Goal: Task Accomplishment & Management: Manage account settings

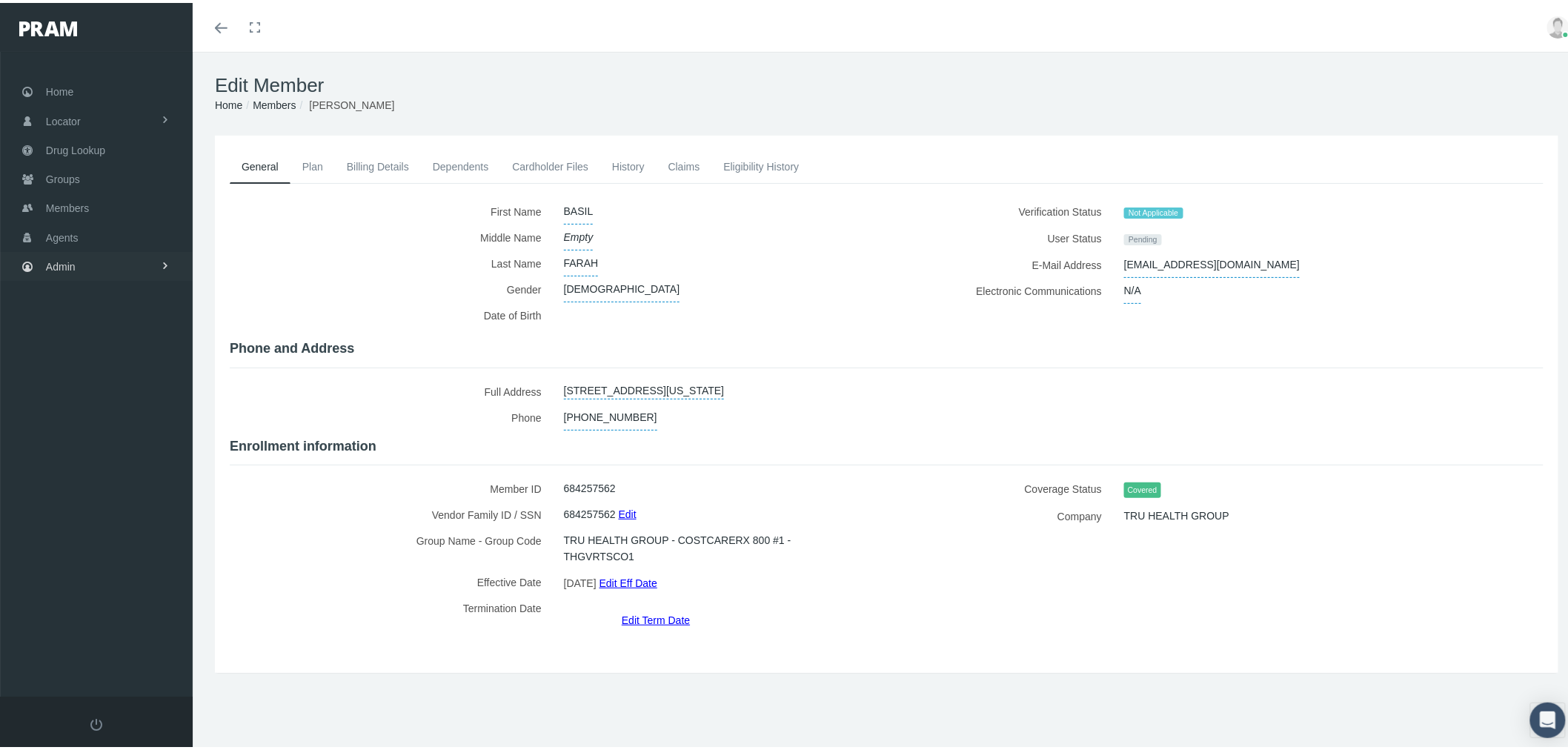
click at [134, 256] on link "Admin" at bounding box center [96, 263] width 193 height 29
click at [112, 610] on link "Settings" at bounding box center [96, 623] width 193 height 26
click at [116, 652] on span "Mail Merge Templates" at bounding box center [109, 663] width 102 height 25
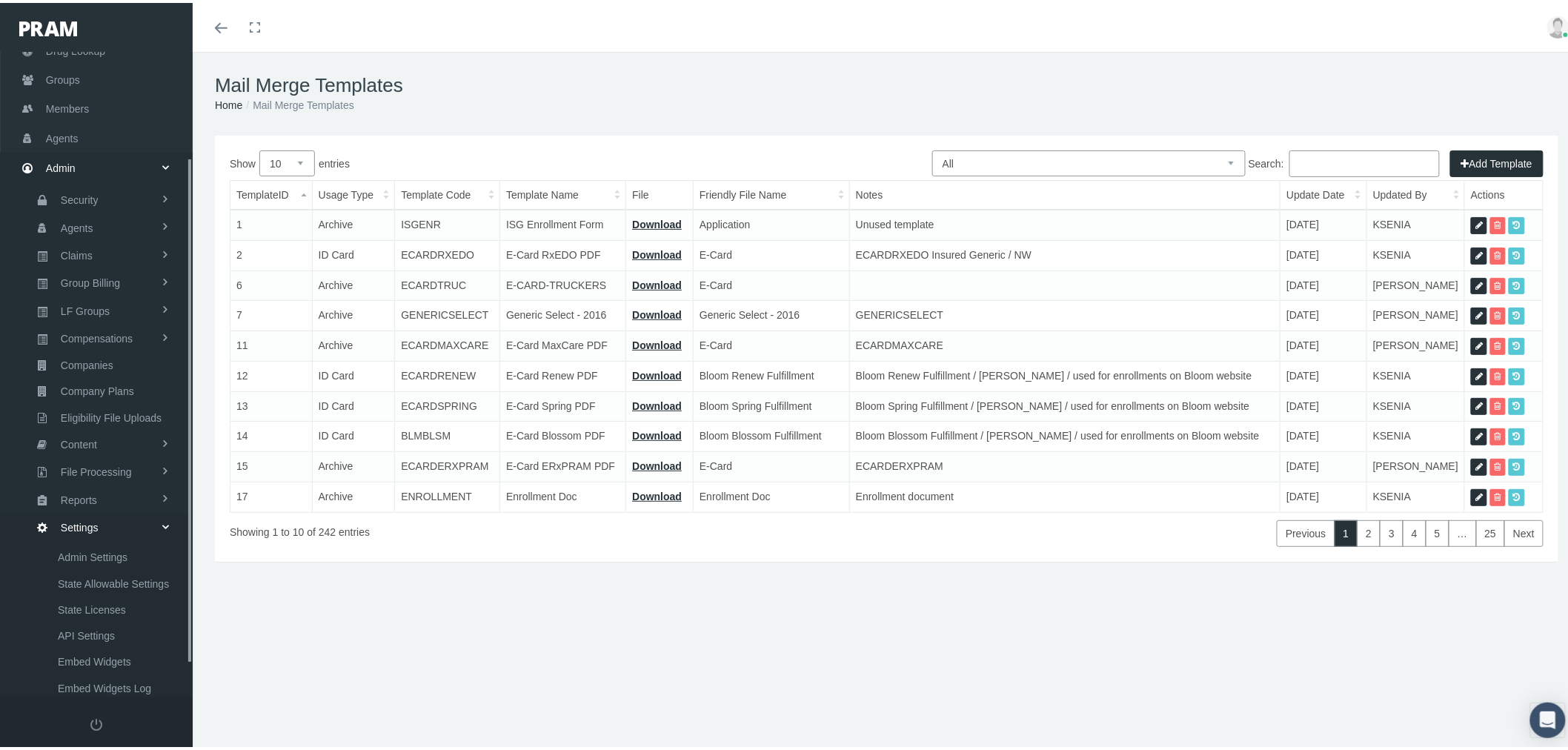
scroll to position [174, 0]
click at [1350, 167] on input "Search:" at bounding box center [1365, 161] width 151 height 26
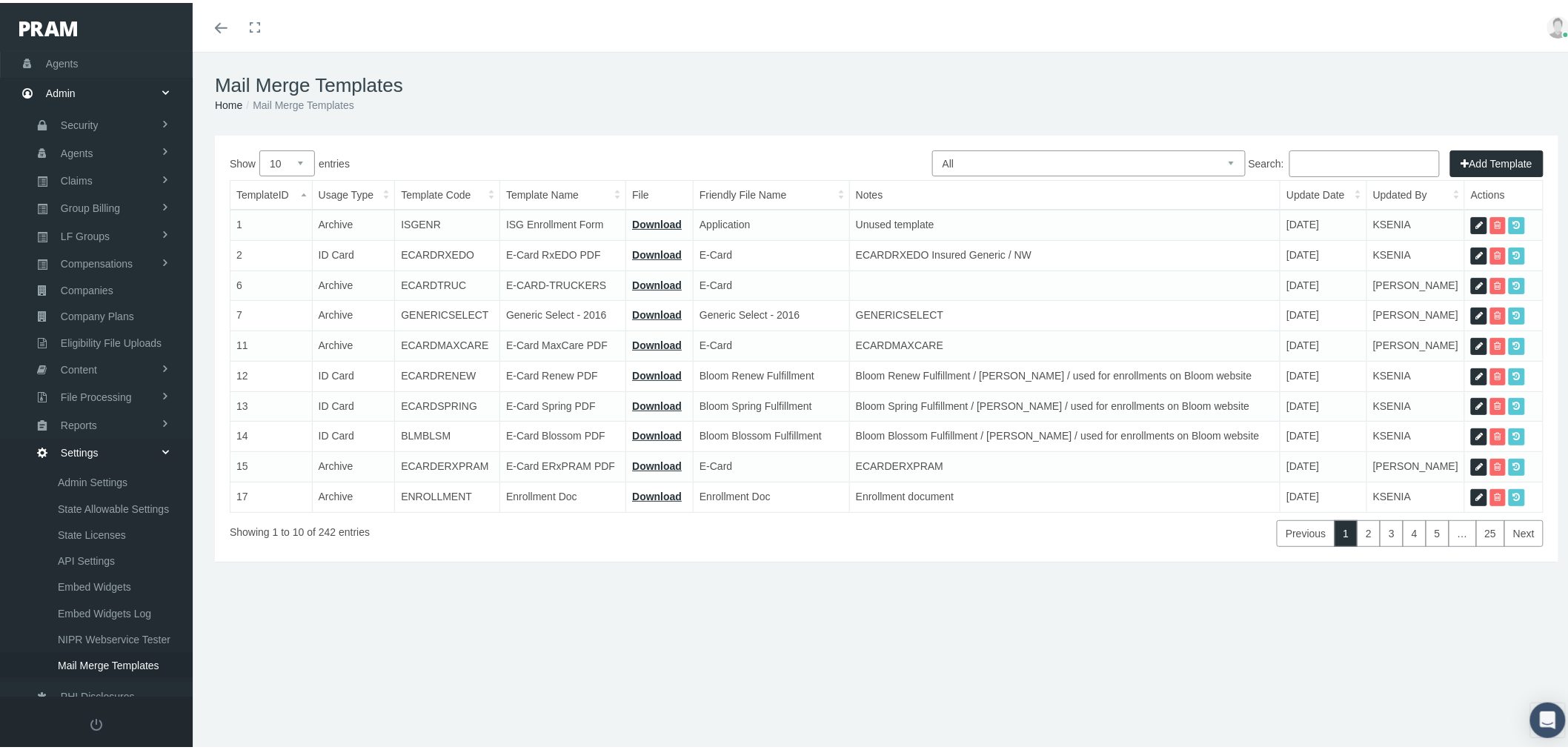
click at [1094, 164] on select "All Members Agents Onboarding Prospects Group Policy Related Remittances Formul…" at bounding box center [1089, 161] width 314 height 26
select select "6"
click at [933, 148] on select "All Members Agents Onboarding Prospects Group Policy Related Remittances Formul…" at bounding box center [1089, 161] width 314 height 26
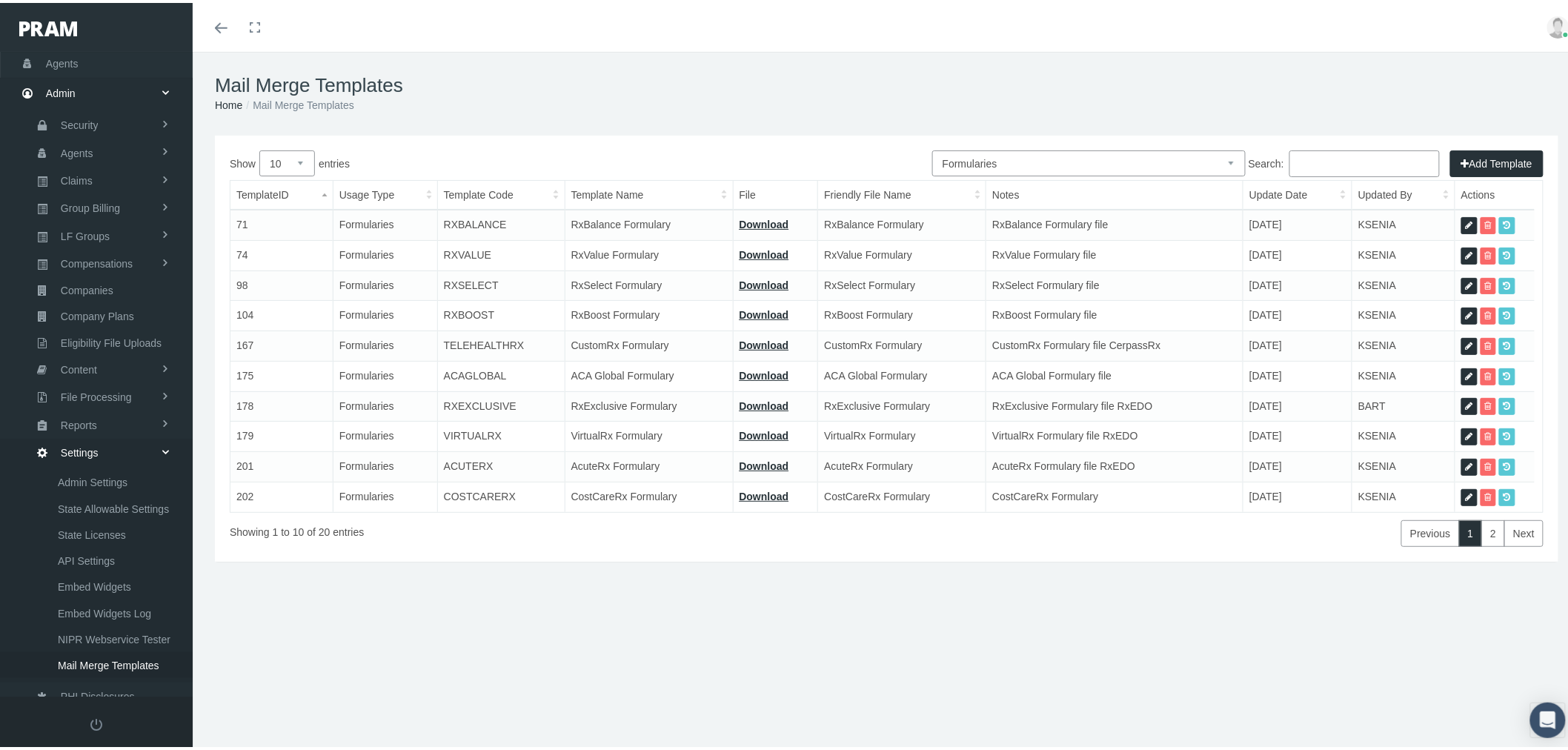
click at [1339, 154] on input "Search:" at bounding box center [1365, 161] width 151 height 26
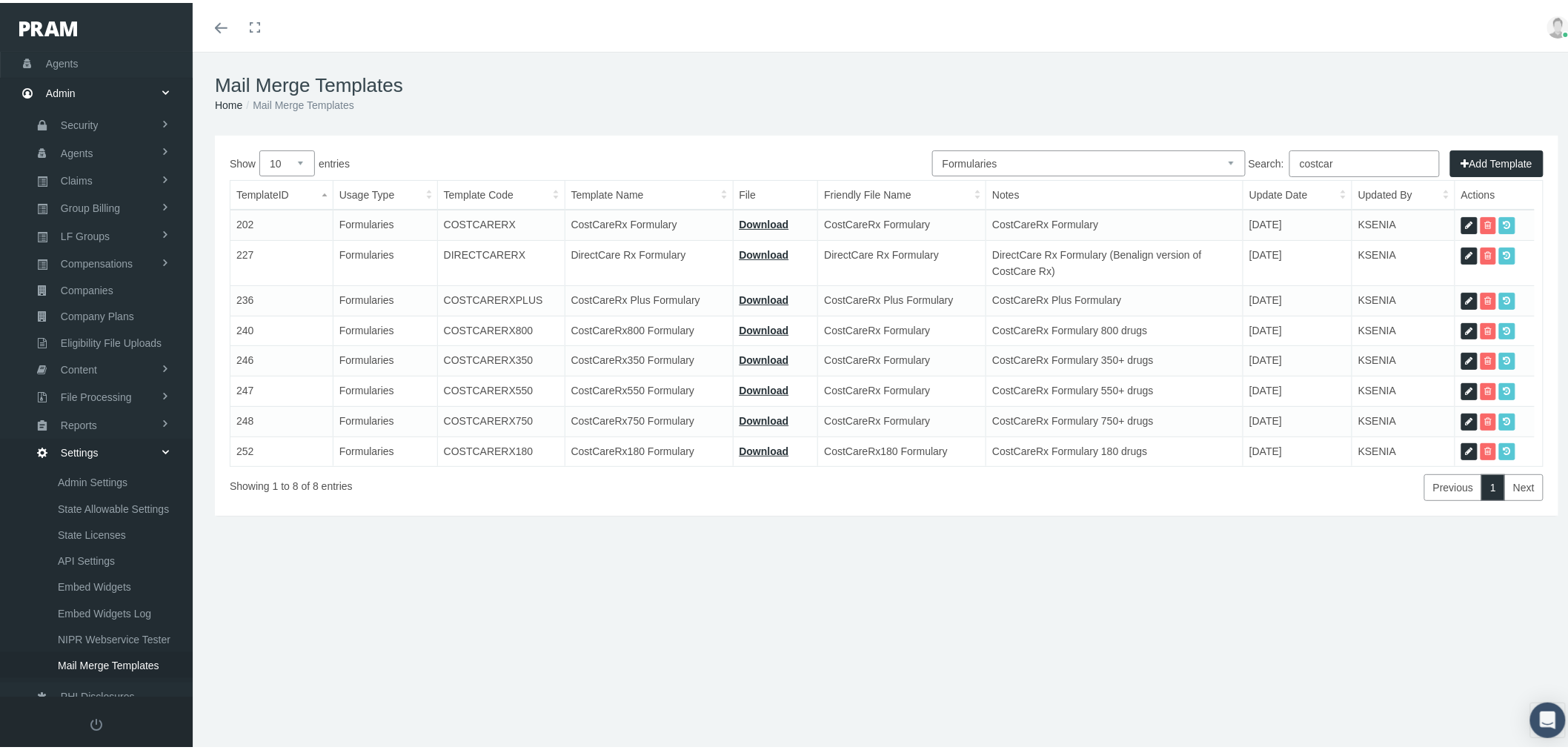
type input "costcar"
click at [1466, 326] on icon at bounding box center [1470, 329] width 8 height 14
select select "6"
type input "COSTCARERX800"
type input "CostCareRx800 Formulary"
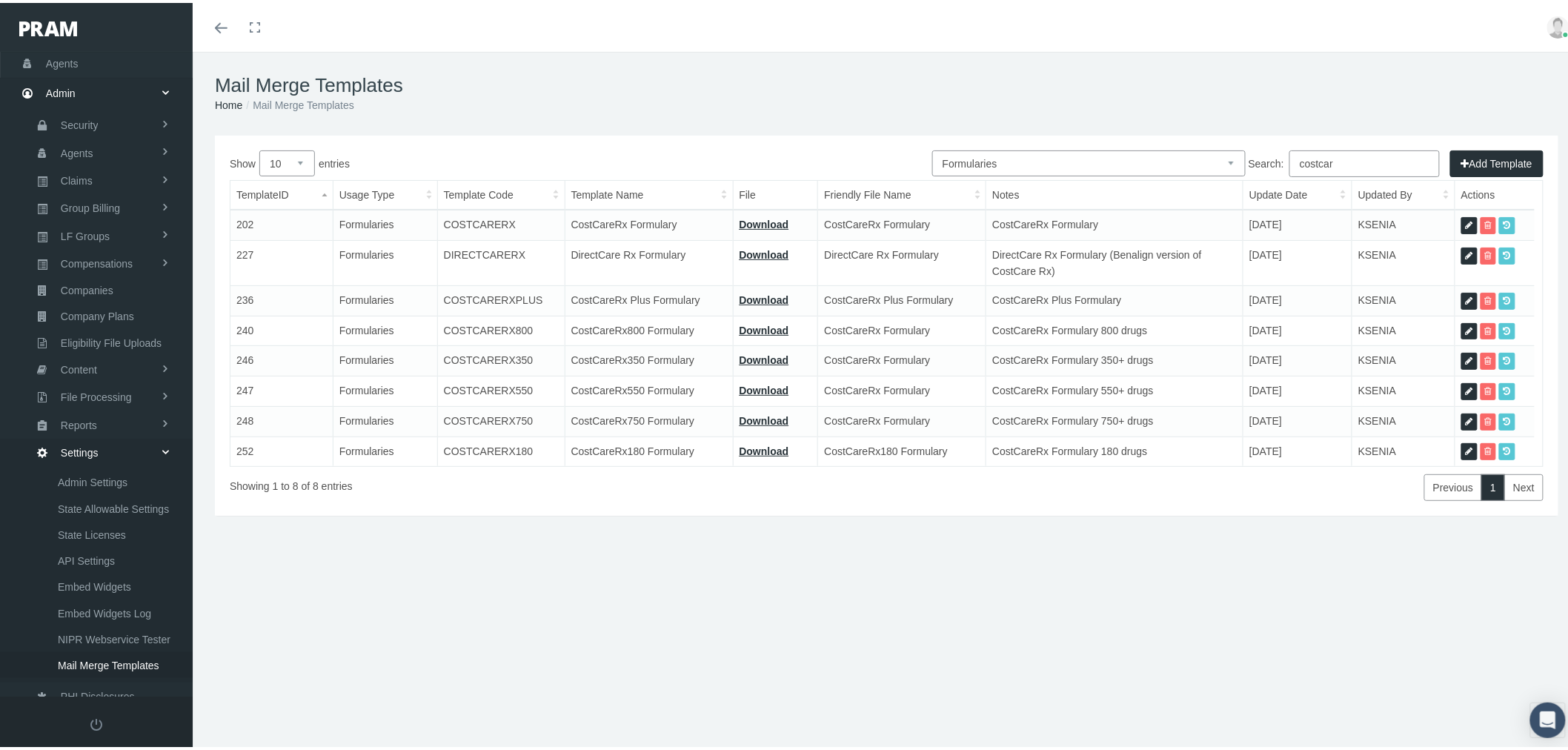
type input "16_FORMULARY - COSTCARERX800 9.16.25.pdf"
type input "CostCareRx Formulary"
type textarea "CostCareRx Formulary 800 drugs"
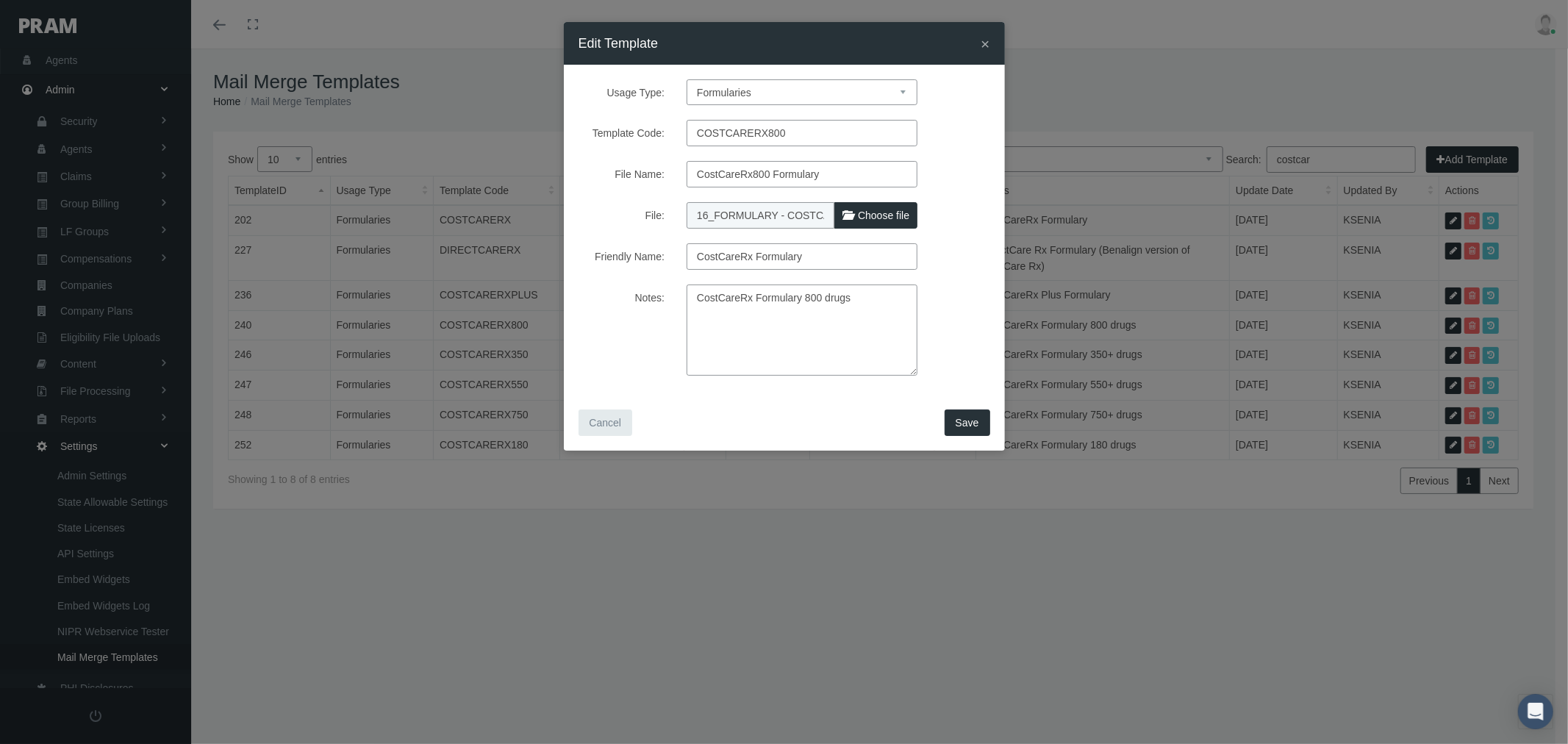
click at [856, 216] on label "Choose file" at bounding box center [876, 215] width 83 height 26
click at [856, 216] on input "File:" at bounding box center [784, 212] width 195 height 21
type input "C:\fakepath\16_FORMULARY - COSTCARERX800 9.16.25.pdf"
click at [964, 423] on span "Save" at bounding box center [967, 422] width 23 height 12
select select "1"
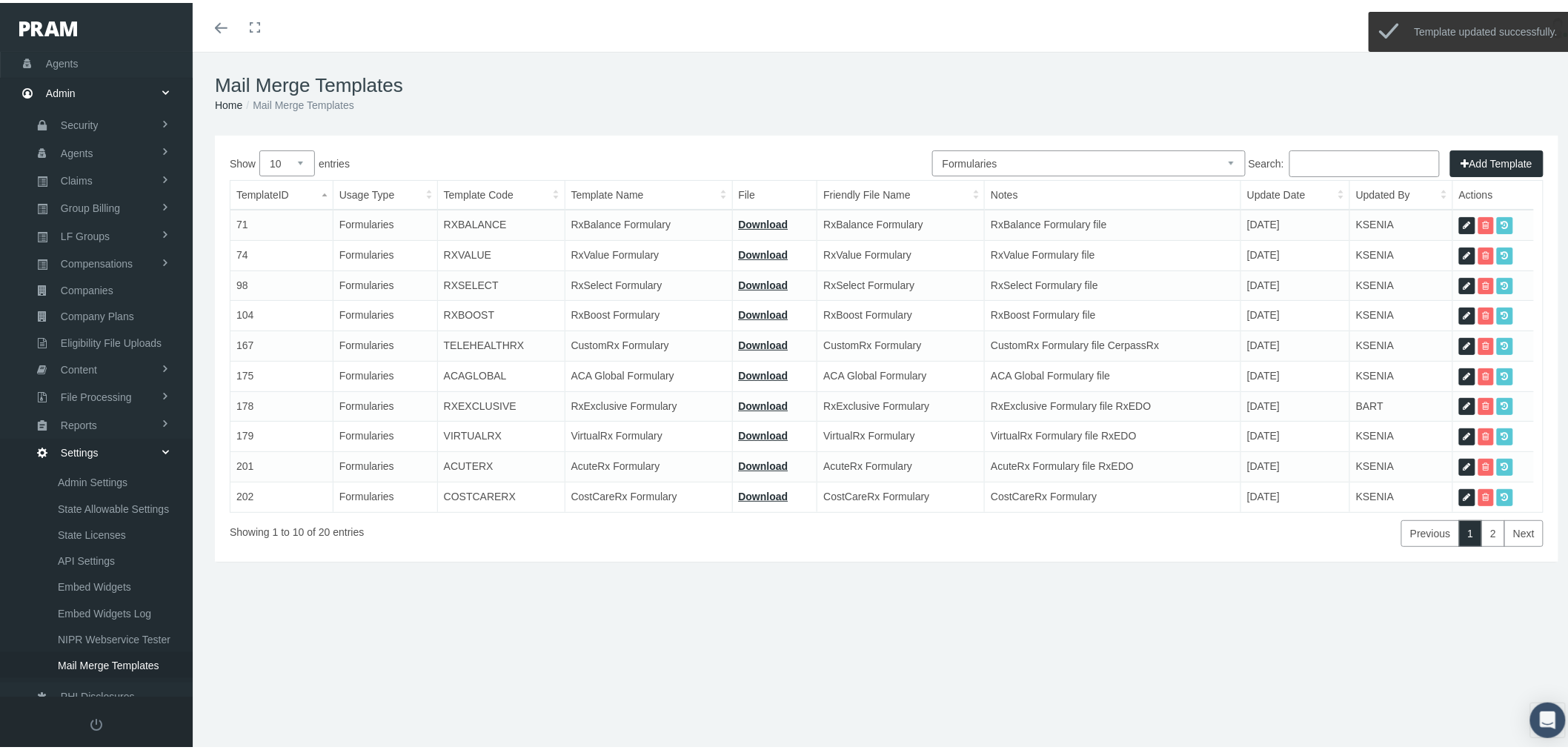
click at [1364, 156] on input "Search:" at bounding box center [1365, 161] width 151 height 26
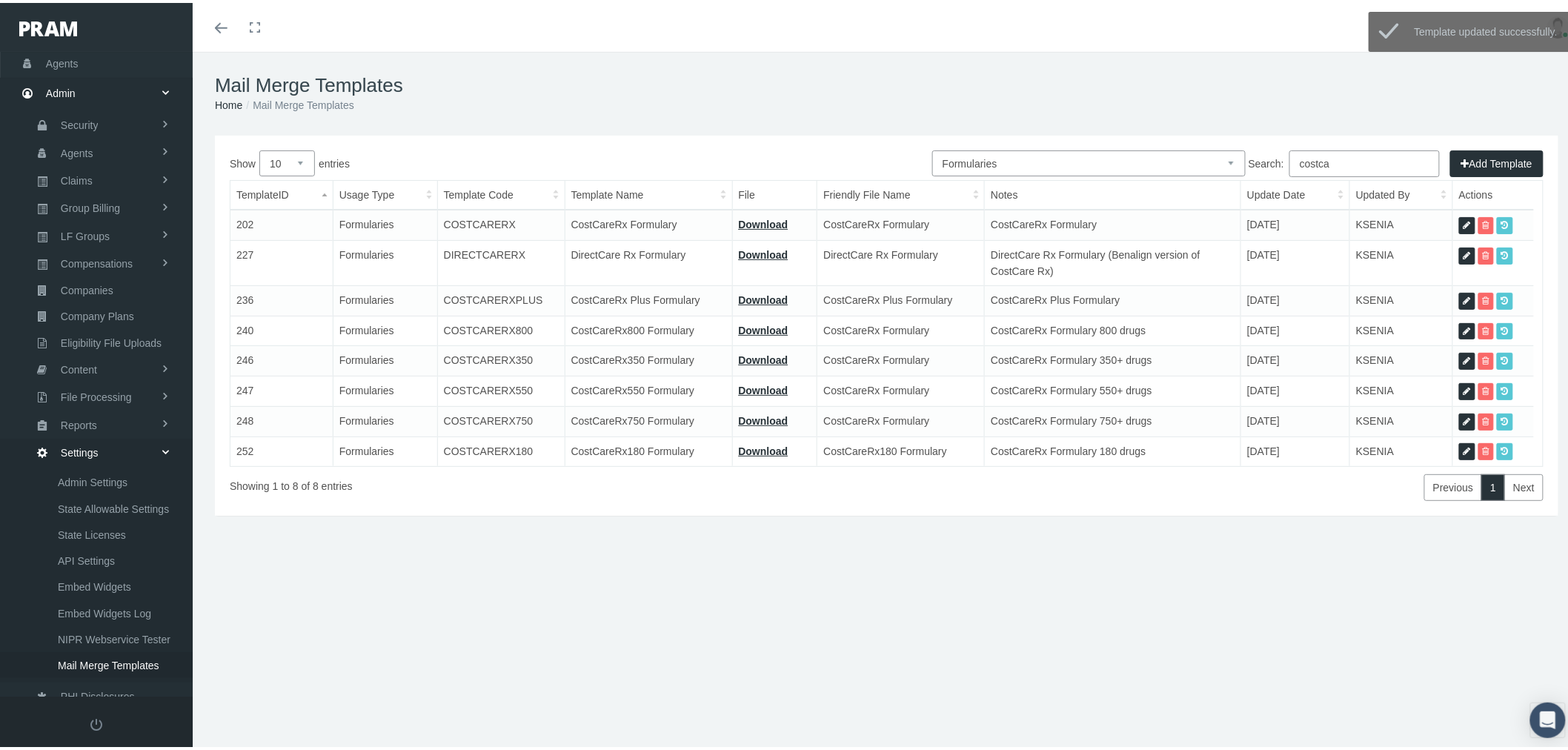
type input "costca"
click at [1466, 360] on icon at bounding box center [1468, 358] width 8 height 14
select select "6"
type input "COSTCARERX350"
type input "CostCareRx350 Formulary"
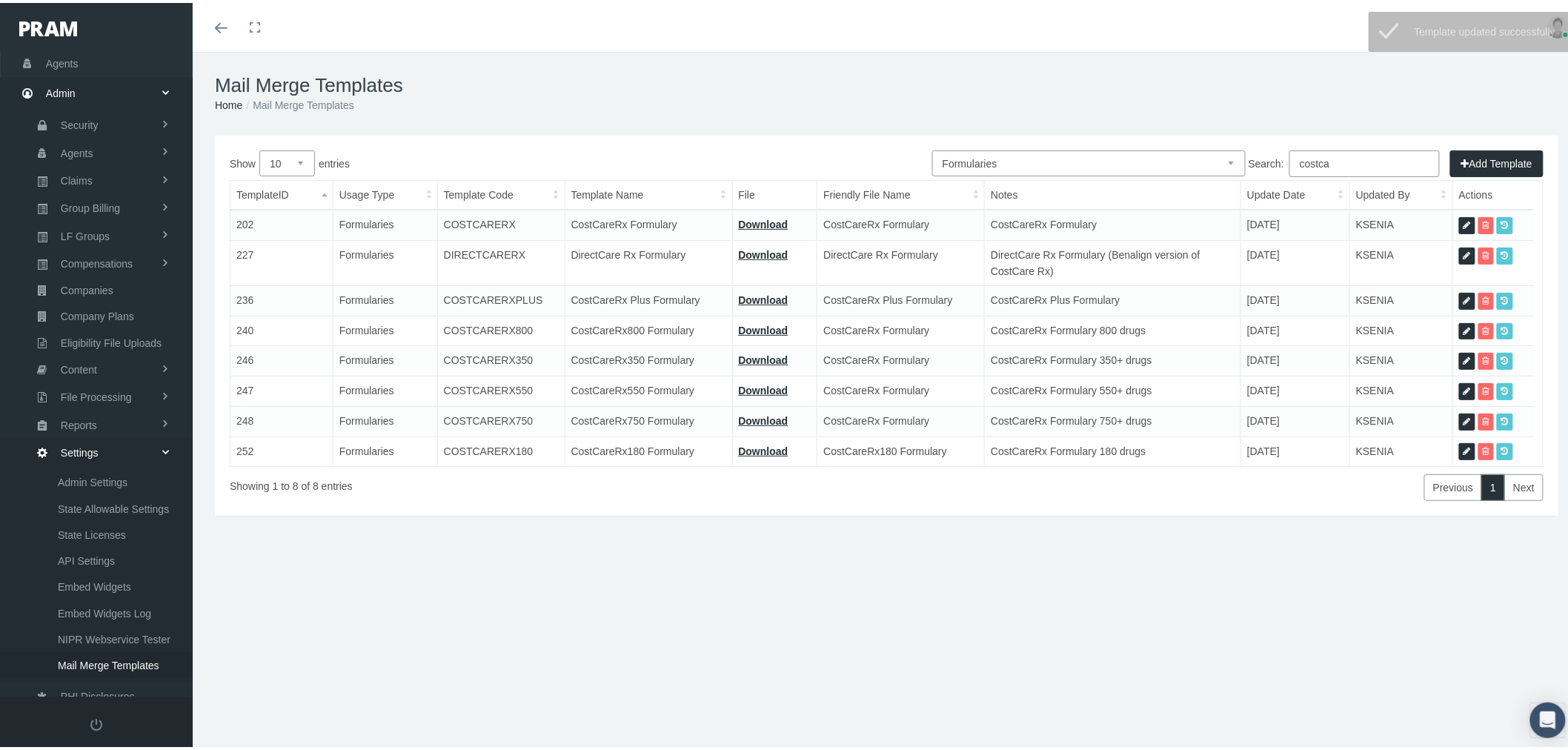
type input "17_FORMULARY - COSTCARE RX 350 3.27.25.pdf"
type input "CostCareRx Formulary"
type textarea "CostCareRx Formulary 350+ drugs"
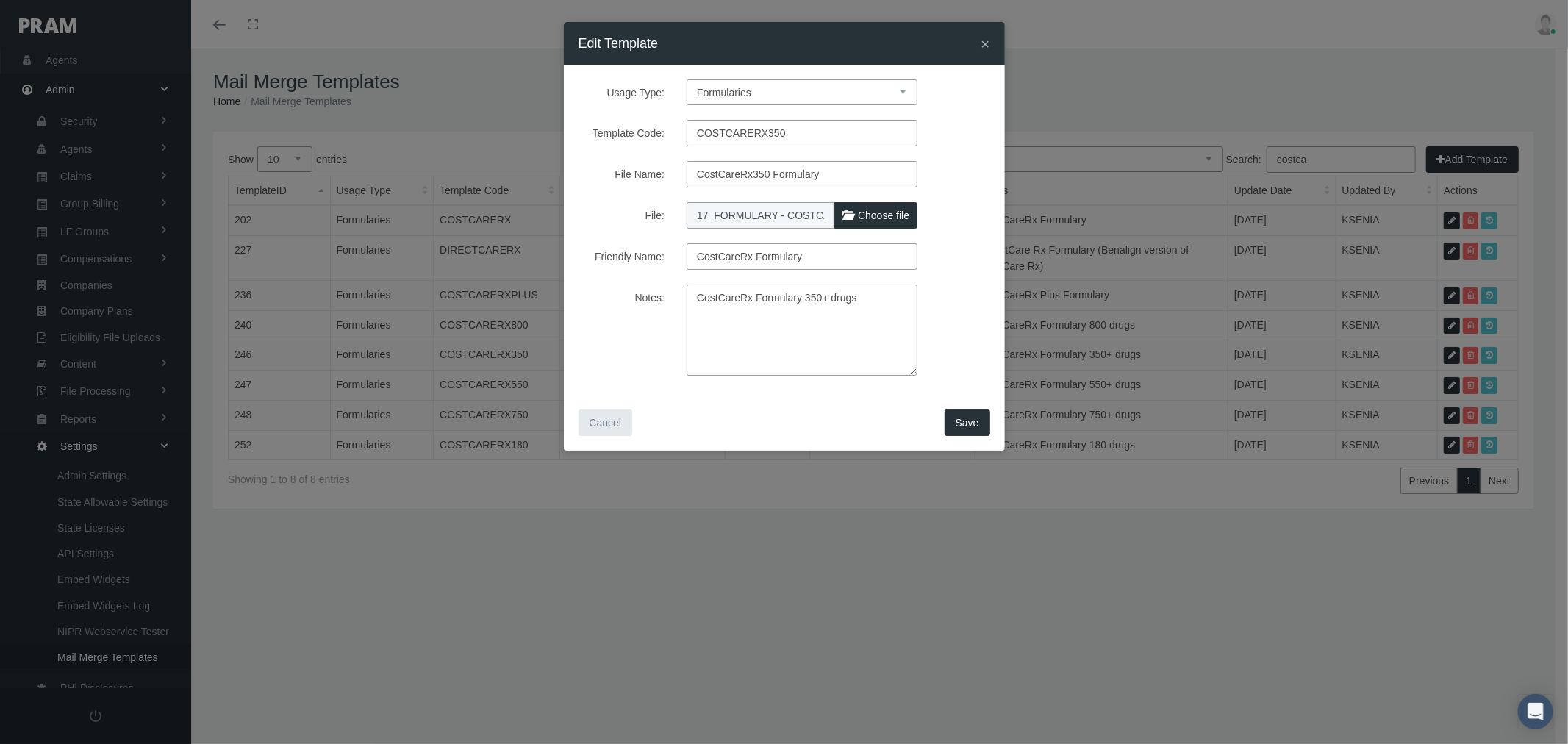
click at [853, 218] on span at bounding box center [848, 215] width 10 height 10
click at [853, 218] on input "File:" at bounding box center [784, 212] width 195 height 21
type input "C:\fakepath\17_FORMULARY - COSTCARERX 350 9.18.25.pdf"
type input "17_FORMULARY - COSTCARERX 350 9.18.25.pdf"
click at [973, 422] on span "Save" at bounding box center [967, 422] width 23 height 12
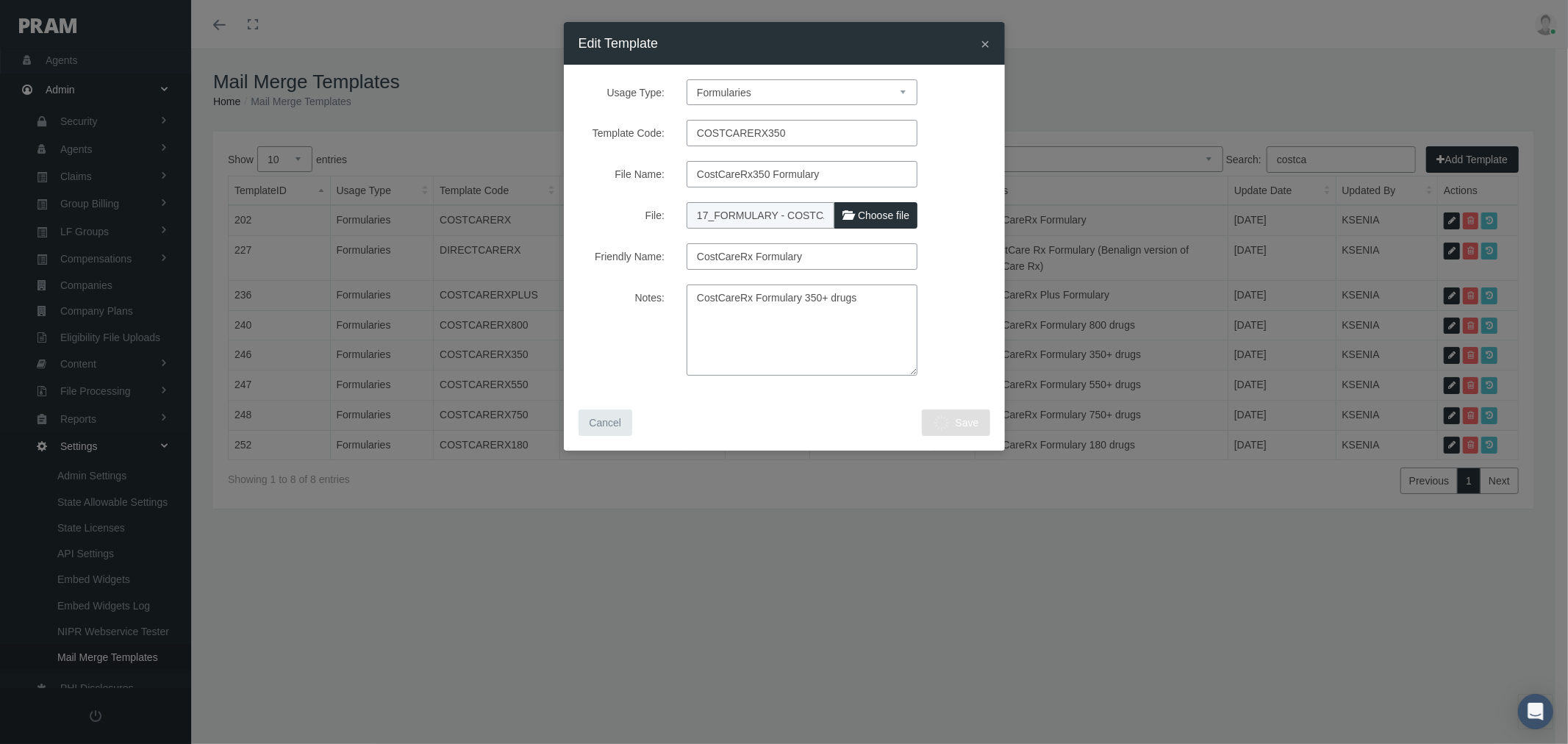
select select "1"
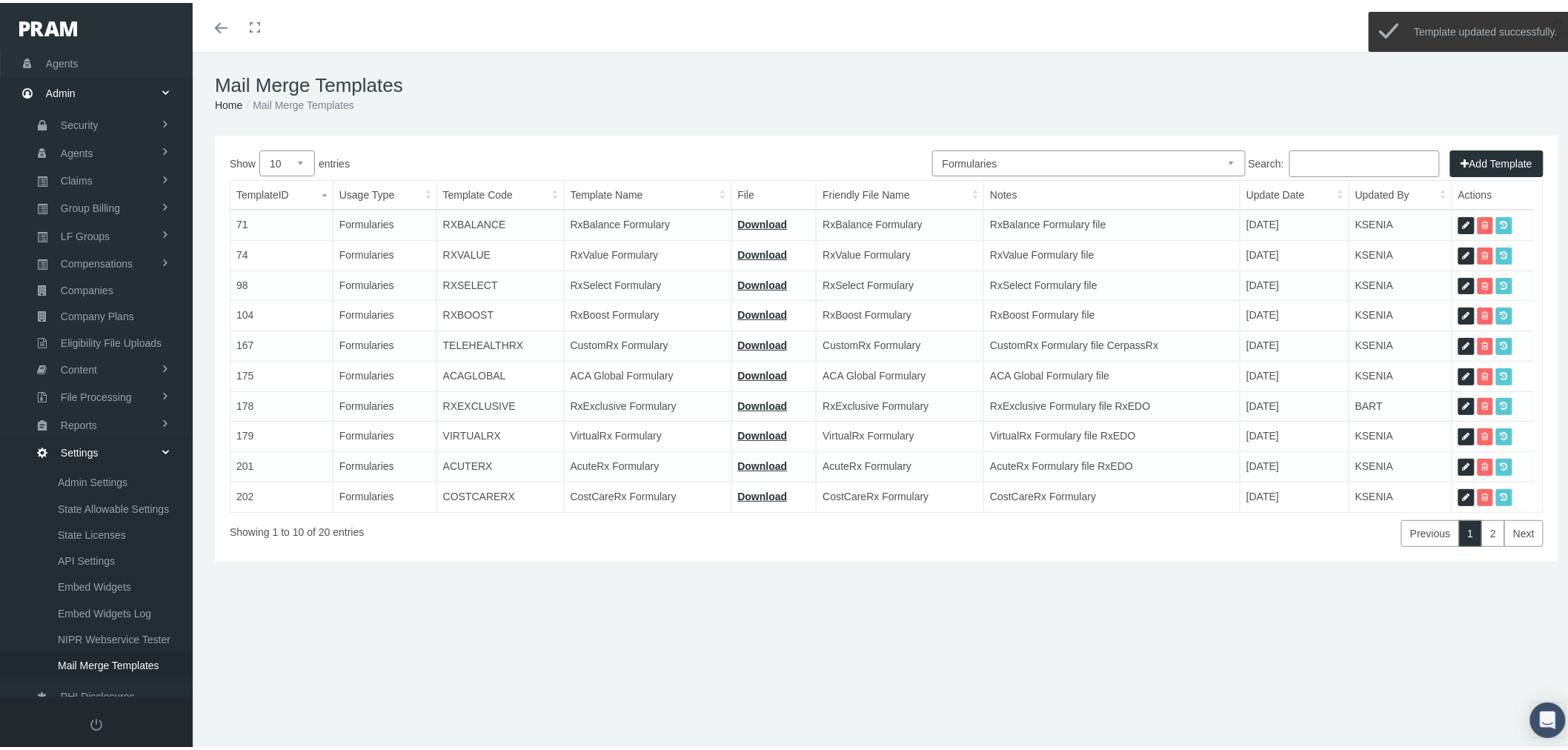
click at [1389, 154] on input "Search:" at bounding box center [1365, 161] width 151 height 26
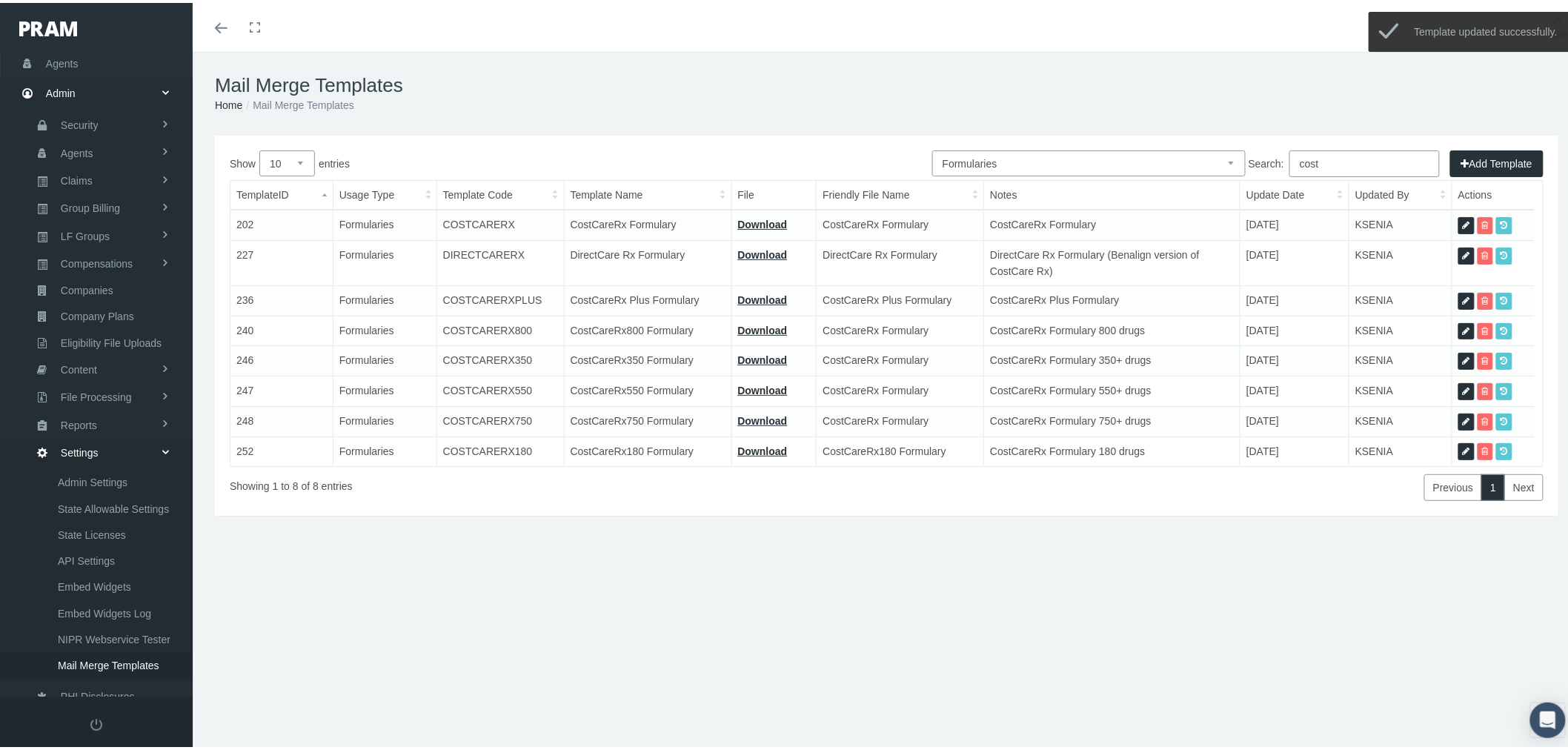
type input "cost"
click at [1463, 387] on icon at bounding box center [1467, 388] width 8 height 14
select select "6"
type input "COSTCARERX550"
type input "CostCareRx550 Formulary"
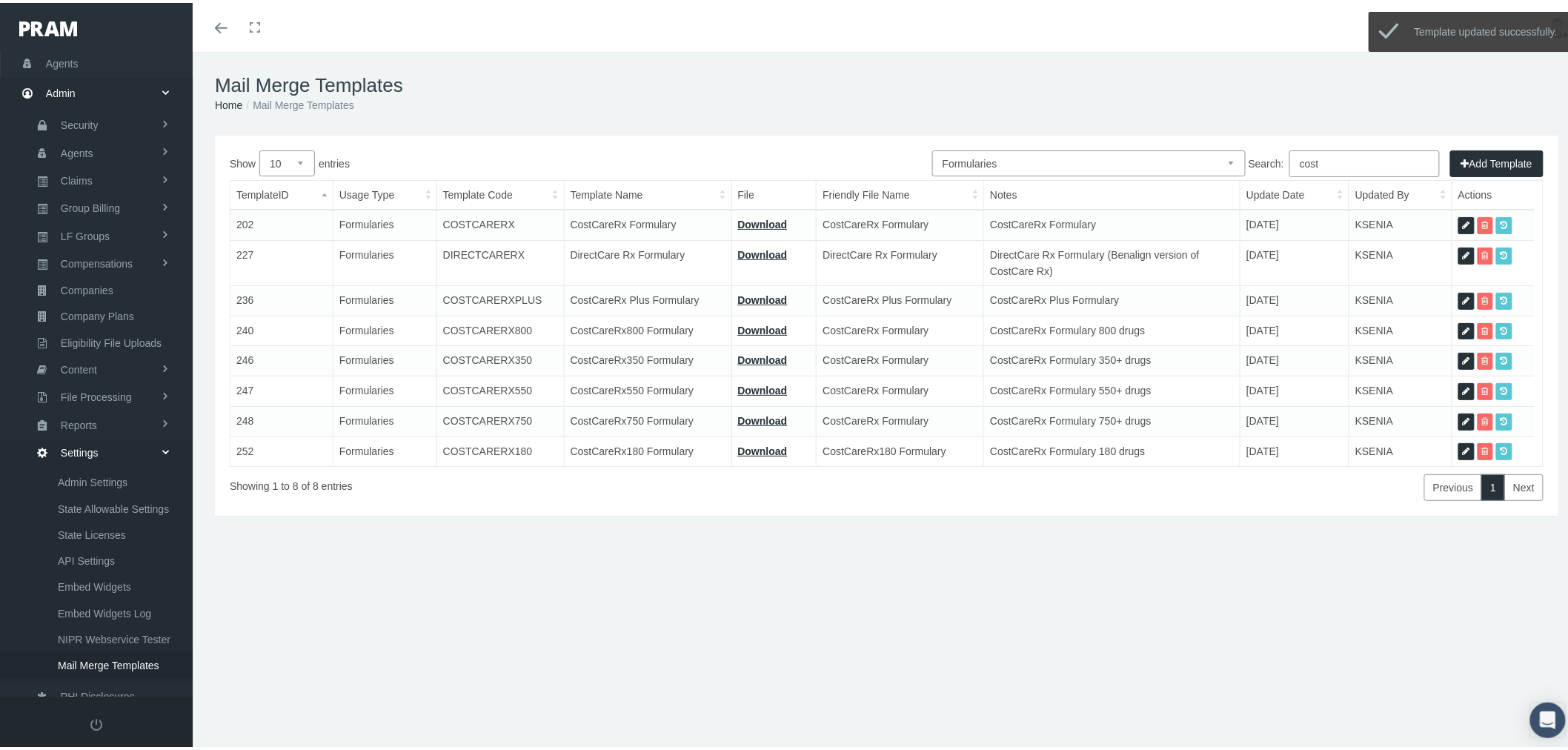
type input "18_FORMULARY - COSTCARE RX 550 3.27.25.pdf"
type input "CostCareRx Formulary"
type textarea "CostCareRx Formulary 550+ drugs"
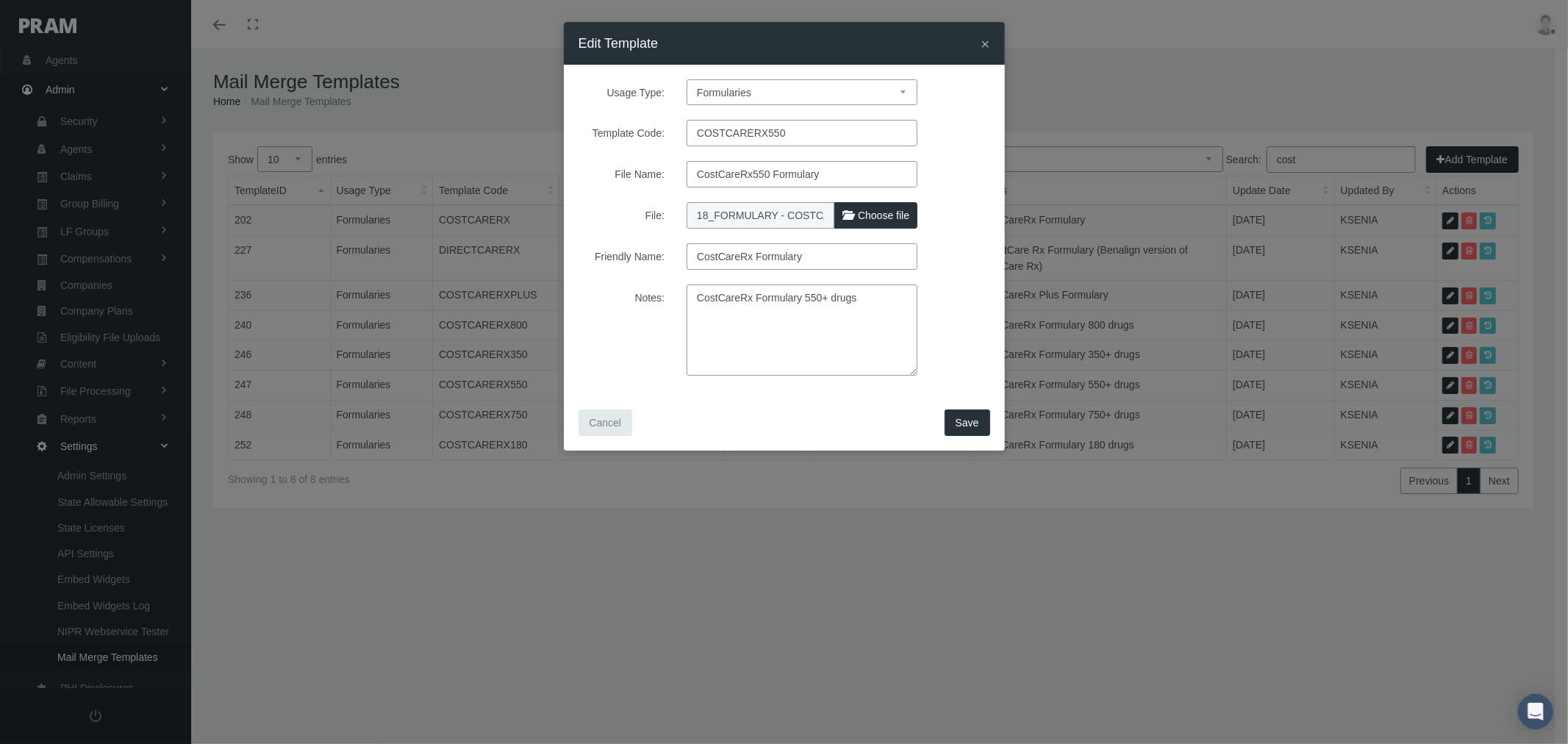
click at [872, 219] on span "Choose file" at bounding box center [883, 215] width 52 height 12
click at [872, 219] on input "File:" at bounding box center [784, 212] width 195 height 21
type input "C:\fakepath\18_FORMULARY - COSTCARERX 550 9.18.25.pdf"
type input "18_FORMULARY - COSTCARERX 550 9.18.25.pdf"
click at [980, 422] on button "Save" at bounding box center [967, 422] width 46 height 26
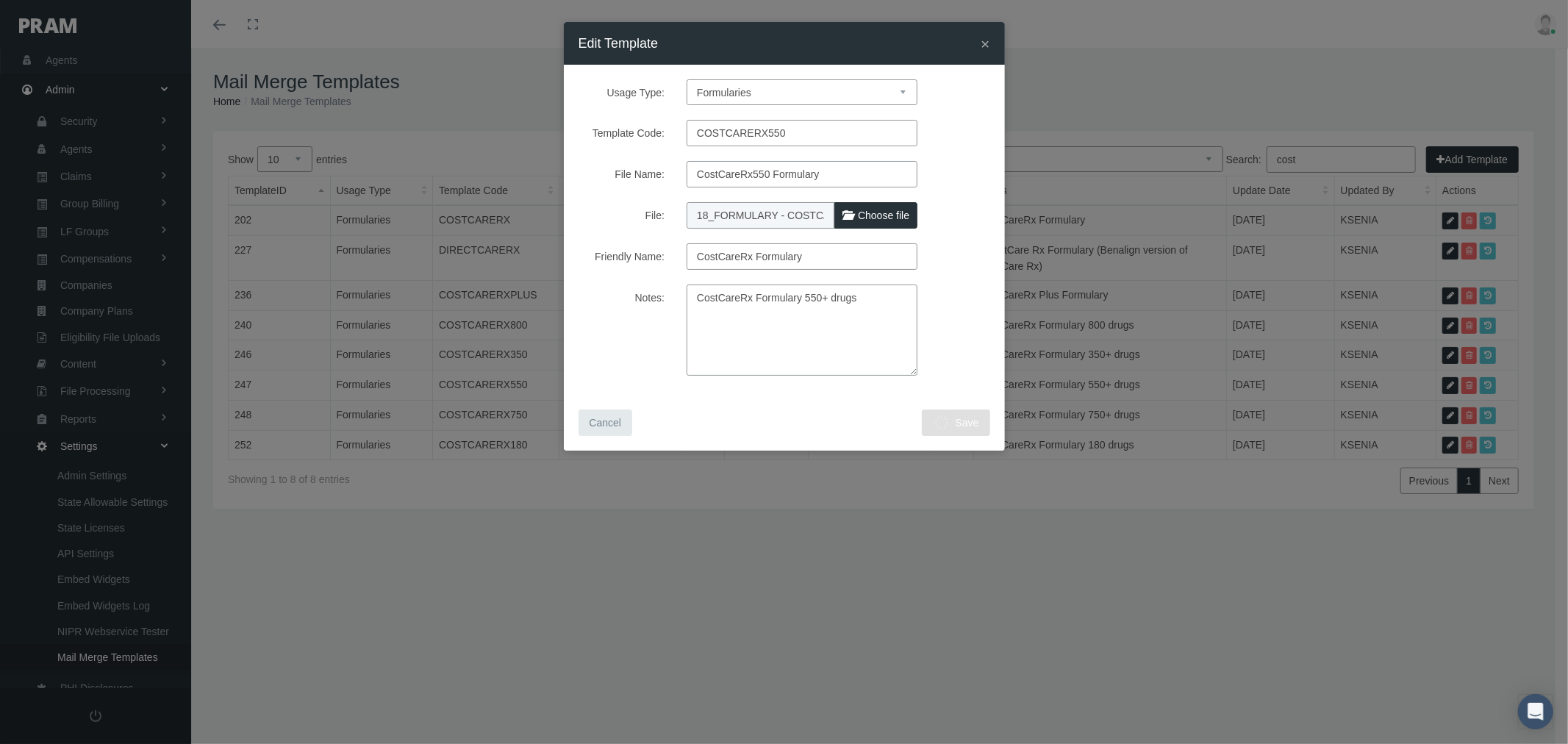
select select "1"
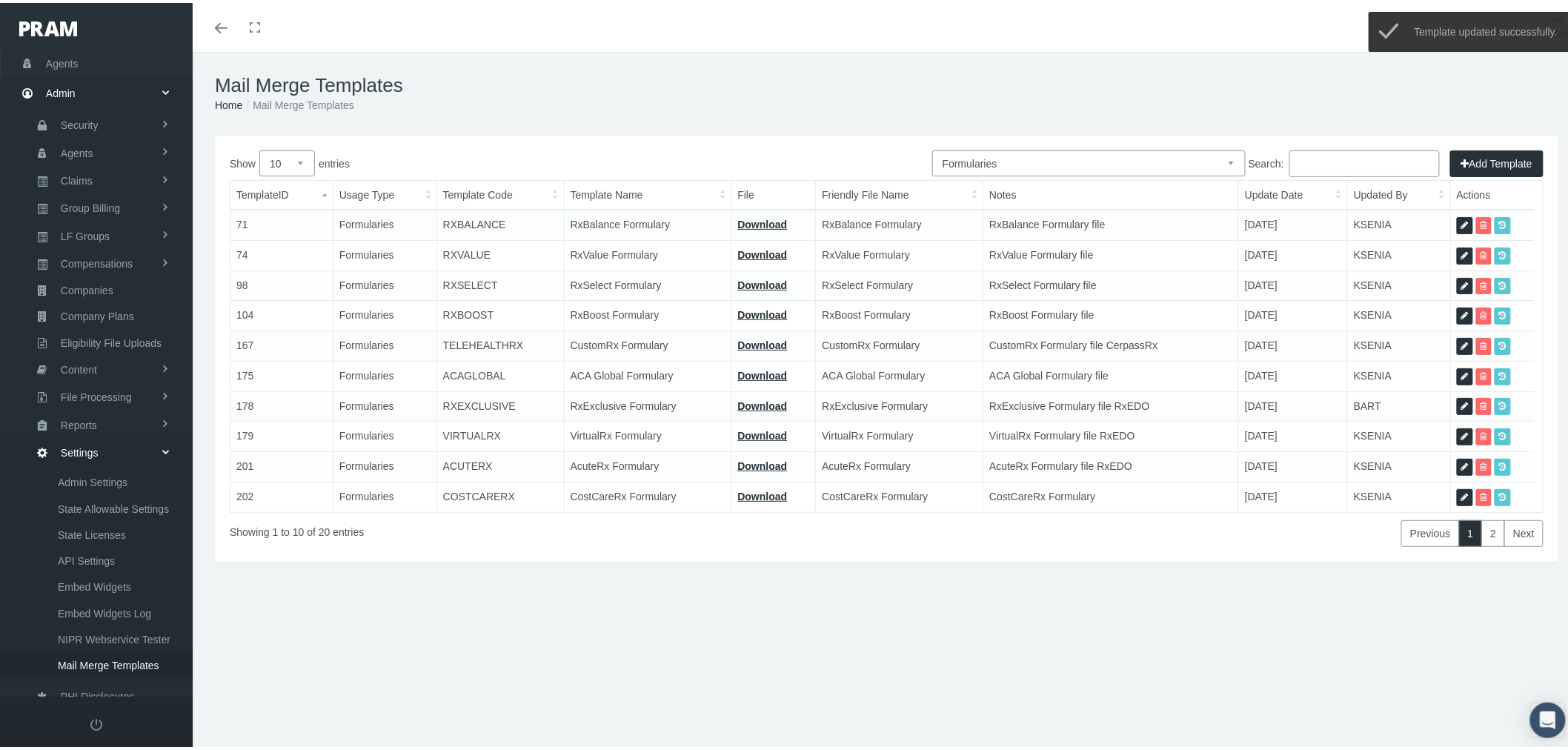
click at [1328, 153] on input "Search:" at bounding box center [1365, 161] width 151 height 26
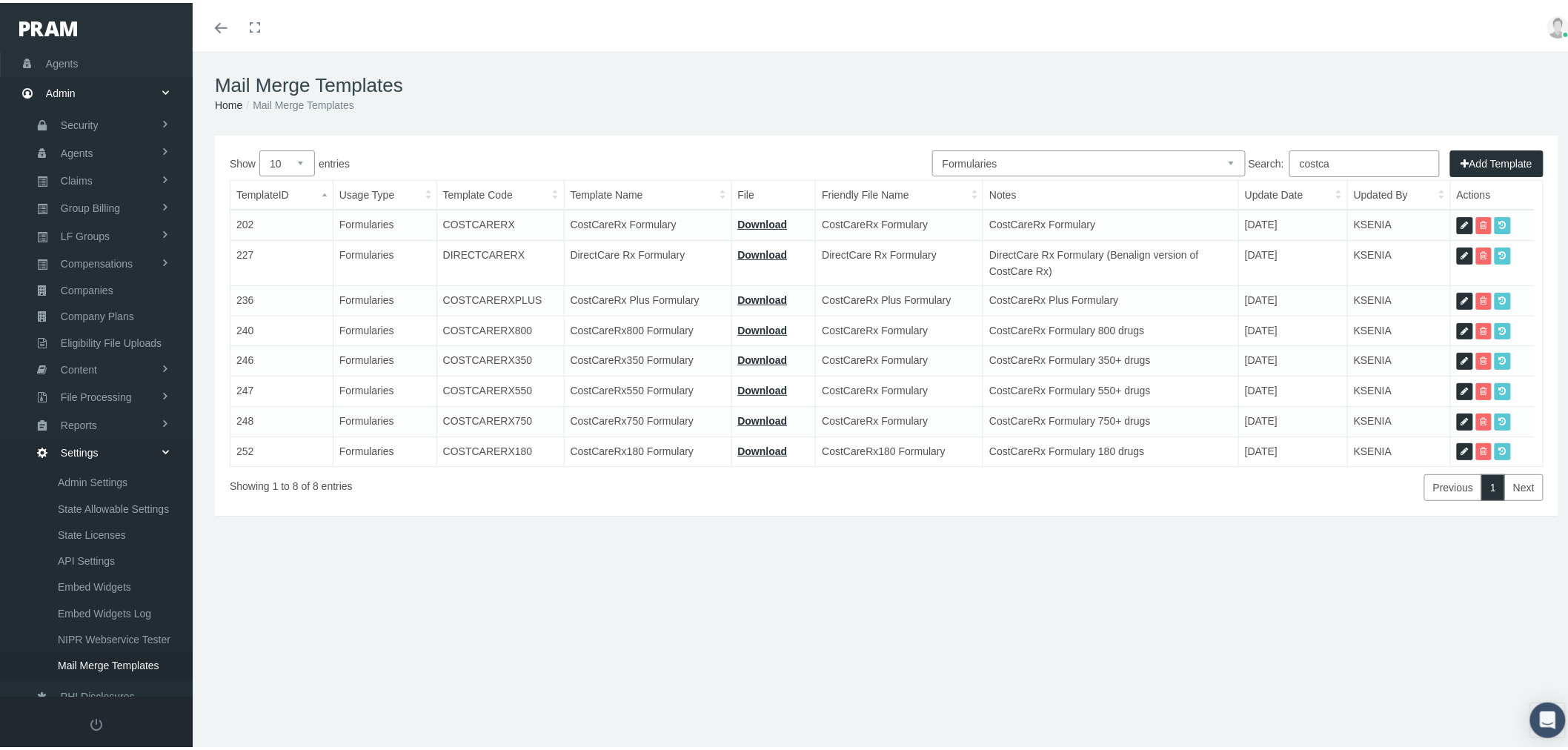
type input "costca"
click at [1462, 418] on icon at bounding box center [1465, 419] width 8 height 14
select select "6"
type input "COSTCARERX750"
type input "CostCareRx750 Formulary"
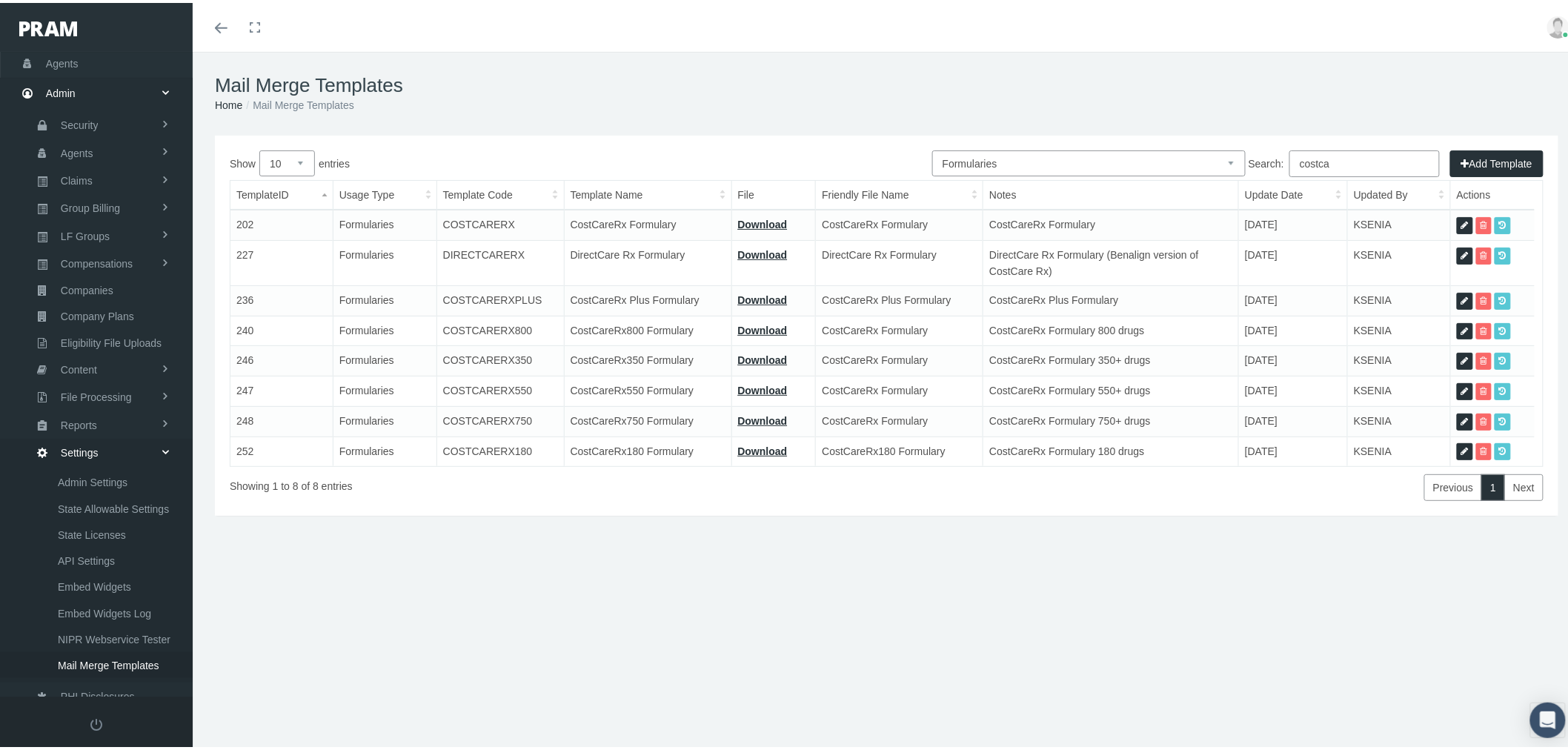
type input "19_FORMULARY - COSTCARE RX 750 3.27.25.pdf"
type input "CostCareRx Formulary"
type textarea "CostCareRx Formulary 750+ drugs"
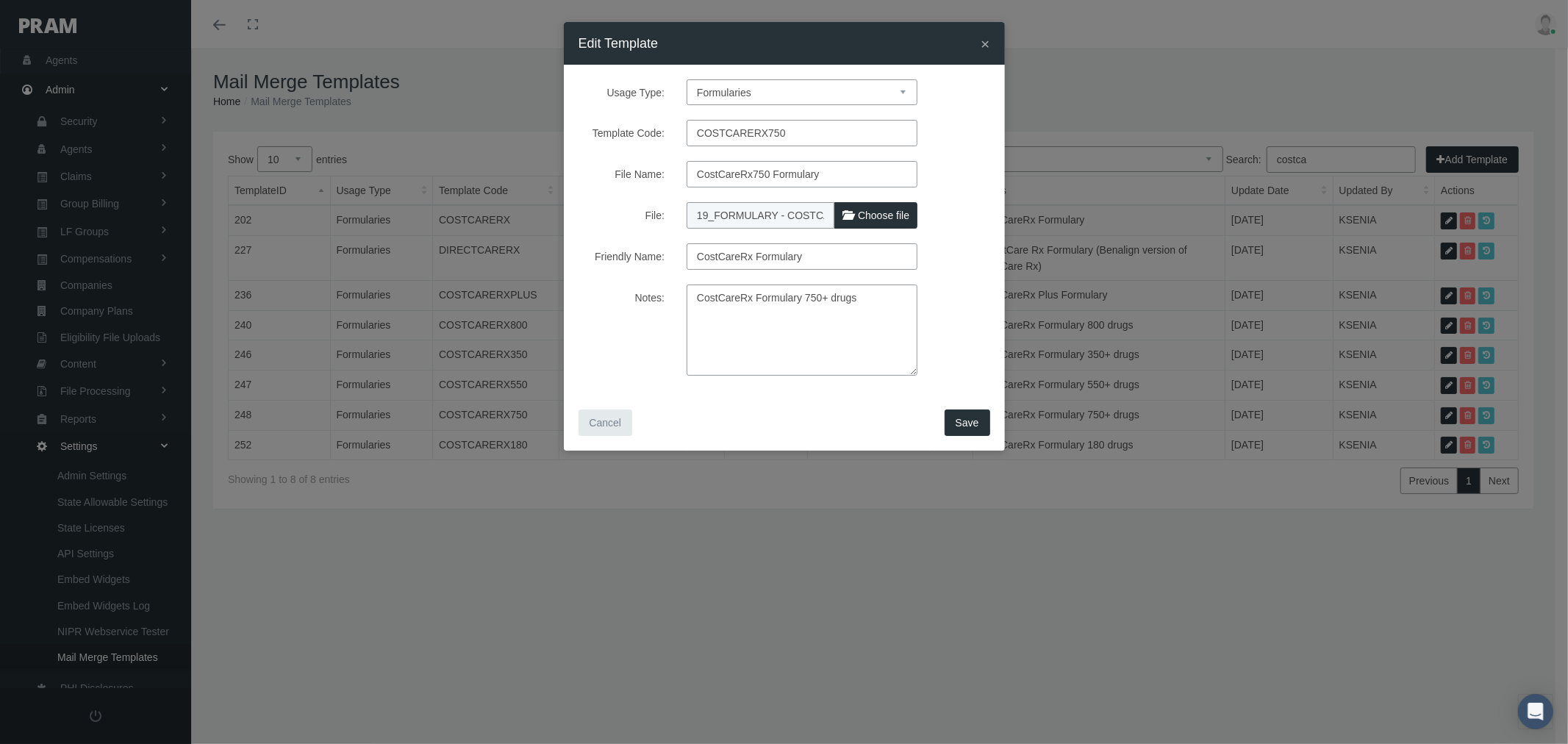
click at [888, 210] on span "Choose file" at bounding box center [883, 215] width 52 height 12
click at [882, 210] on input "File:" at bounding box center [784, 212] width 195 height 21
type input "C:\fakepath\19_FORMULARY - COSTCARERX 750 9.18.25.pdf"
type input "19_FORMULARY - COSTCARERX 750 9.18.25.pdf"
click at [964, 424] on span "Save" at bounding box center [967, 422] width 23 height 12
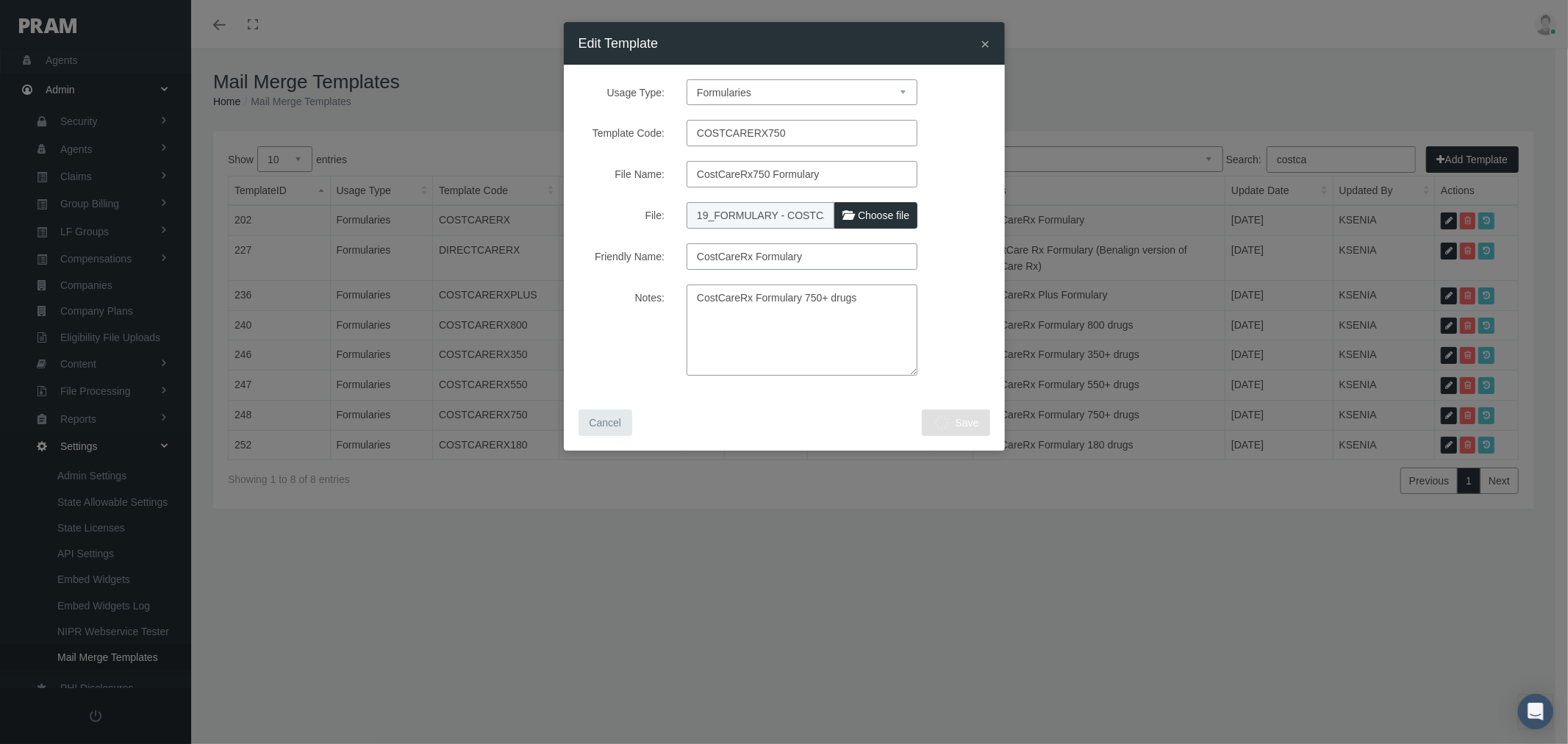
select select "1"
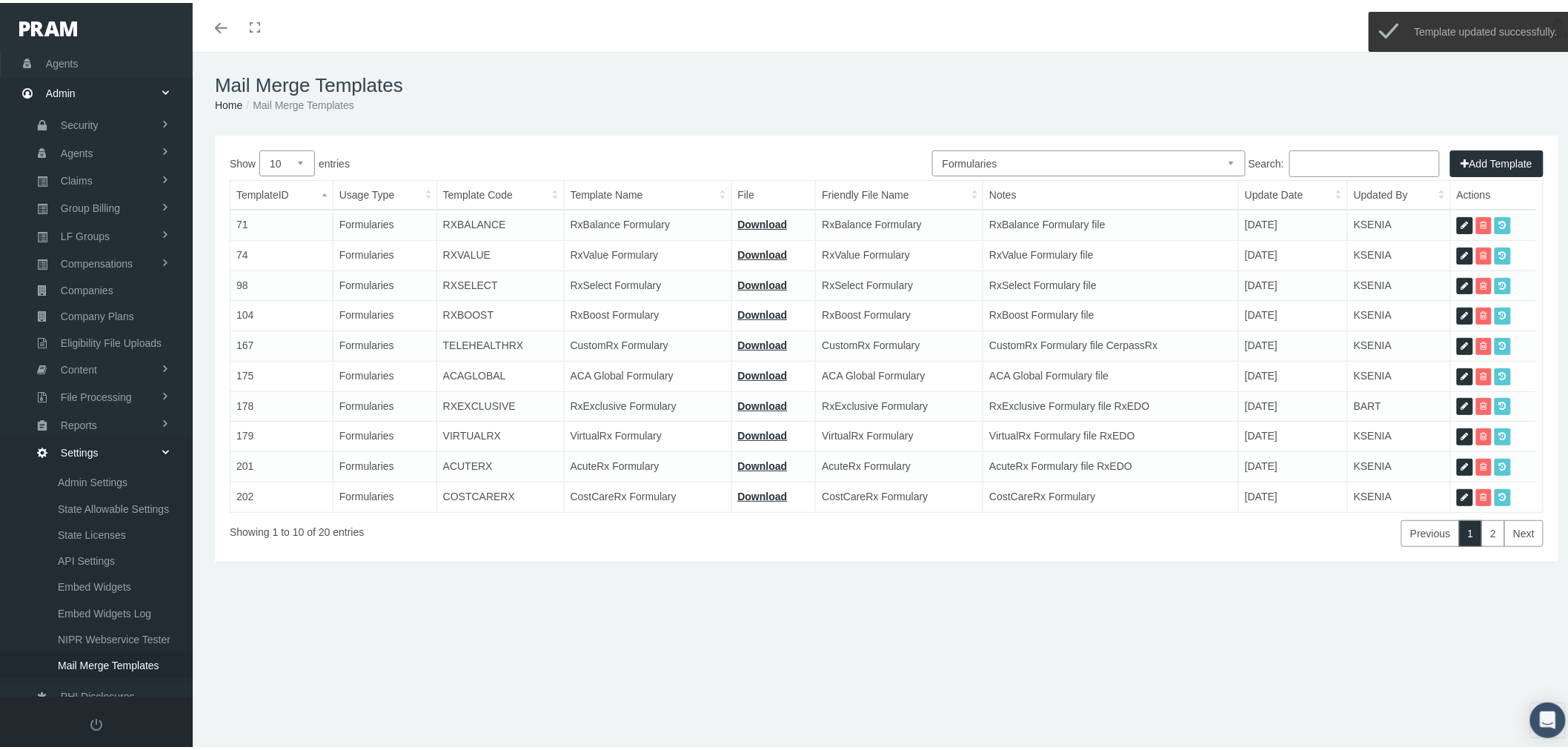
click at [1315, 166] on input "Search:" at bounding box center [1365, 161] width 151 height 26
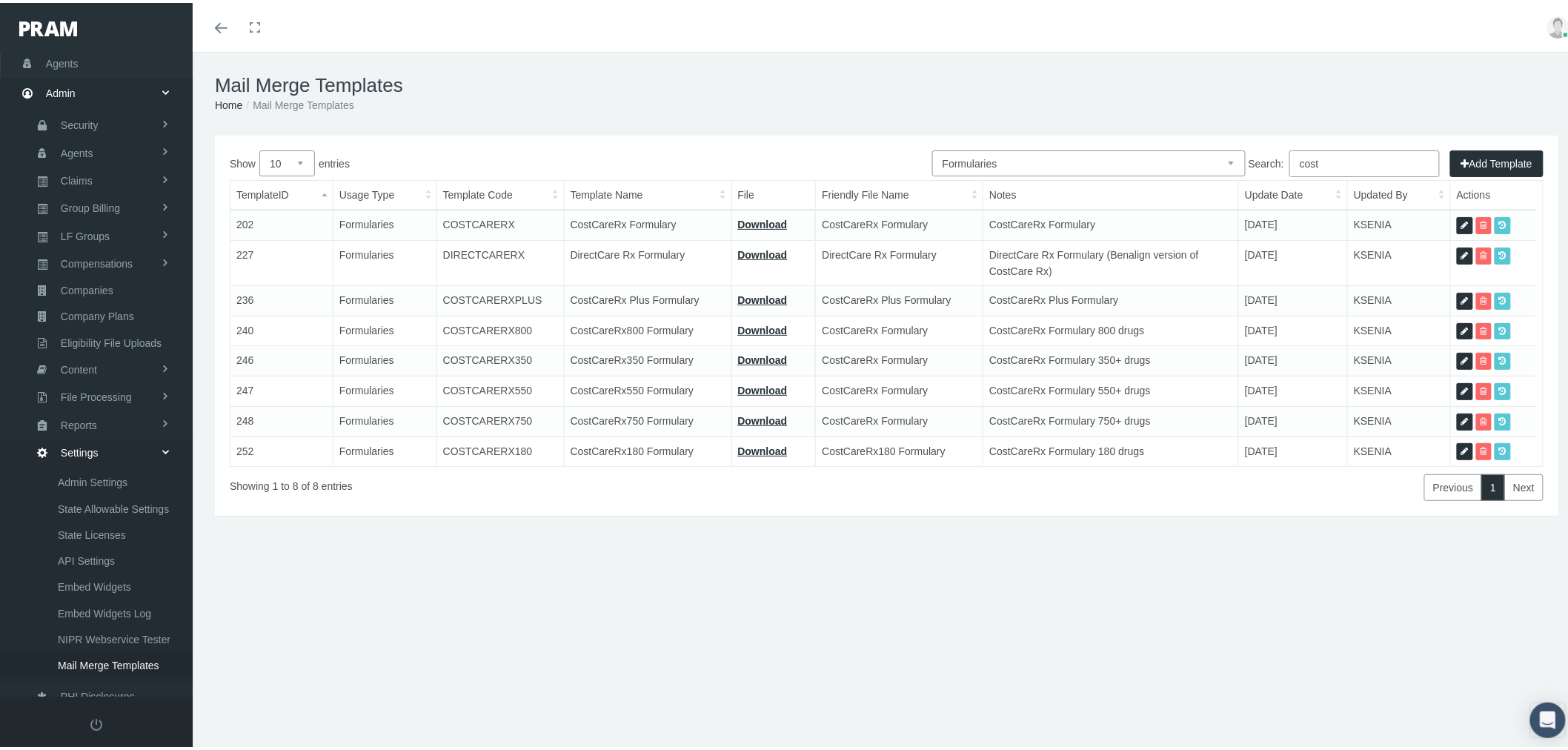
type input "cost"
click at [494, 190] on th "Template Code" at bounding box center [500, 192] width 127 height 29
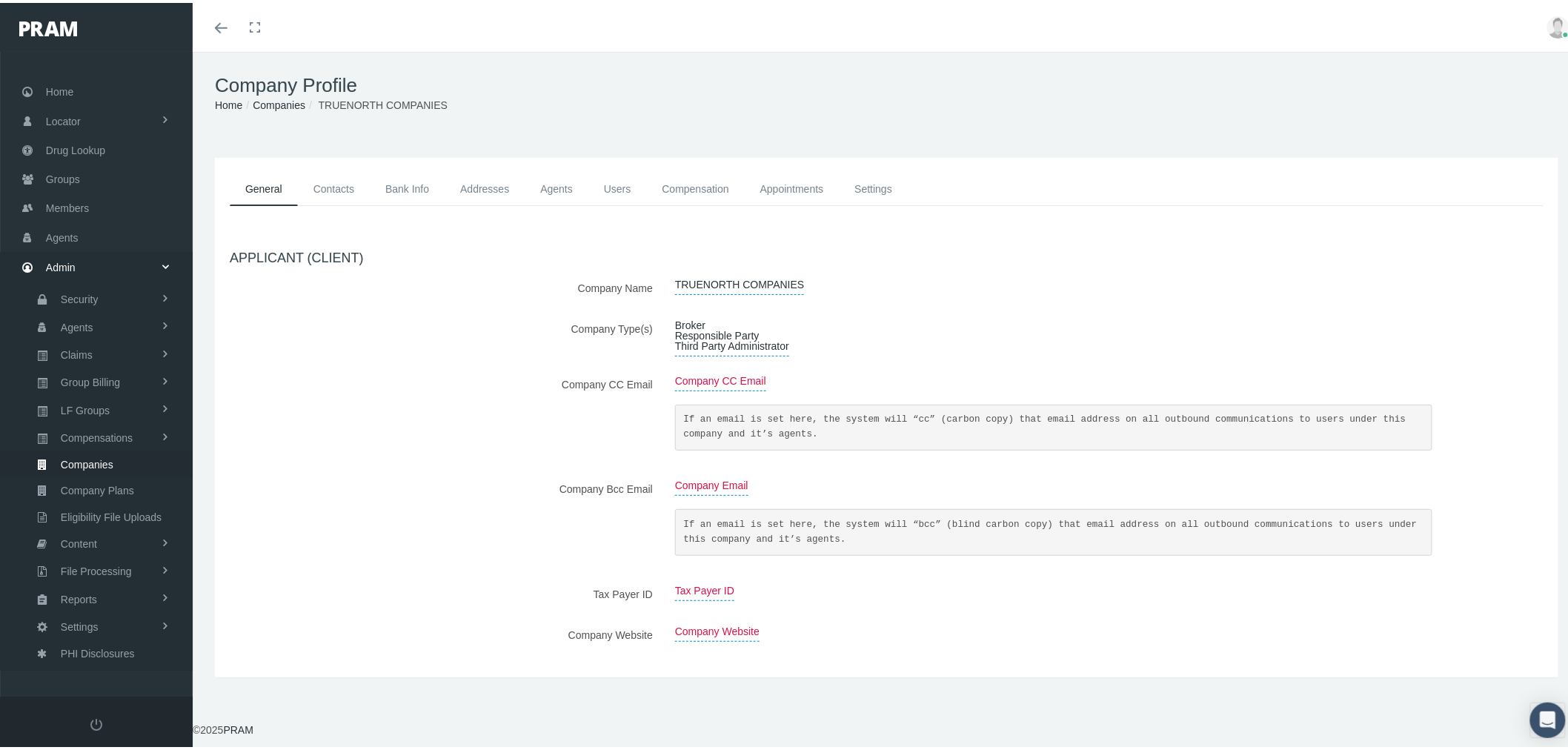
click at [462, 178] on link "Addresses" at bounding box center [485, 186] width 80 height 33
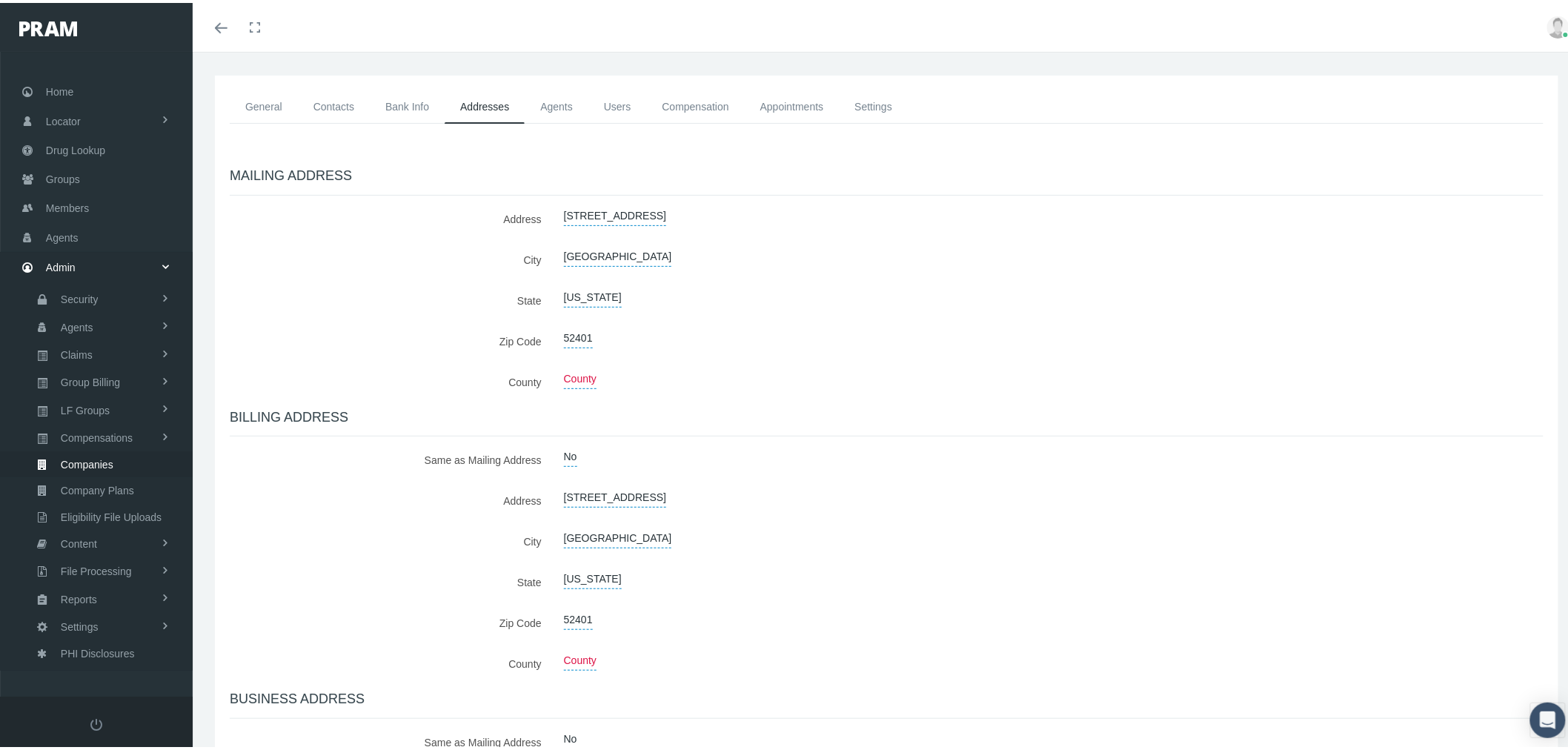
click at [409, 100] on link "Bank Info" at bounding box center [407, 104] width 75 height 33
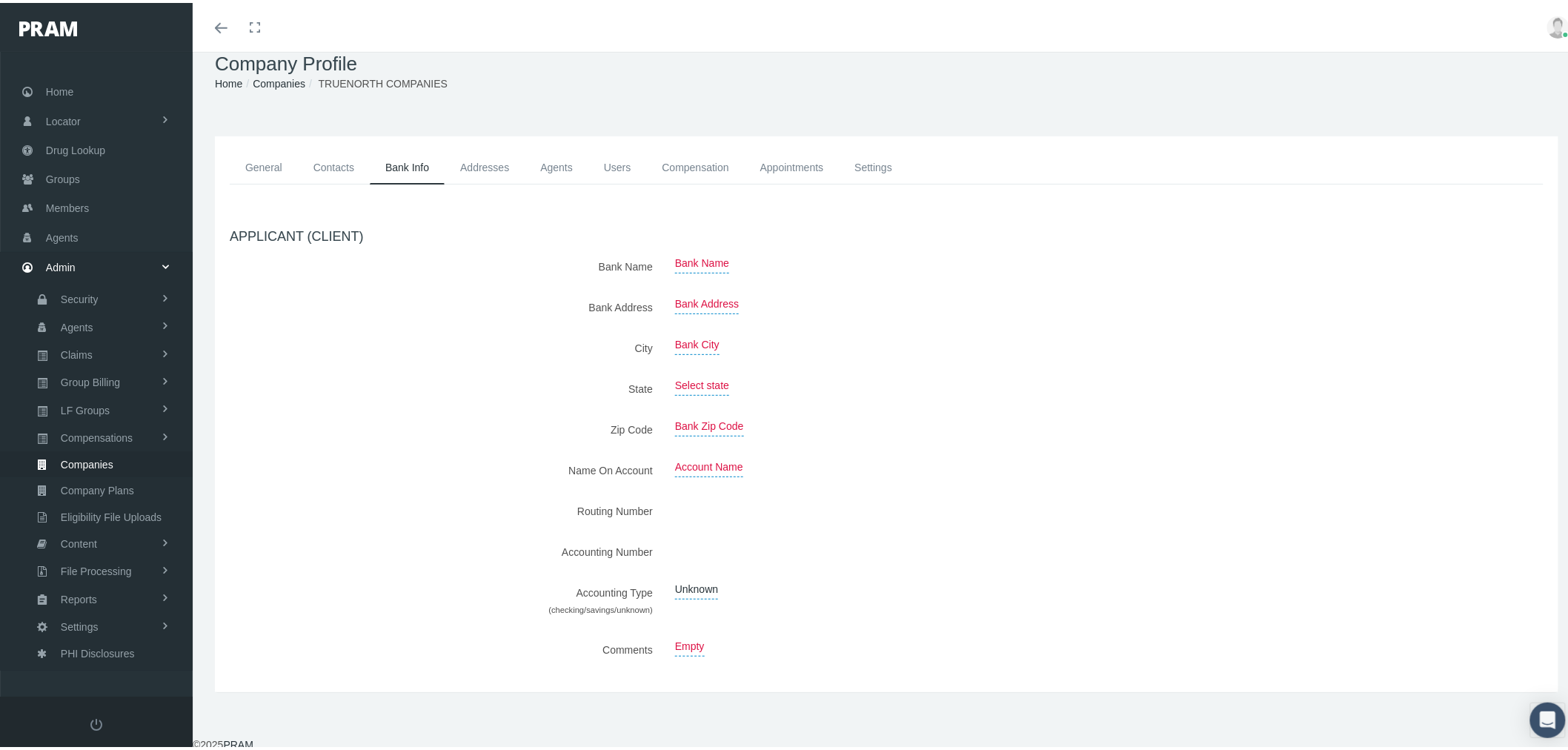
scroll to position [20, 0]
click at [320, 168] on link "Contacts" at bounding box center [333, 167] width 72 height 33
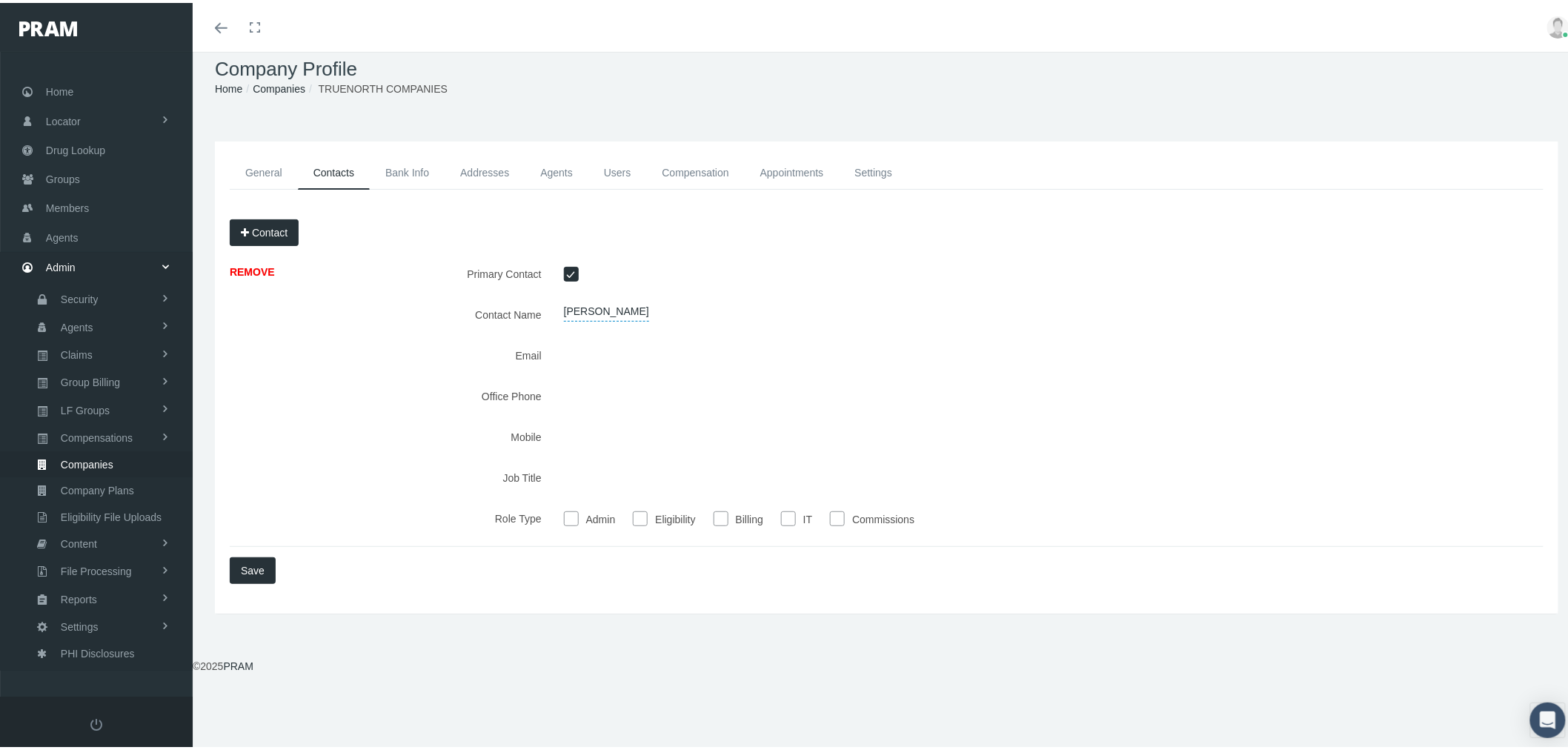
scroll to position [17, 0]
click at [253, 173] on link "General" at bounding box center [264, 170] width 68 height 33
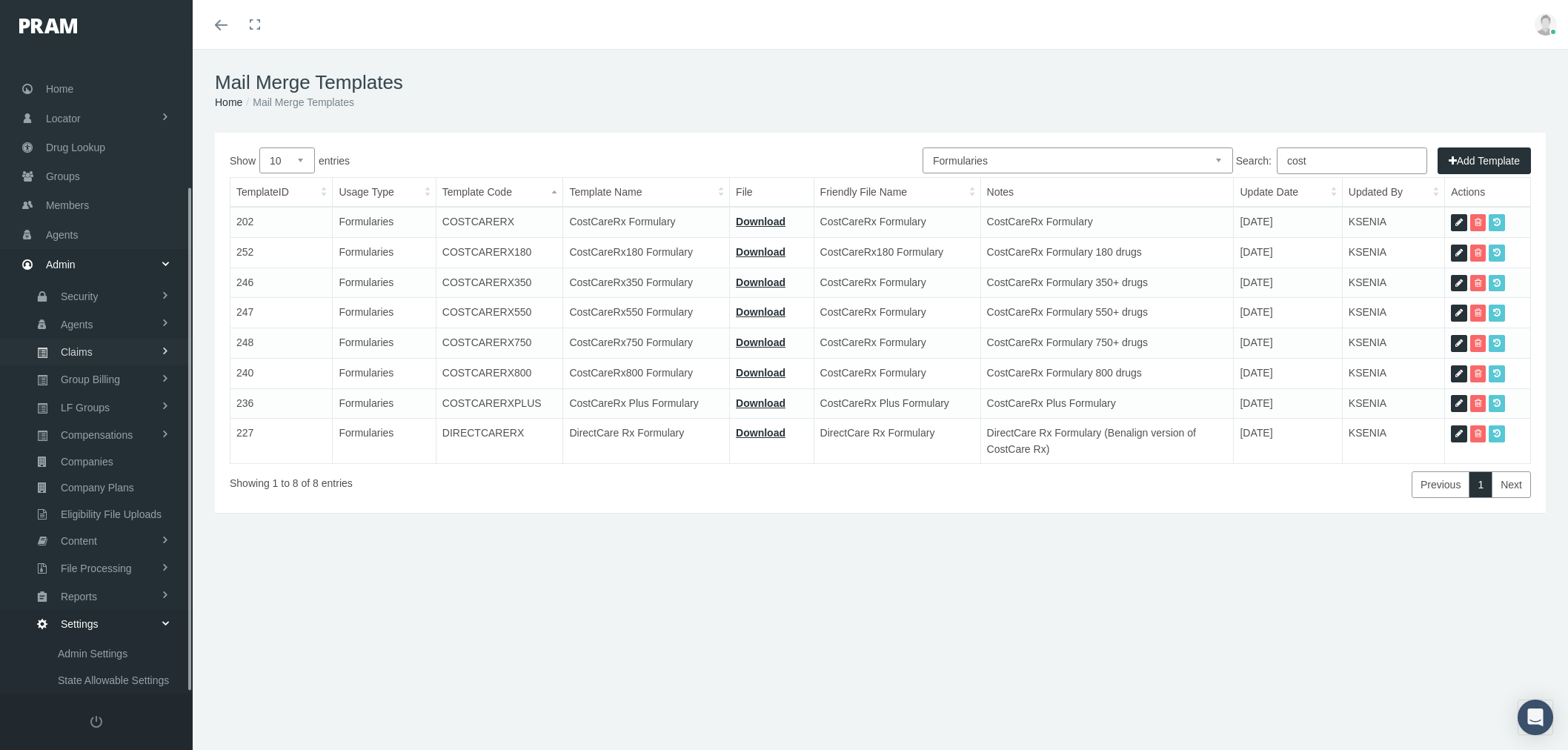
select select "6"
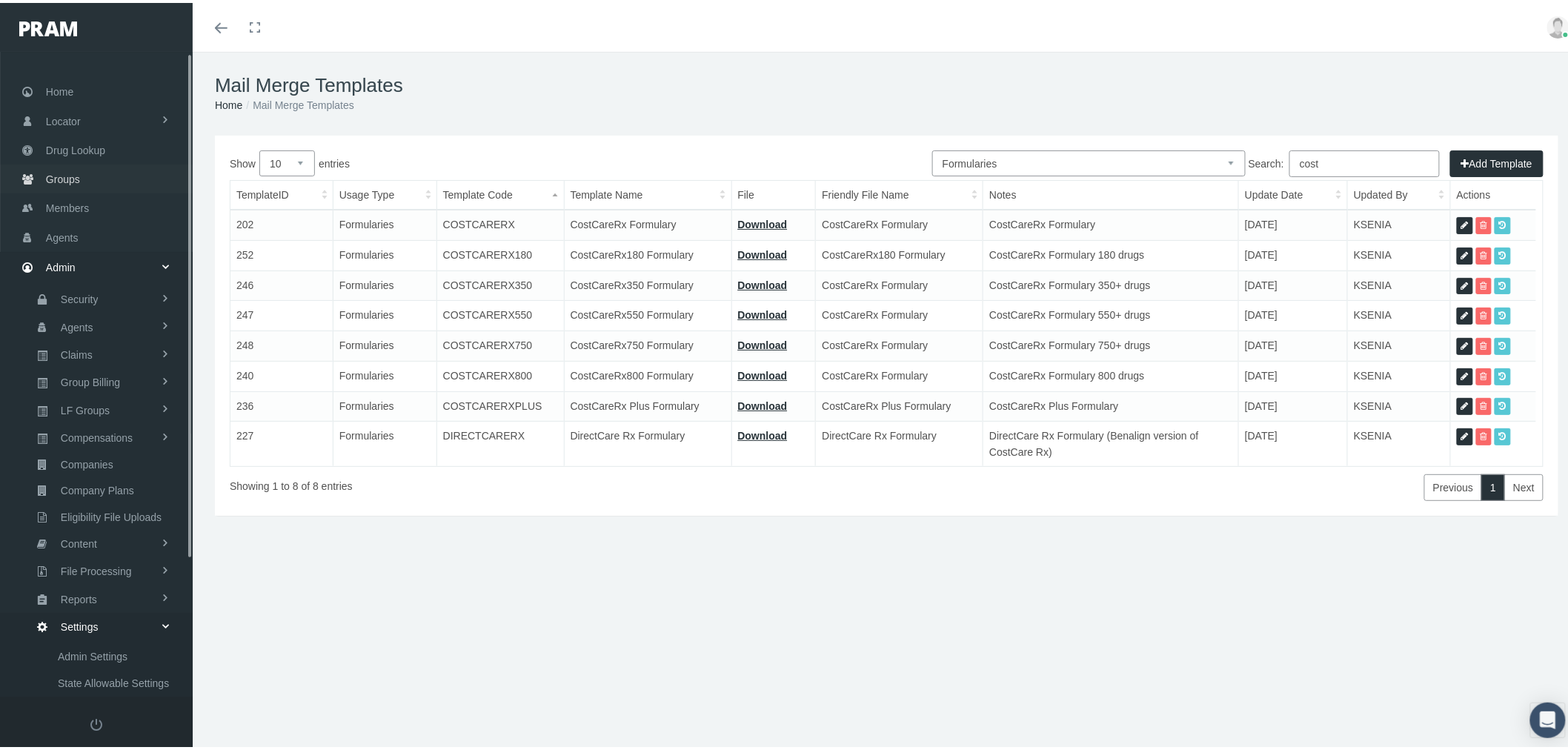
click at [106, 175] on link "Groups" at bounding box center [96, 176] width 193 height 29
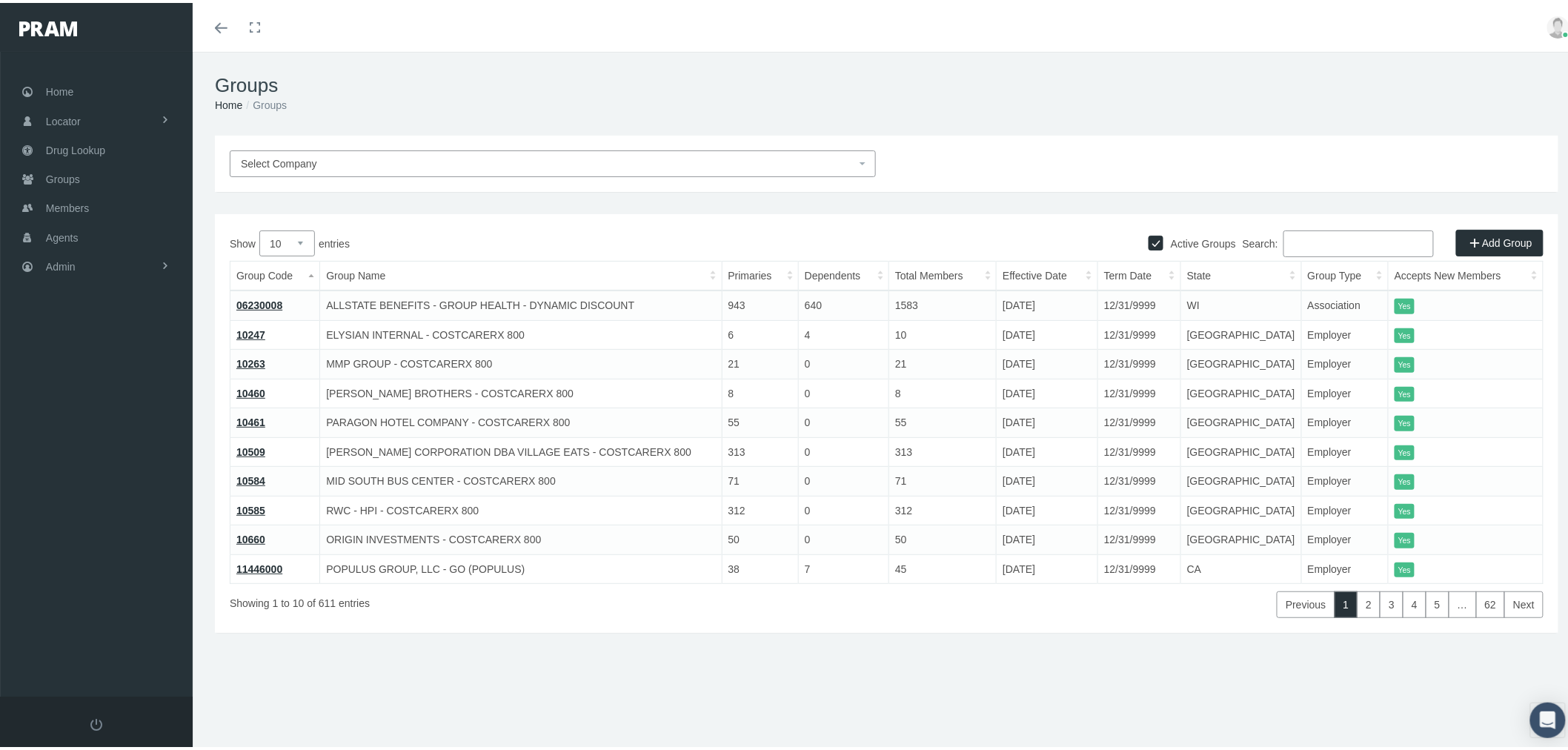
click at [1315, 239] on input "Search:" at bounding box center [1359, 240] width 151 height 26
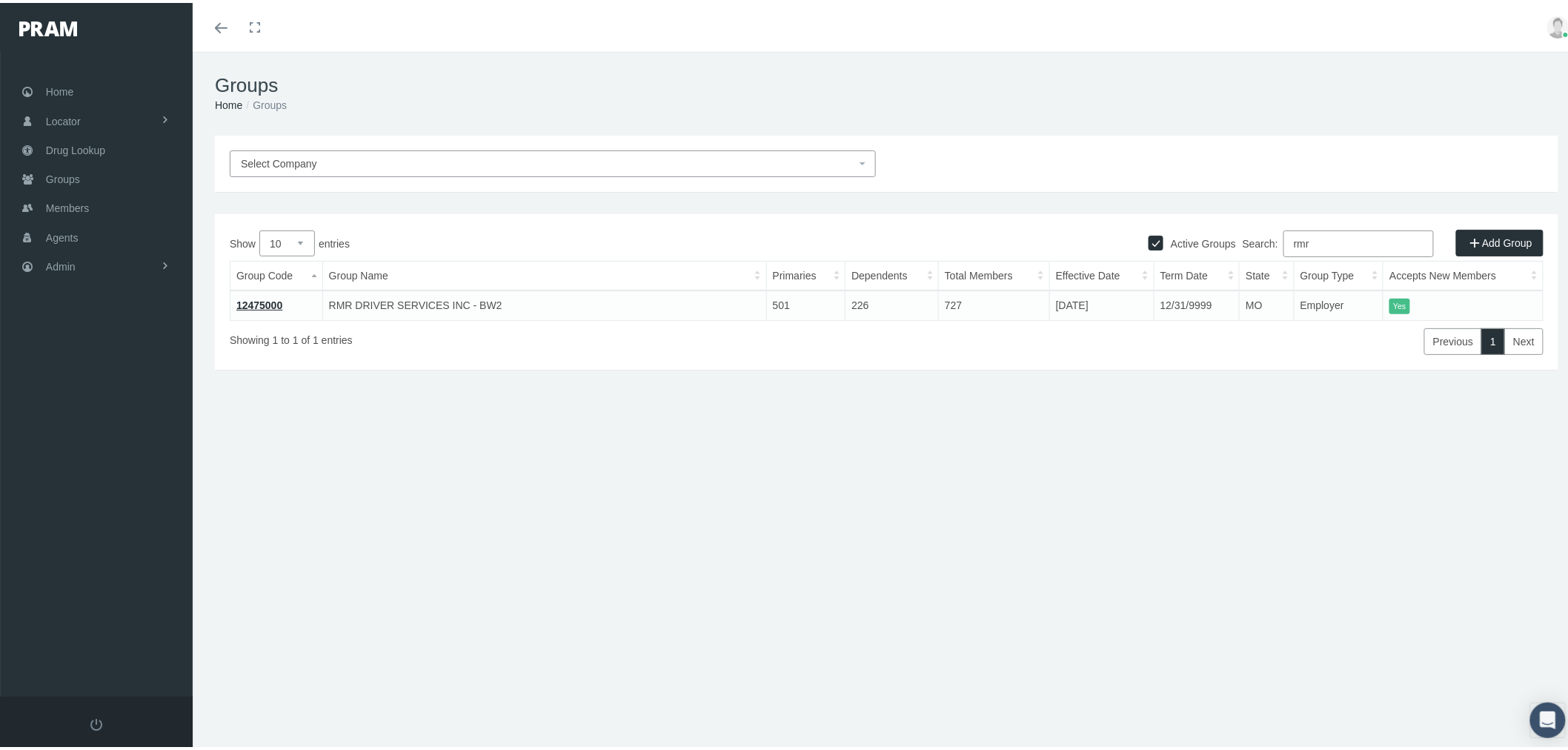
type input "rmr"
click at [261, 300] on link "12475000" at bounding box center [259, 302] width 46 height 12
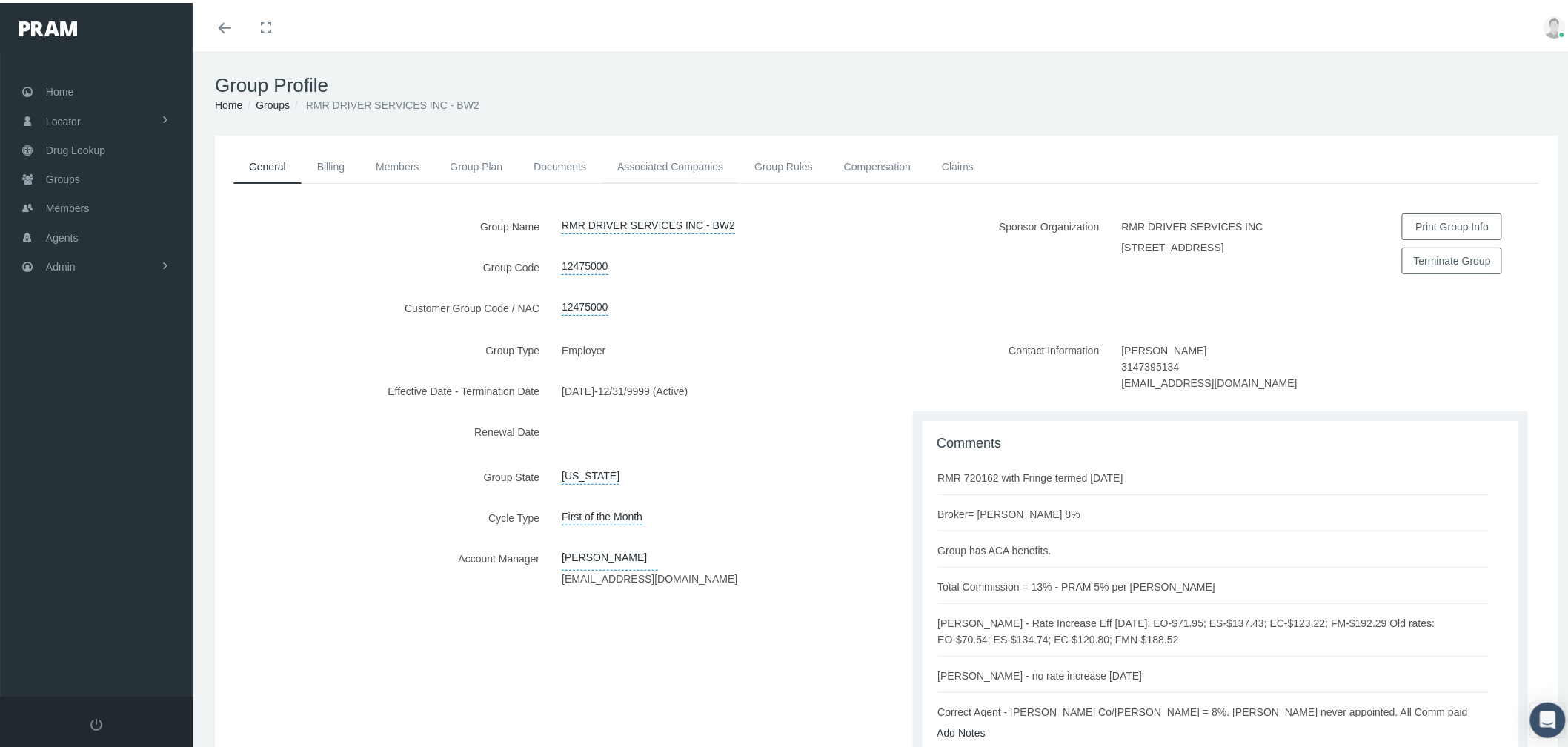
click at [709, 161] on link "Associated Companies" at bounding box center [670, 164] width 137 height 32
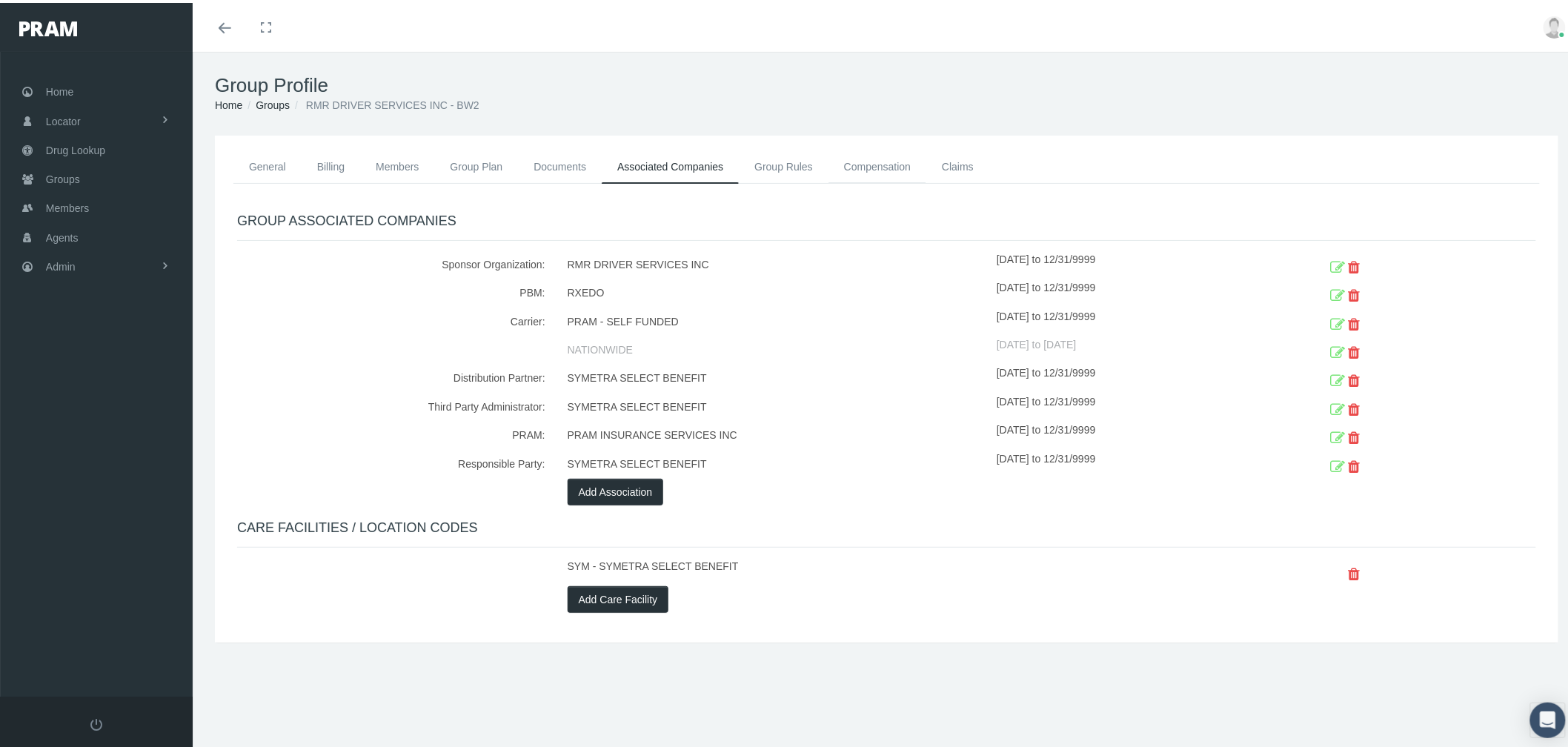
click at [891, 164] on link "Compensation" at bounding box center [877, 164] width 98 height 32
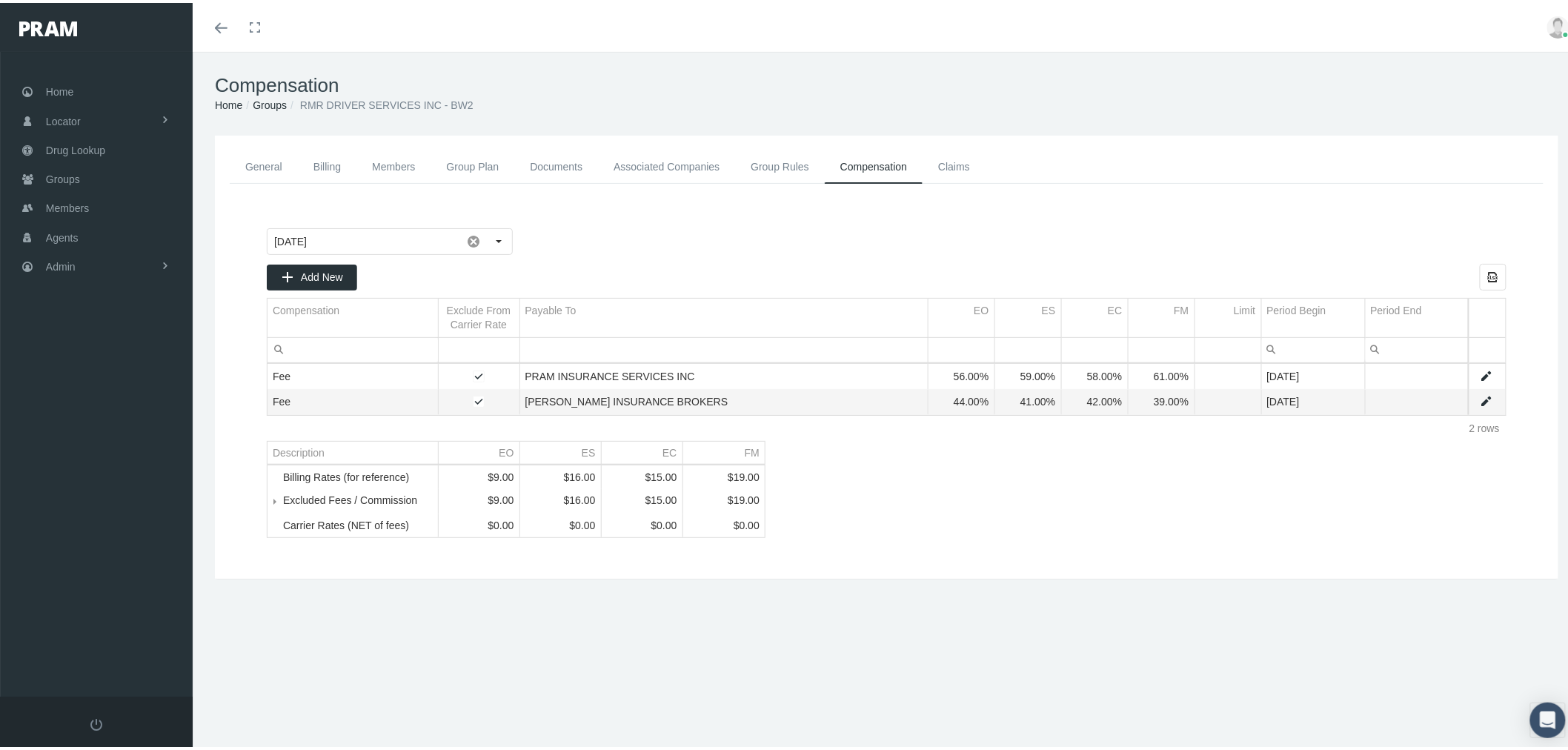
click at [283, 505] on span "Tree list" at bounding box center [283, 498] width 0 height 14
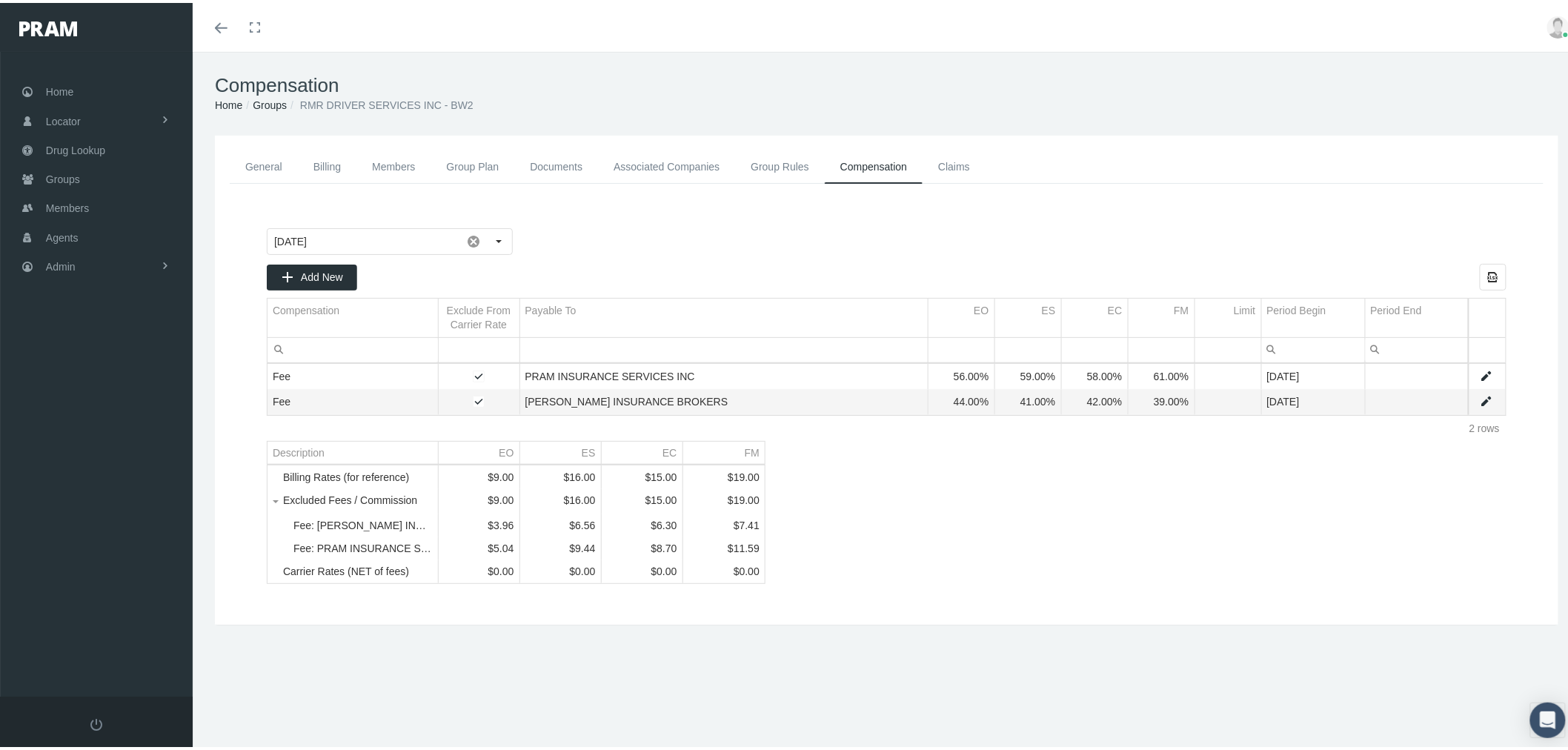
click at [283, 505] on span "Tree list" at bounding box center [283, 498] width 0 height 14
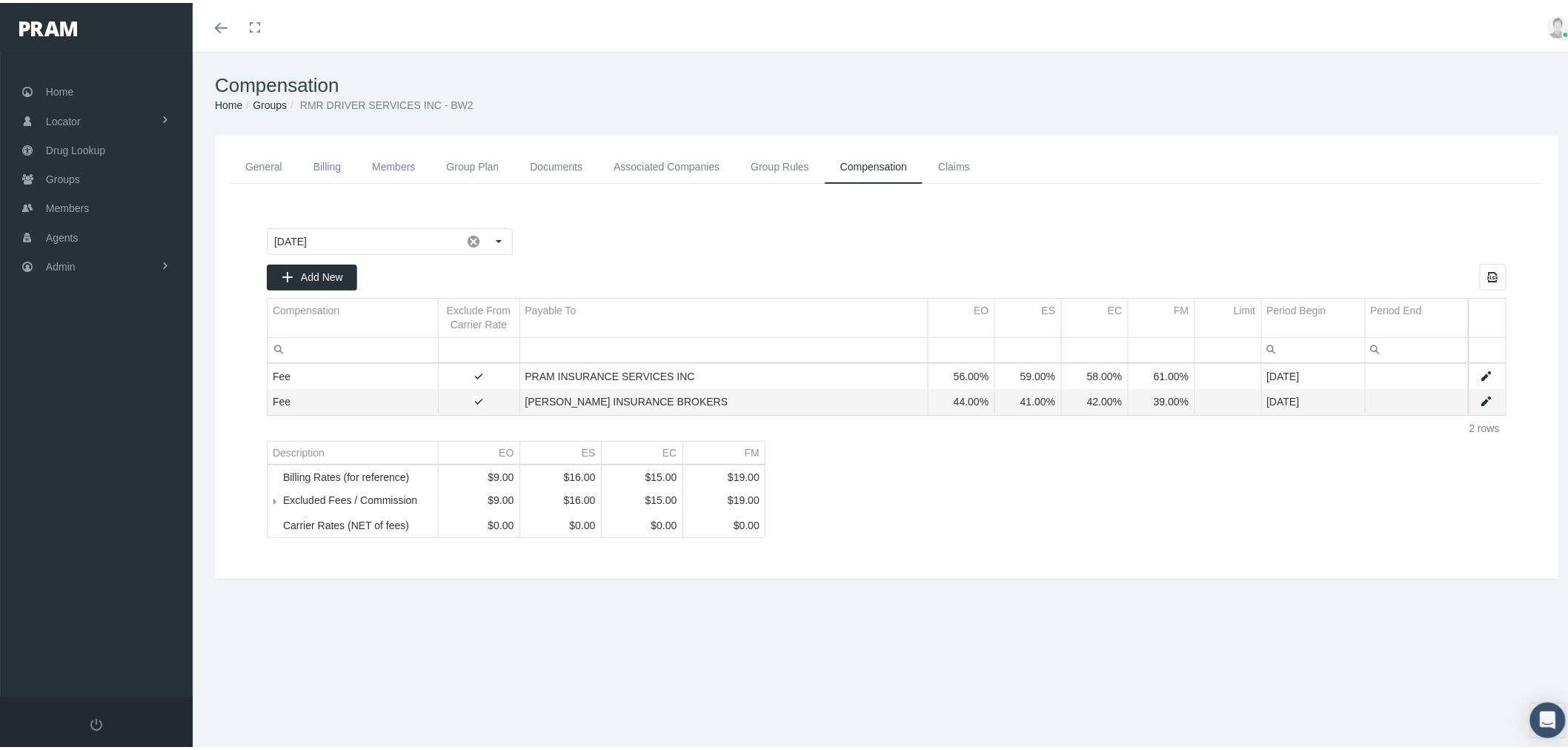
click at [310, 163] on link "Billing" at bounding box center [327, 164] width 59 height 33
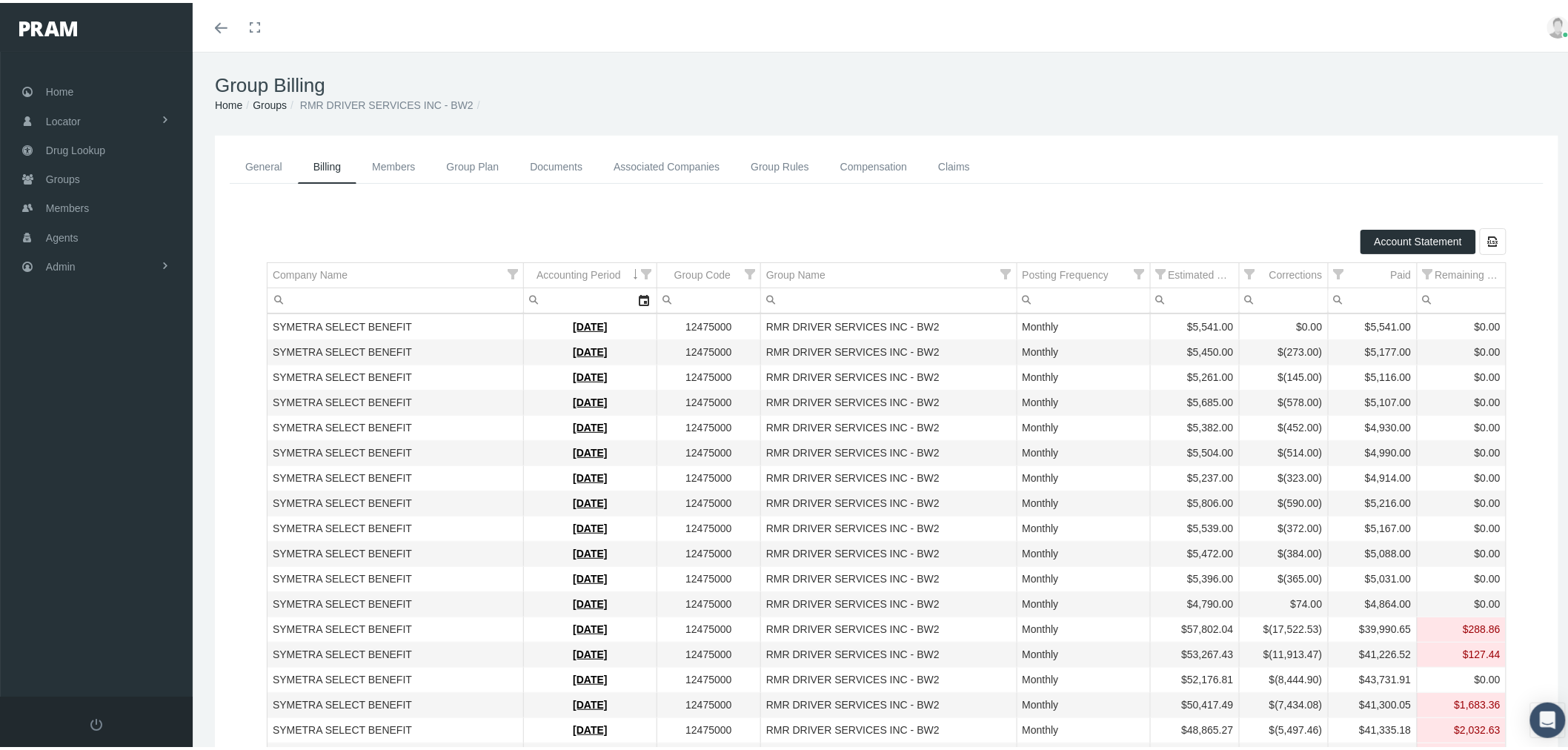
click at [669, 166] on link "Associated Companies" at bounding box center [666, 164] width 137 height 33
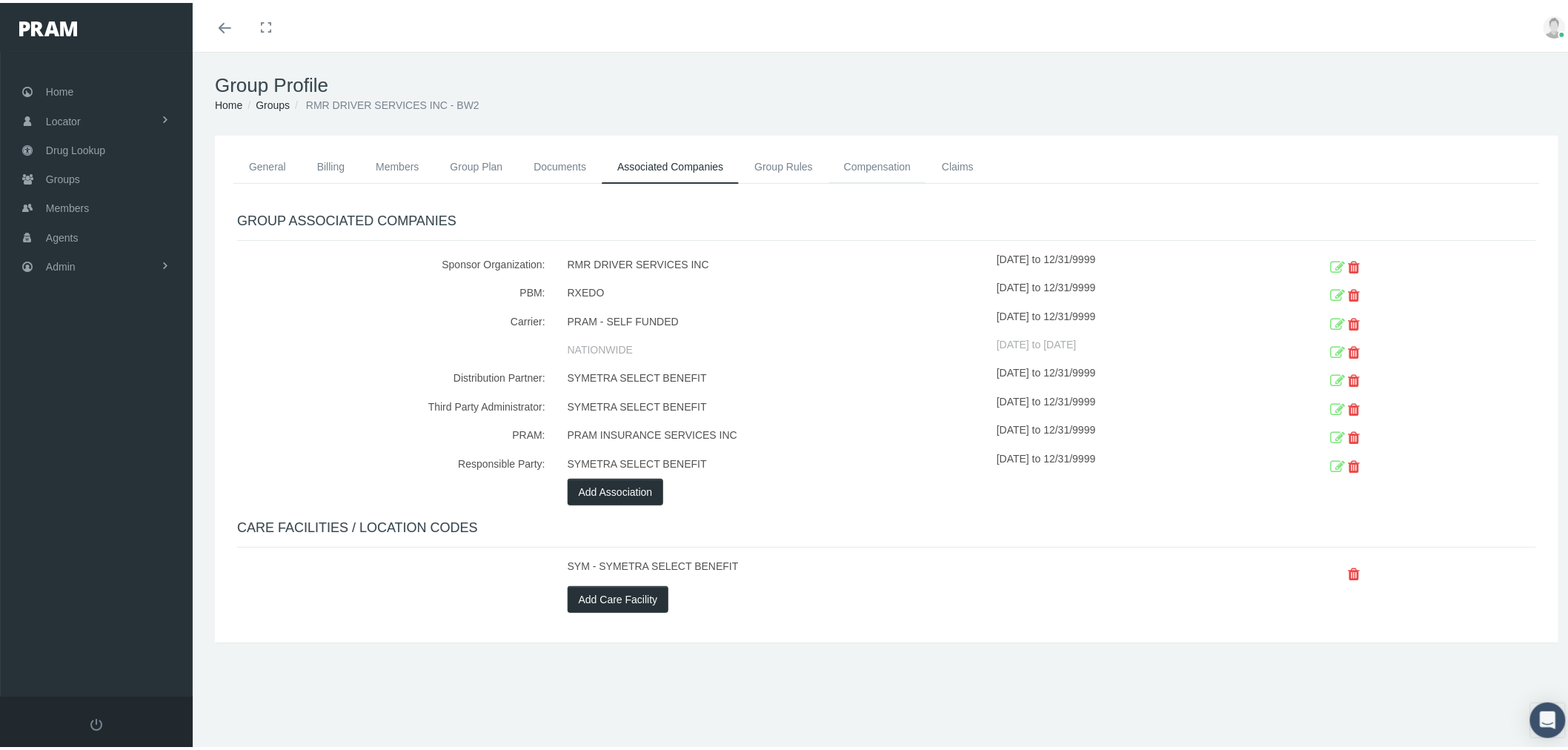
click at [883, 167] on link "Compensation" at bounding box center [877, 164] width 98 height 32
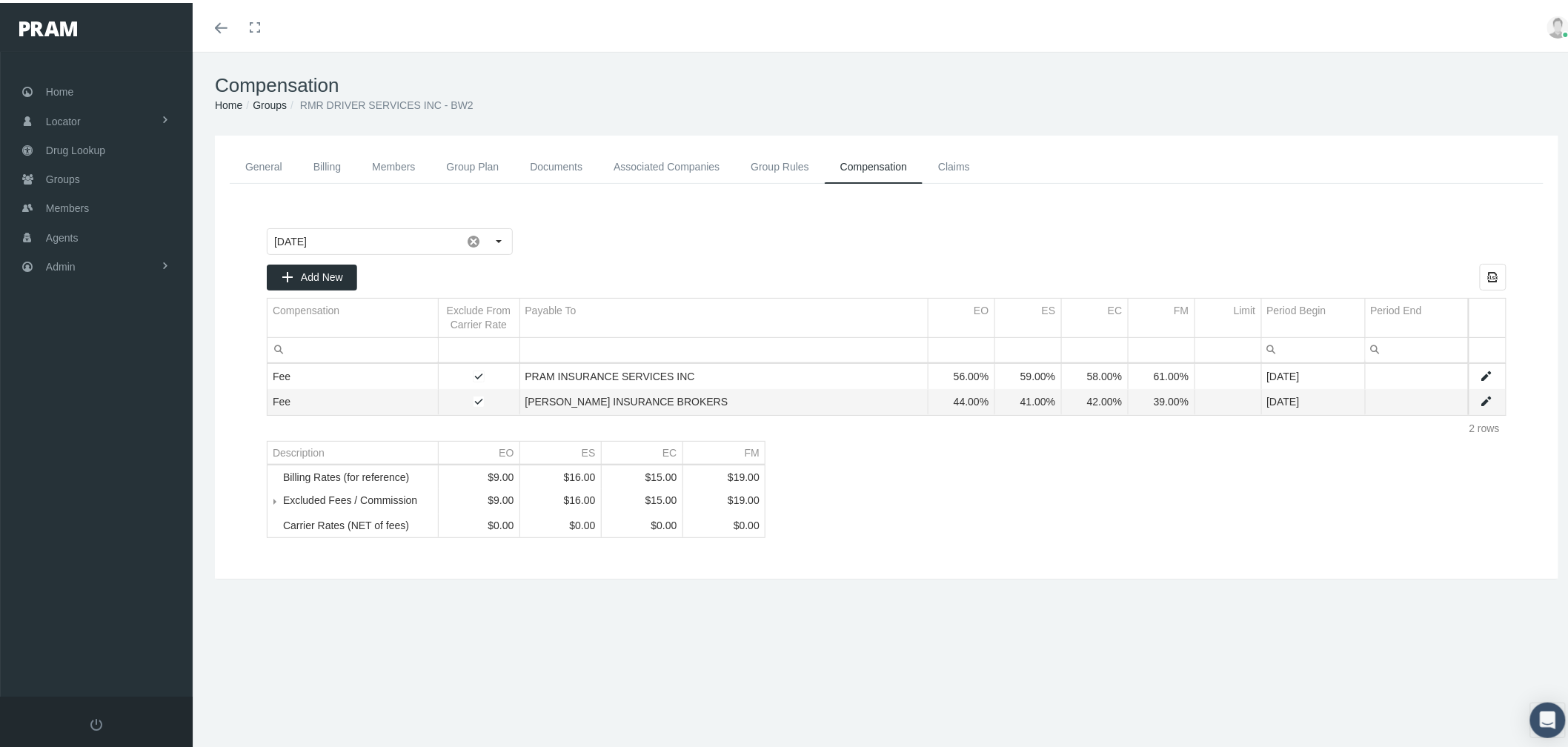
click at [1480, 395] on link "Data grid" at bounding box center [1487, 399] width 14 height 14
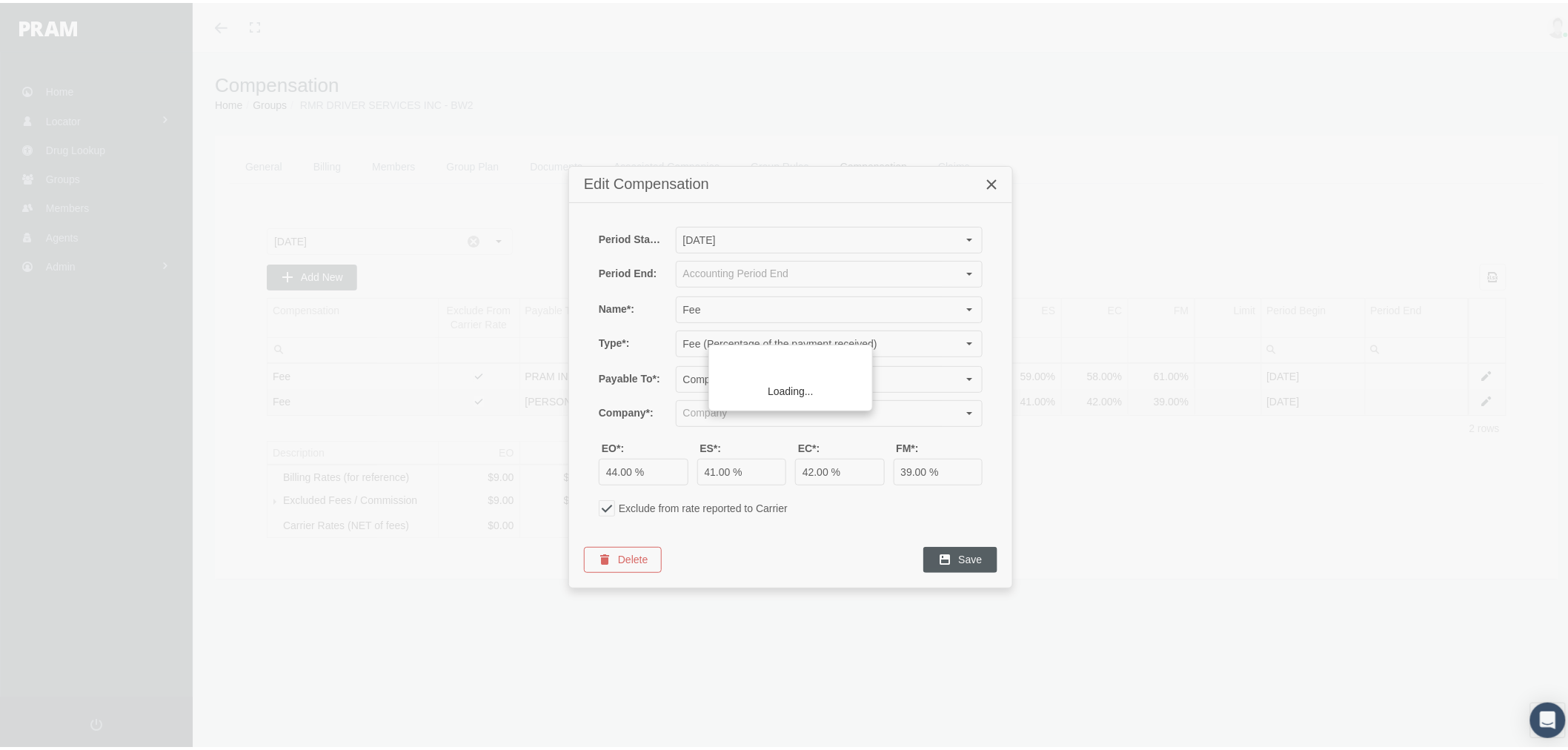
type input "[PERSON_NAME] INSURANCE BROKERS (Broker)"
click at [754, 273] on input "text" at bounding box center [817, 271] width 280 height 25
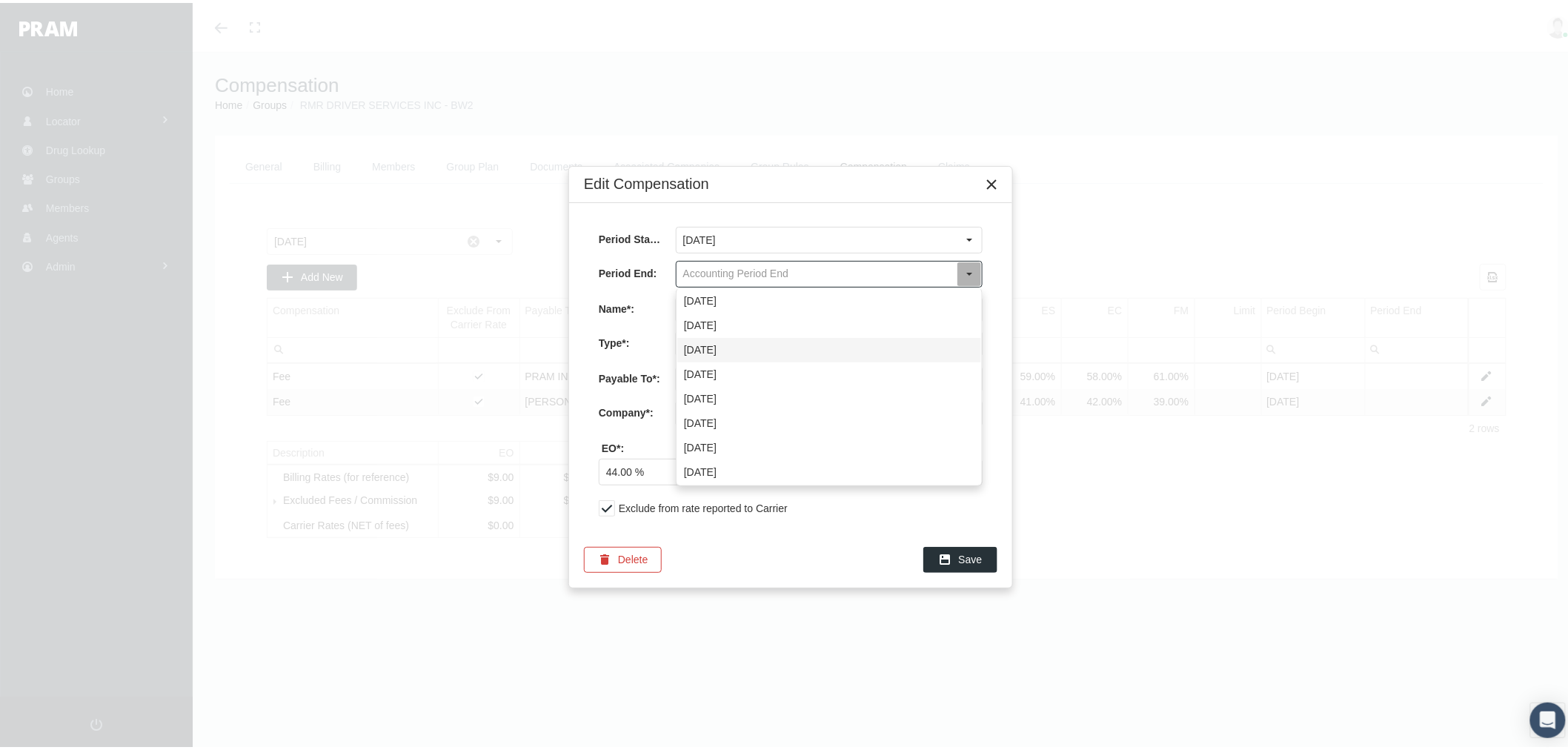
click at [755, 345] on div "August 2025" at bounding box center [829, 347] width 304 height 24
type input "August 2025"
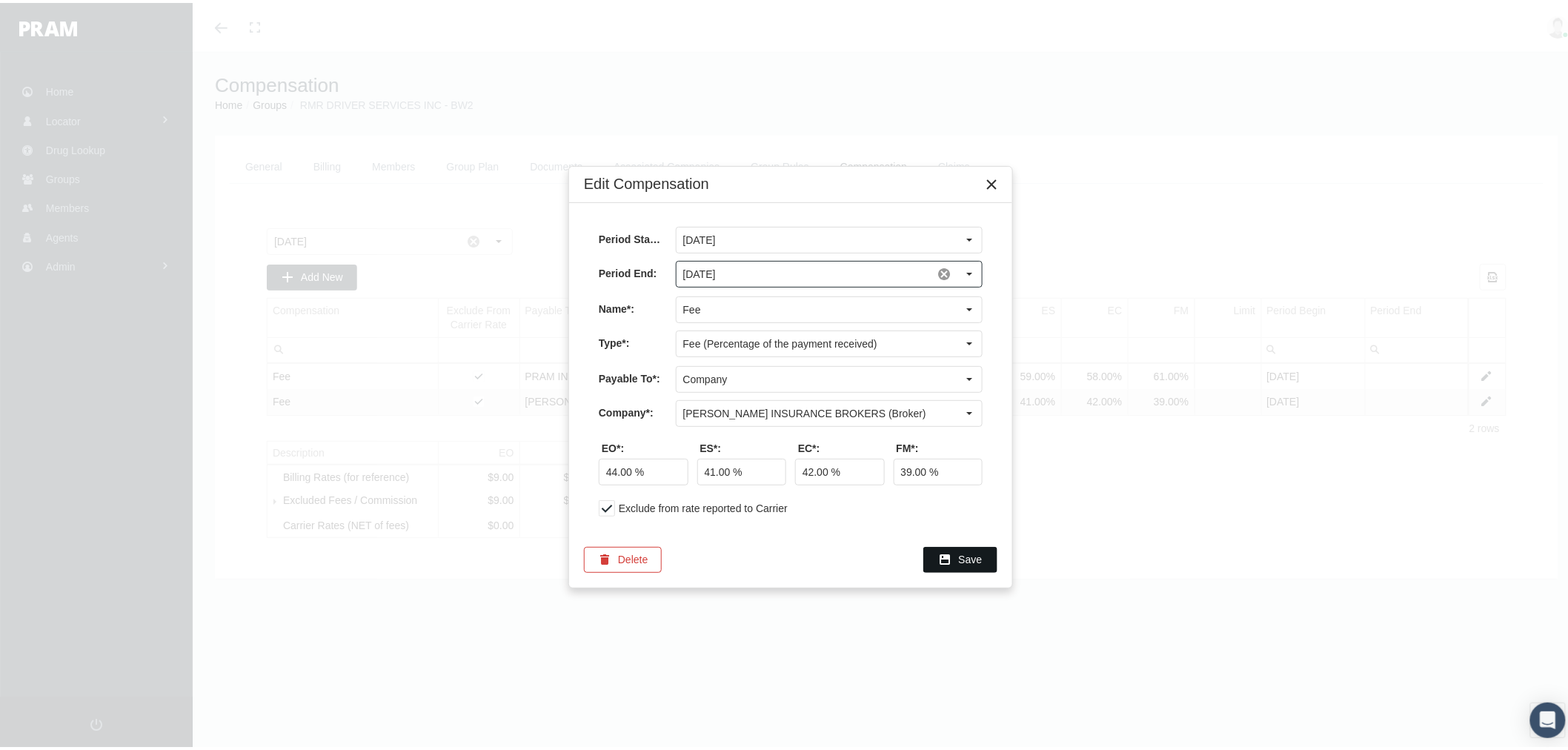
click at [954, 556] on div "Save" at bounding box center [960, 557] width 72 height 24
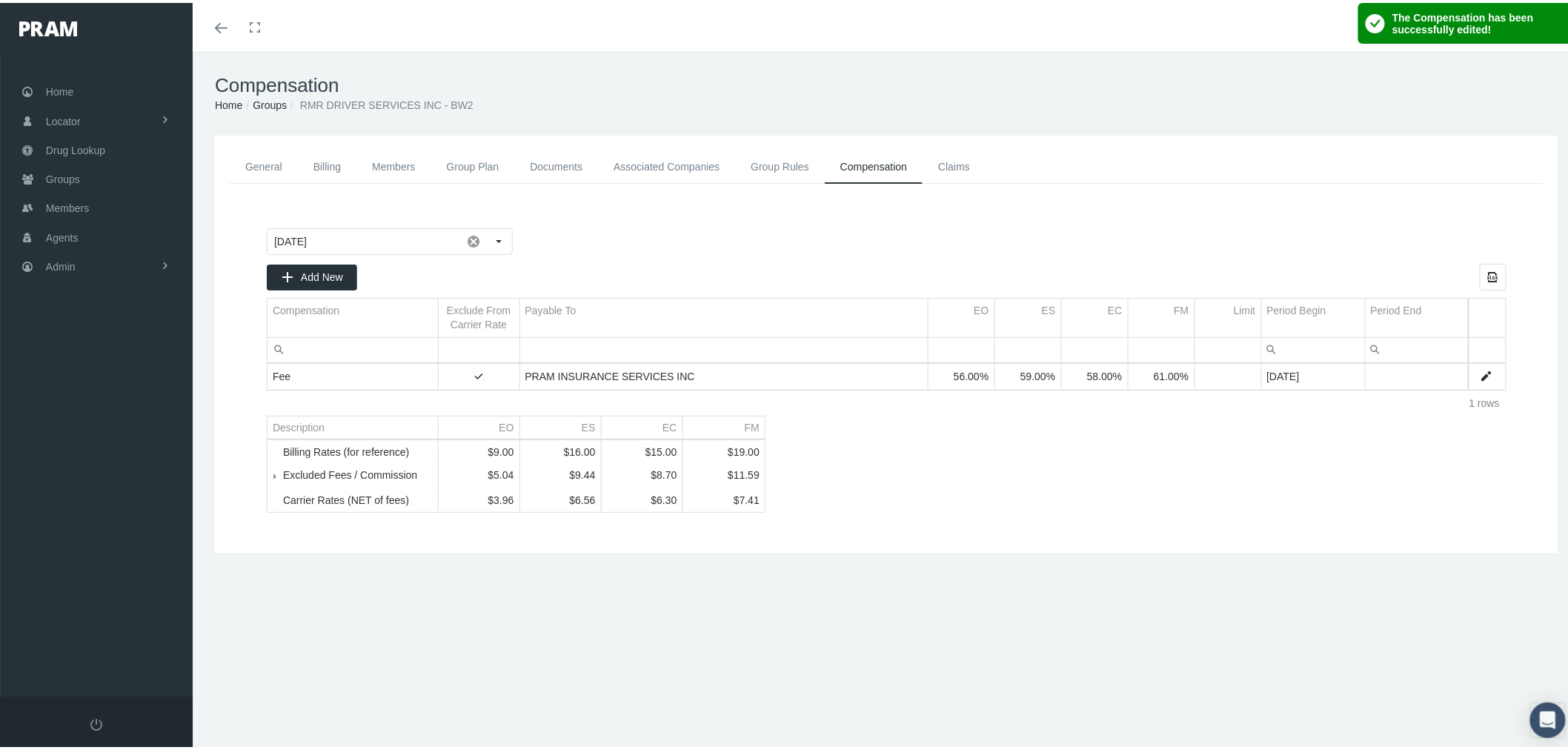
click at [1480, 375] on link "Data grid" at bounding box center [1487, 374] width 14 height 14
type input "[DATE]"
type input "Fee"
type input "Fee (Percentage of the payment received)"
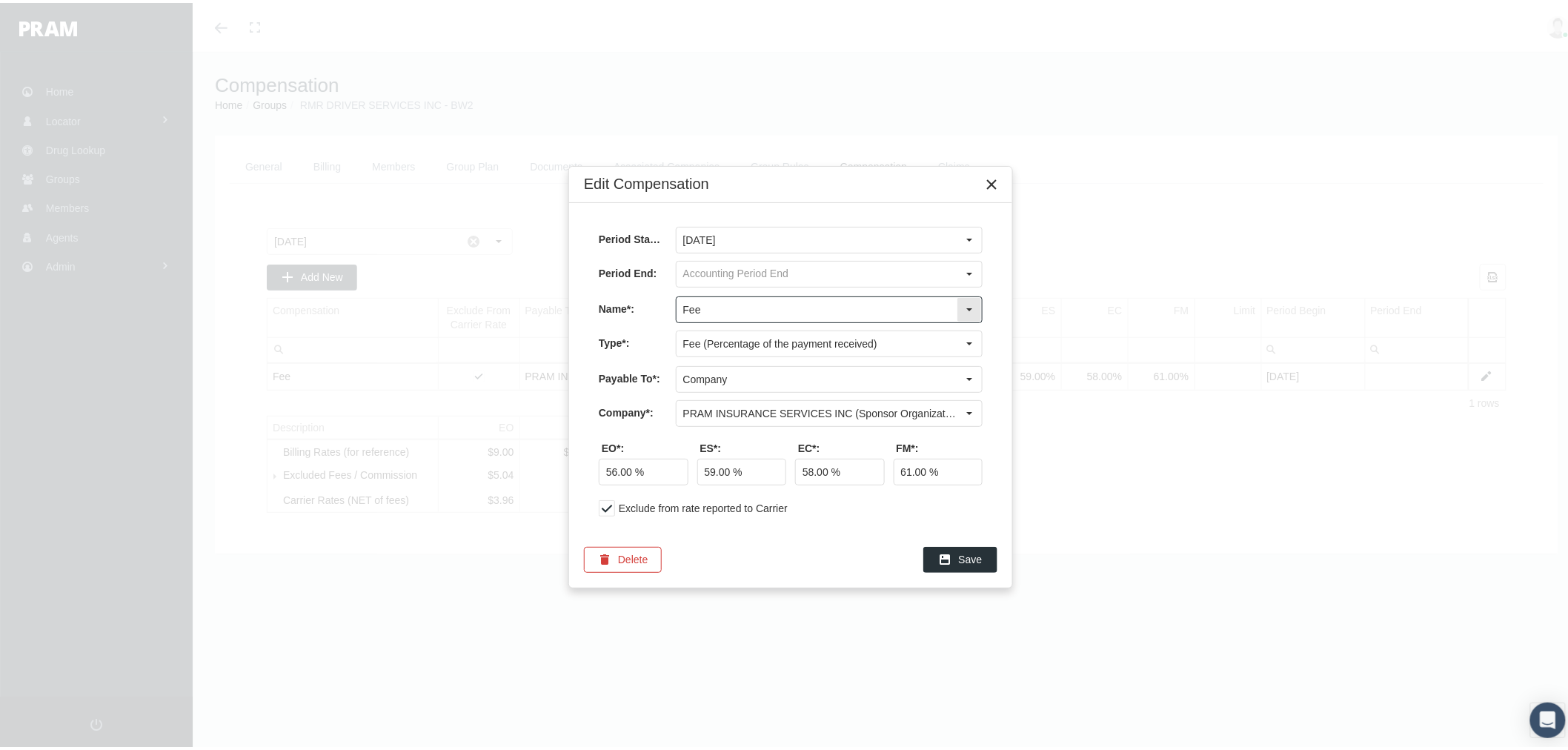
click at [804, 312] on input "Fee" at bounding box center [817, 306] width 280 height 25
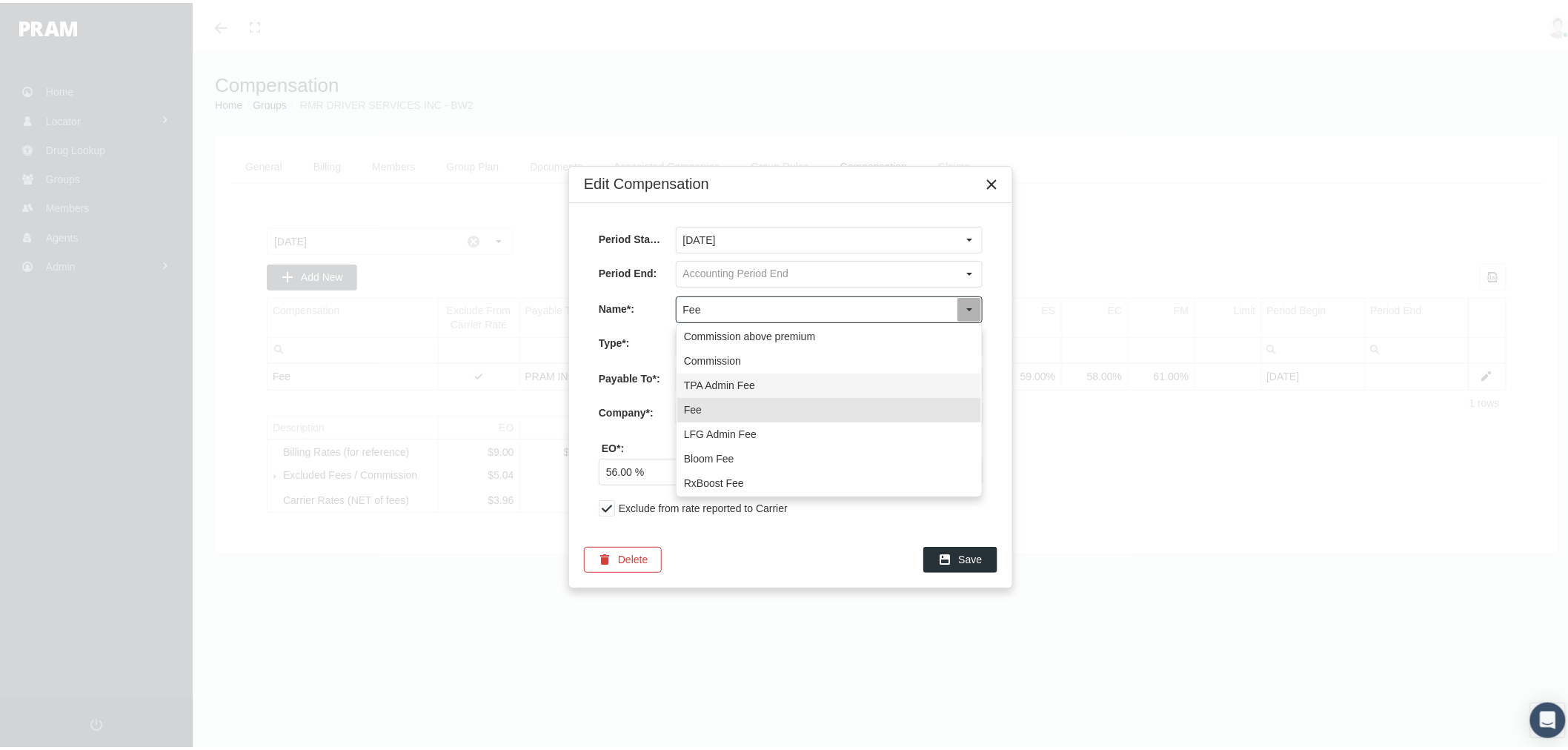
click at [788, 387] on div "TPA Admin Fee" at bounding box center [829, 383] width 304 height 24
type input "TPA Admin Fee"
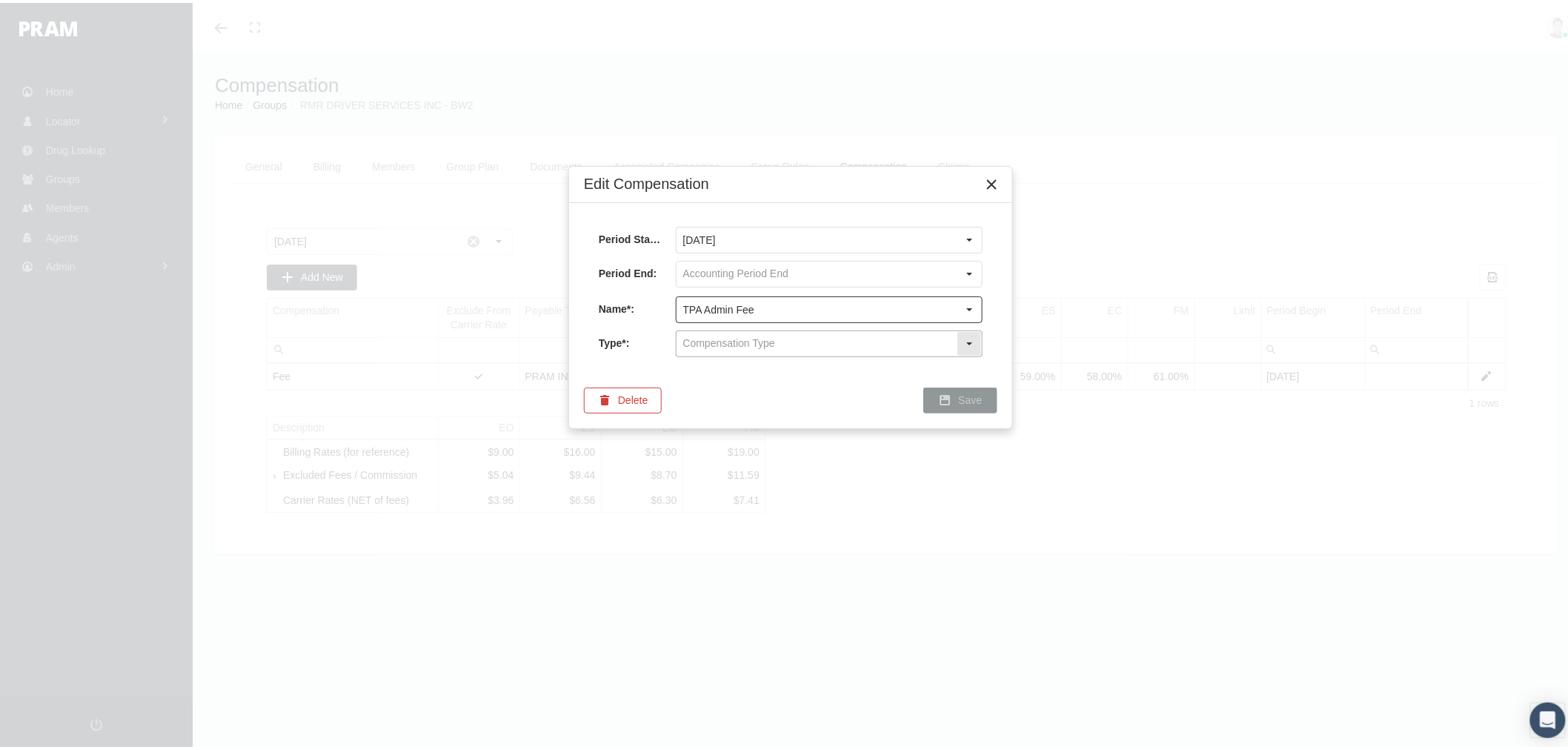
click at [772, 338] on input "text" at bounding box center [817, 341] width 280 height 25
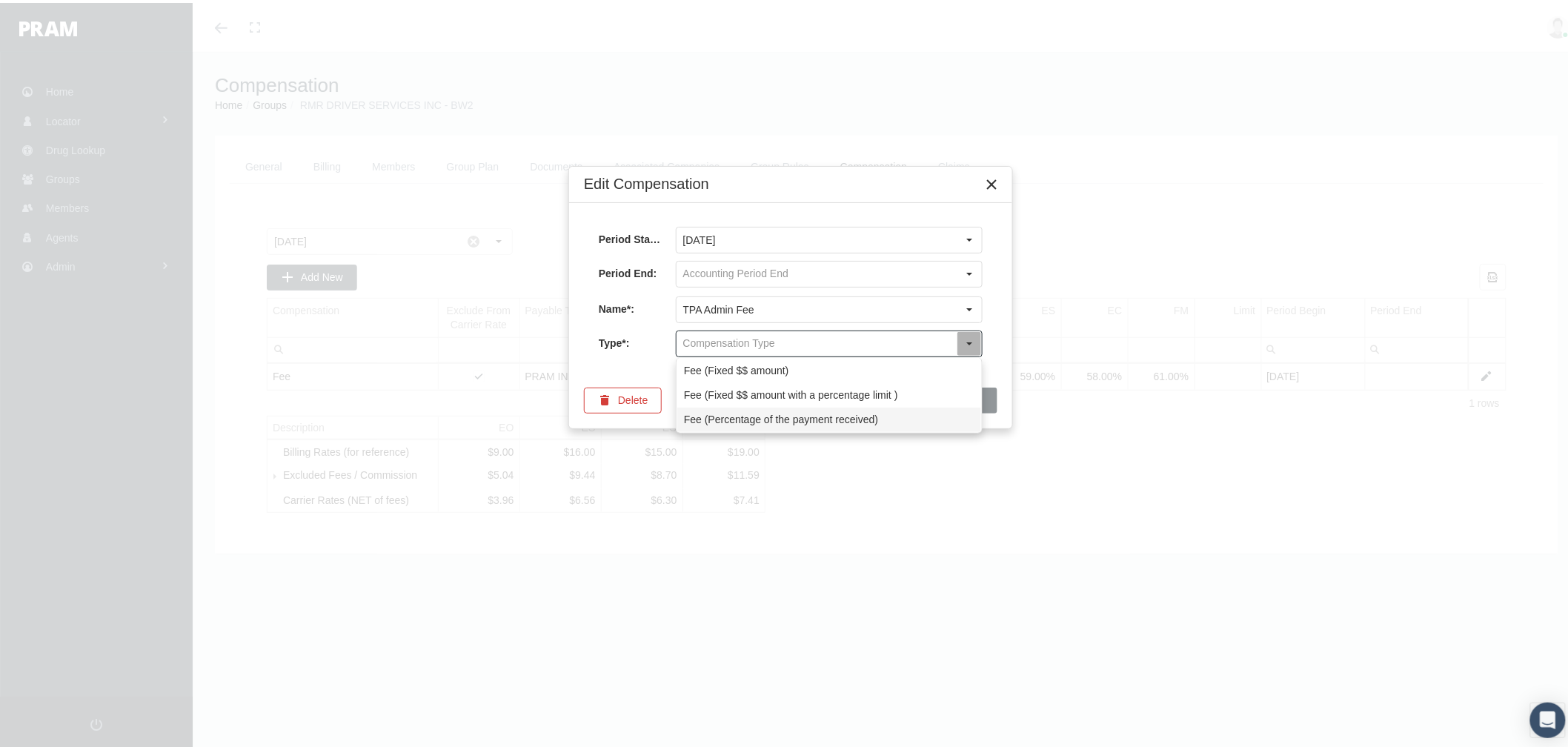
click at [778, 419] on div "Fee (Percentage of the payment received)" at bounding box center [829, 417] width 304 height 24
type input "Fee (Percentage of the payment received)"
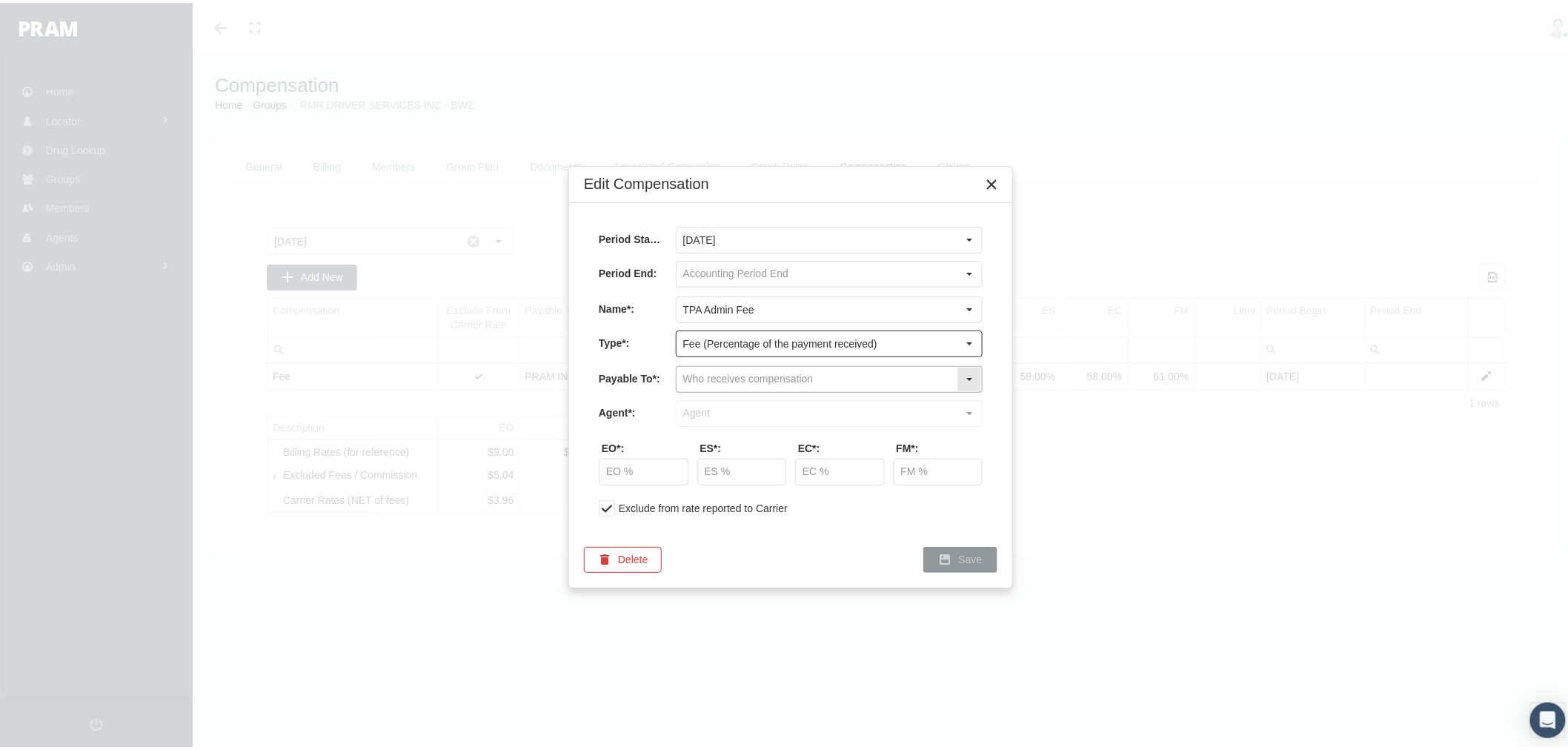
click at [776, 376] on input "text" at bounding box center [817, 376] width 280 height 25
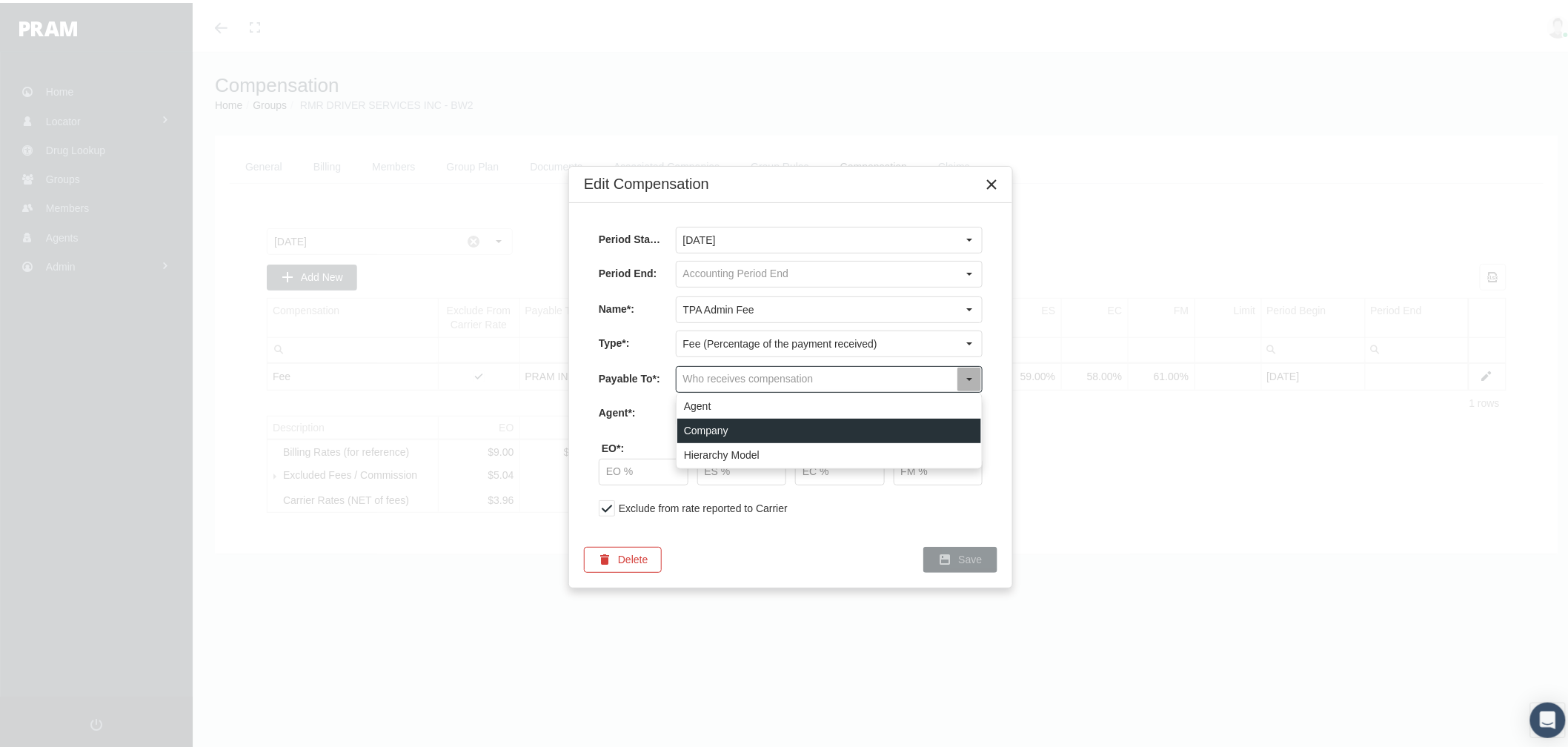
click at [770, 418] on div "Company" at bounding box center [829, 428] width 304 height 24
type input "Company"
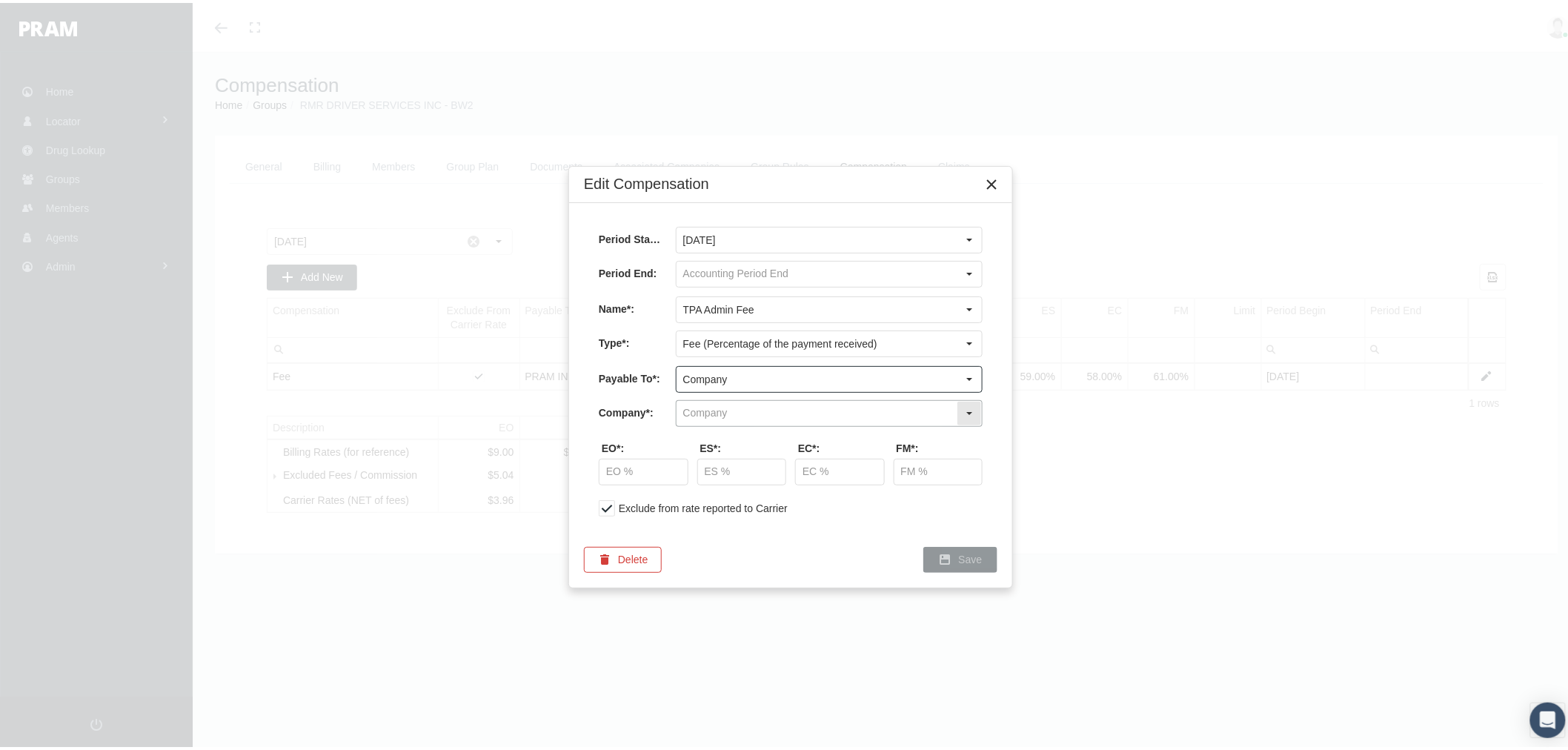
click at [774, 412] on input "text" at bounding box center [817, 410] width 280 height 25
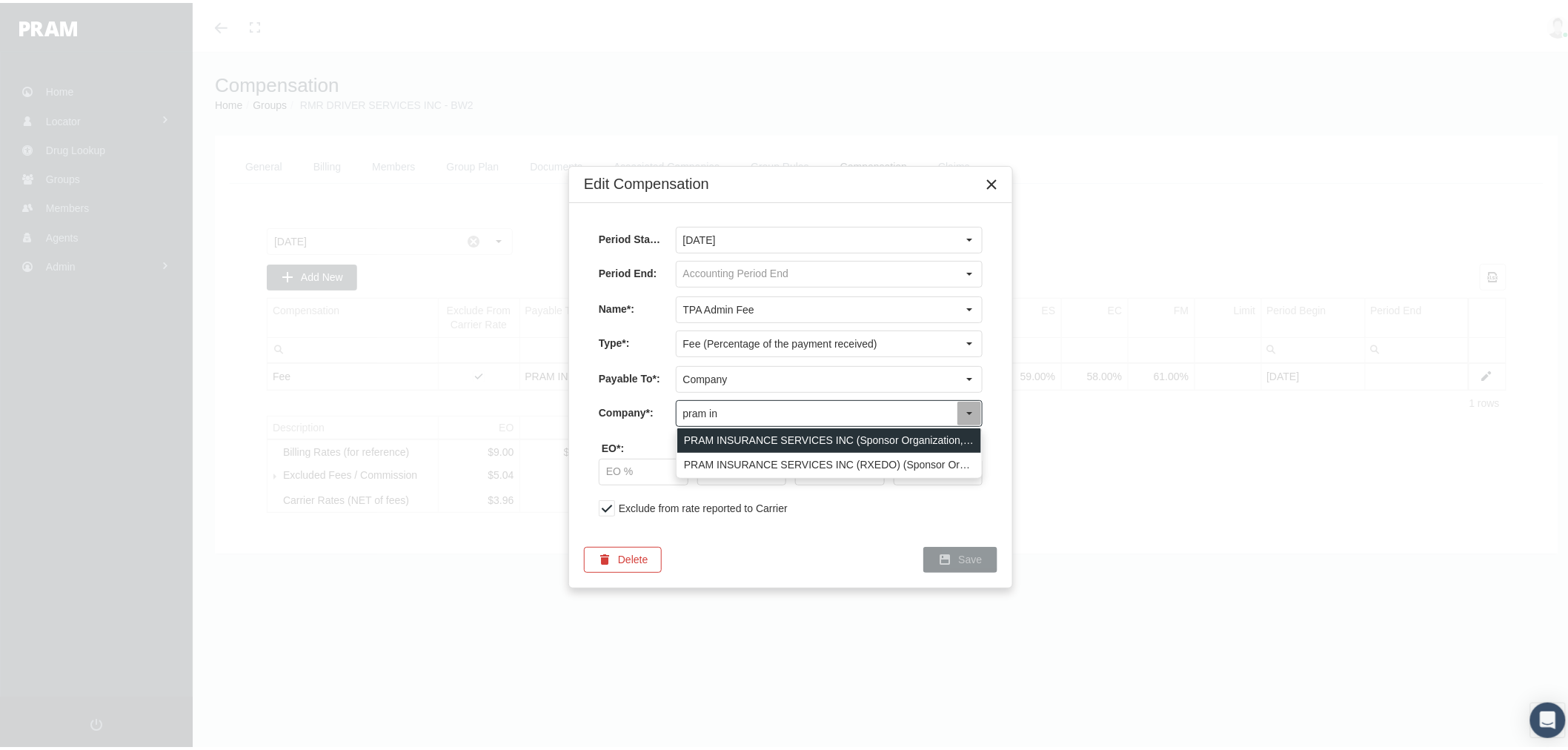
click at [802, 435] on div "PRAM INSURANCE SERVICES INC (Sponsor Organization, Broker, Distribution Partner…" at bounding box center [829, 437] width 304 height 24
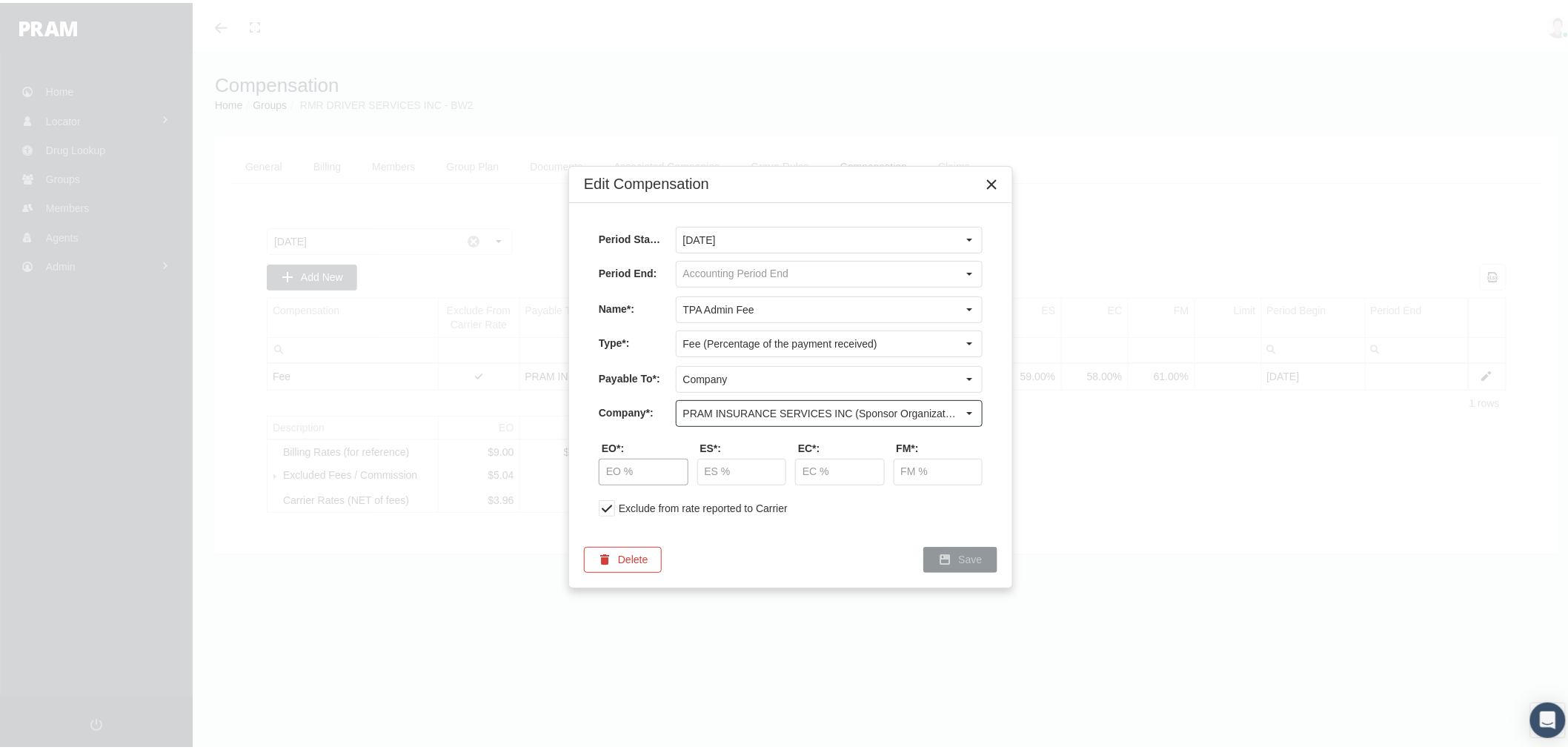
type input "PRAM INSURANCE SERVICES INC (Sponsor Organization, Broker, Distribution Partner…"
click at [614, 467] on input "text" at bounding box center [643, 469] width 88 height 25
type input "56.00 %"
type input "59.00 %"
type input "58.00 %"
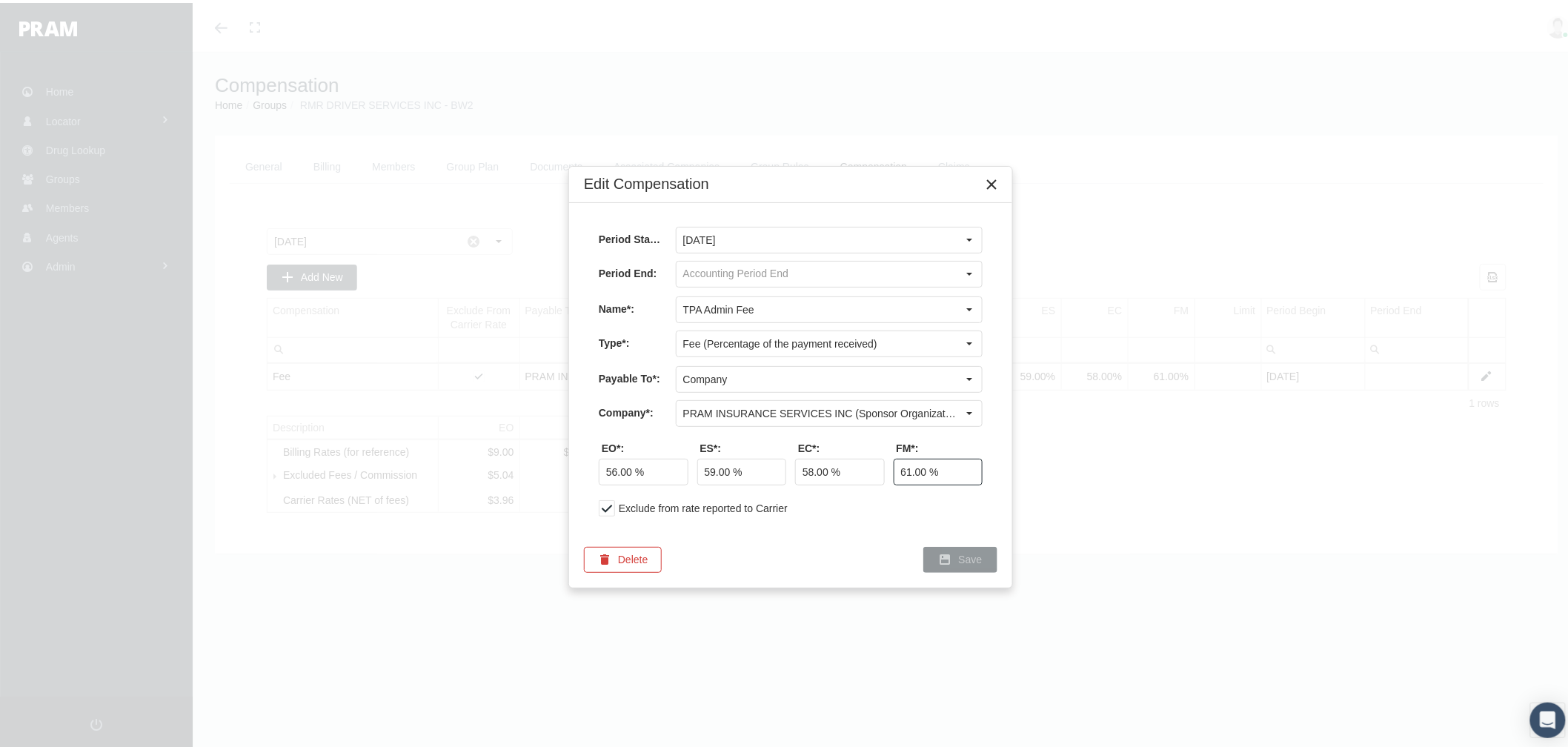
type input "61.00 %"
click at [961, 553] on span "Save" at bounding box center [970, 557] width 23 height 12
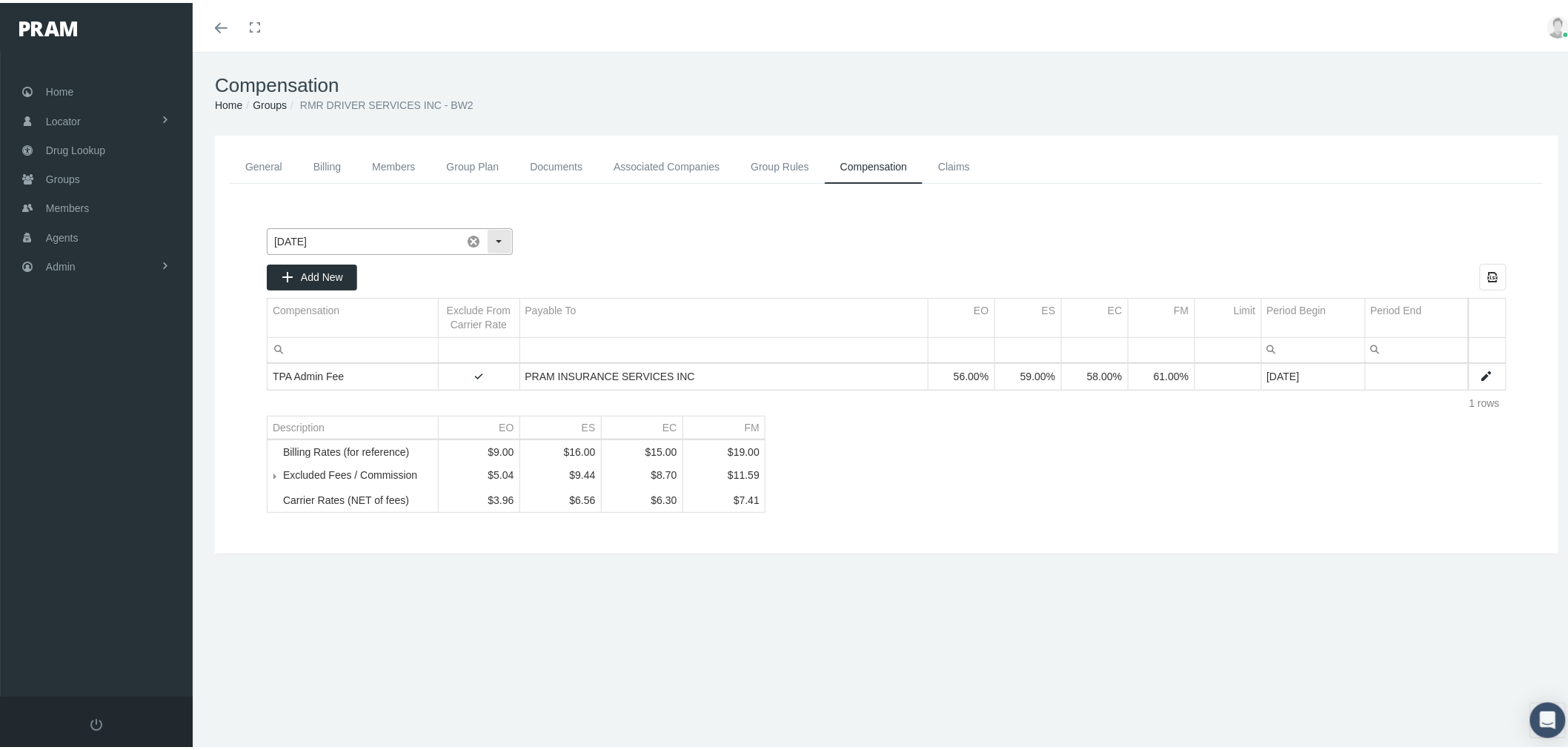
click at [495, 236] on div "Select" at bounding box center [499, 238] width 23 height 23
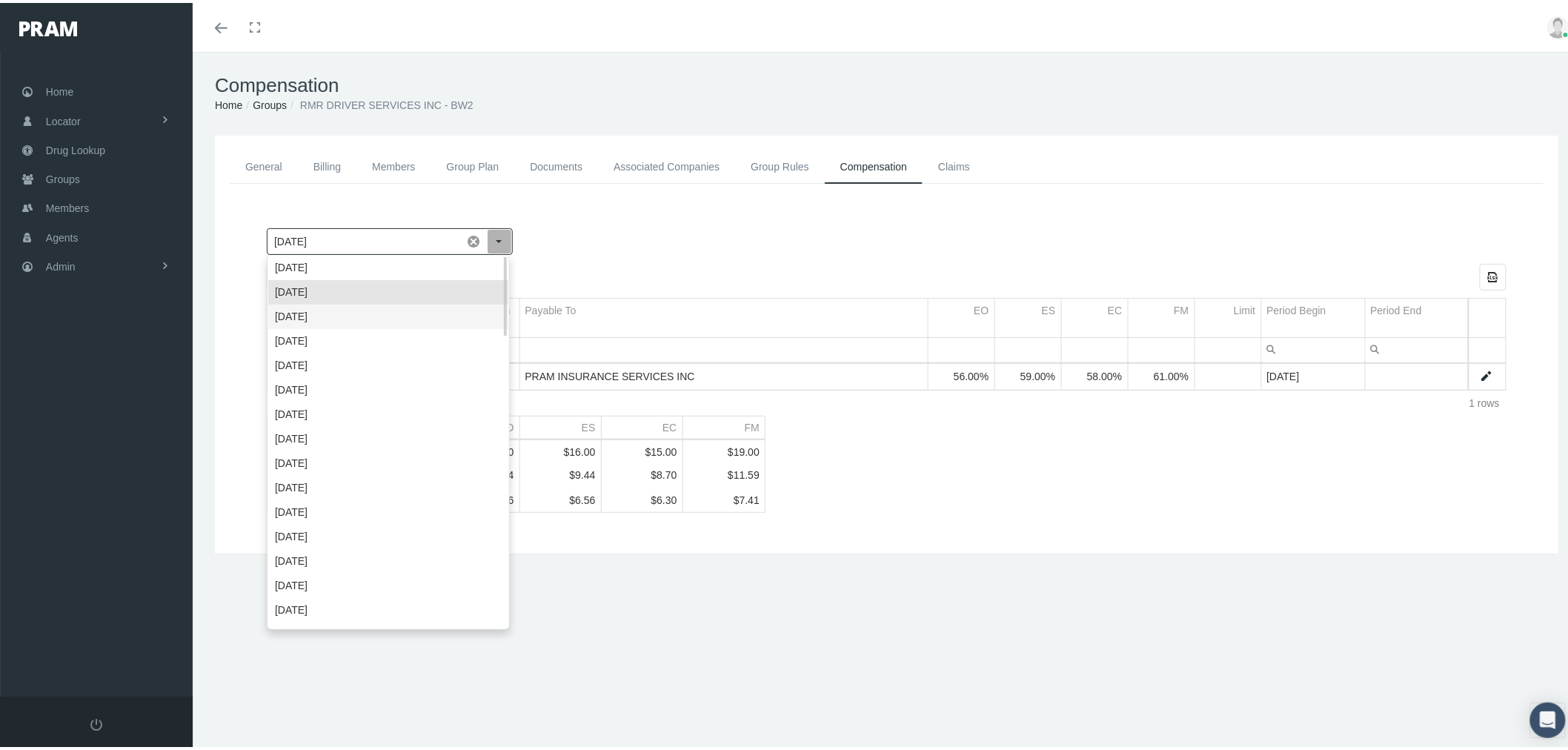
click at [484, 304] on div "August 2025" at bounding box center [388, 314] width 240 height 24
type input "August 2025"
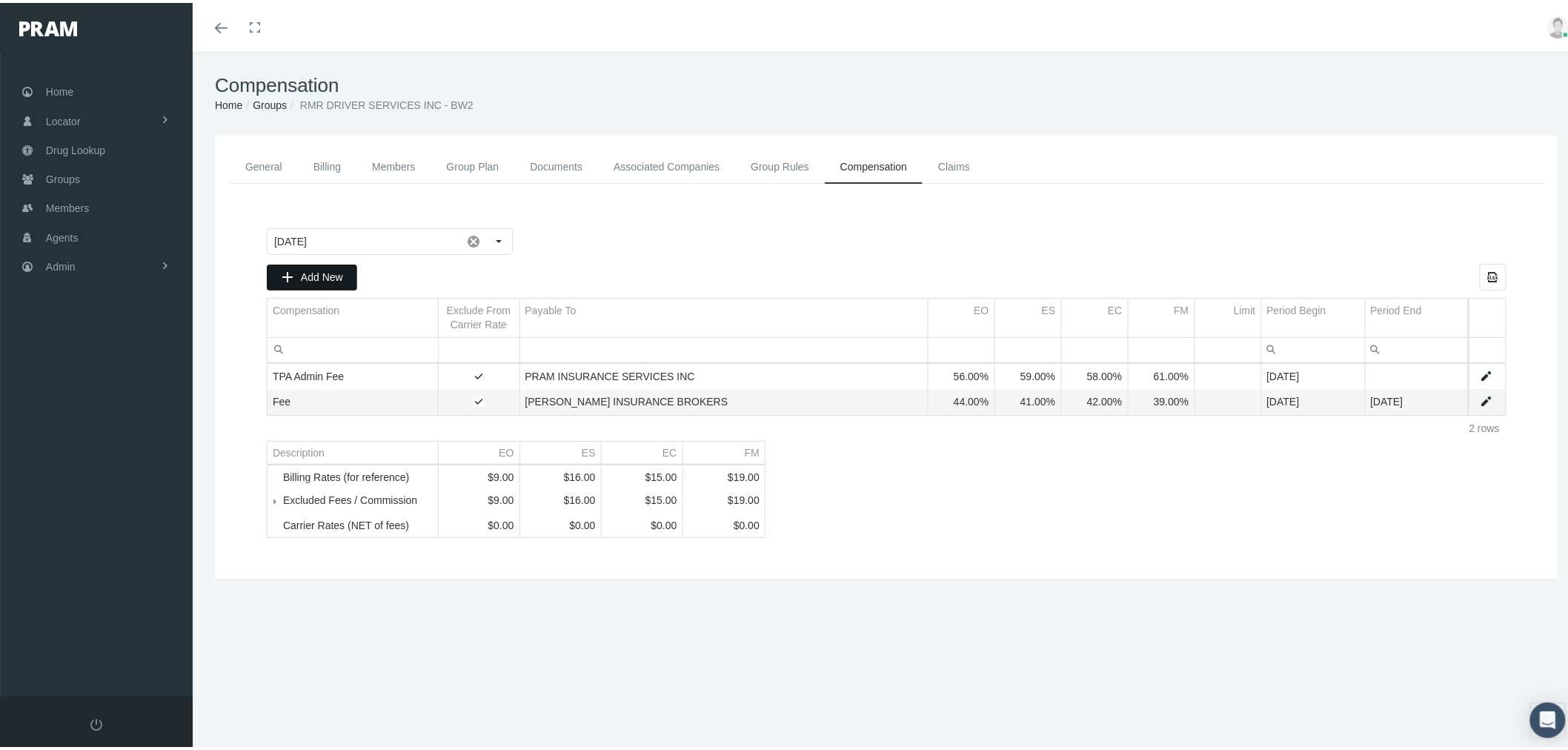
click at [317, 274] on span "Add New" at bounding box center [322, 274] width 42 height 12
type input "September 2025"
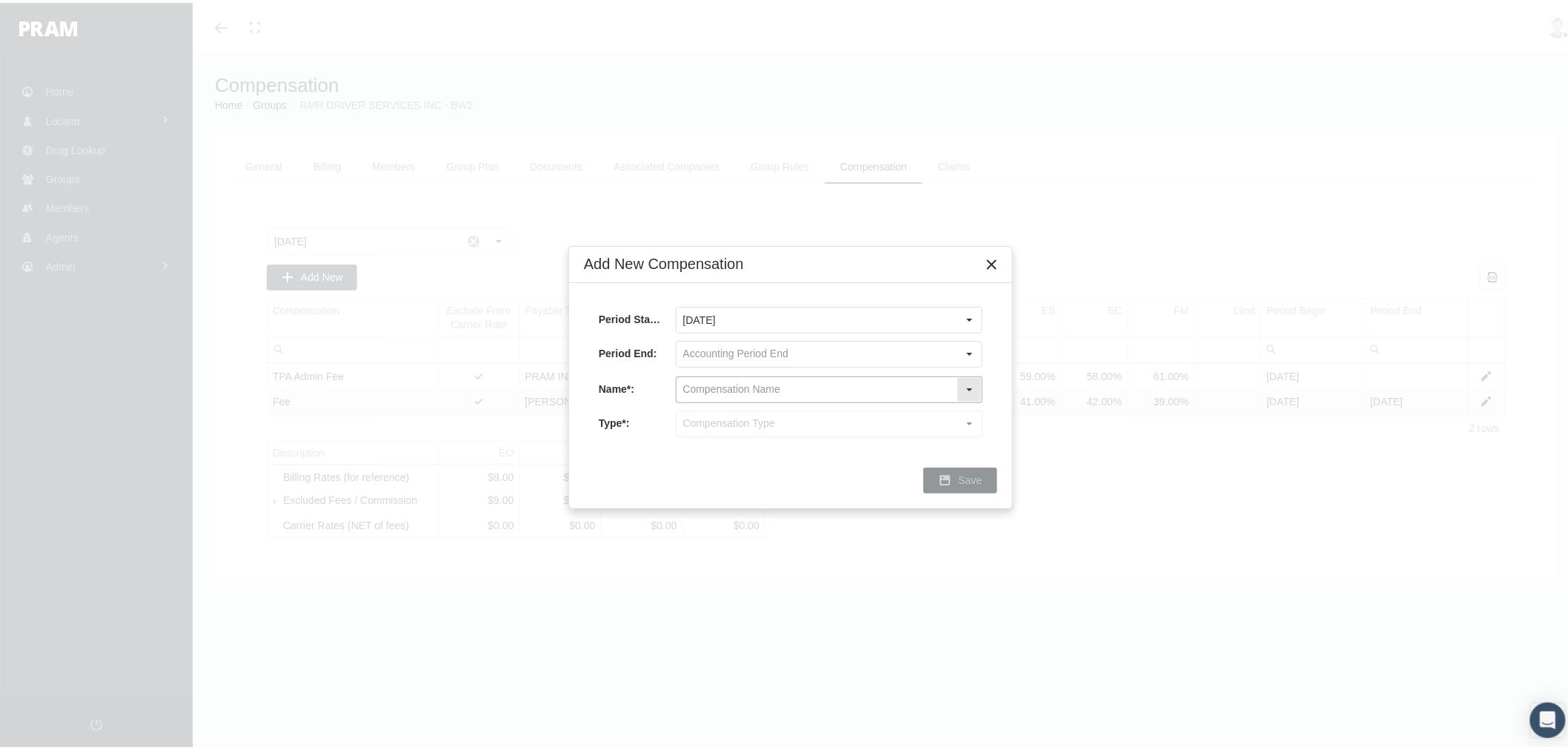
click at [807, 387] on input "text" at bounding box center [817, 387] width 280 height 25
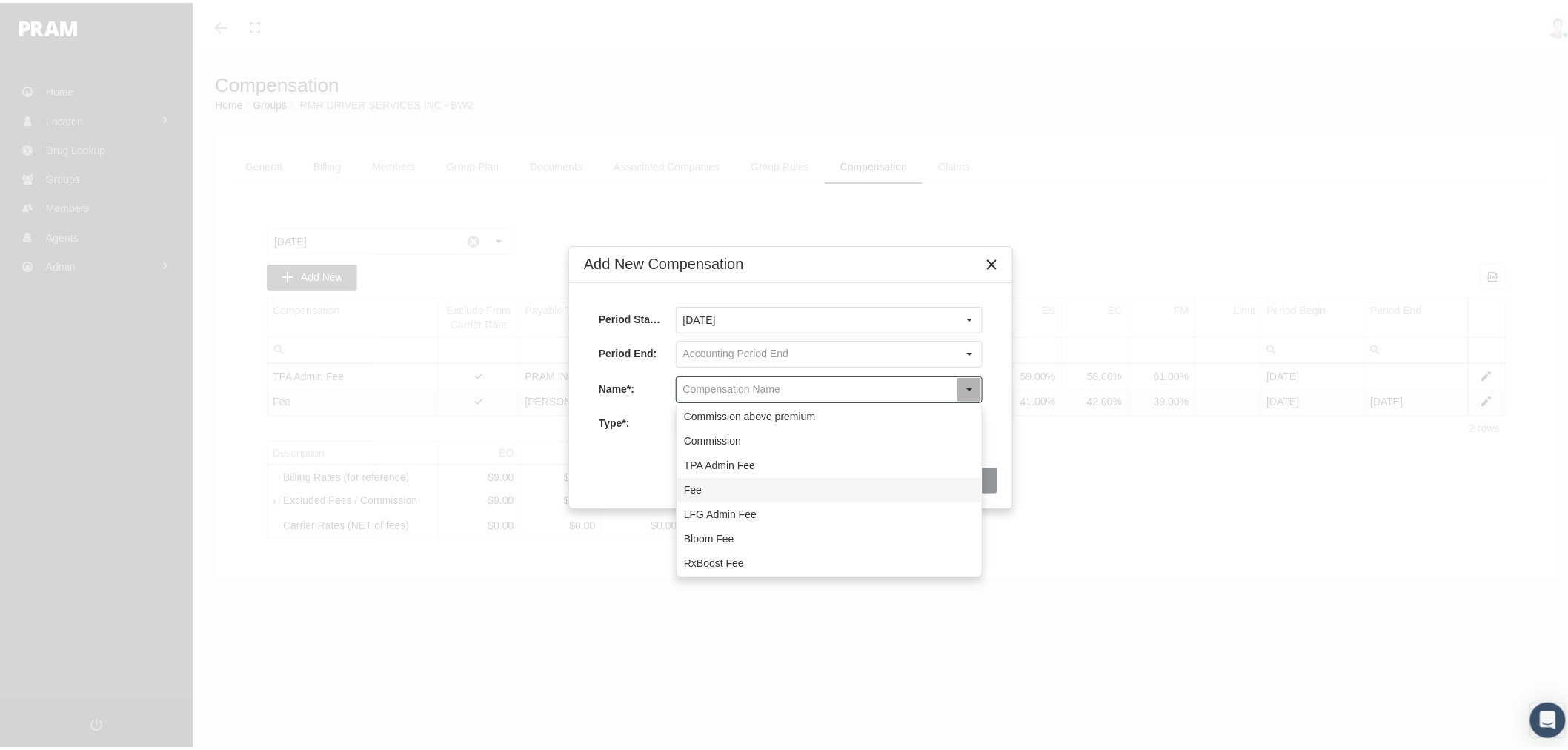
click at [796, 482] on div "Fee" at bounding box center [829, 487] width 304 height 24
type input "Fee"
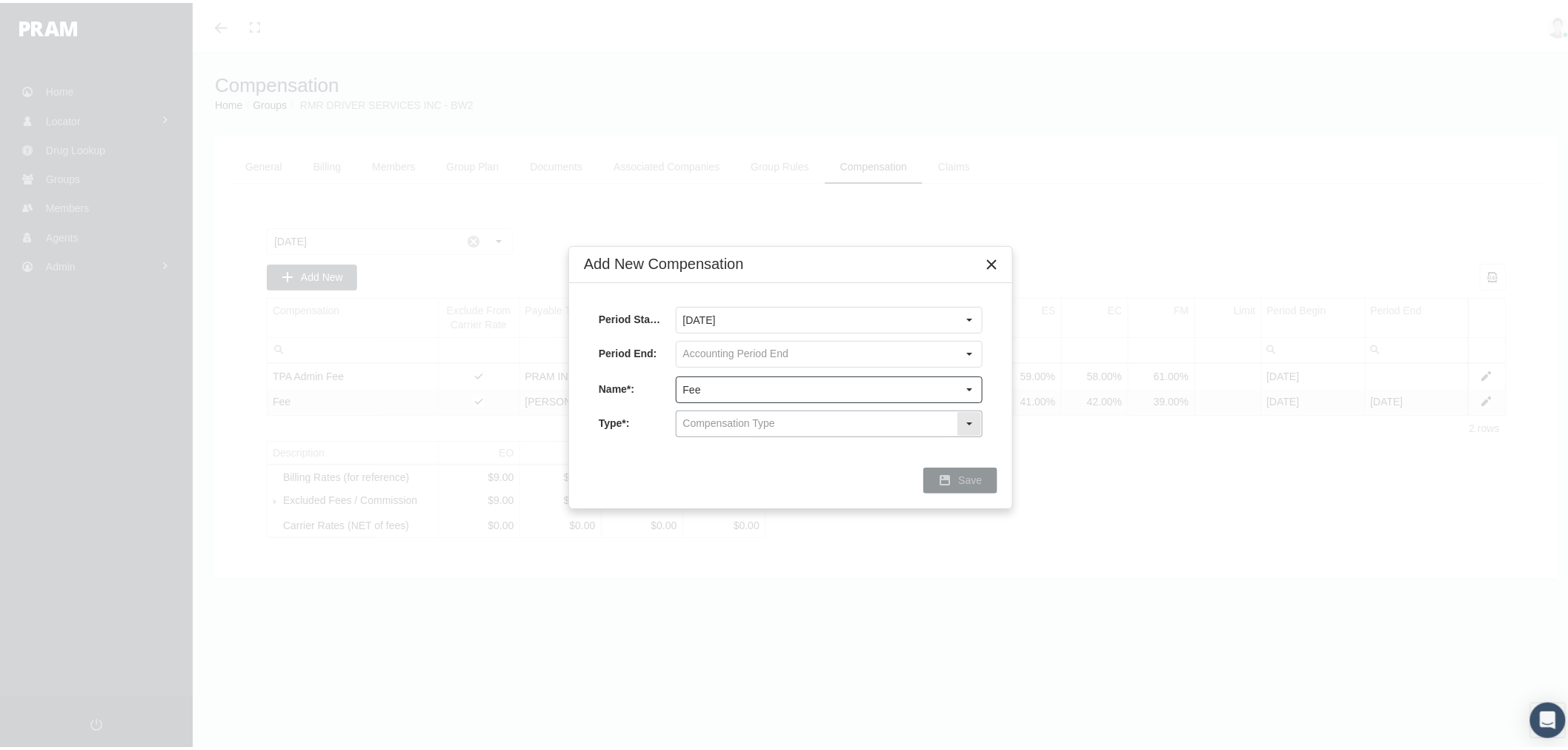
click at [807, 426] on input "text" at bounding box center [817, 421] width 280 height 25
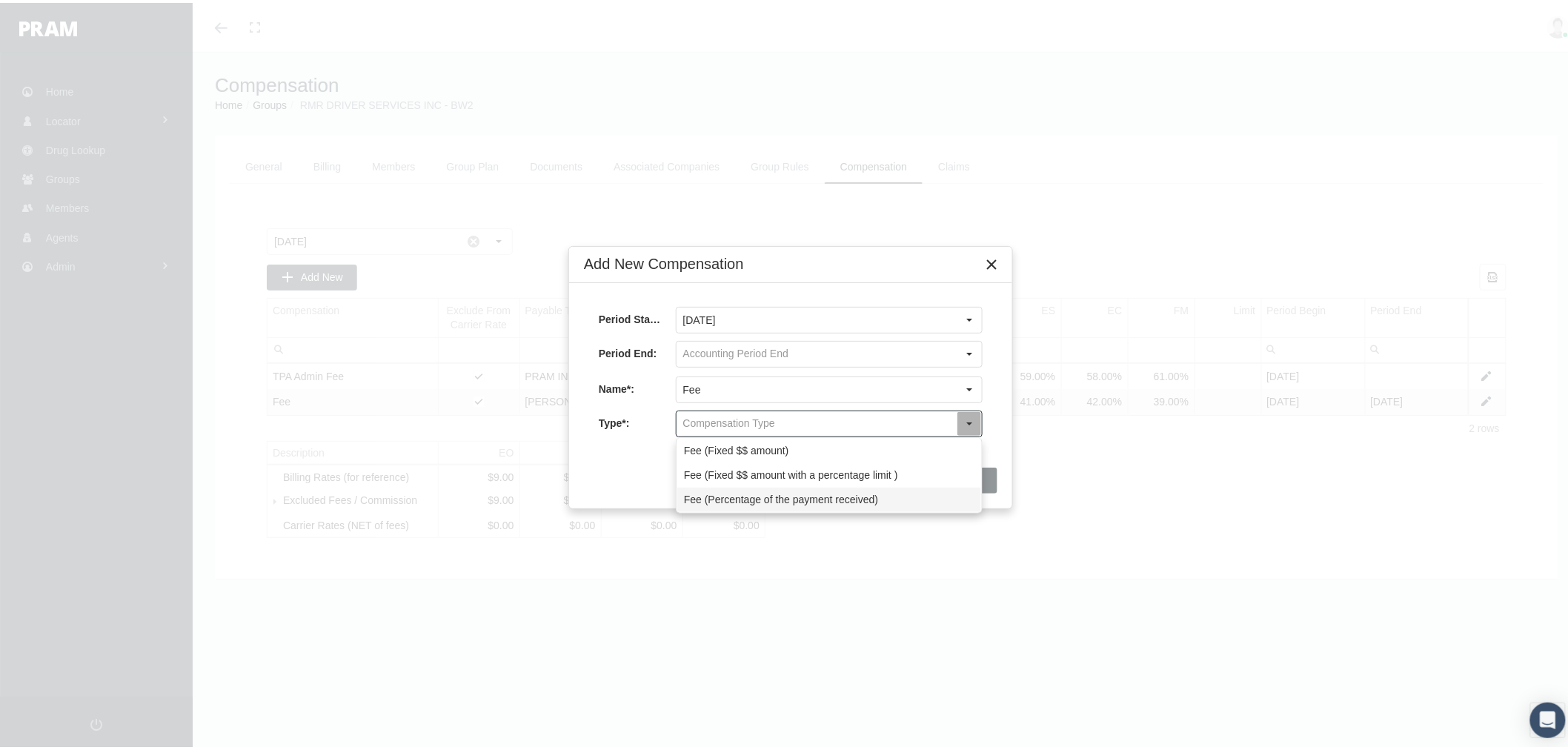
click at [810, 494] on div "Fee (Percentage of the payment received)" at bounding box center [829, 497] width 304 height 24
type input "Fee (Percentage of the payment received)"
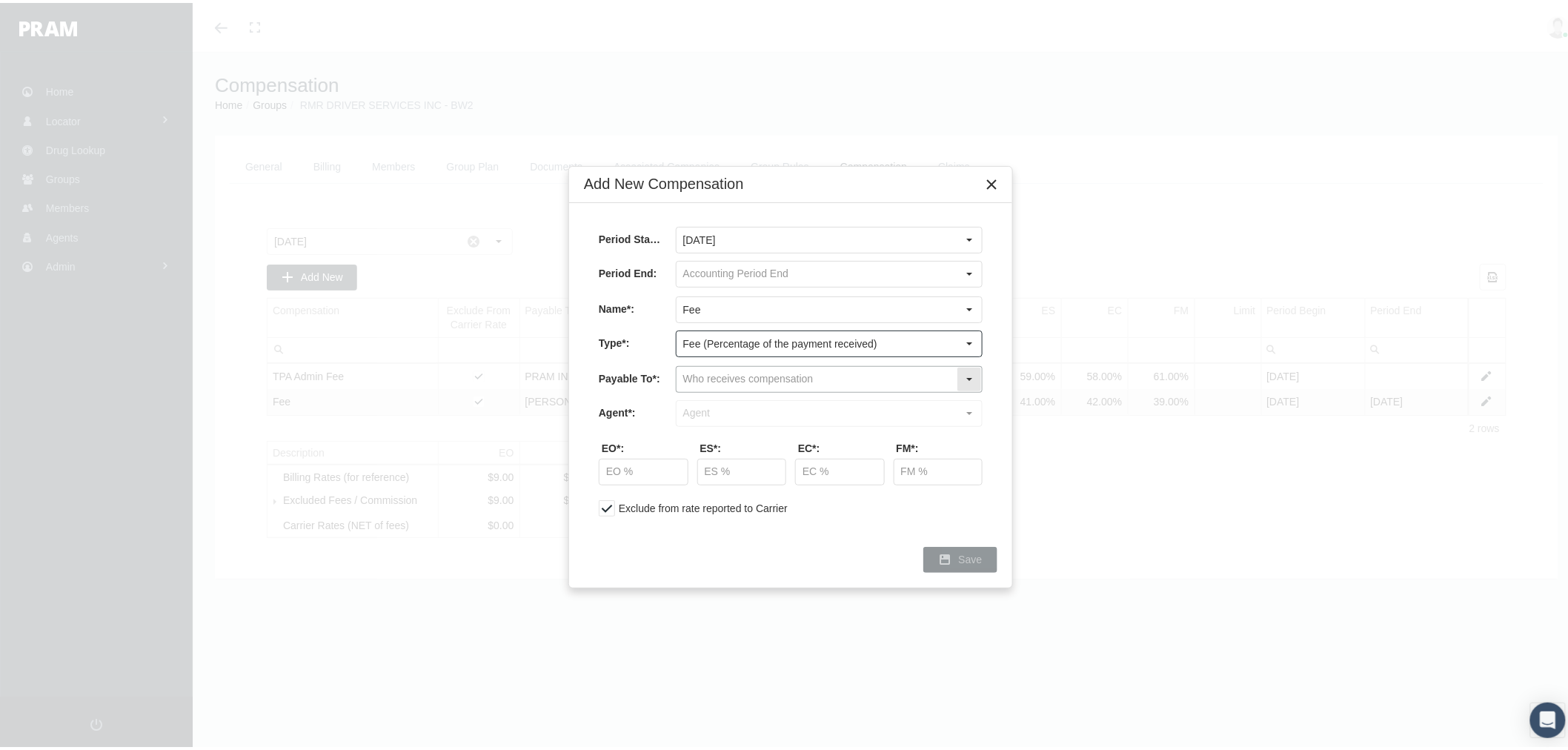
click at [789, 381] on input "text" at bounding box center [817, 376] width 280 height 25
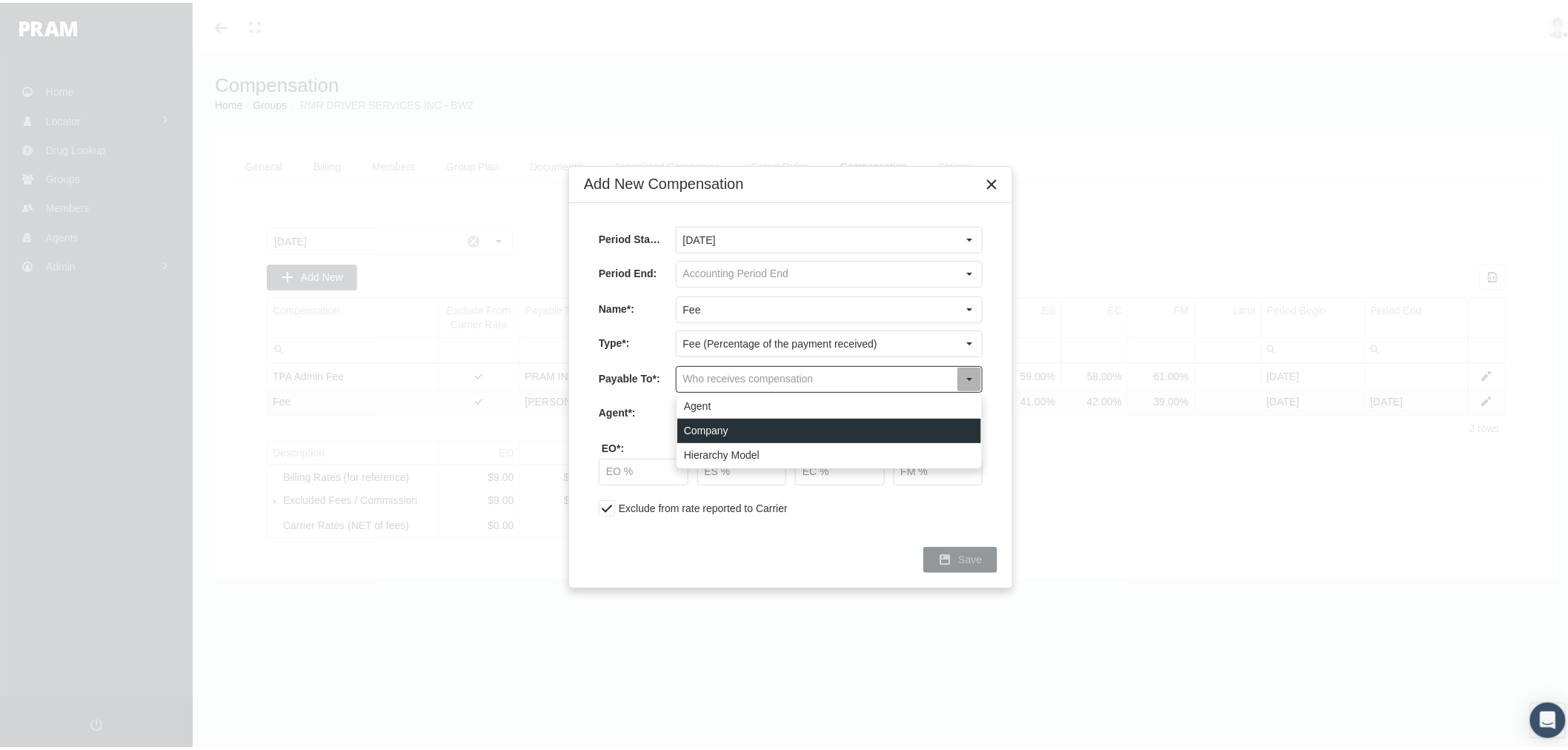
click at [781, 427] on div "Company" at bounding box center [829, 428] width 304 height 24
type input "Company"
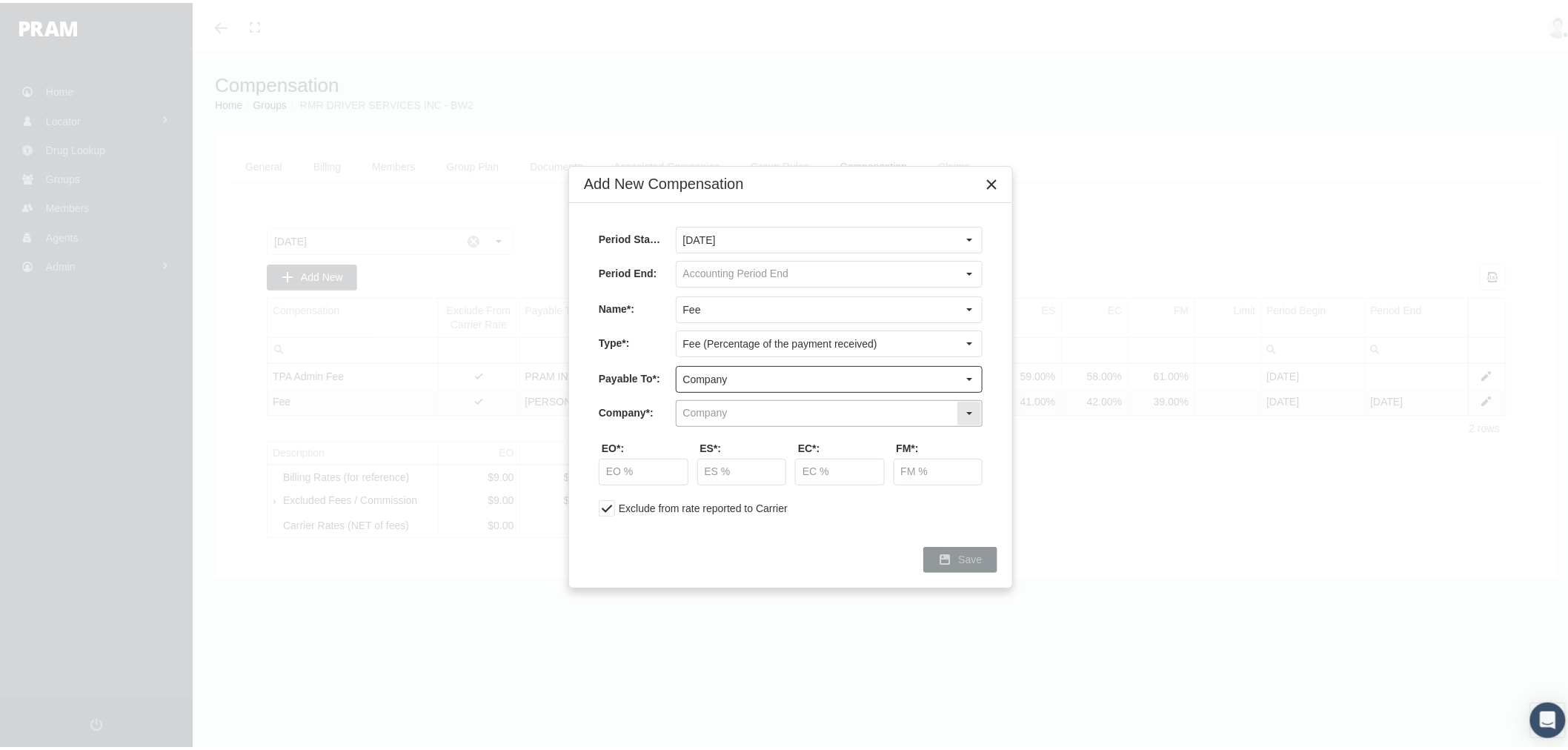
click at [776, 410] on input "text" at bounding box center [817, 410] width 280 height 25
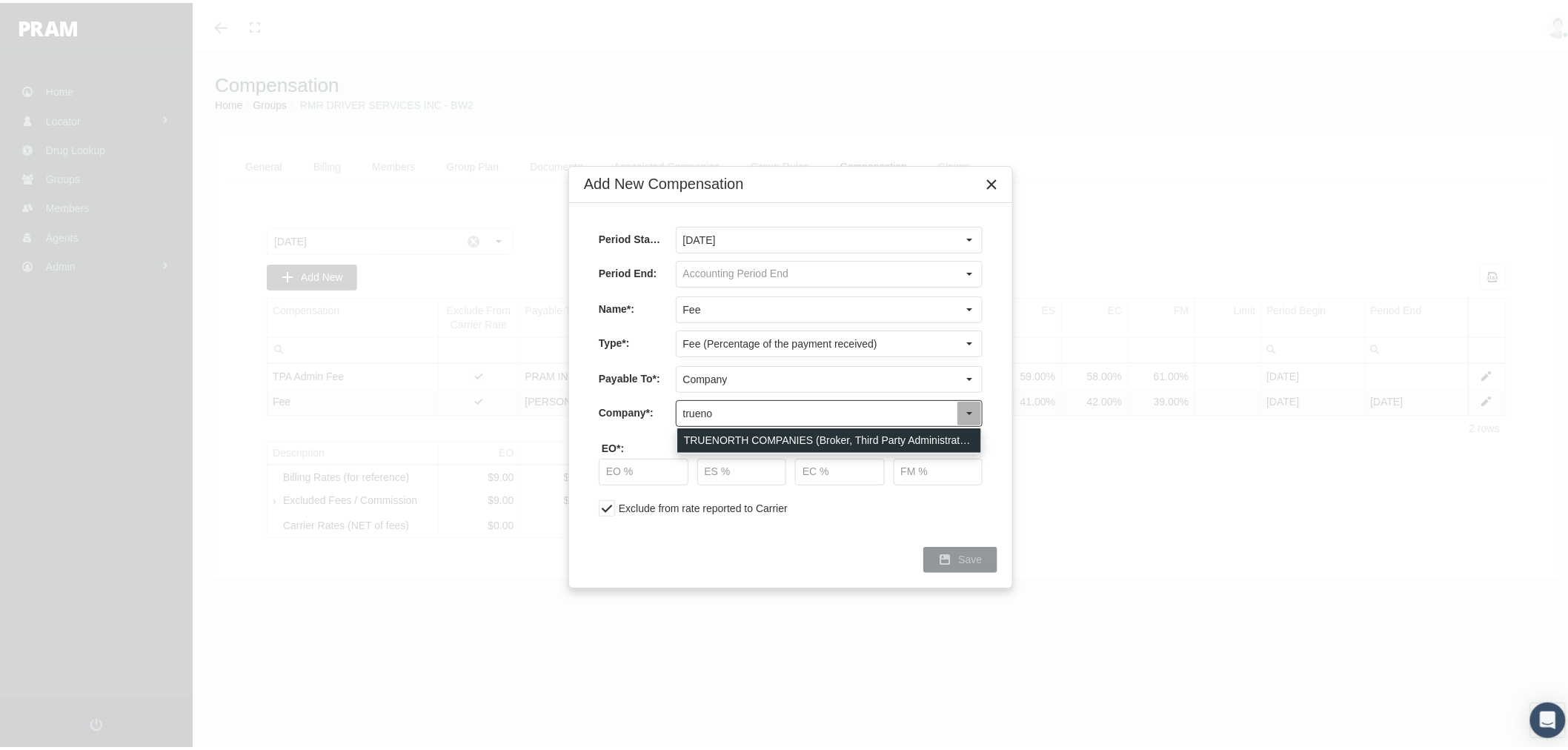
click at [779, 438] on div "TRUENORTH COMPANIES (Broker, Third Party Administrator, Responsible Party)" at bounding box center [829, 437] width 304 height 24
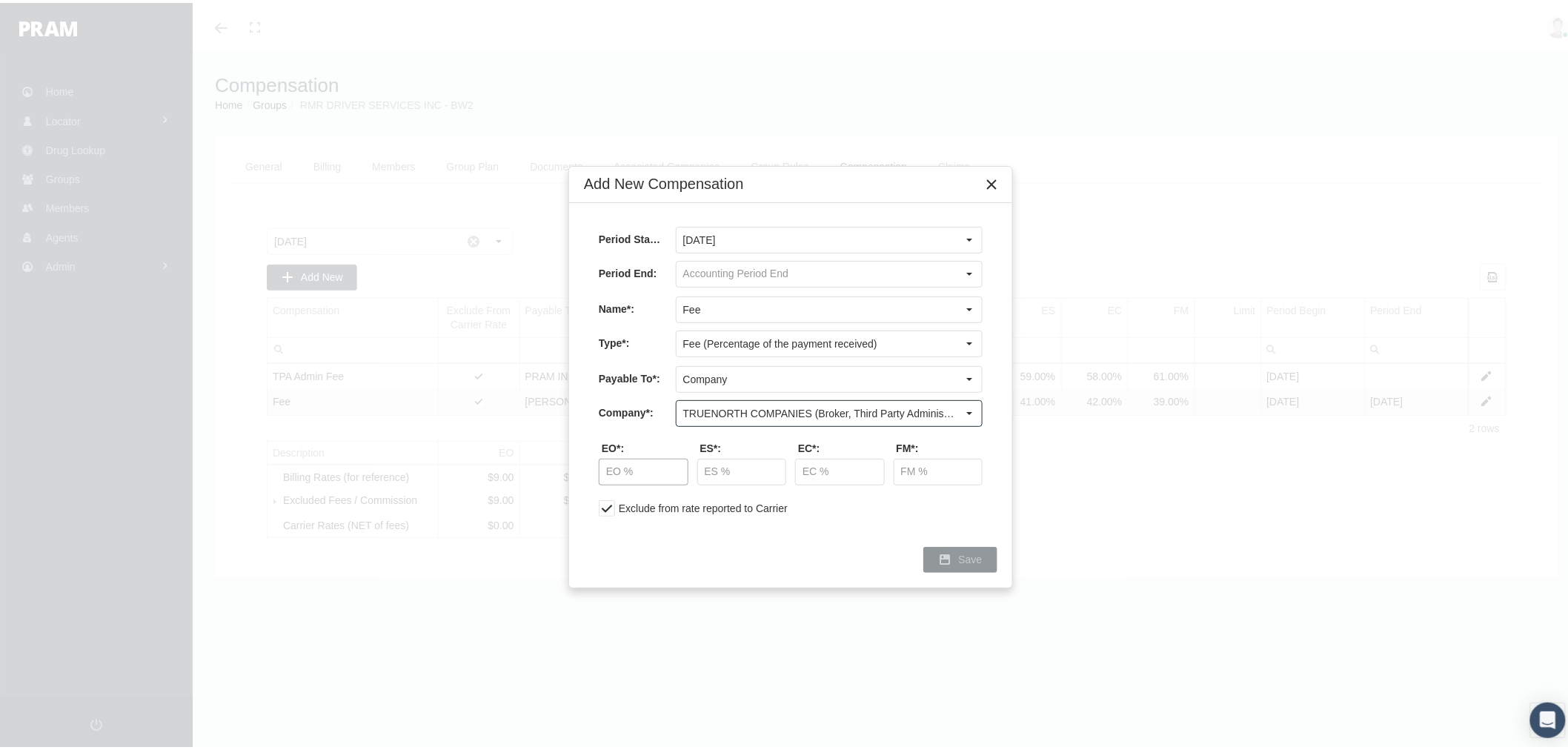
type input "TRUENORTH COMPANIES (Broker, Third Party Administrator, Responsible Party)"
click at [640, 467] on input "text" at bounding box center [643, 469] width 88 height 25
type input "44.00 %"
type input "41.00 %"
type input "42.00 %"
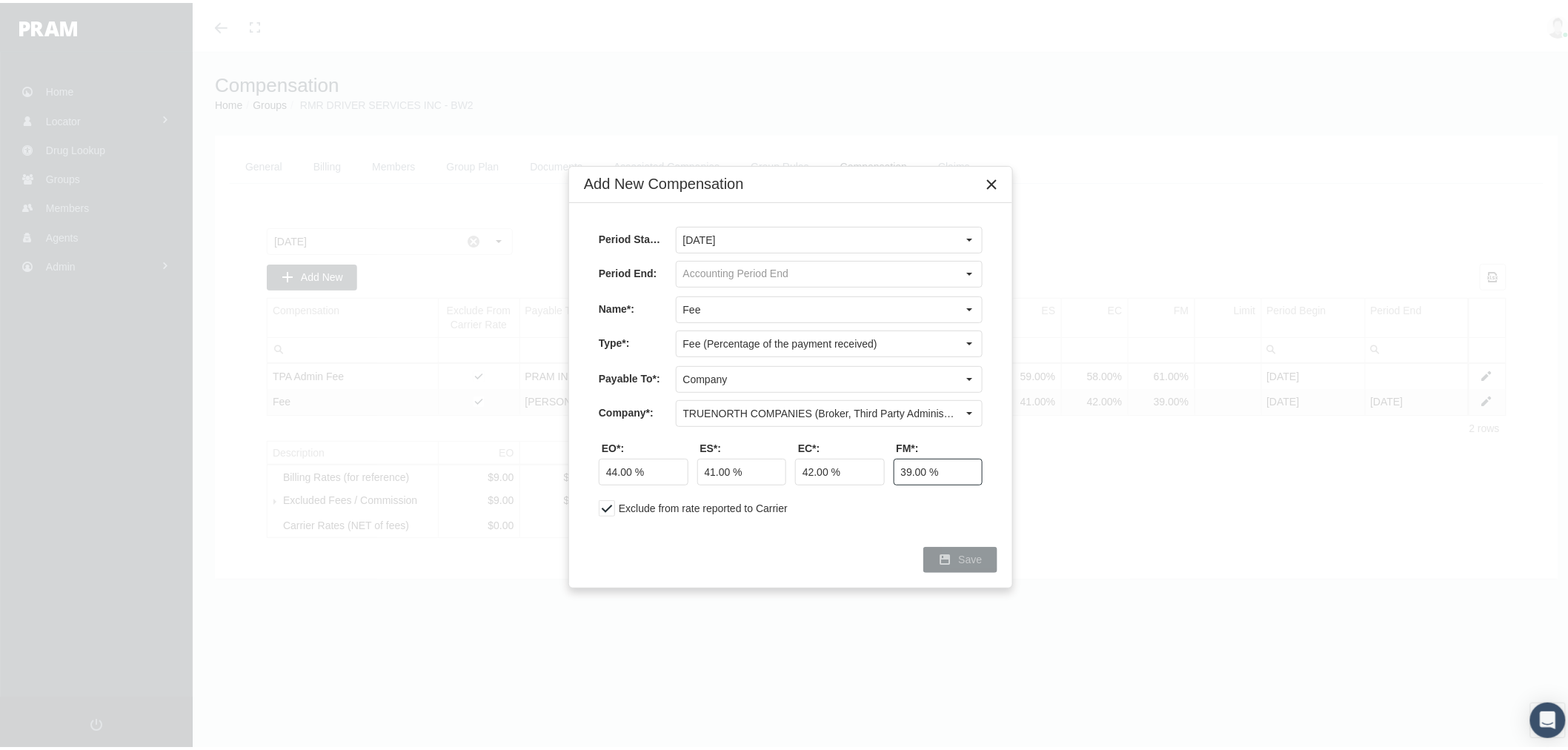
type input "39.00 %"
click at [962, 562] on span "Save" at bounding box center [970, 557] width 23 height 12
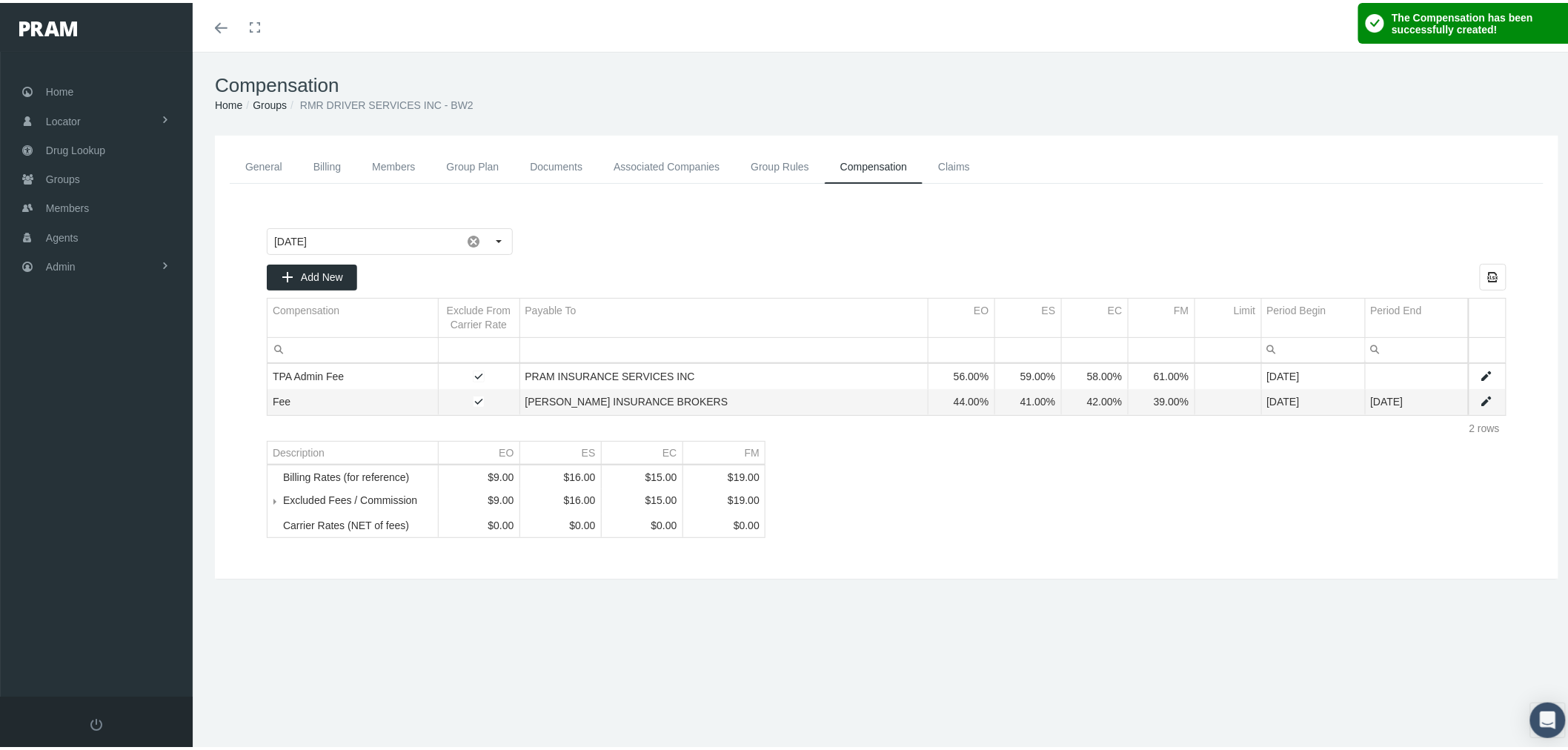
click at [283, 505] on span "Tree list" at bounding box center [283, 498] width 0 height 14
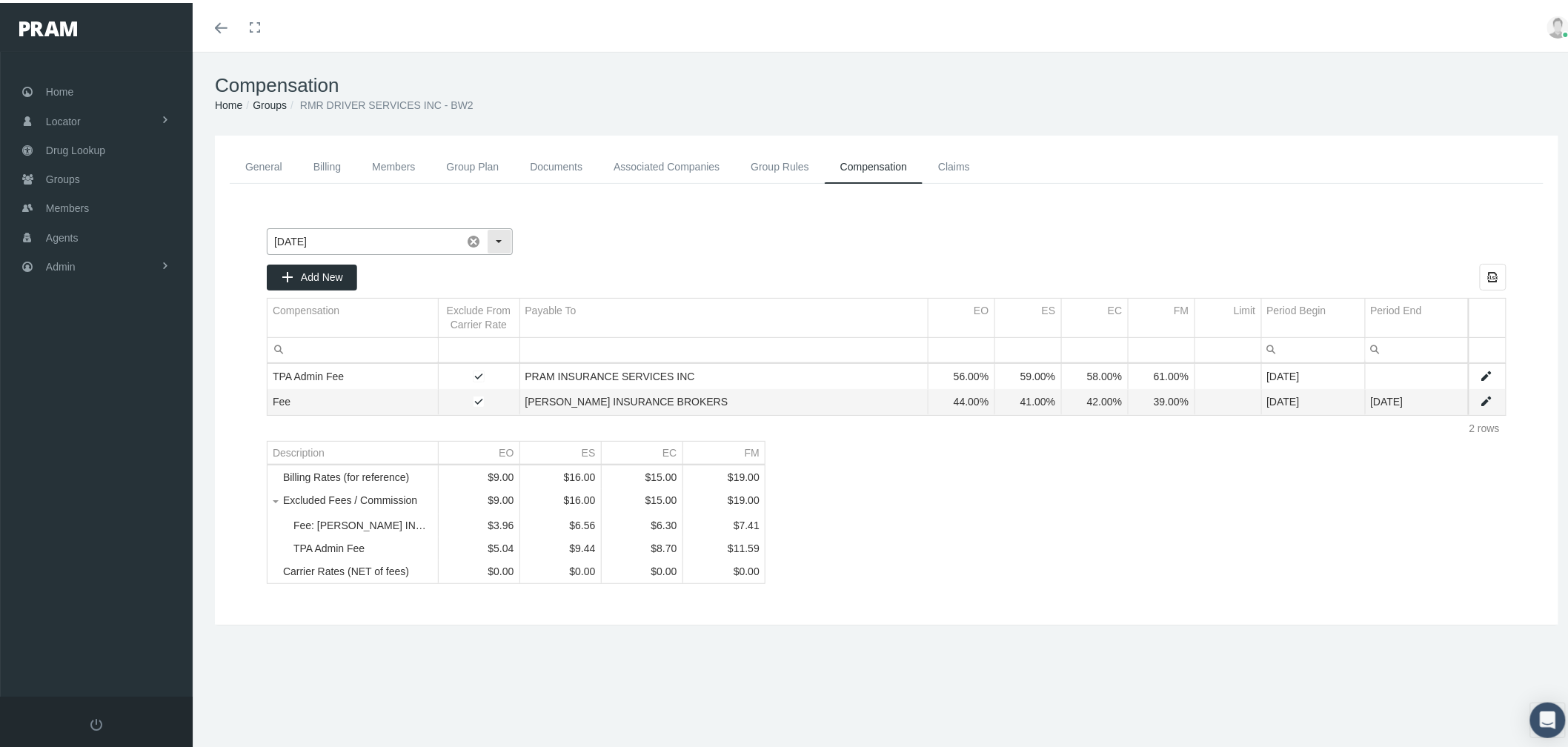
click at [499, 233] on div "Select" at bounding box center [499, 238] width 23 height 23
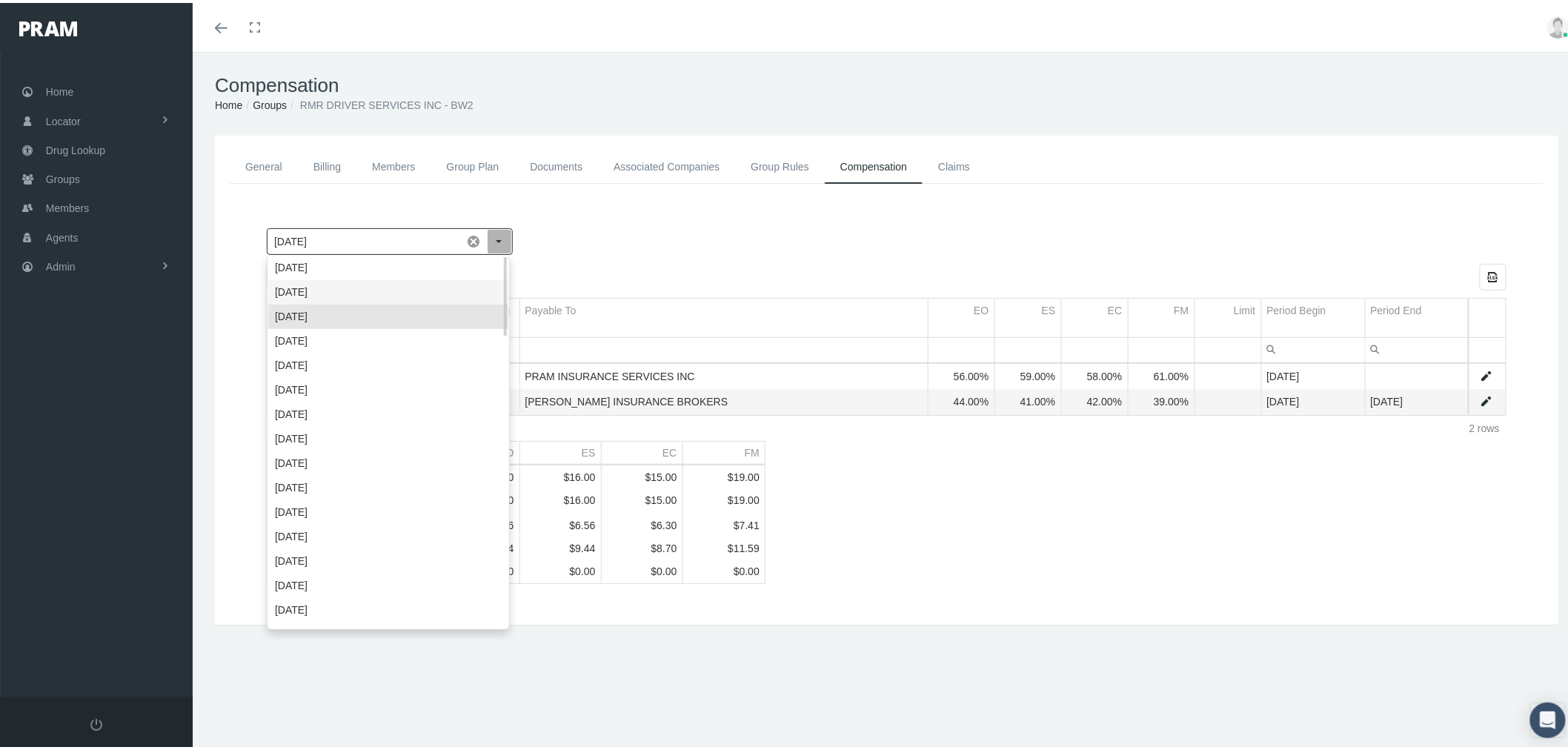
click at [446, 290] on div "[DATE]" at bounding box center [388, 289] width 240 height 24
type input "[DATE]"
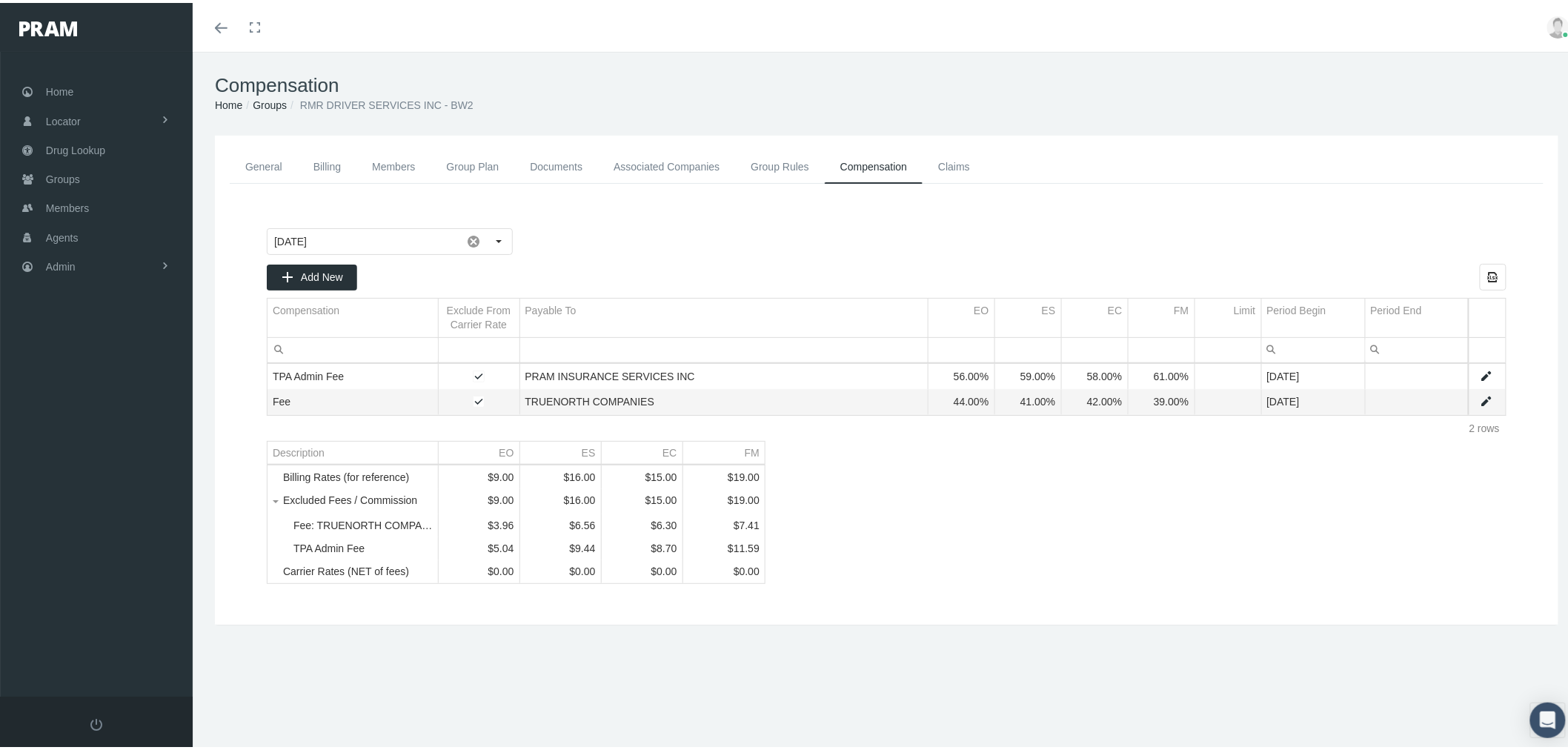
click at [268, 161] on link "General" at bounding box center [264, 164] width 68 height 33
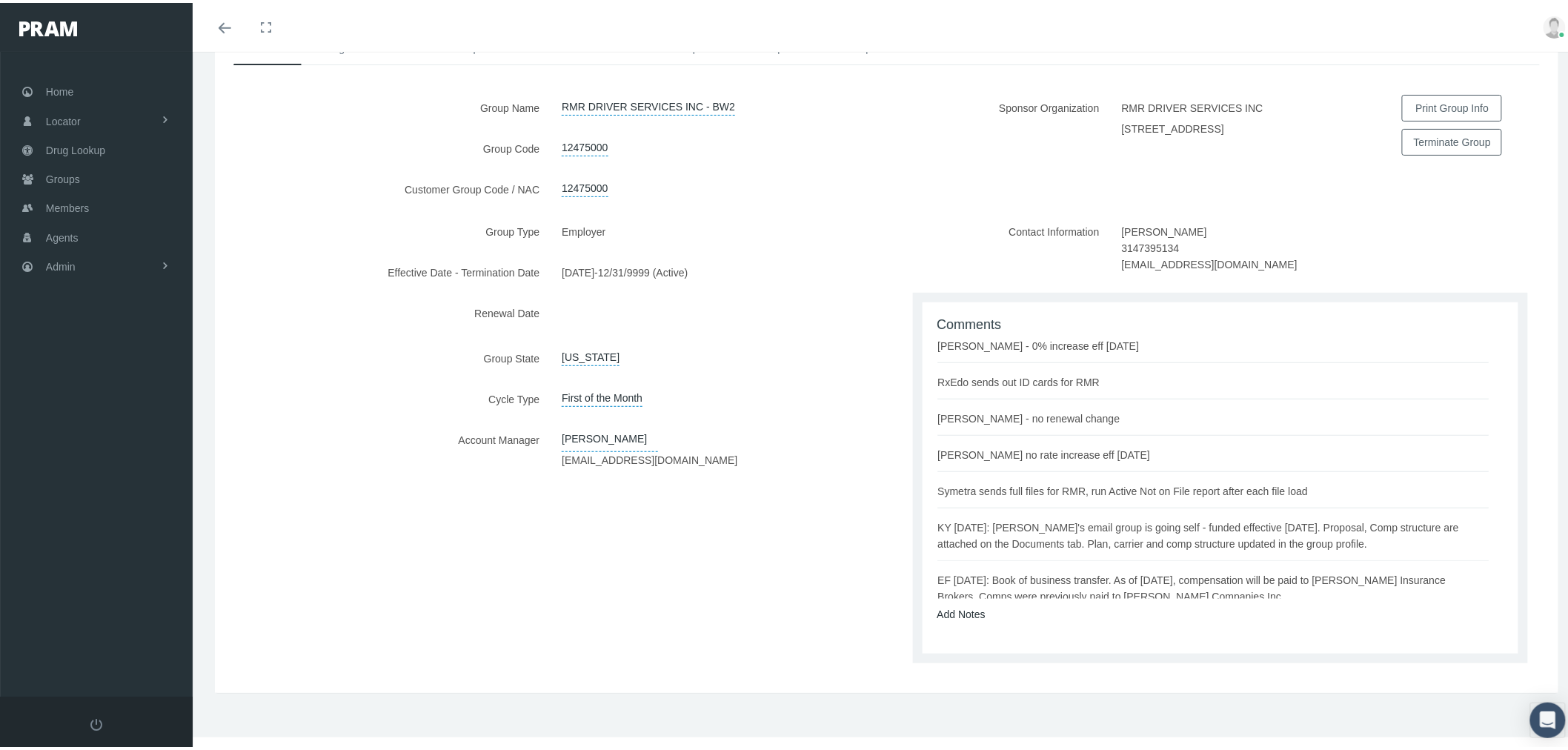
scroll to position [35, 0]
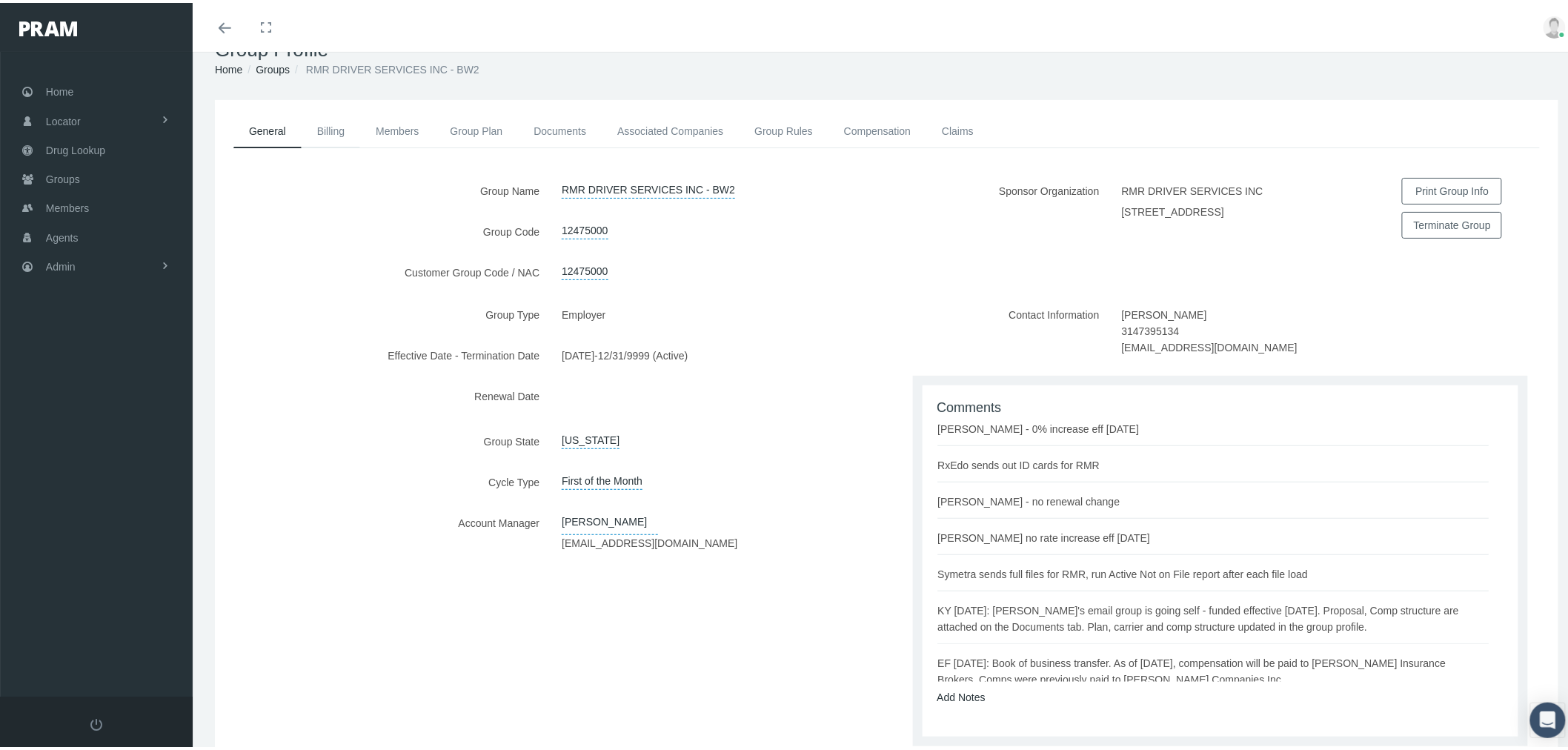
click at [335, 133] on link "Billing" at bounding box center [331, 127] width 59 height 32
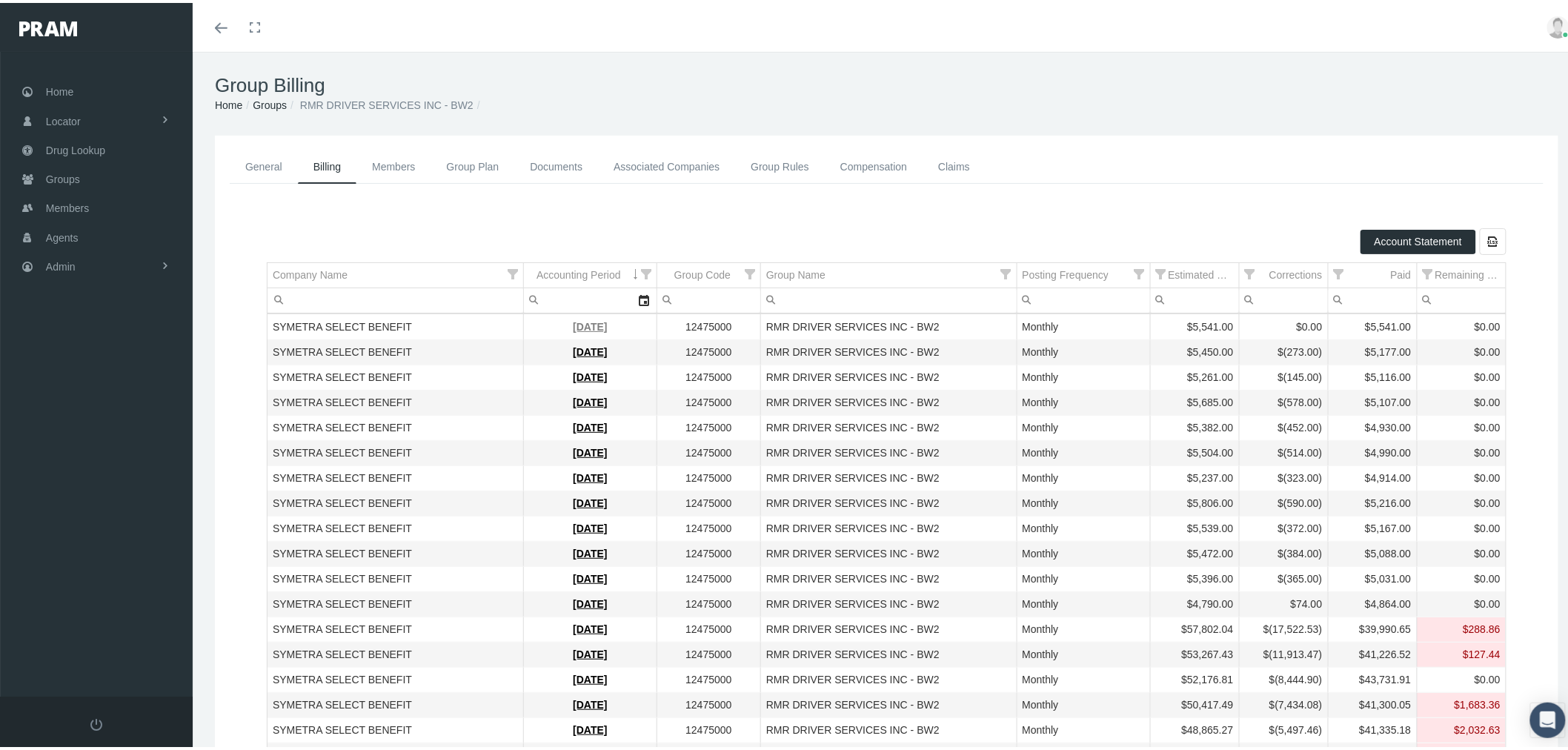
click at [573, 326] on link "[DATE]" at bounding box center [590, 324] width 34 height 12
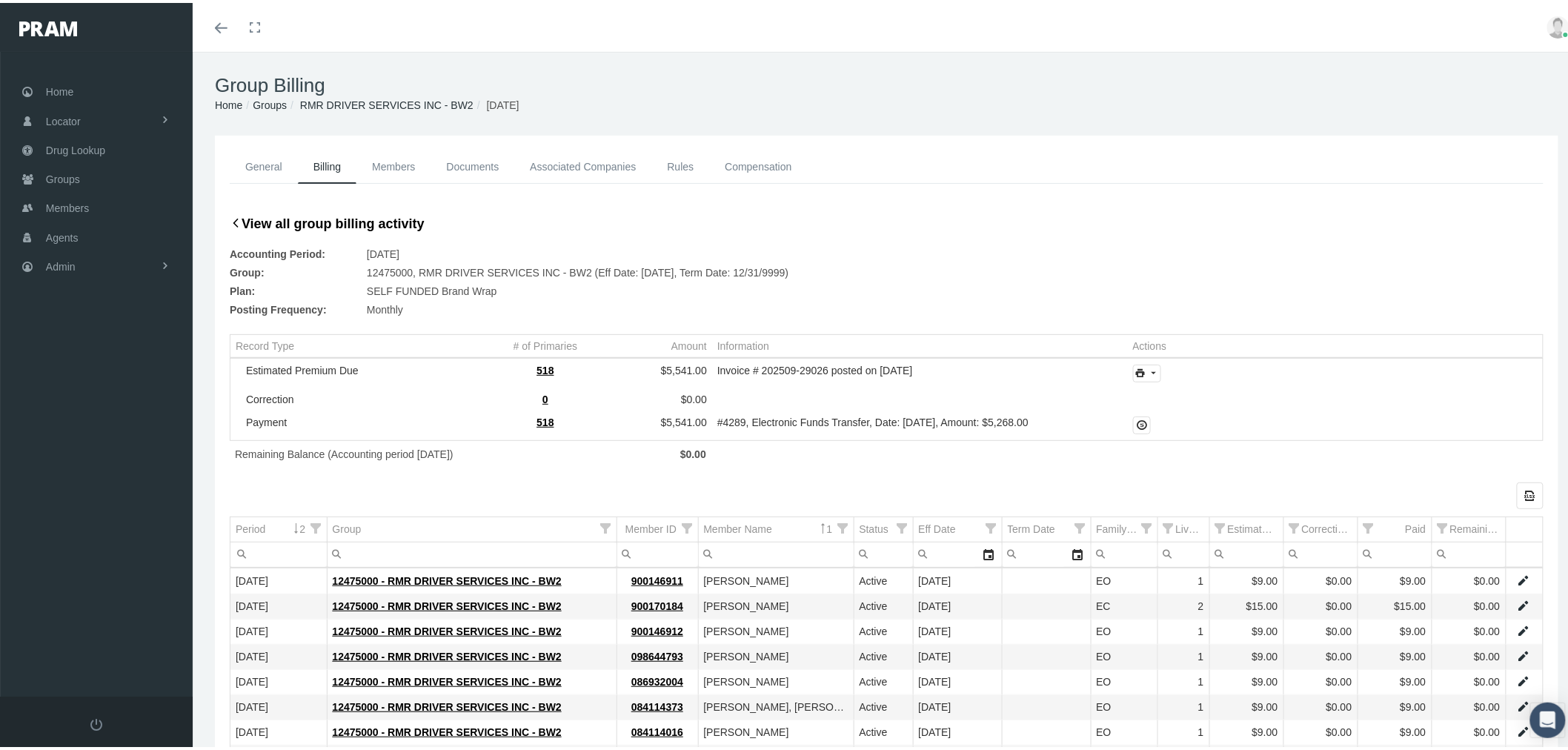
click at [633, 164] on link "Associated Companies" at bounding box center [583, 164] width 137 height 33
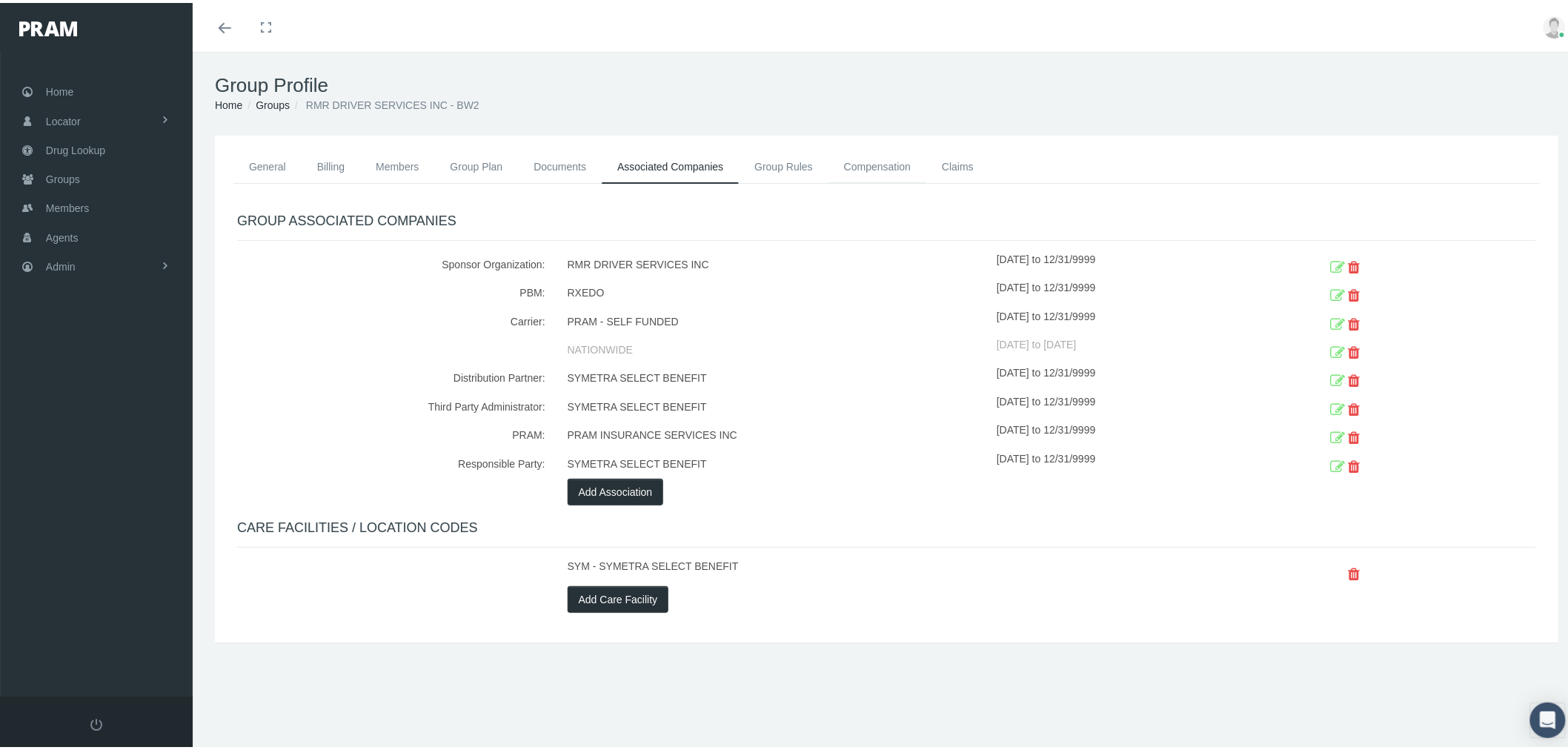
click at [854, 160] on link "Compensation" at bounding box center [877, 164] width 98 height 32
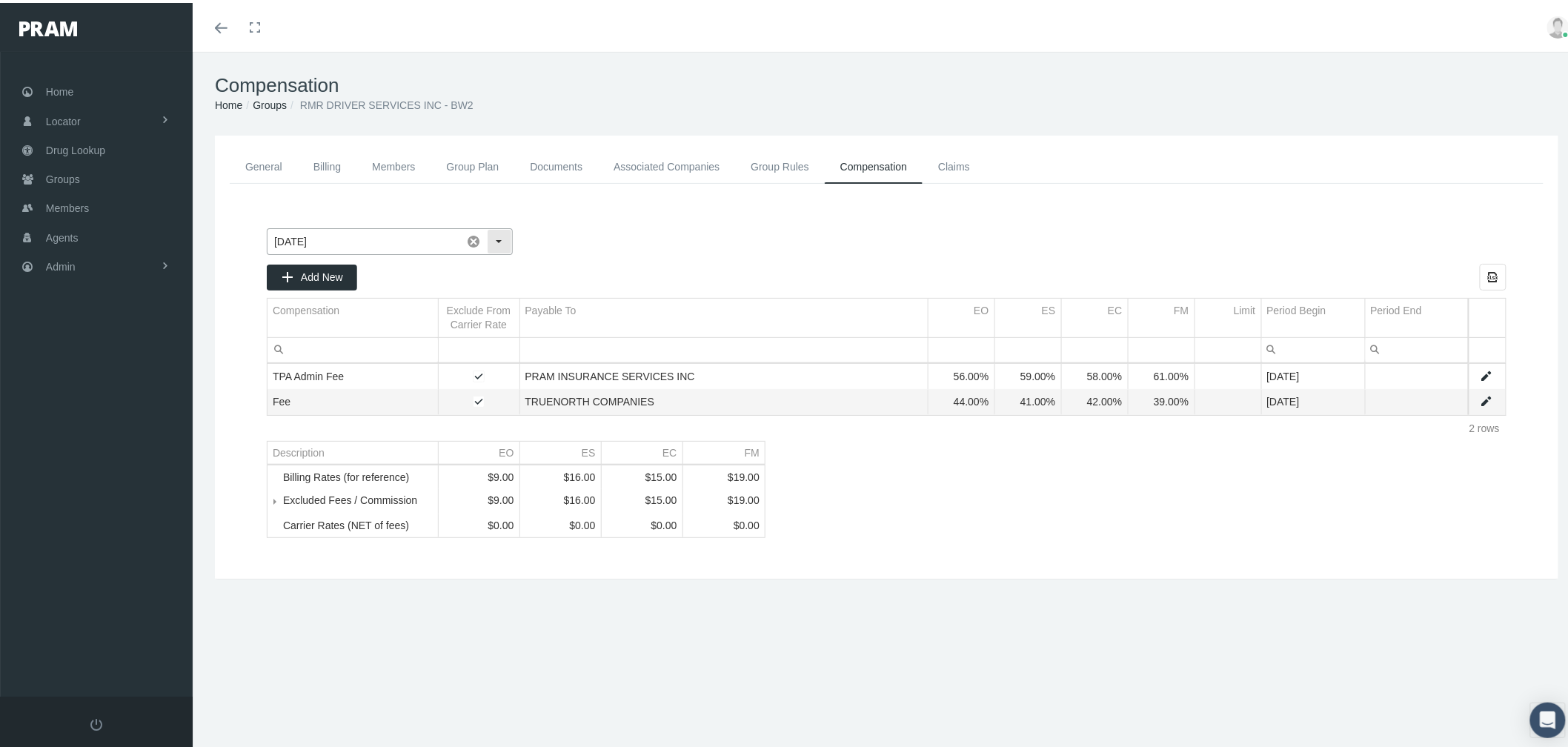
click at [418, 239] on input "[DATE]" at bounding box center [365, 238] width 194 height 25
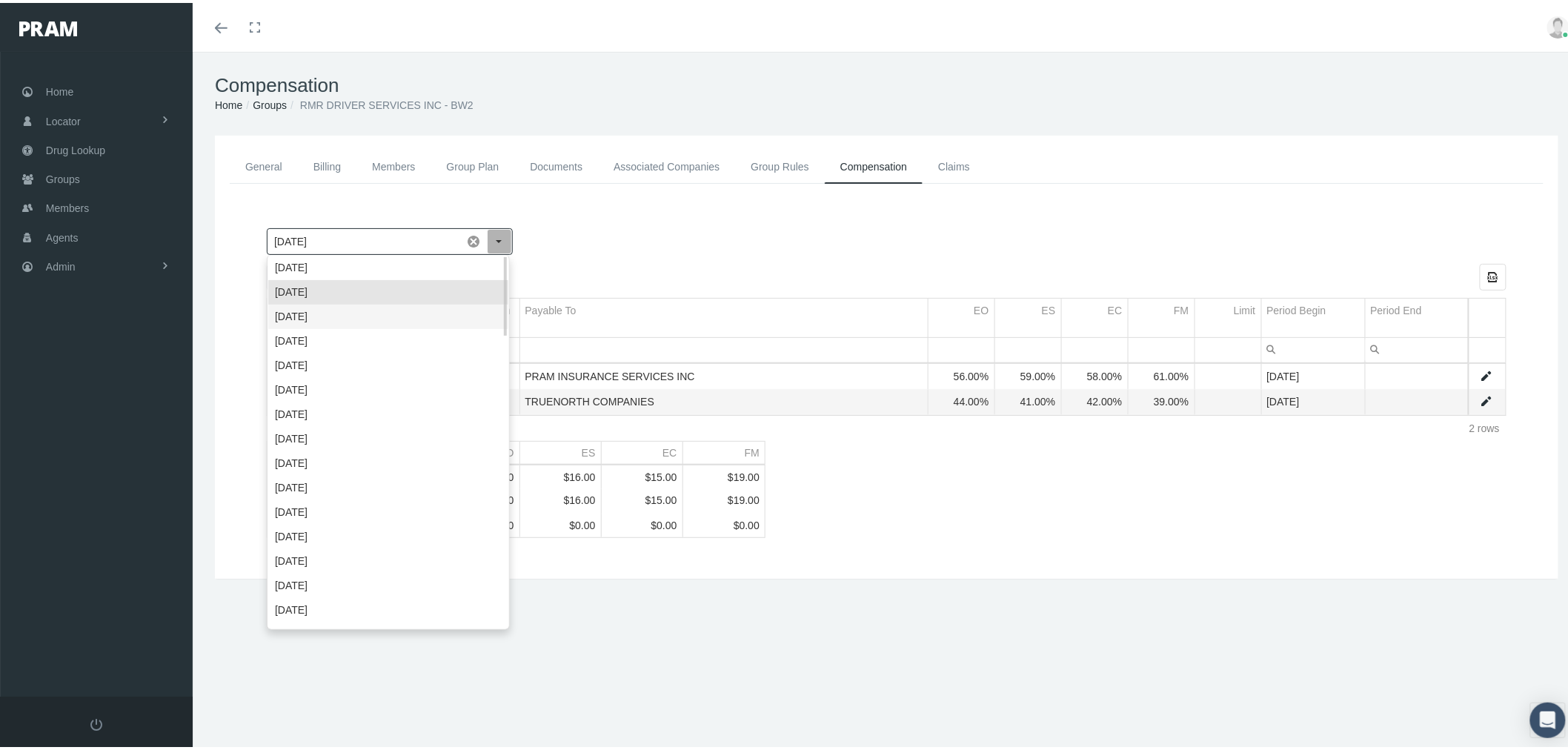
click at [408, 310] on div "[DATE]" at bounding box center [388, 314] width 240 height 24
type input "[DATE]"
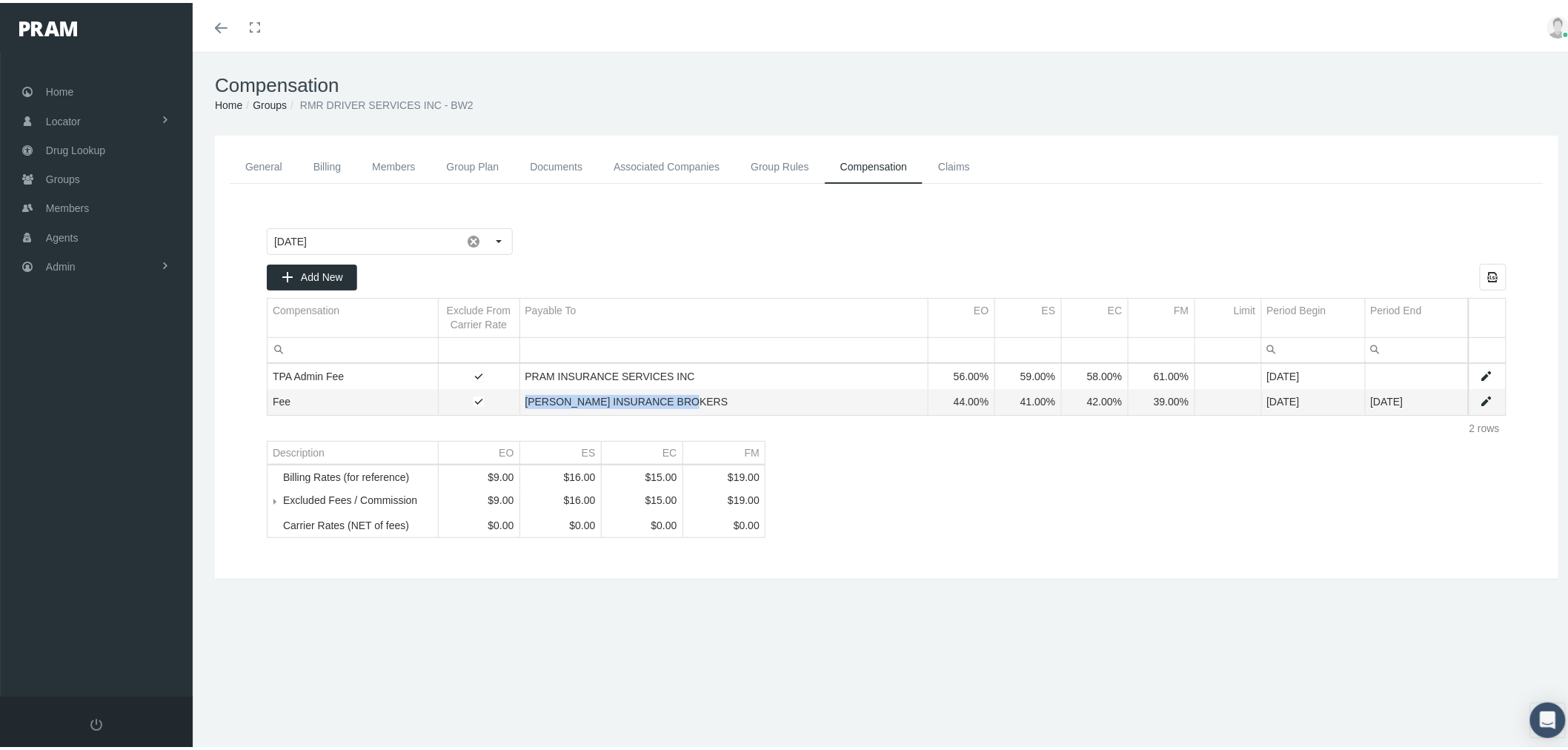
drag, startPoint x: 526, startPoint y: 396, endPoint x: 685, endPoint y: 395, distance: 159.0
click at [685, 395] on td "[PERSON_NAME] INSURANCE BROKERS" at bounding box center [724, 399] width 409 height 25
copy td "[PERSON_NAME] INSURANCE BROKERS"
click at [136, 268] on link "Admin" at bounding box center [96, 263] width 193 height 29
click at [84, 423] on span "Compensations" at bounding box center [96, 433] width 72 height 25
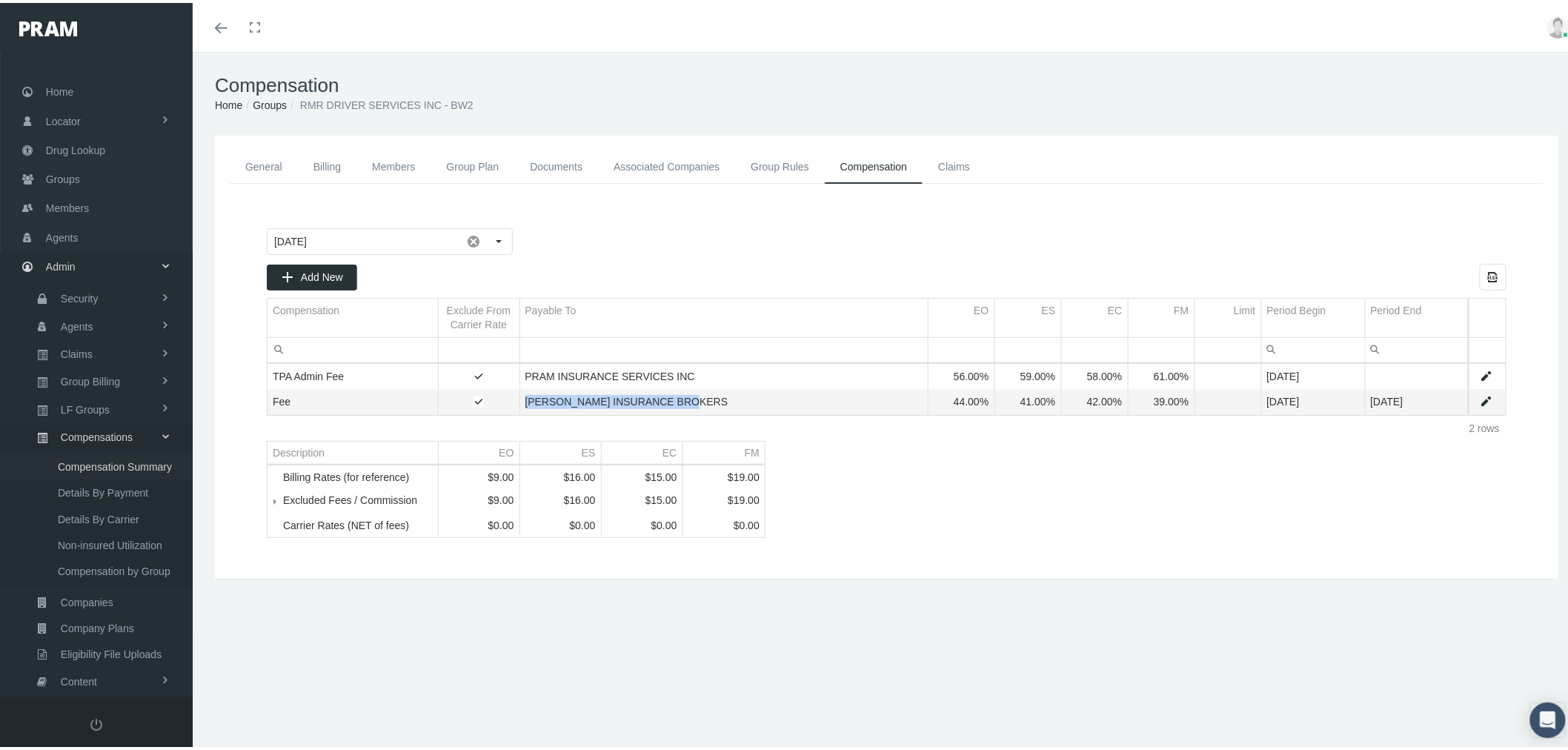
click at [91, 454] on span "Compensation Summary" at bounding box center [115, 464] width 114 height 25
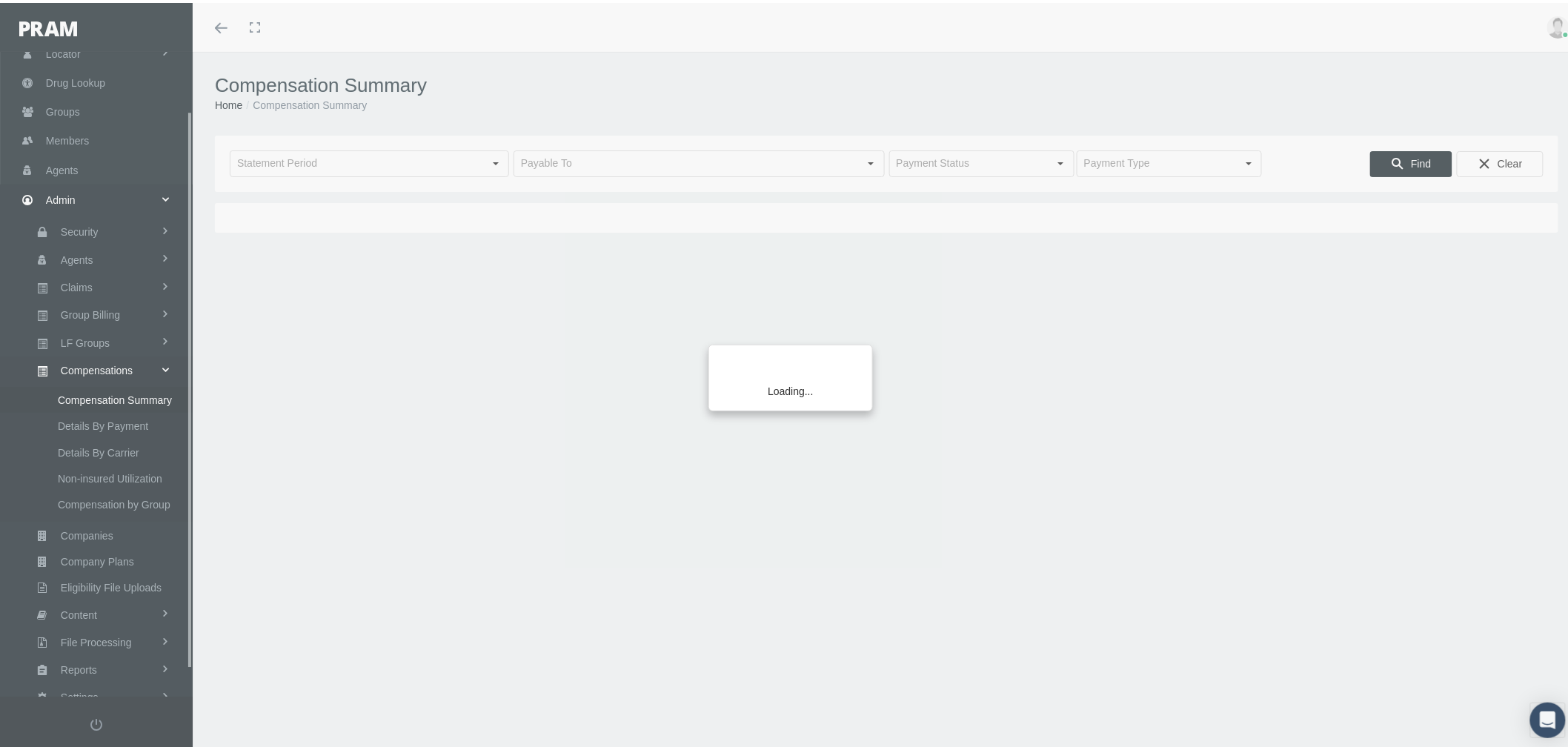
scroll to position [98, 0]
type input "[DATE]"
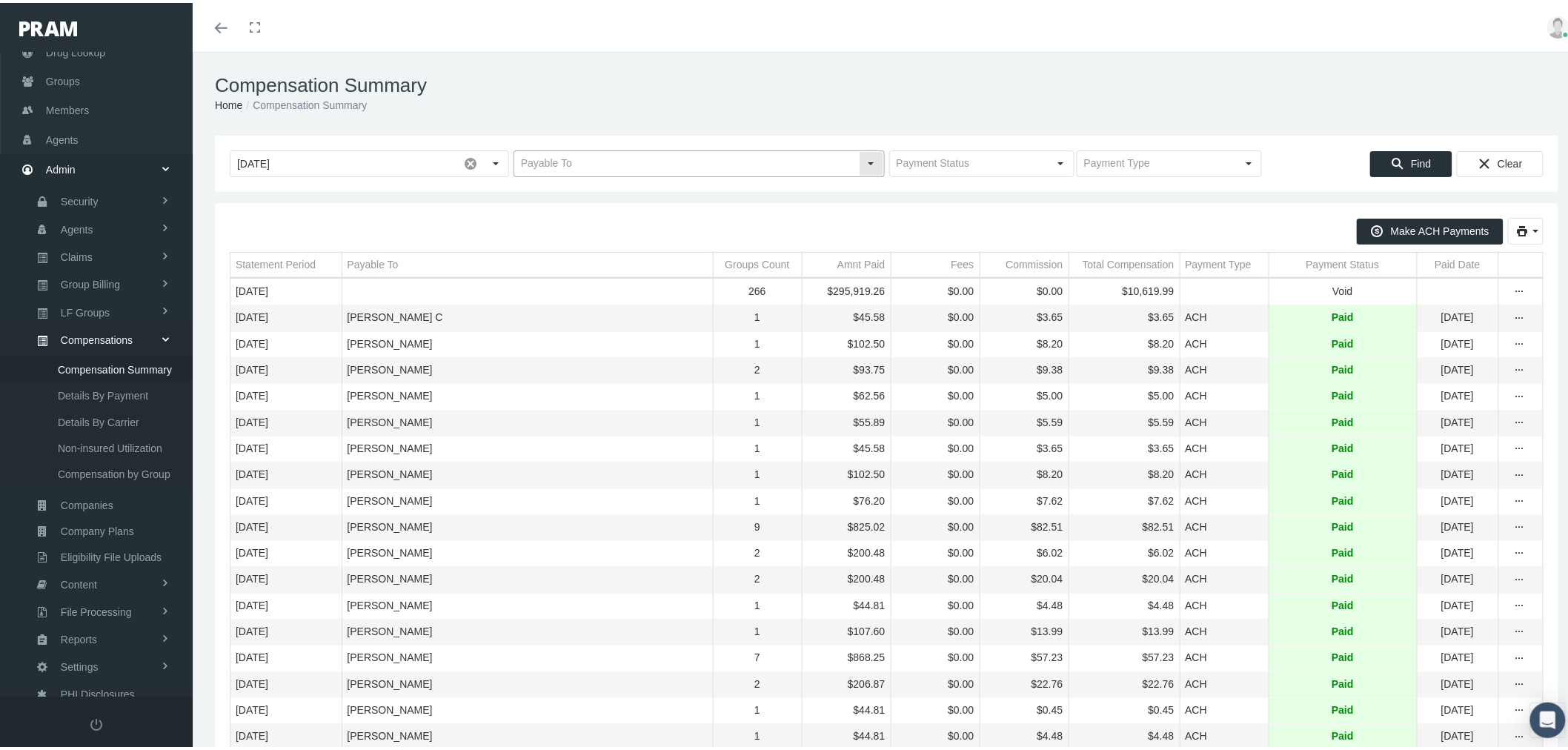
click at [772, 161] on input "text" at bounding box center [686, 161] width 345 height 25
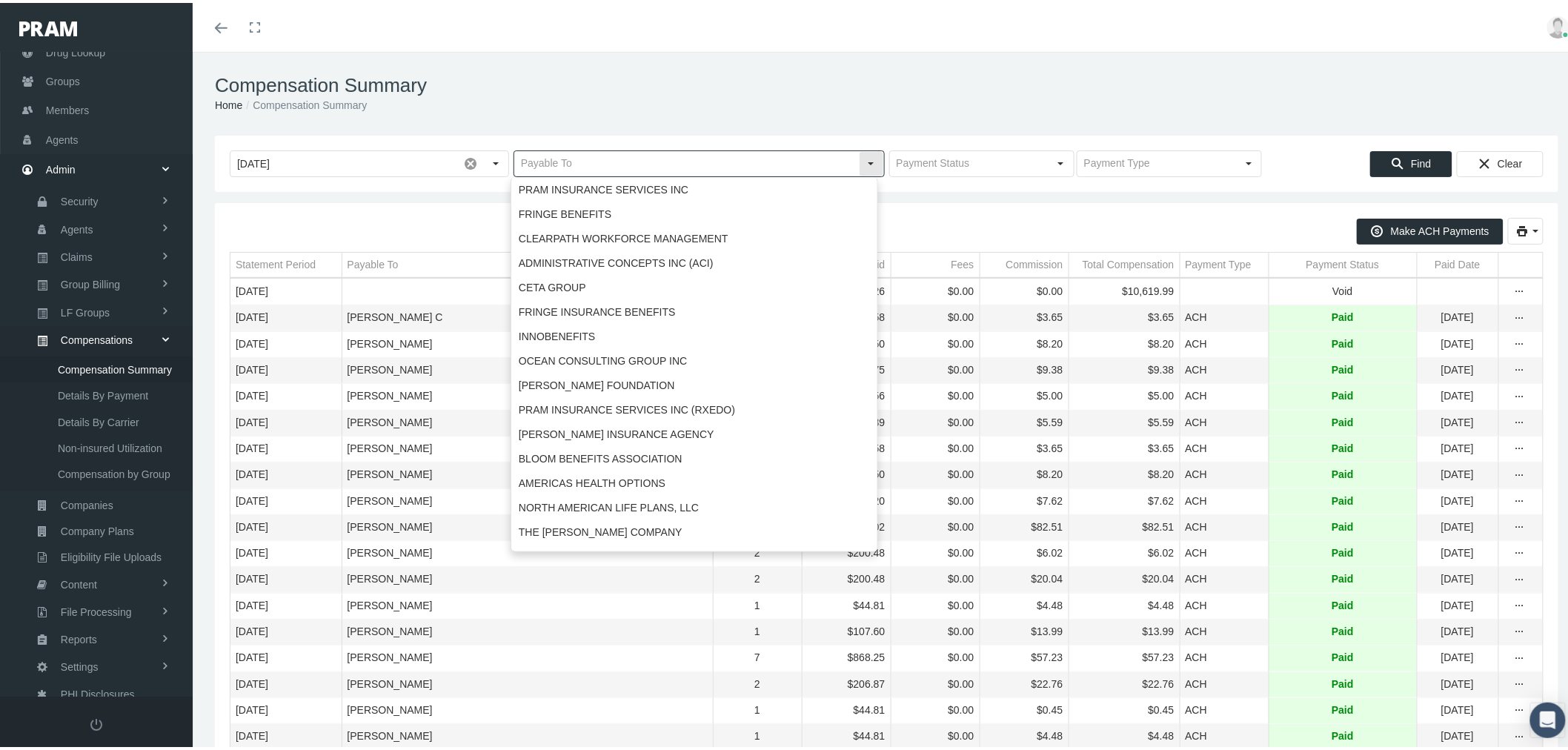
paste input "[PERSON_NAME] INSURANCE BROKERS"
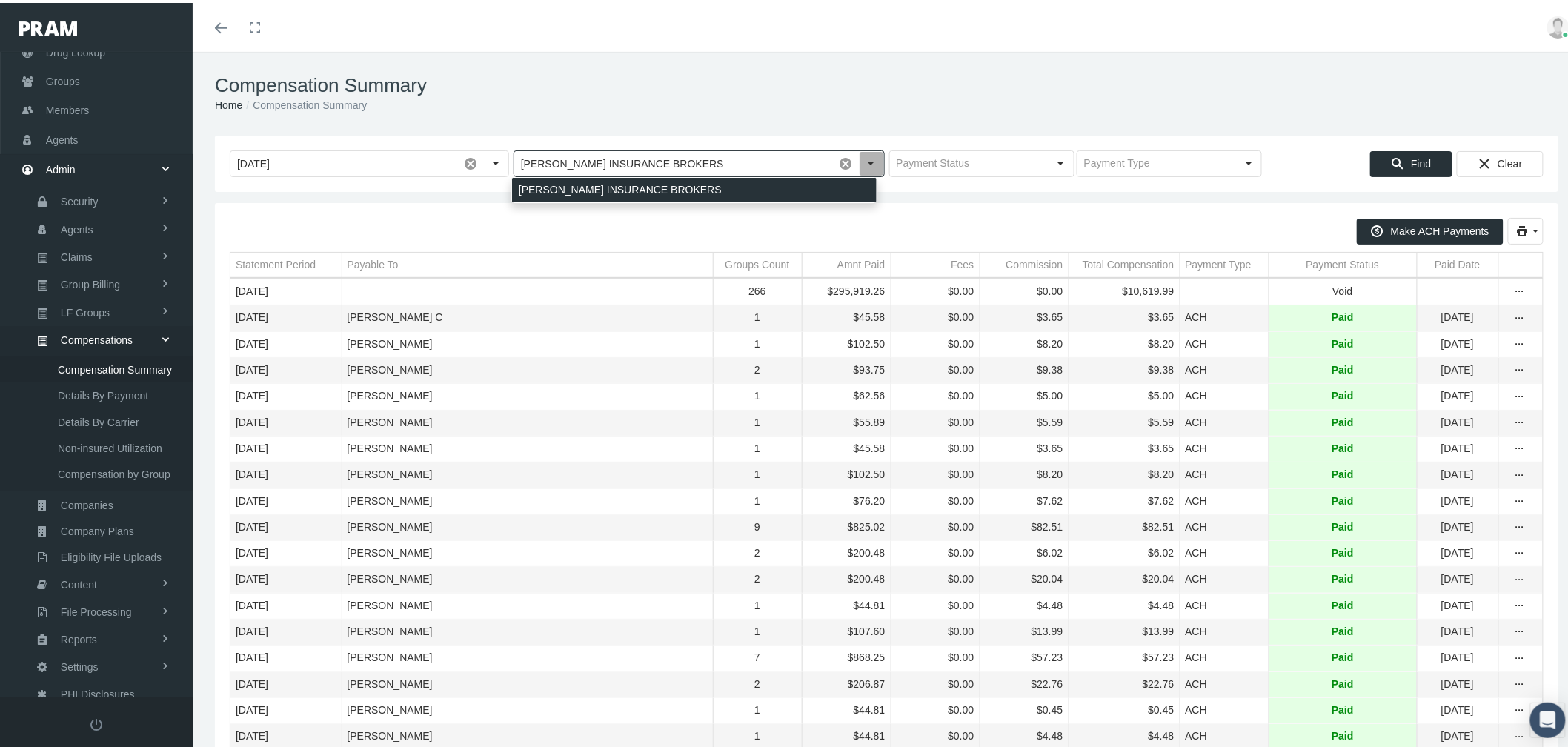
click at [756, 185] on div "HEFFERNAN INSURANCE BROKERS" at bounding box center [694, 187] width 365 height 24
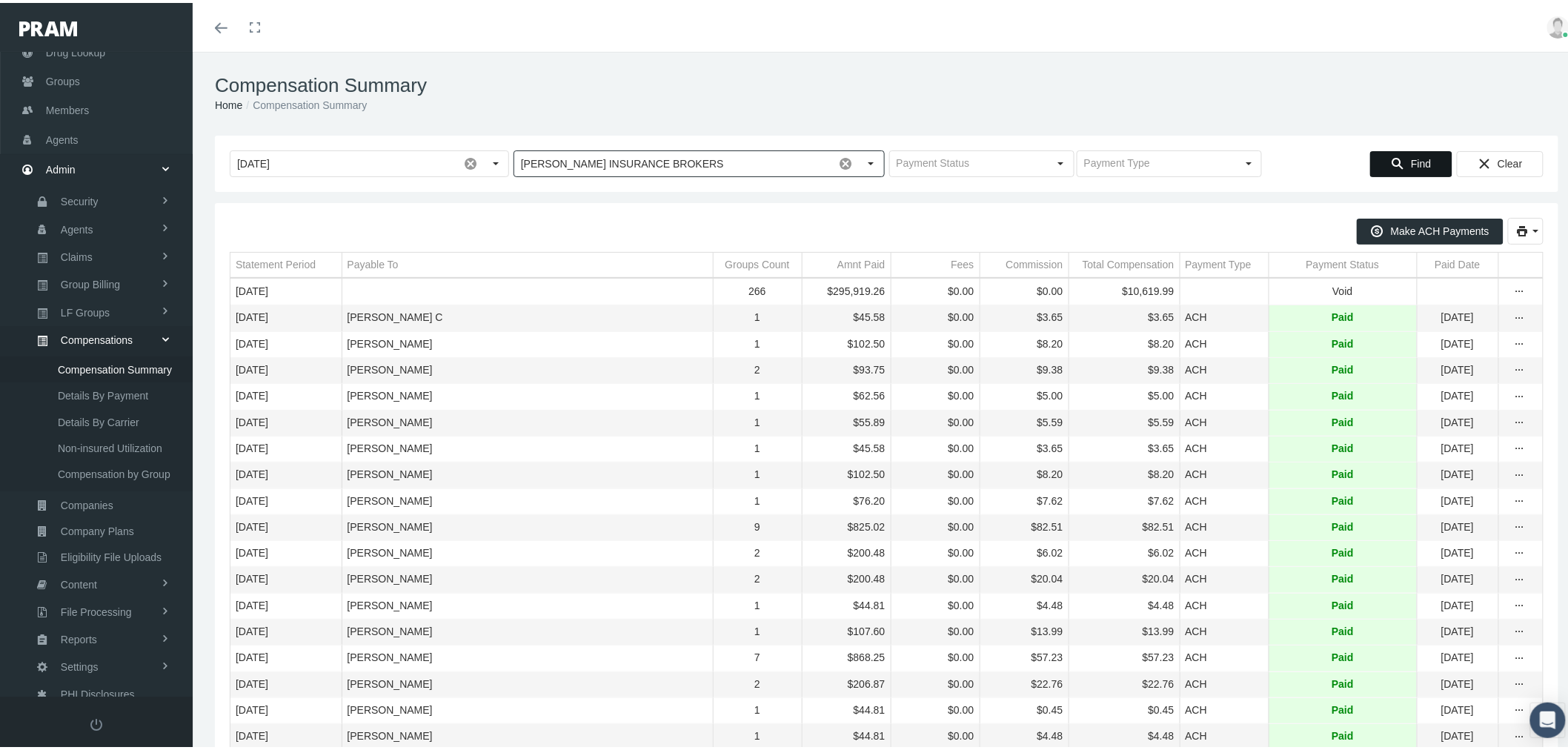
type input "HEFFERNAN INSURANCE BROKERS"
click at [1391, 164] on icon "Find" at bounding box center [1398, 161] width 14 height 14
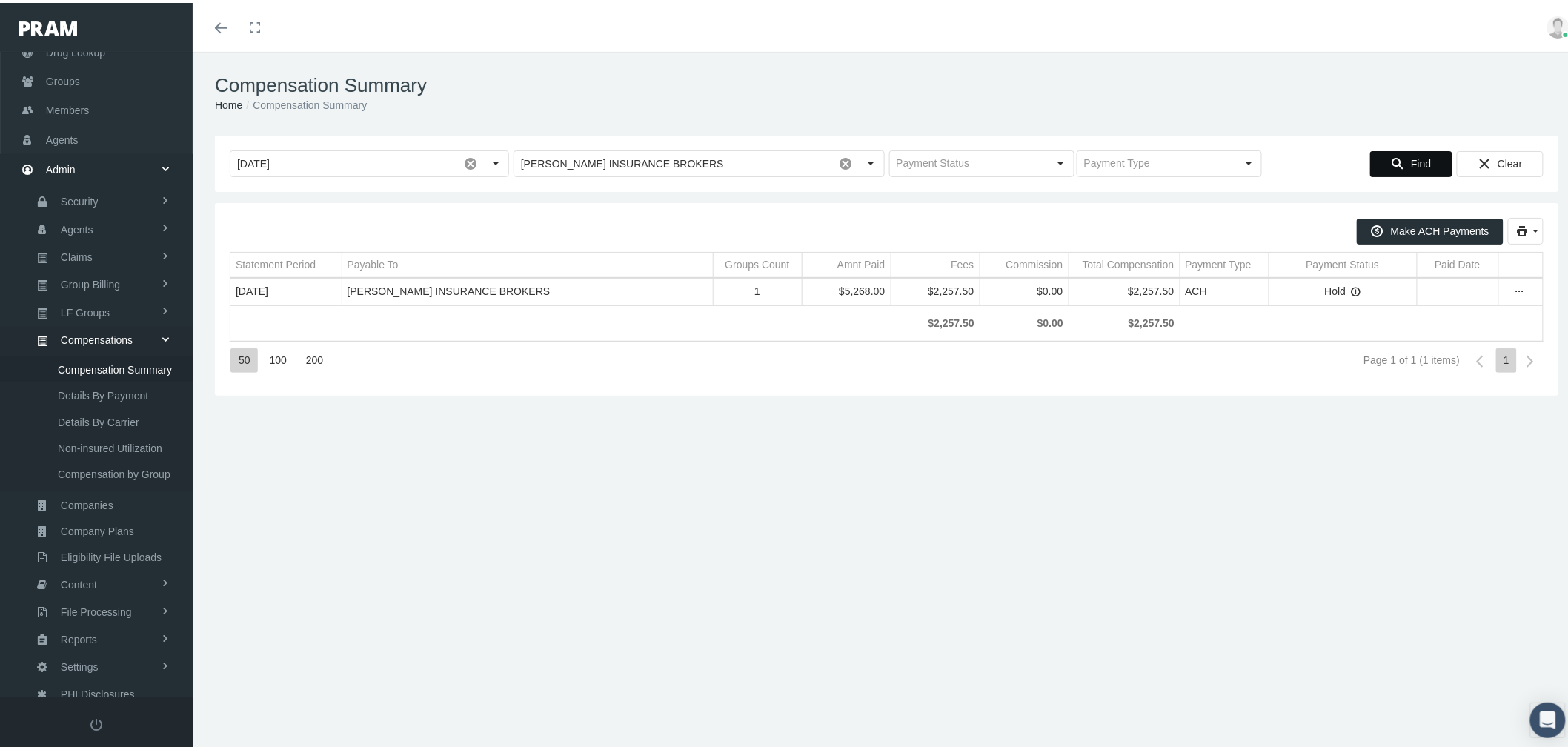
click at [1350, 287] on icon "Data grid" at bounding box center [1355, 289] width 11 height 11
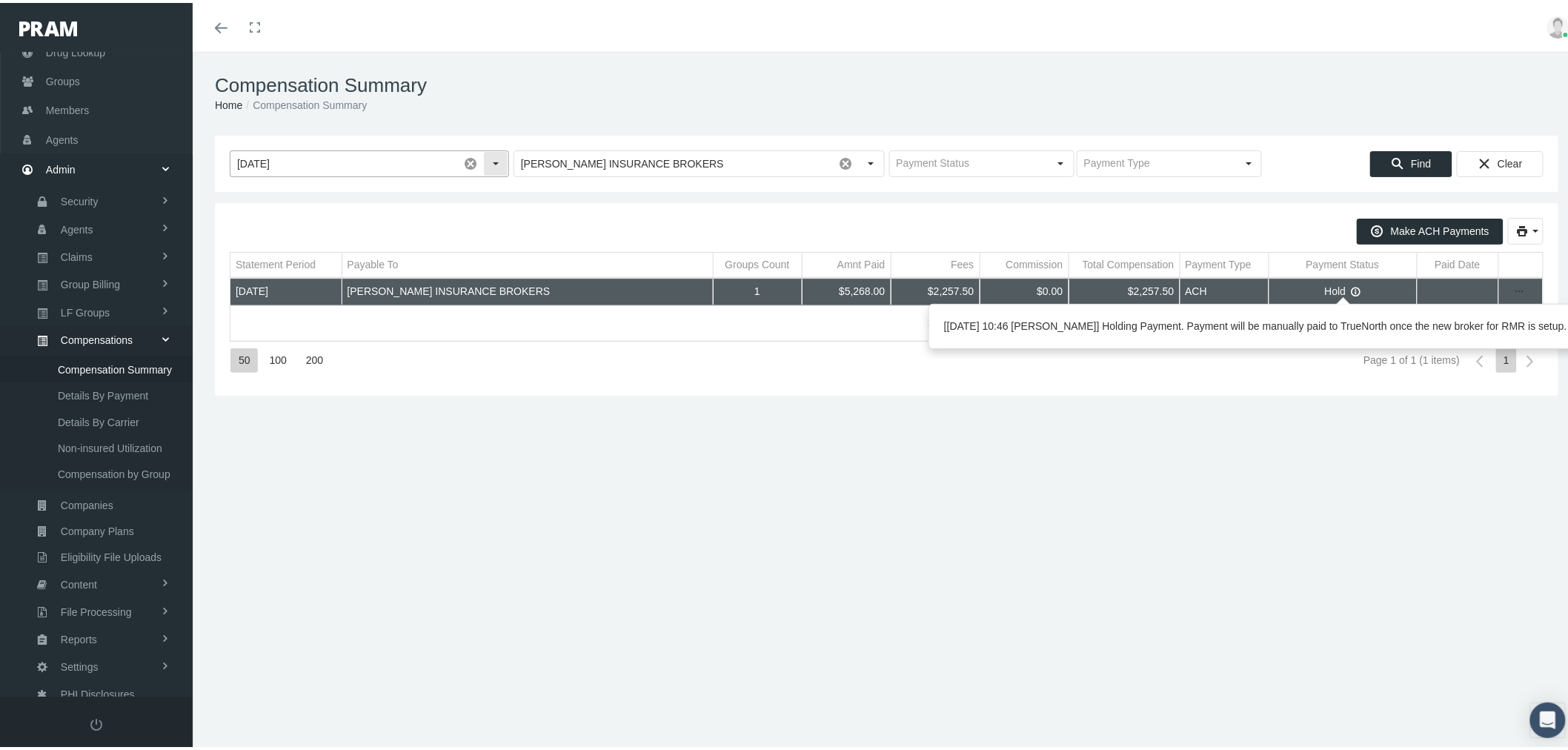
click at [470, 160] on span at bounding box center [470, 161] width 25 height 25
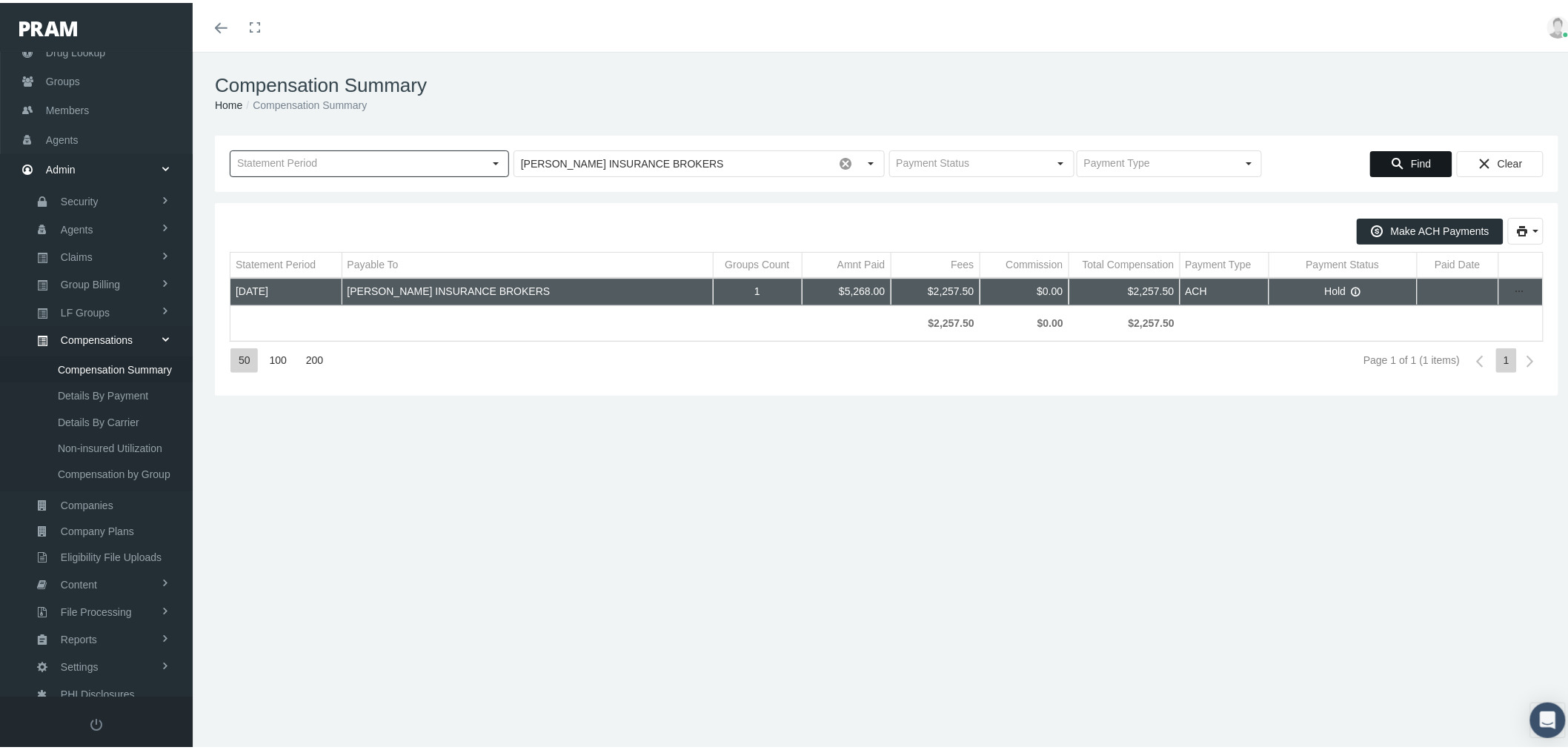
click at [1398, 164] on div "Find" at bounding box center [1411, 161] width 81 height 24
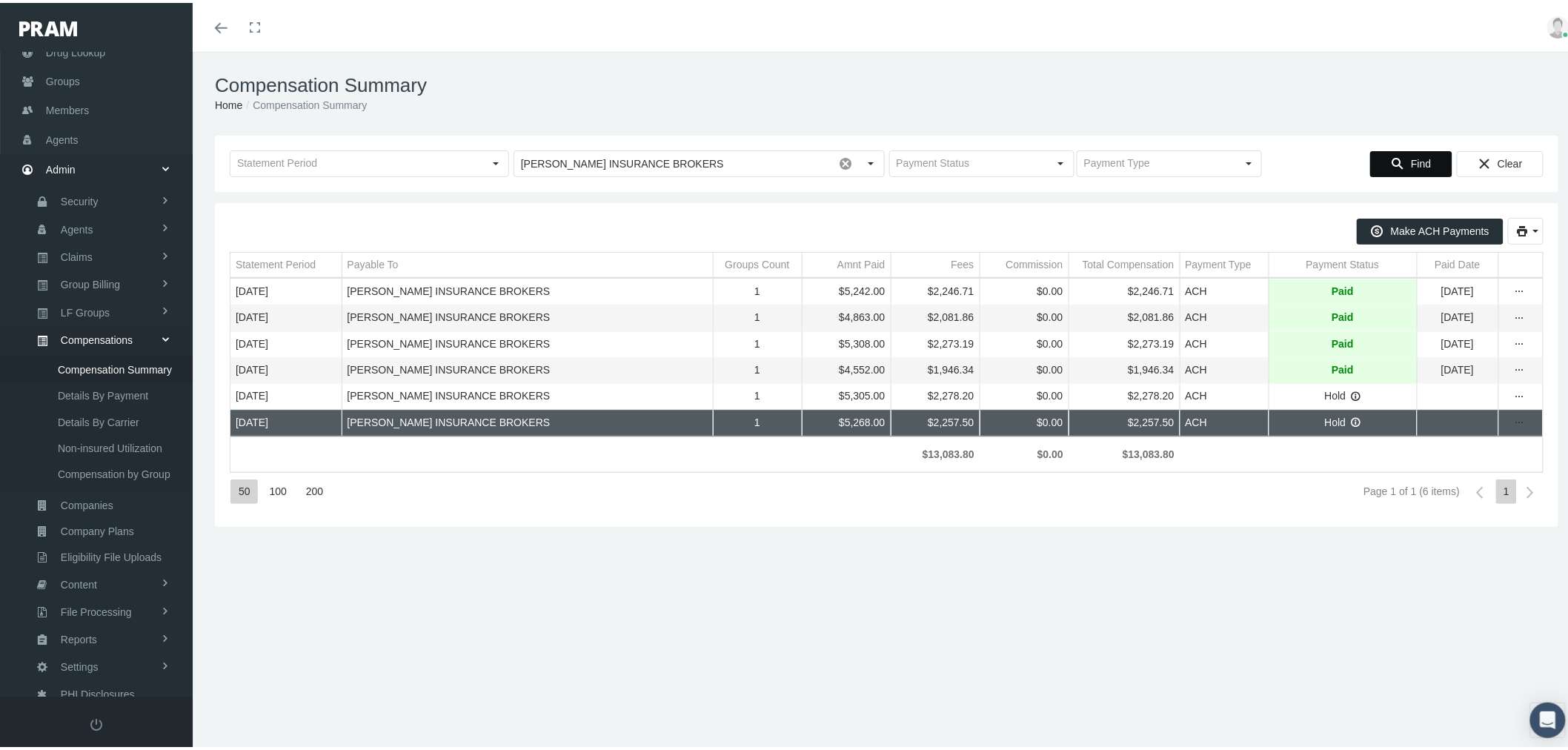
click at [1350, 398] on icon "Data grid" at bounding box center [1355, 393] width 11 height 11
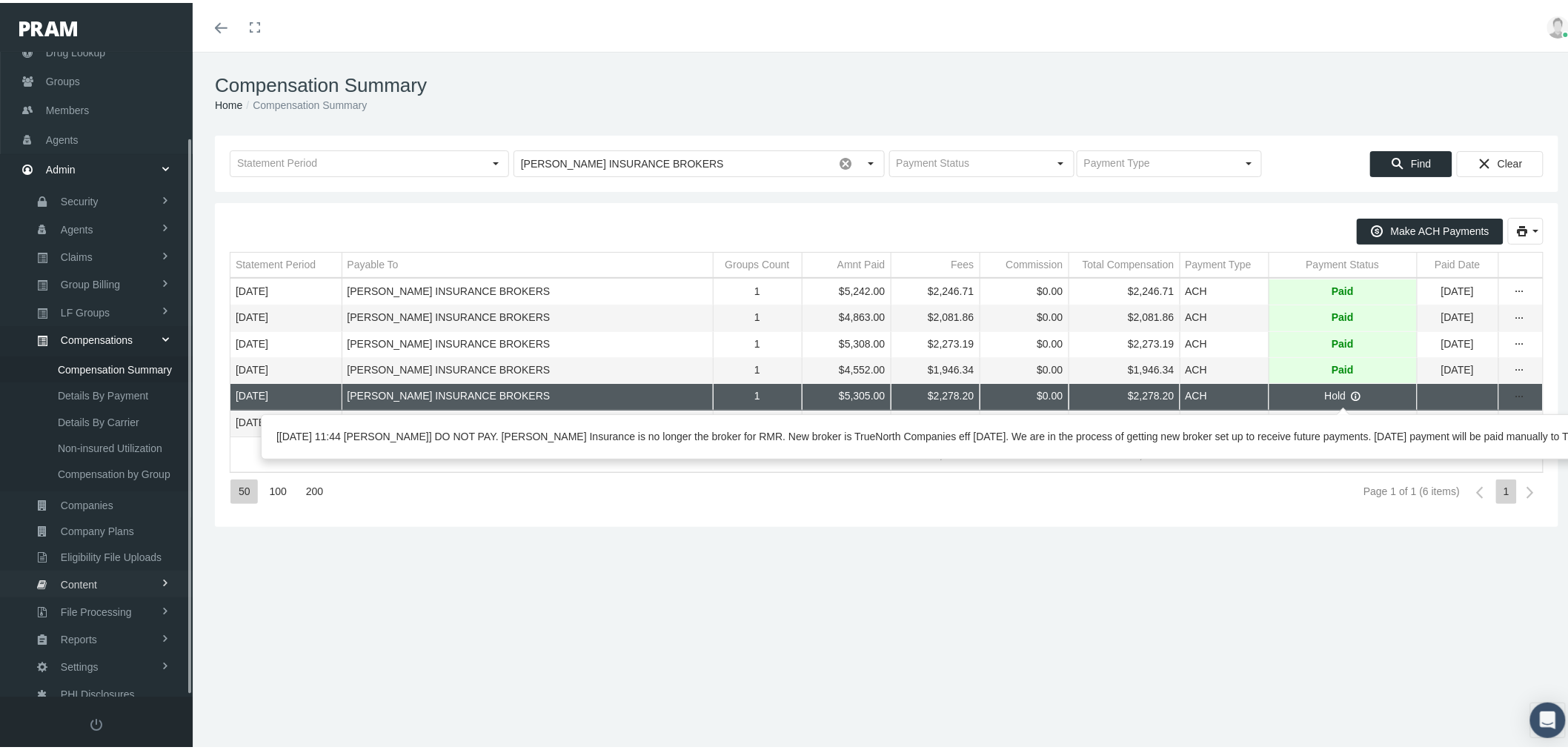
click at [102, 568] on link "Content" at bounding box center [96, 580] width 193 height 26
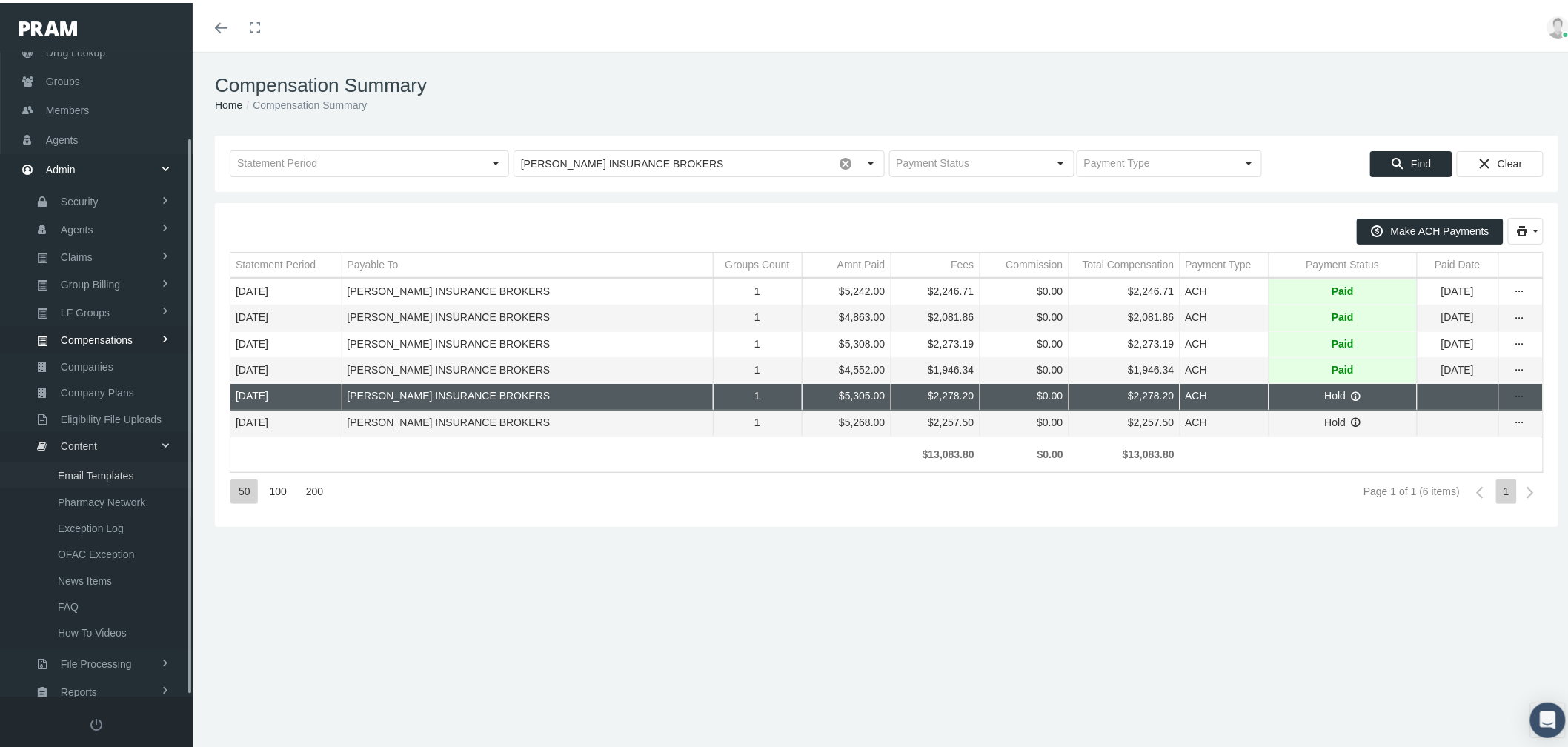
click at [107, 465] on span "Email Templates" at bounding box center [96, 473] width 75 height 25
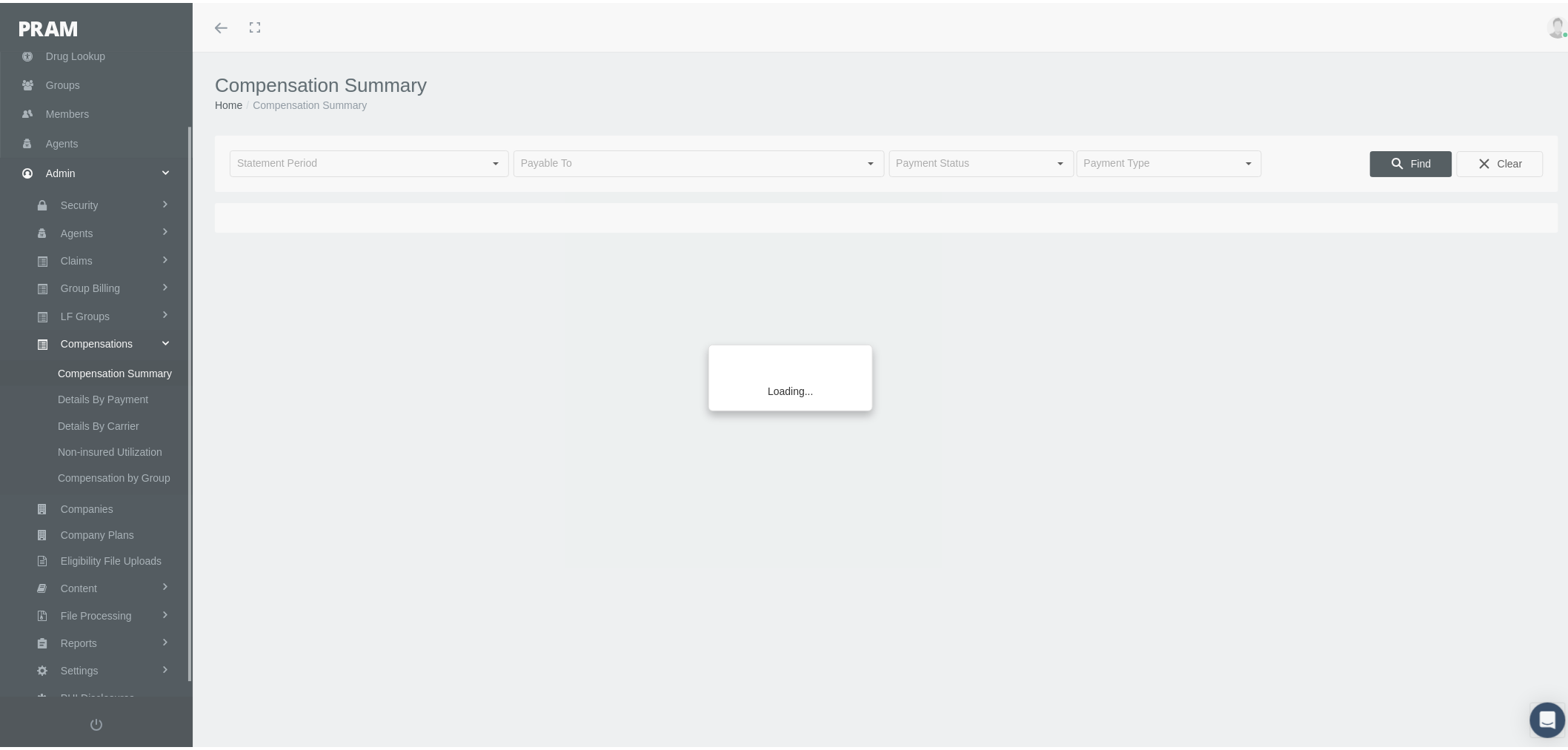
scroll to position [98, 0]
type input "[DATE]"
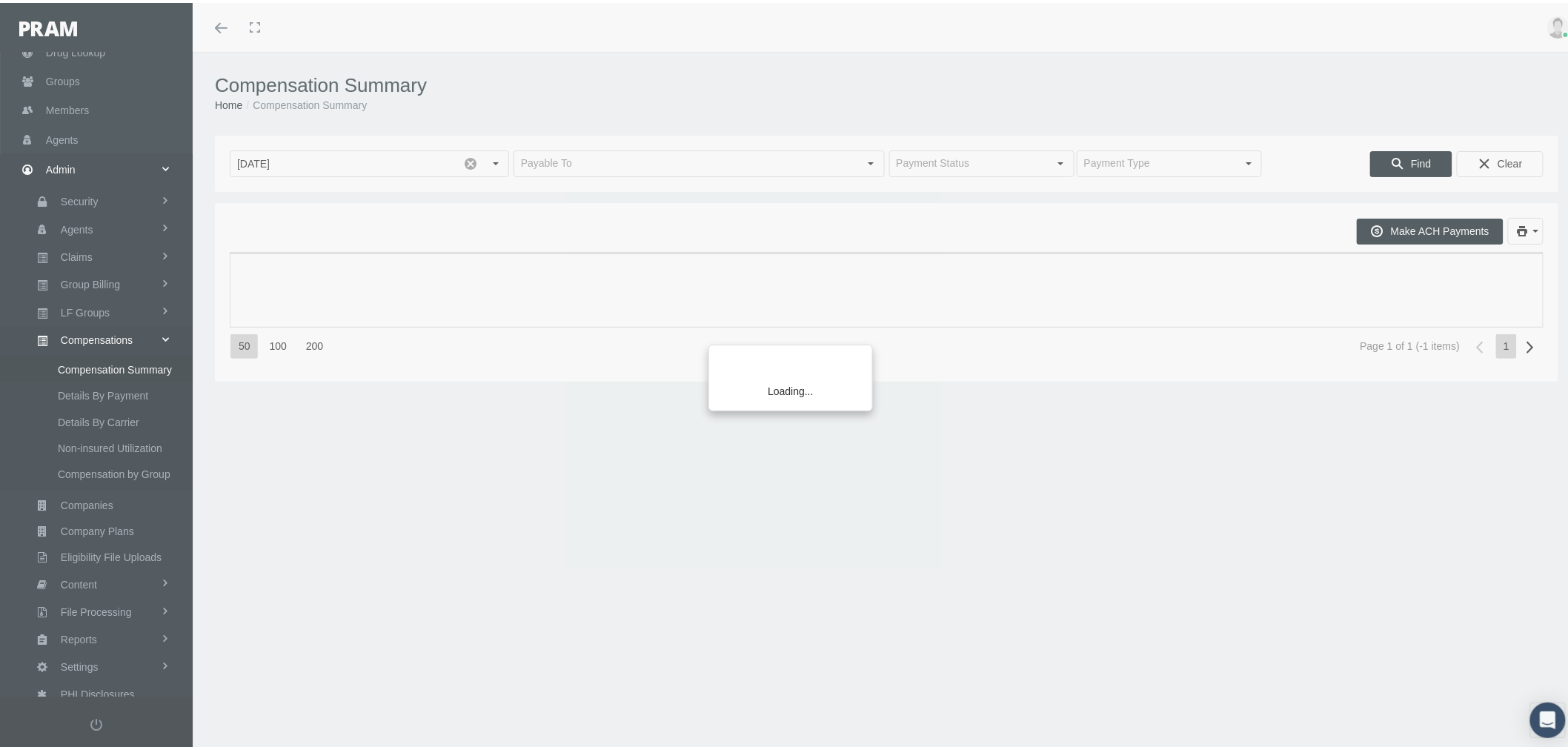
click at [82, 74] on div "Loading..." at bounding box center [784, 375] width 1568 height 750
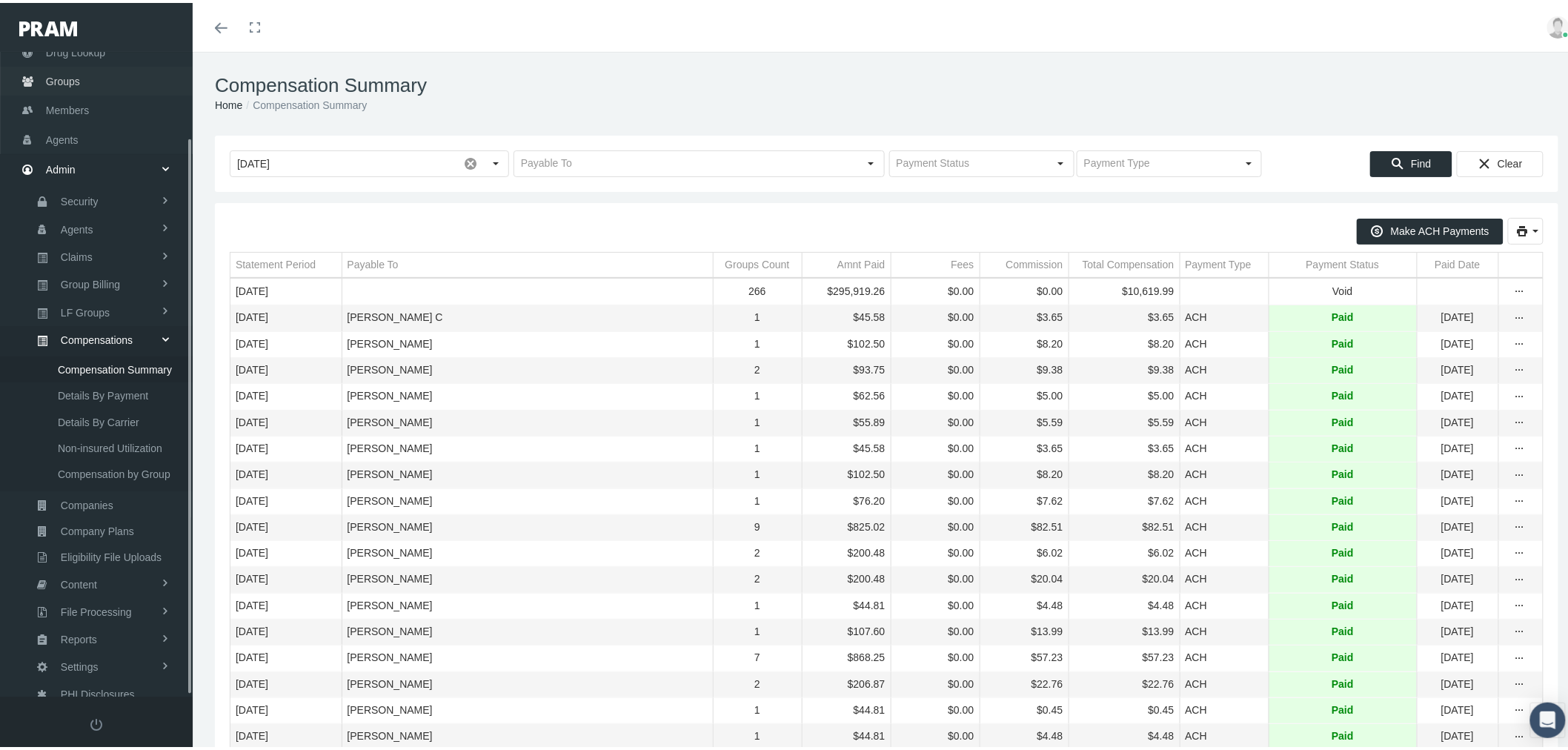
click at [99, 75] on link "Groups" at bounding box center [96, 78] width 193 height 29
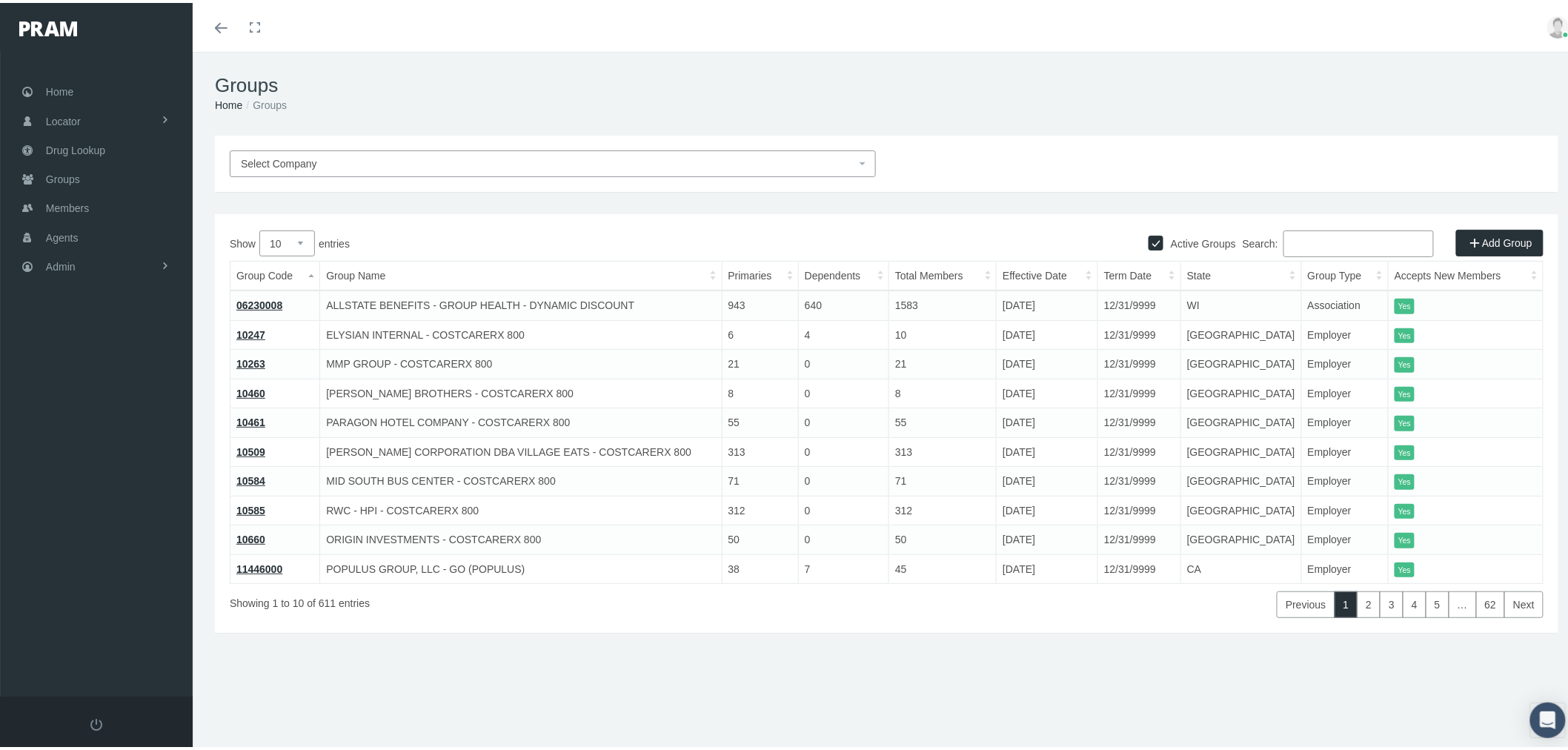
click at [1340, 239] on input "Search:" at bounding box center [1359, 240] width 151 height 26
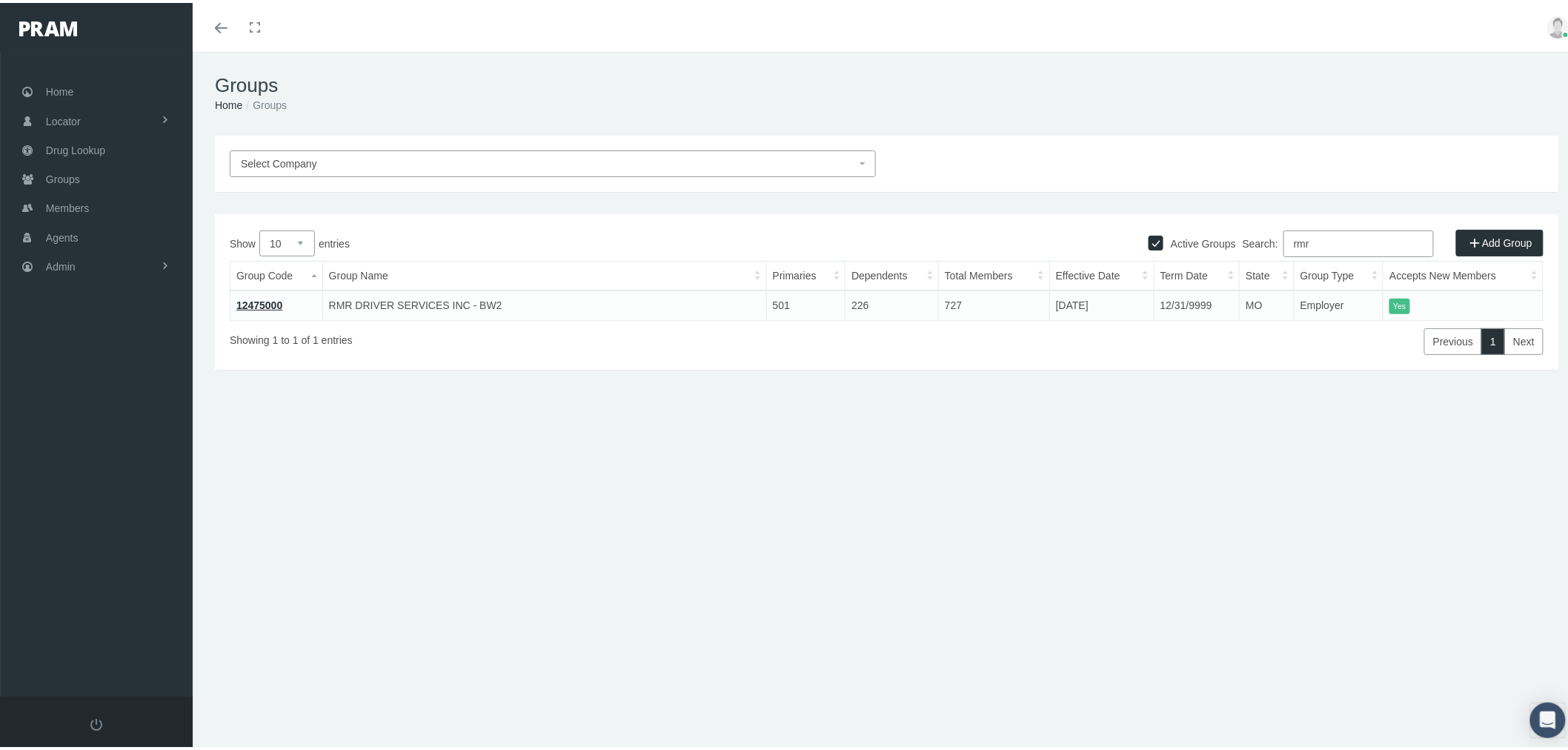
type input "rmr"
click at [272, 304] on link "12475000" at bounding box center [259, 302] width 46 height 12
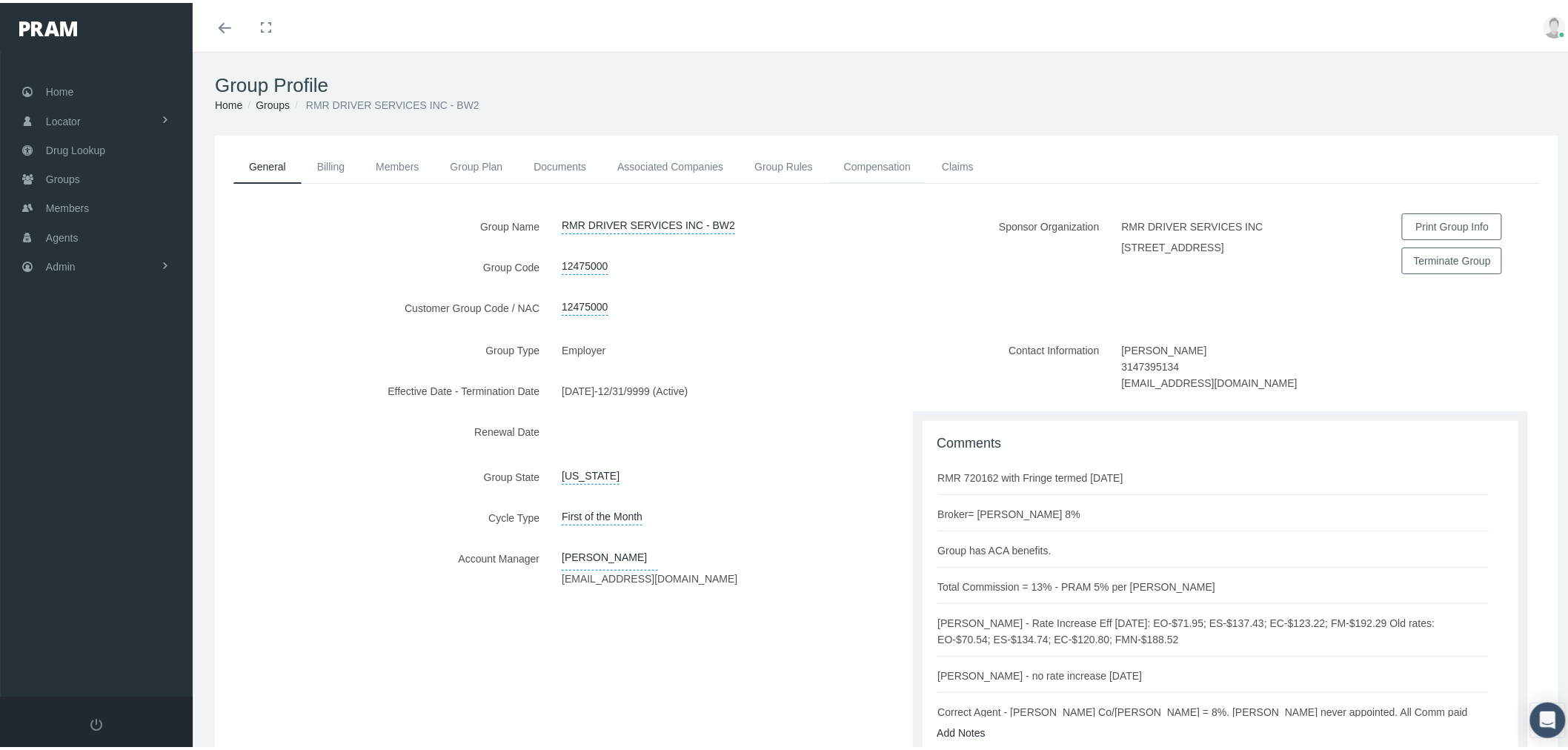
click at [865, 158] on link "Compensation" at bounding box center [877, 164] width 98 height 32
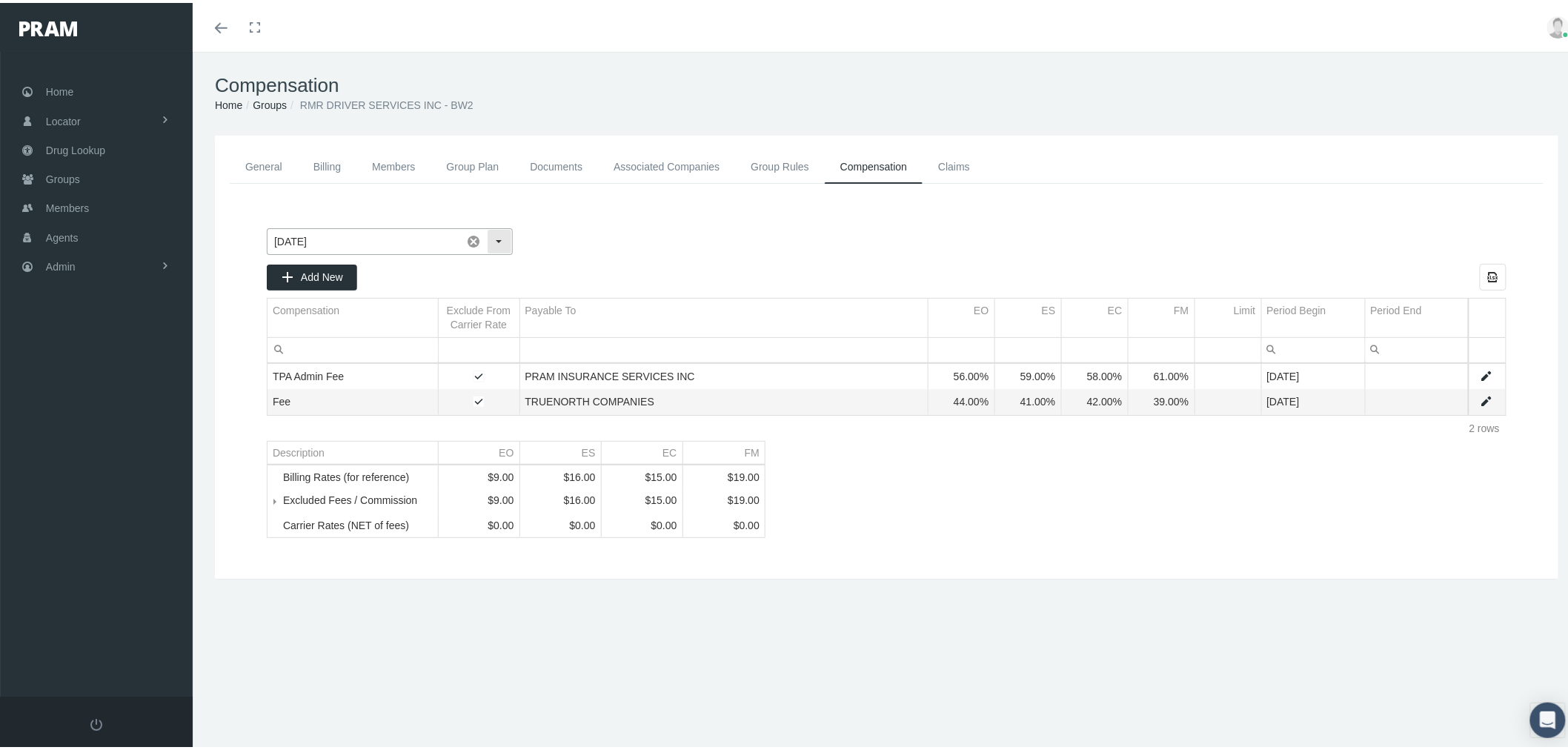
click at [509, 235] on div "[DATE]" at bounding box center [390, 238] width 246 height 26
click at [505, 237] on div "Select" at bounding box center [499, 238] width 23 height 23
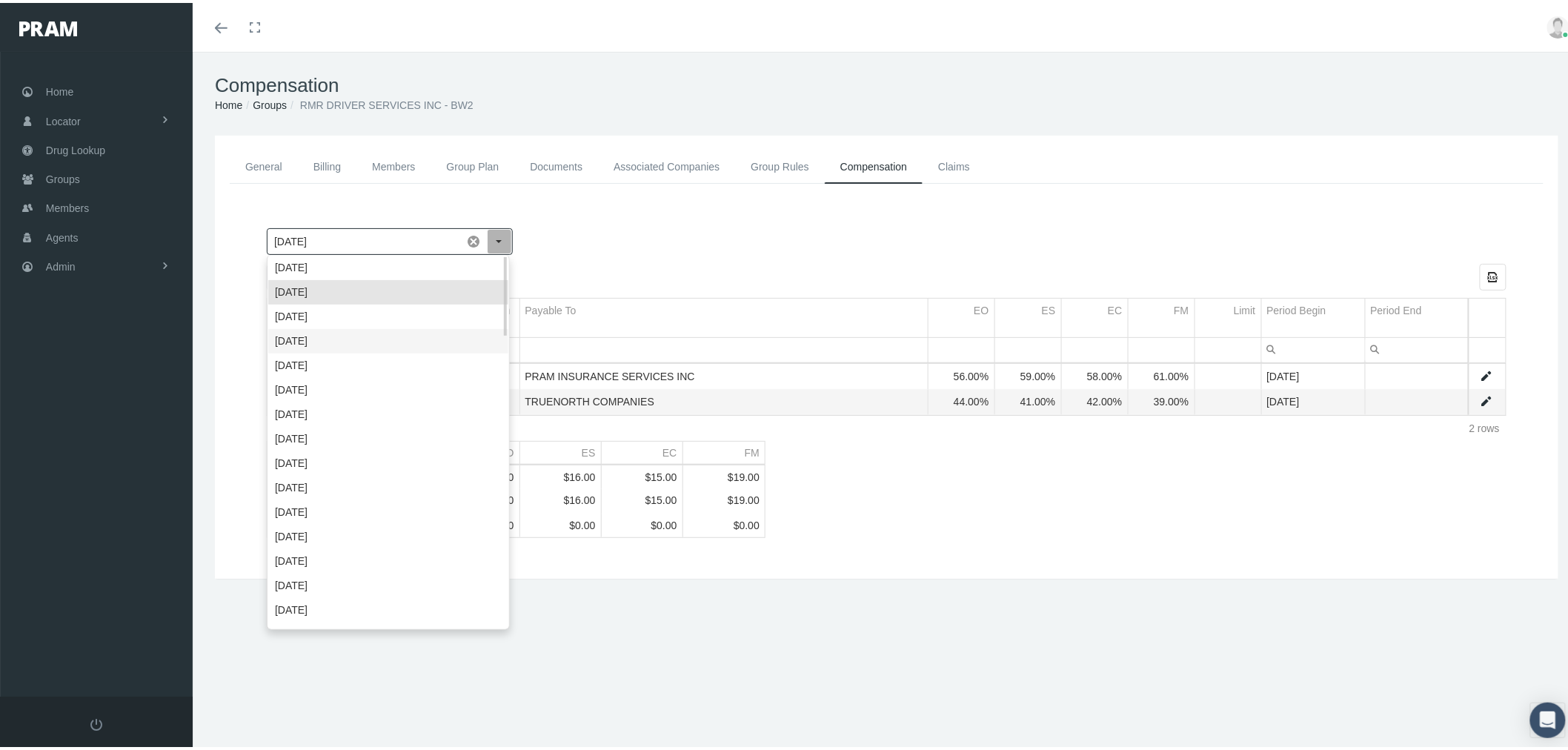
click at [419, 338] on div "July 2025" at bounding box center [388, 338] width 240 height 24
type input "July 2025"
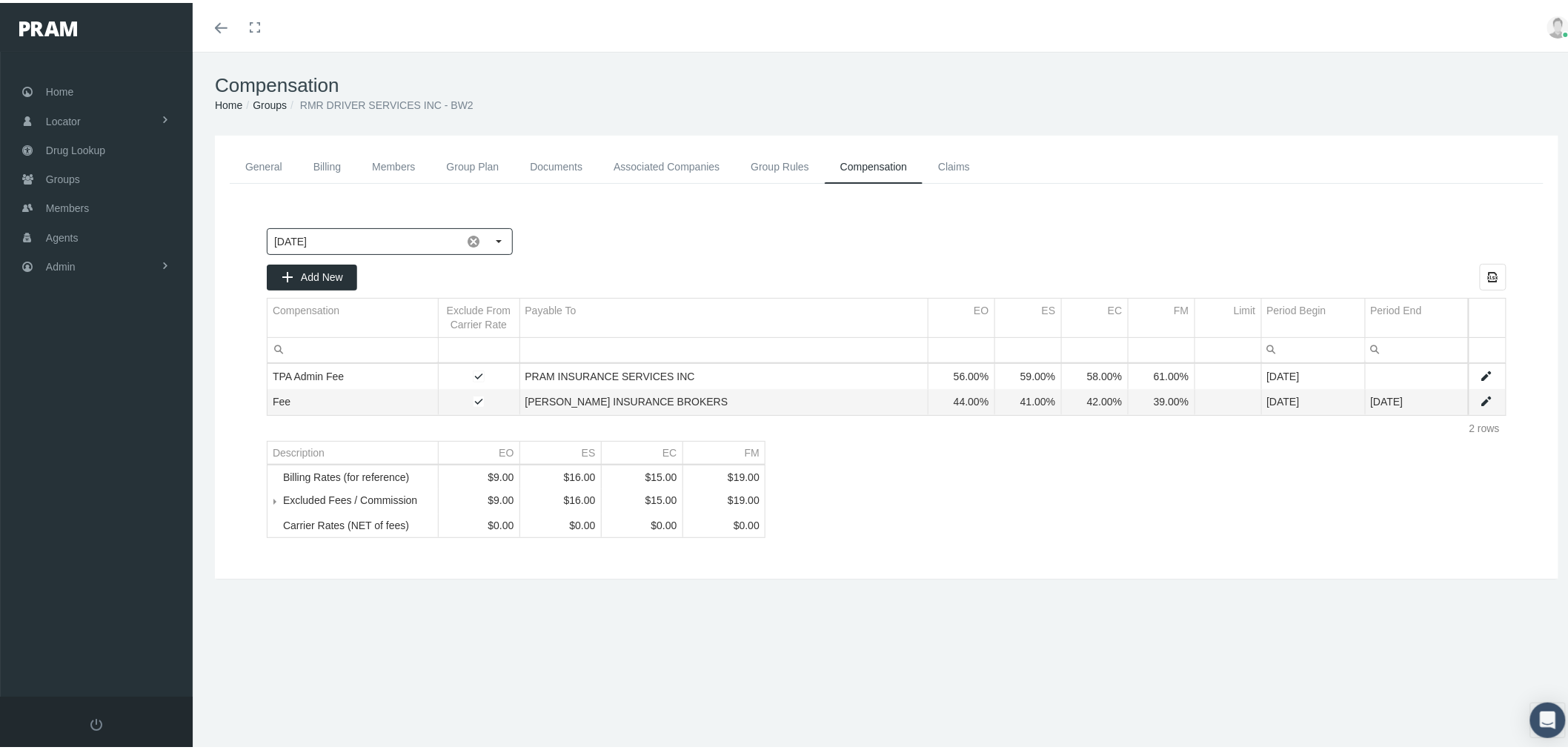
click at [1480, 397] on link "Data grid" at bounding box center [1487, 399] width 14 height 14
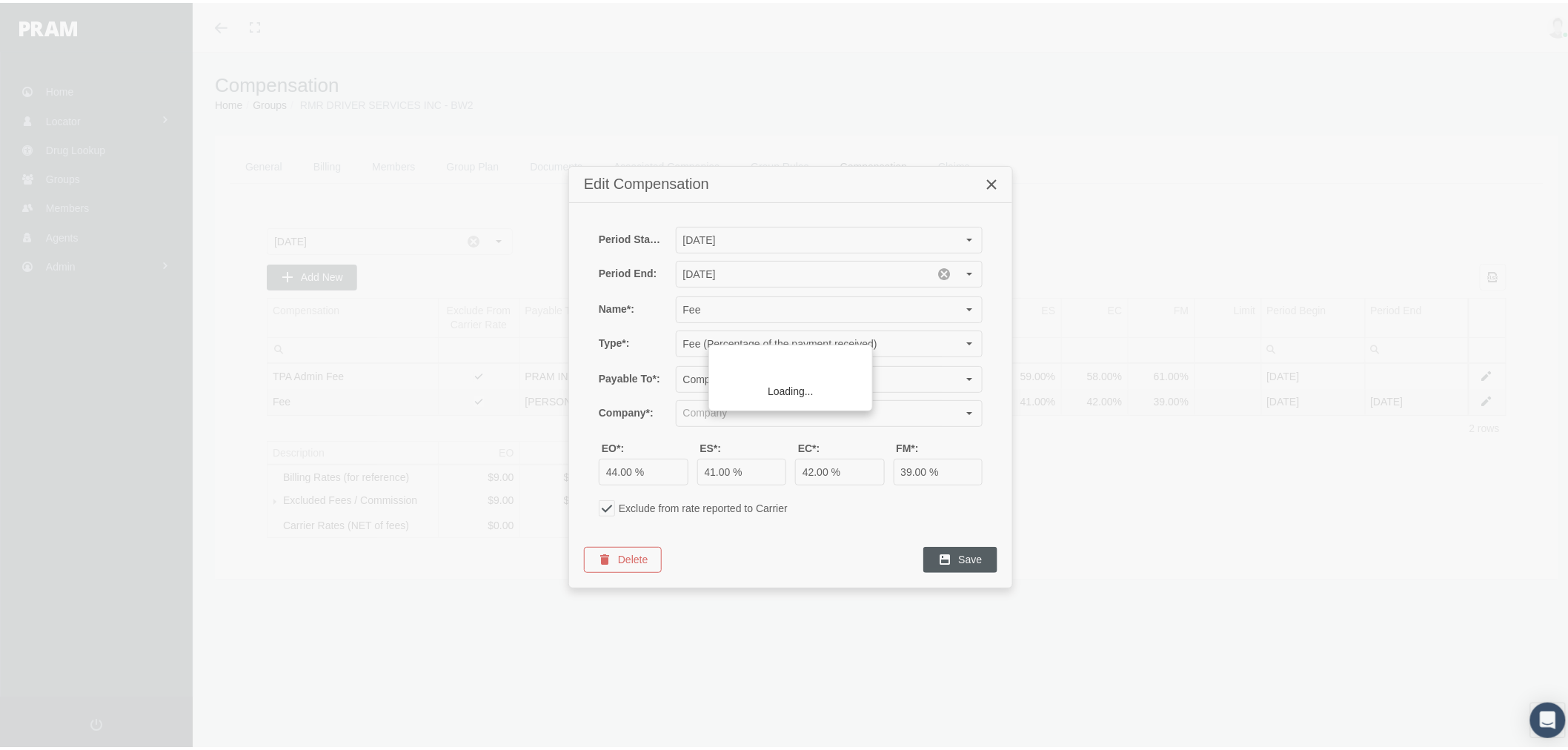
type input "HEFFERNAN INSURANCE BROKERS (Broker)"
click at [816, 270] on input "August 2025" at bounding box center [804, 271] width 255 height 25
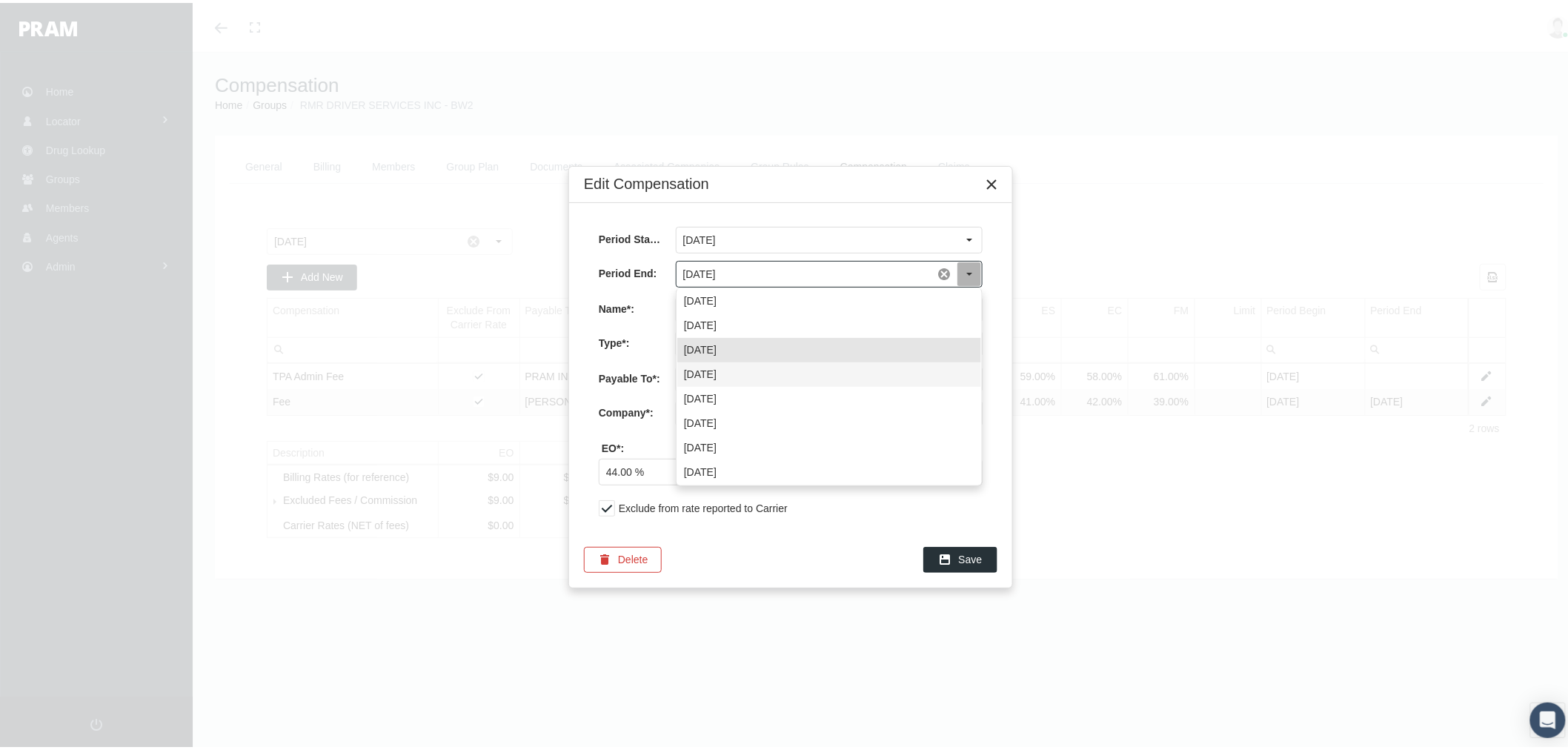
click at [770, 369] on div "July 2025" at bounding box center [829, 372] width 304 height 24
type input "July 2025"
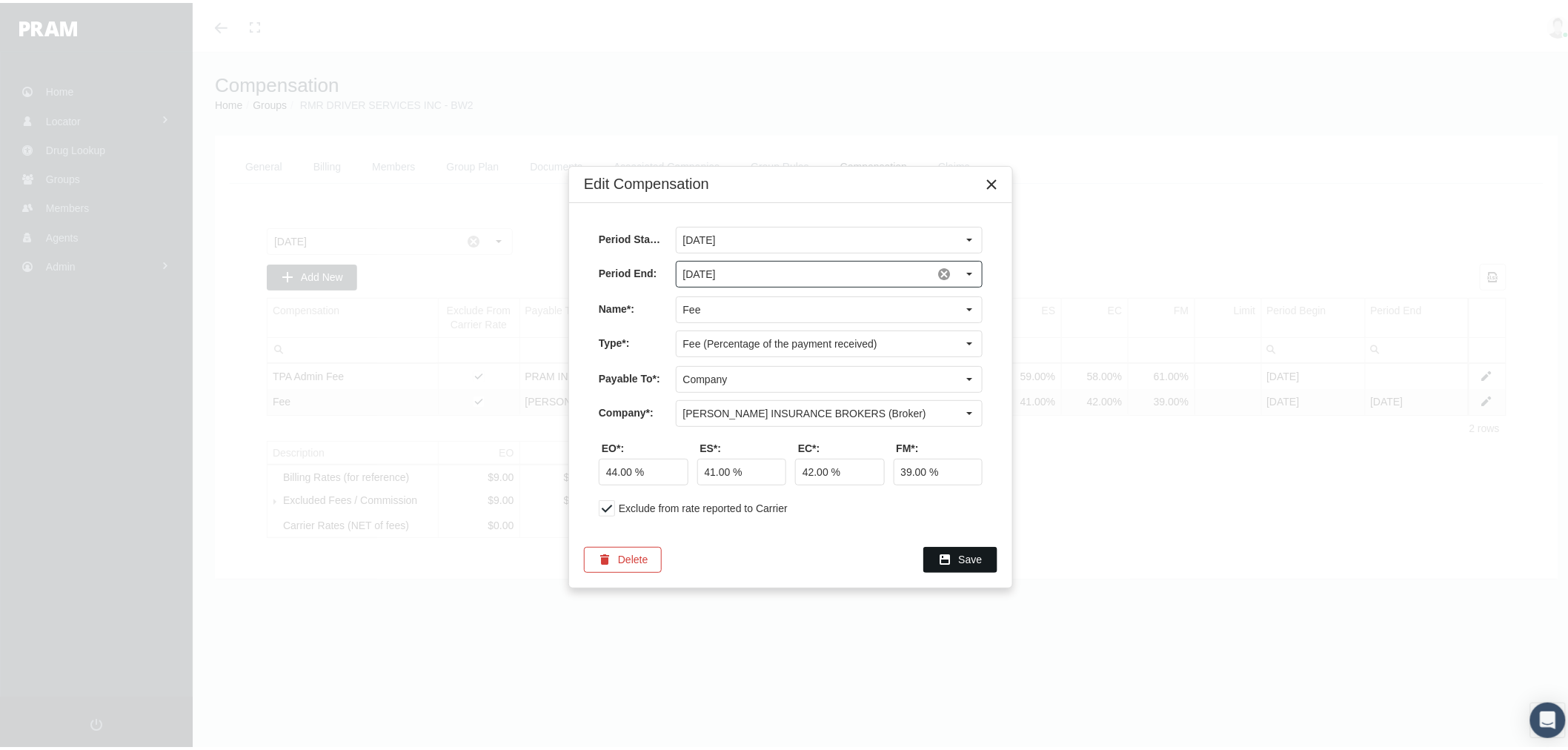
click at [954, 559] on div "Save" at bounding box center [960, 557] width 72 height 24
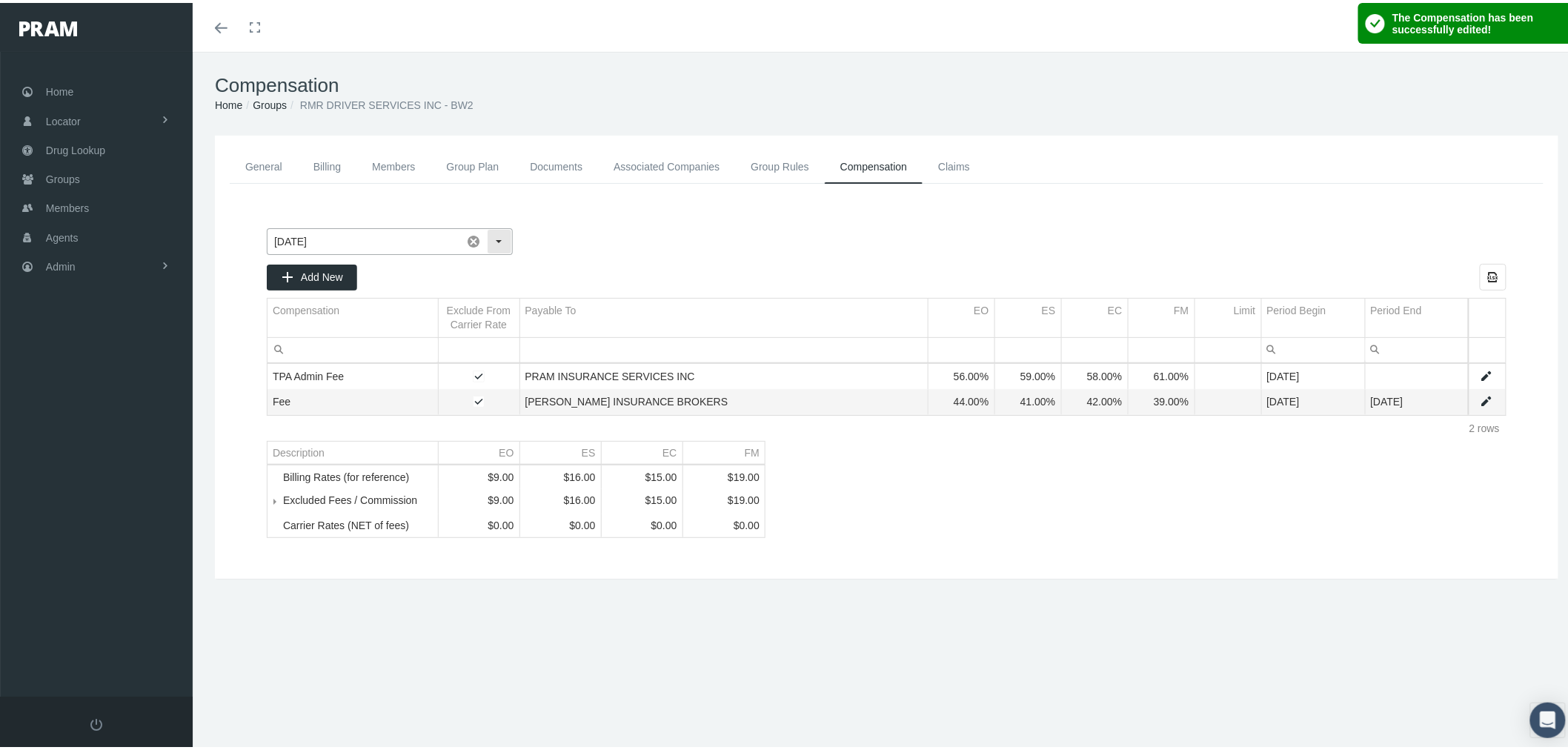
click at [498, 232] on div "Select" at bounding box center [499, 238] width 23 height 23
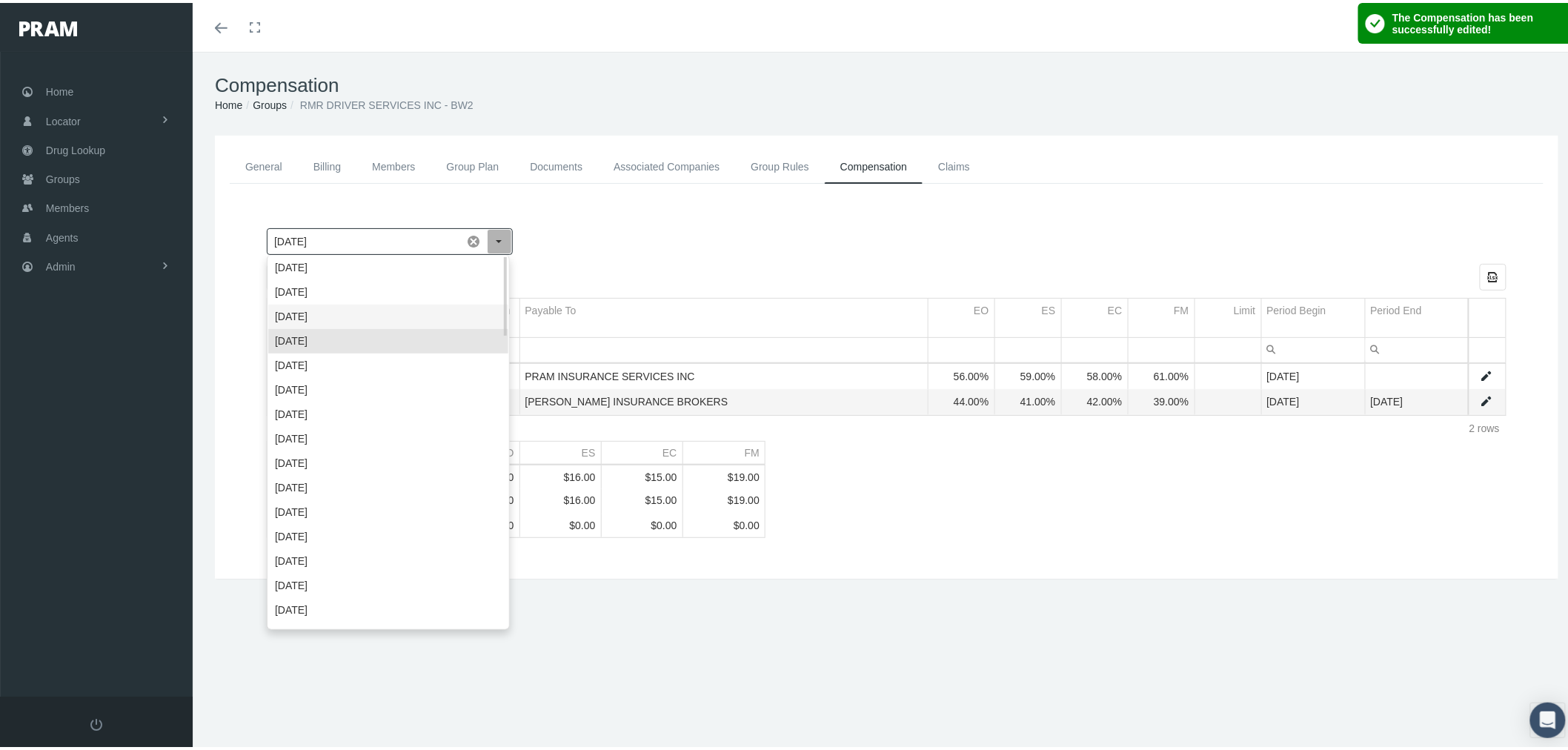
click at [439, 313] on div "August 2025" at bounding box center [388, 314] width 240 height 24
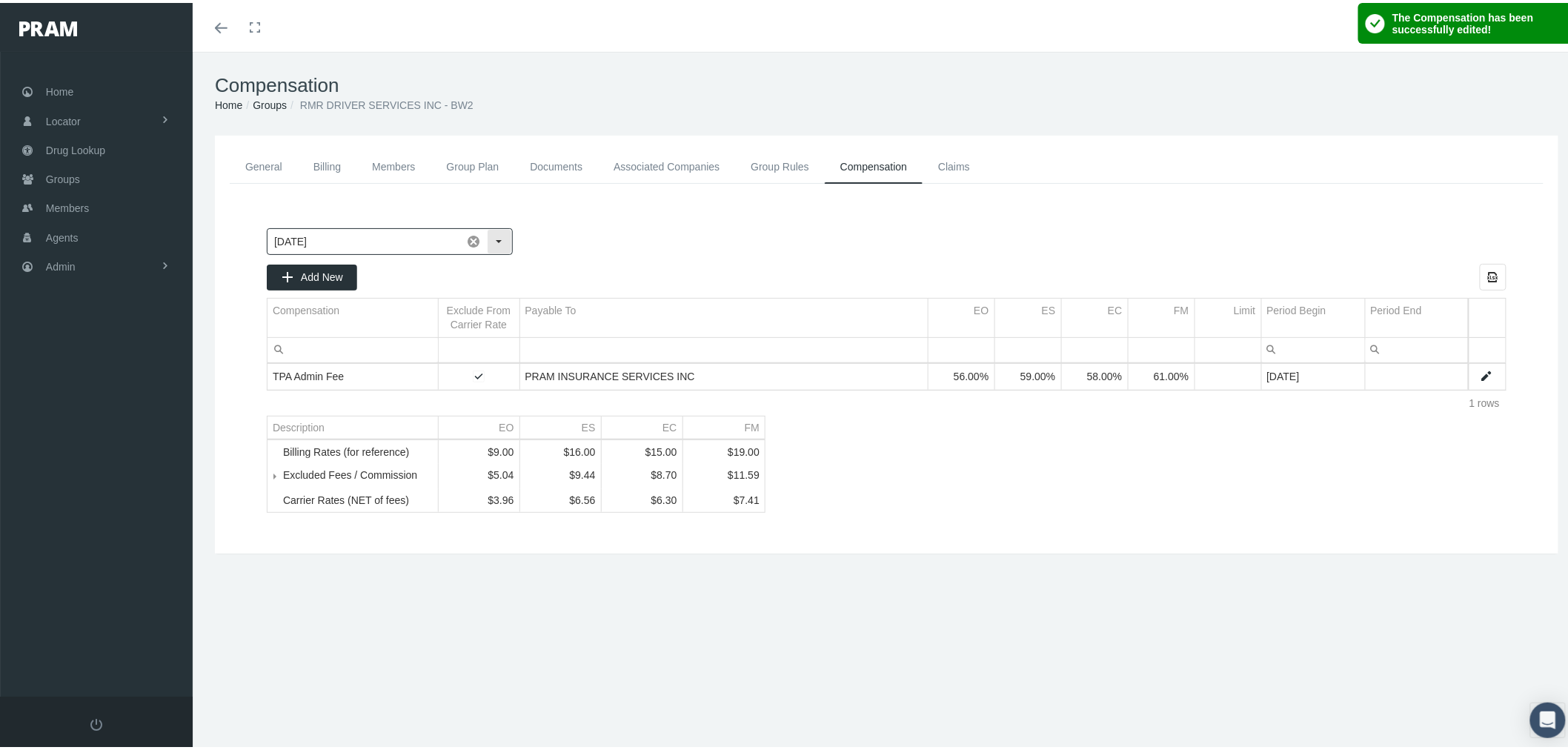
click at [492, 235] on div "Select" at bounding box center [499, 238] width 23 height 23
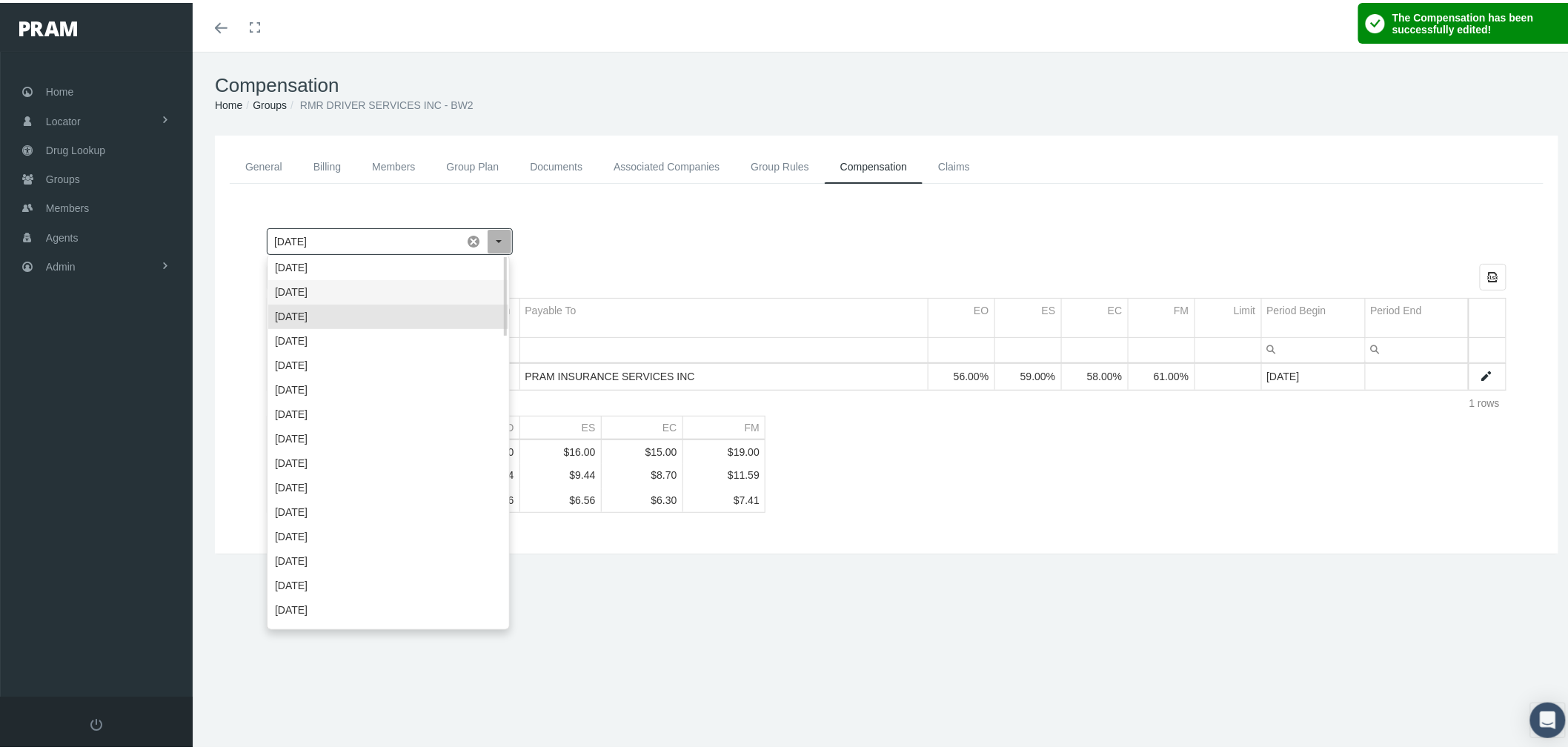
click at [461, 287] on div "September 2025" at bounding box center [388, 289] width 240 height 24
type input "September 2025"
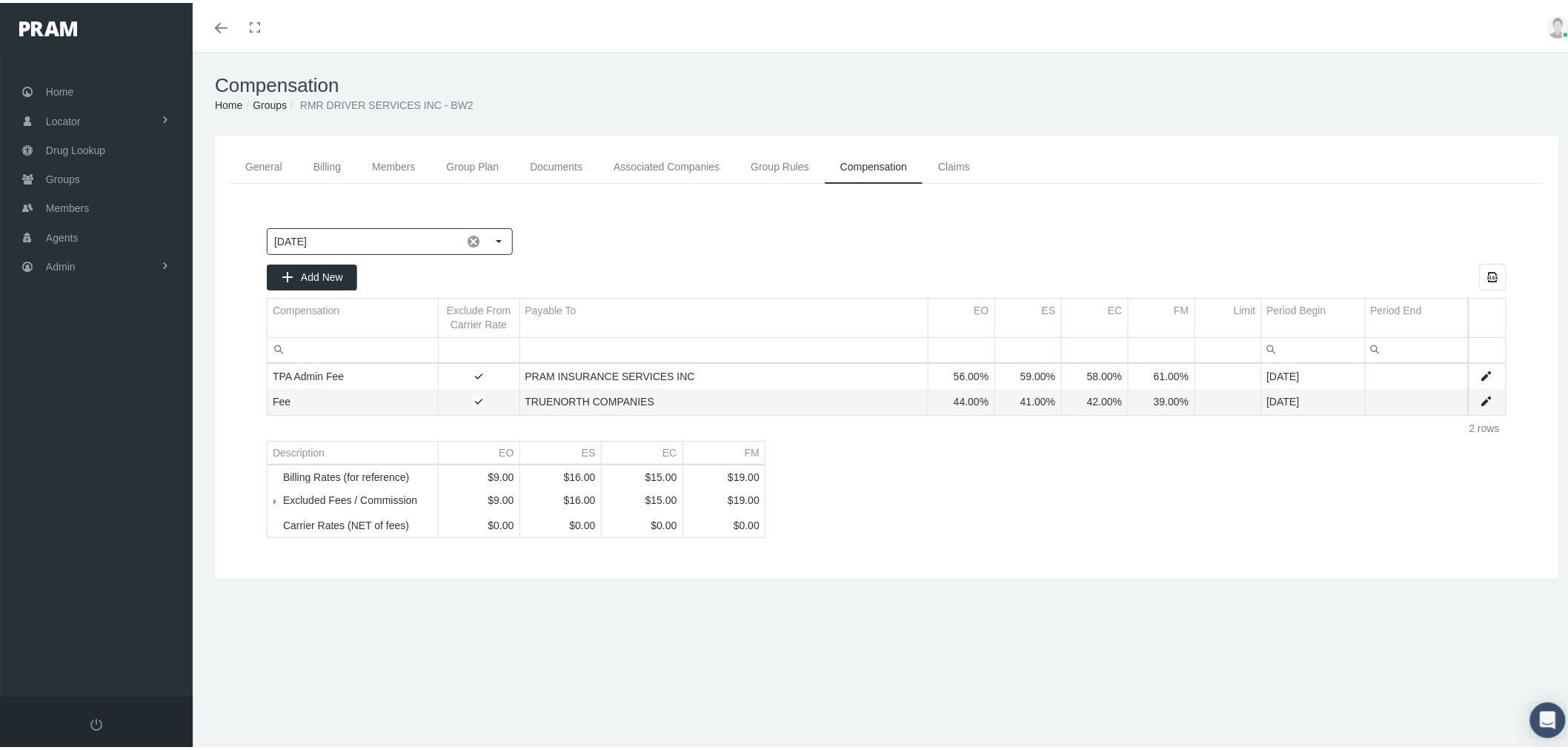
click at [1480, 394] on link "Data grid" at bounding box center [1487, 399] width 14 height 14
type input "September 2025"
type input "Fee"
type input "Fee (Percentage of the payment received)"
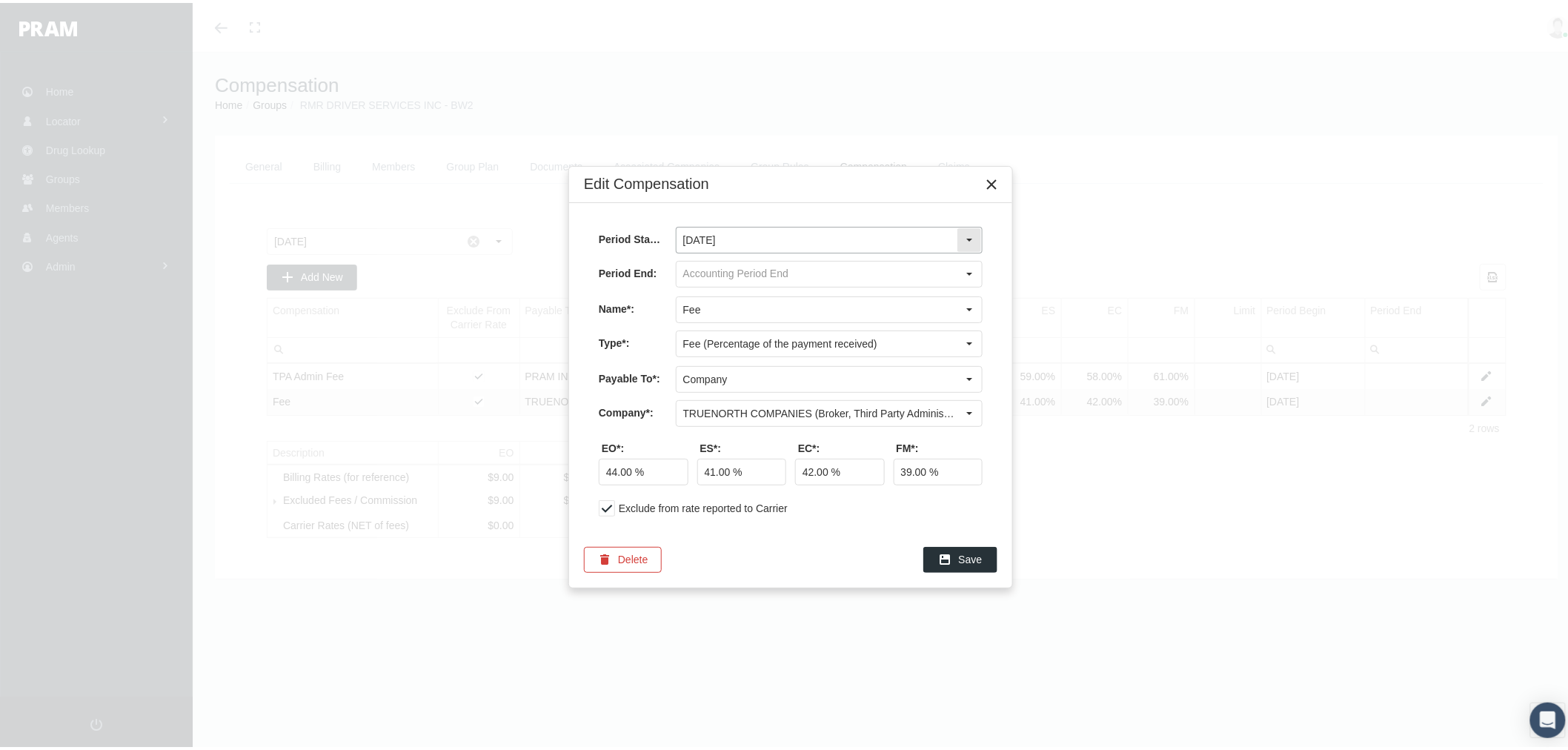
click at [813, 234] on input "September 2025" at bounding box center [817, 237] width 280 height 25
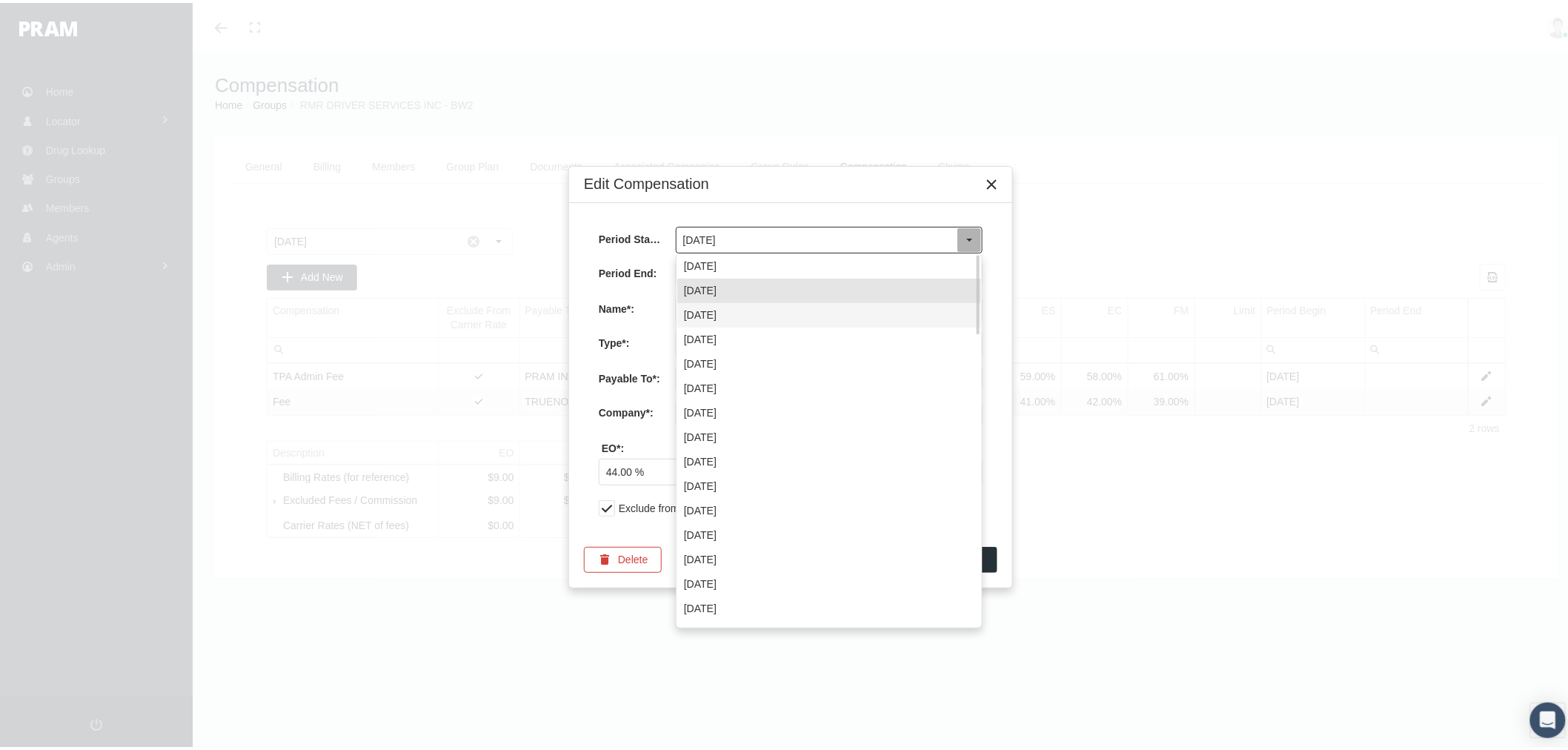
click at [802, 313] on div "August 2025" at bounding box center [829, 312] width 304 height 24
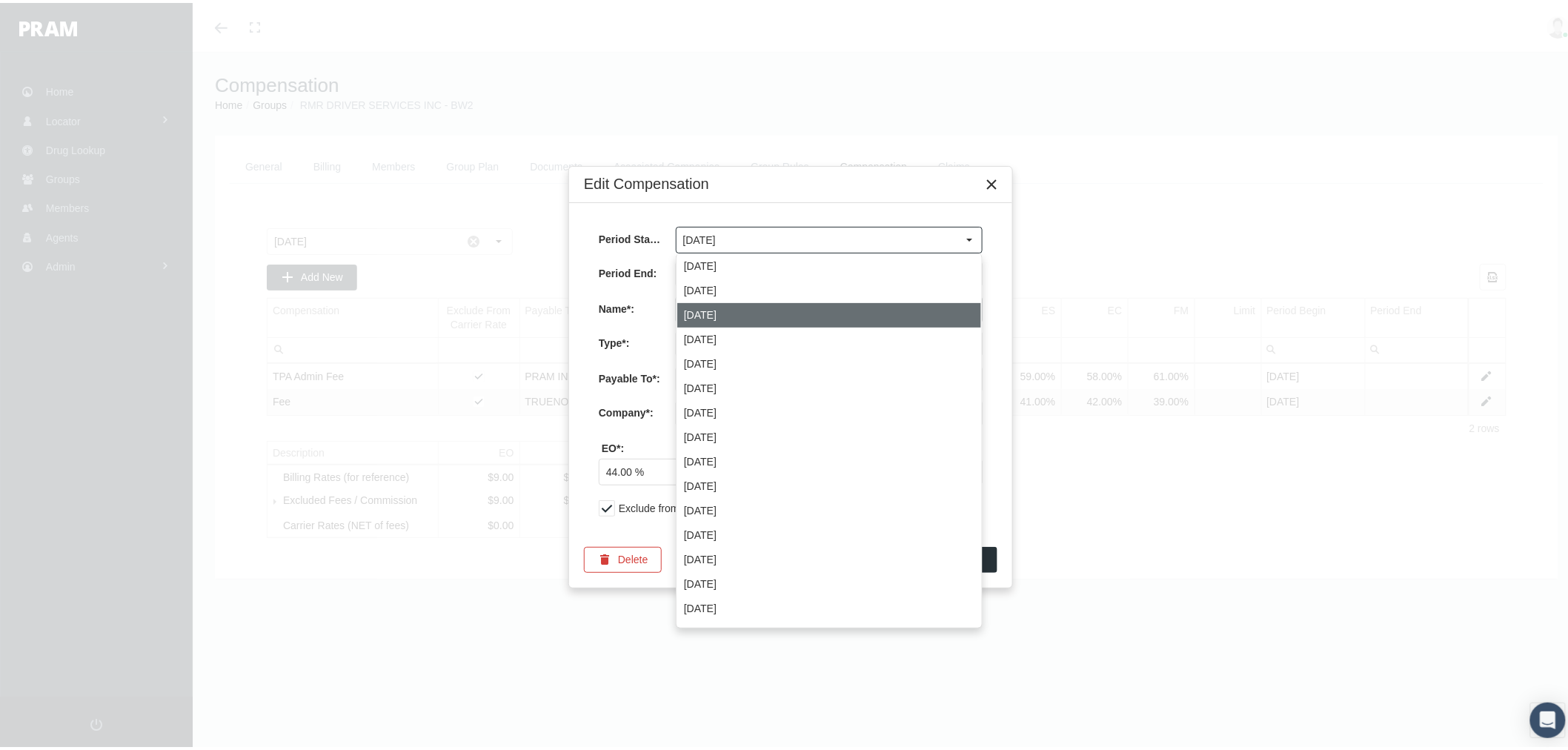
type input "August 2025"
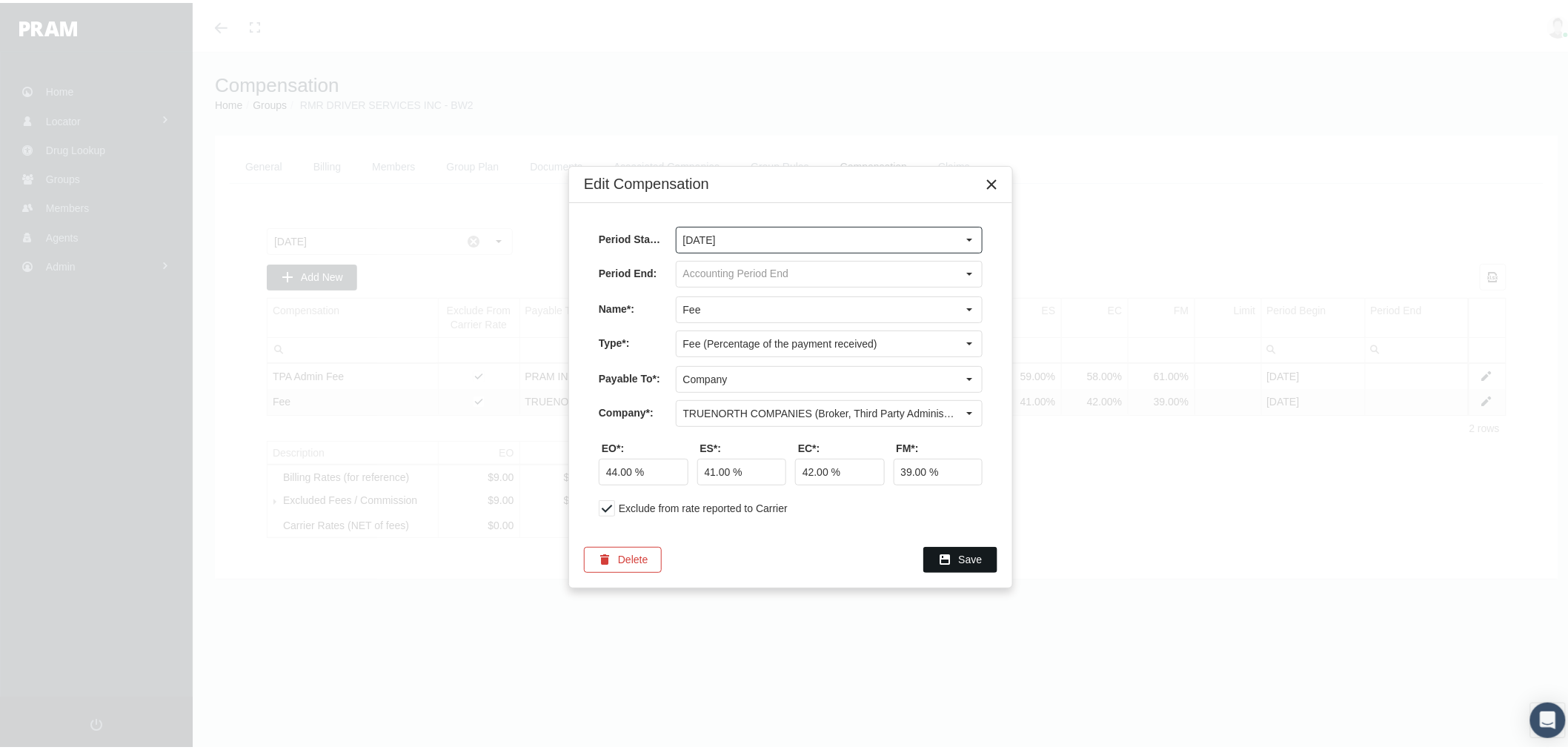
click at [969, 562] on span "Save" at bounding box center [970, 557] width 23 height 12
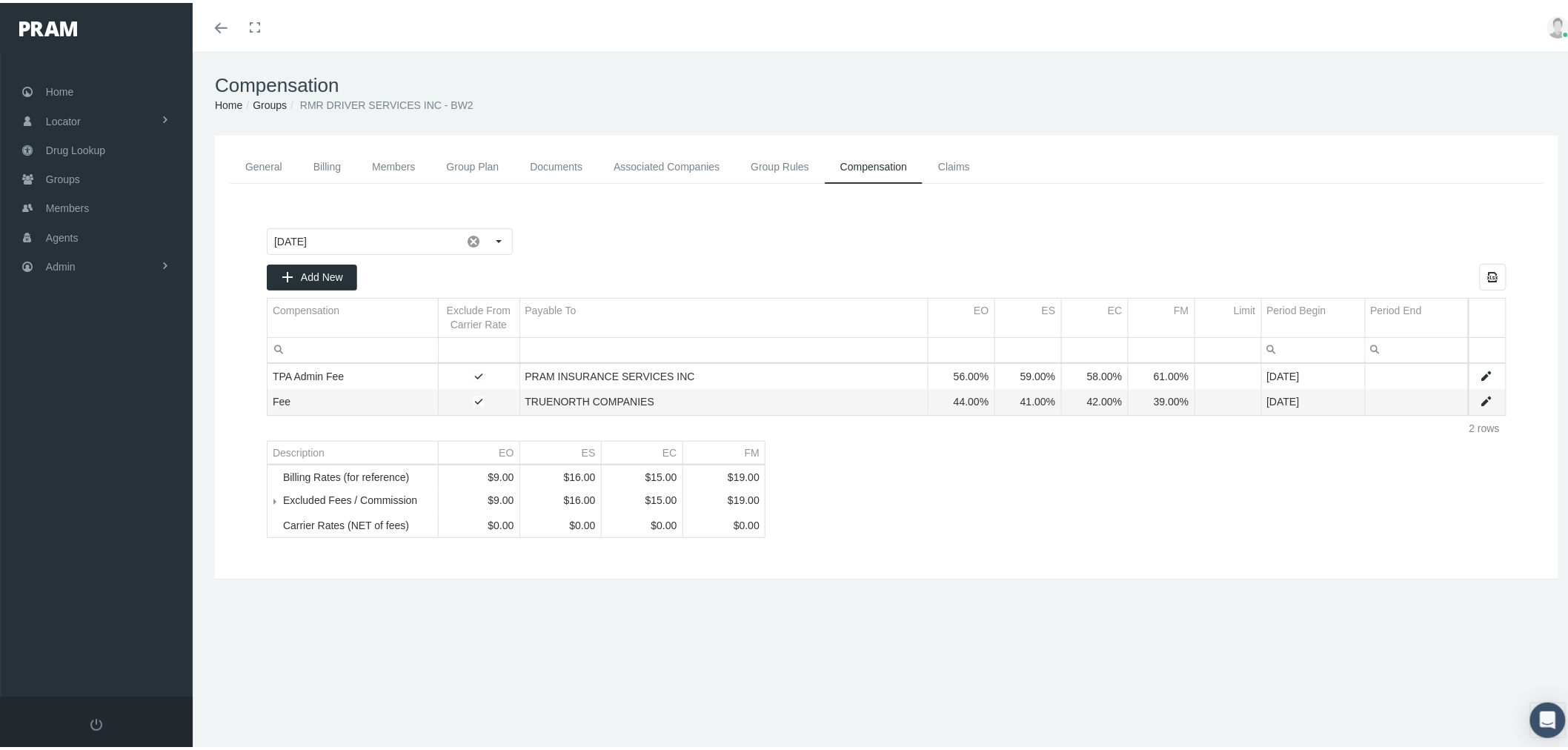
click at [272, 167] on link "General" at bounding box center [264, 164] width 68 height 33
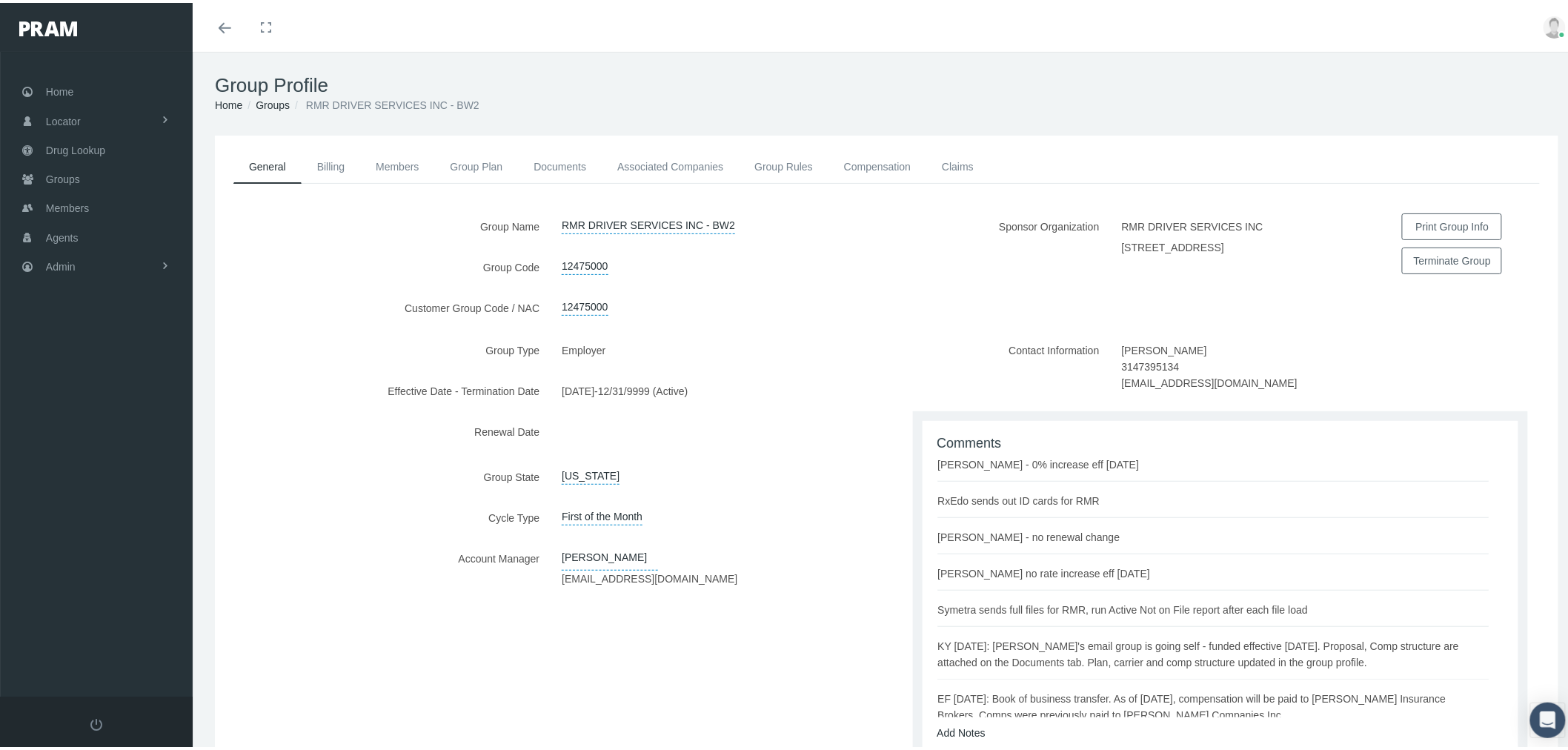
scroll to position [118, 0]
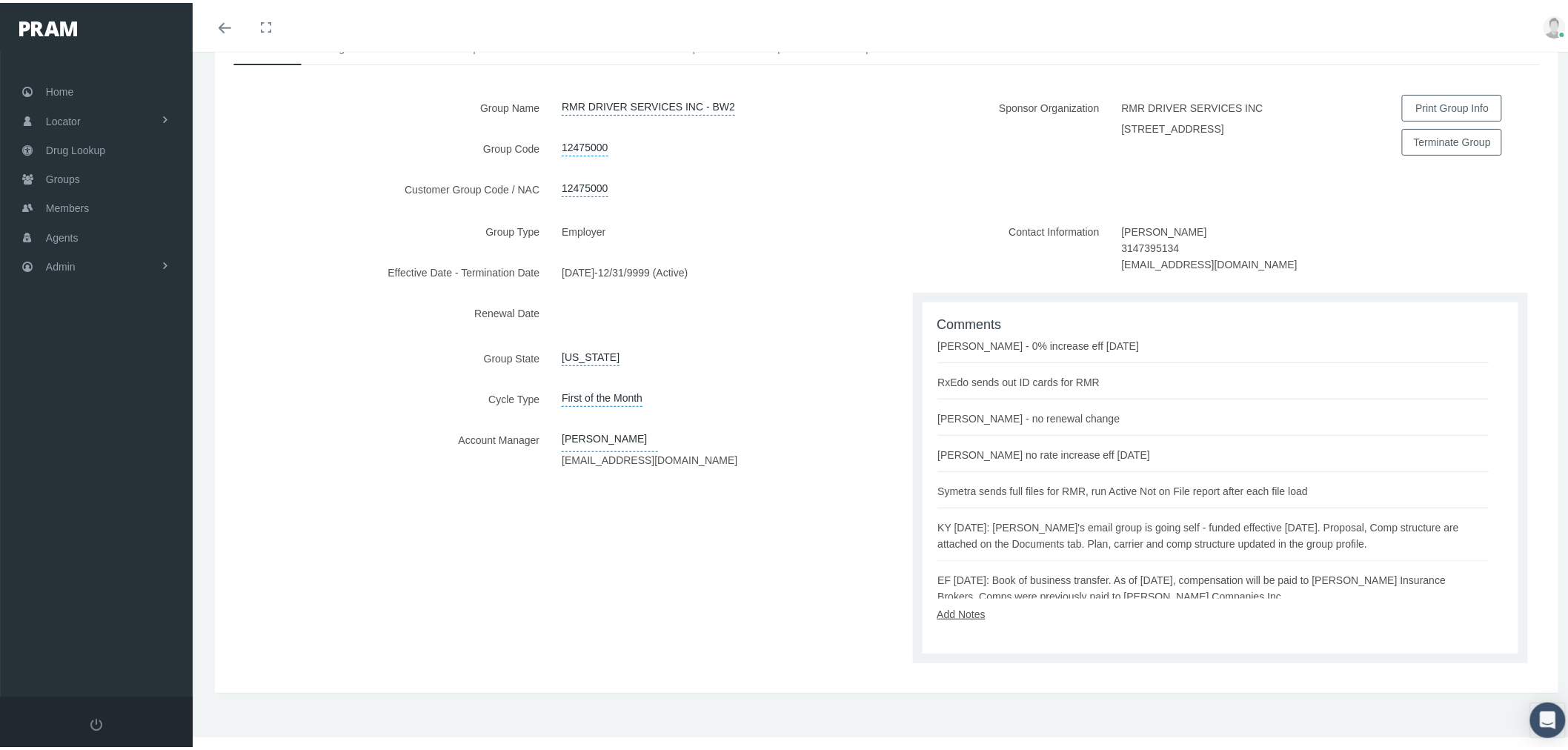
click at [966, 611] on link "Add Notes" at bounding box center [962, 611] width 48 height 12
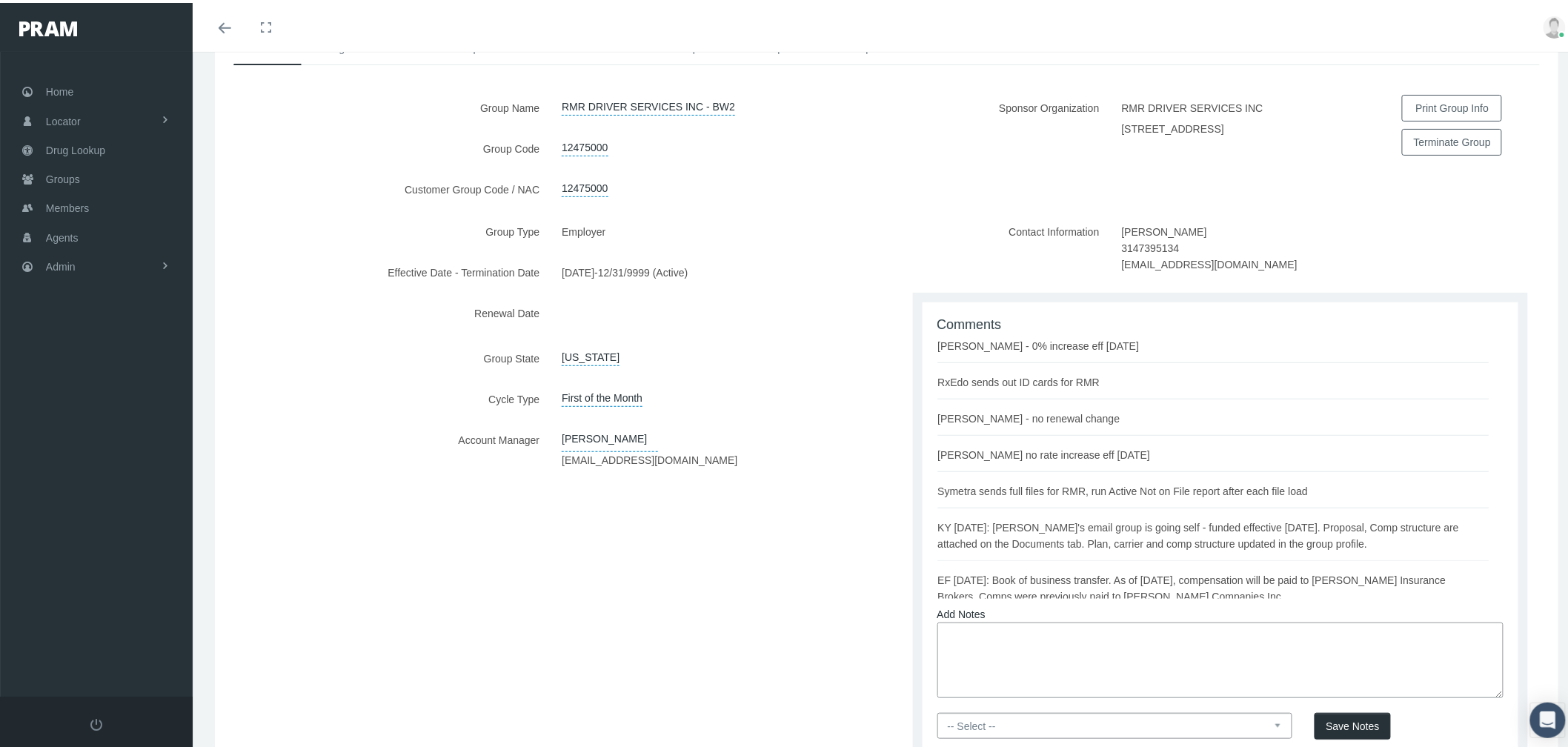
click at [988, 635] on textarea at bounding box center [1221, 657] width 567 height 75
click at [958, 633] on textarea "KY Edits to the group comp structure were made on 9/18" at bounding box center [1221, 657] width 567 height 75
drag, startPoint x: 1315, startPoint y: 559, endPoint x: 1445, endPoint y: 559, distance: 130.0
click at [1445, 569] on div "EF [DATE]: Book of business transfer. As of [DATE], compensation will be paid t…" at bounding box center [1214, 585] width 551 height 32
copy div "[PERSON_NAME] Insurance Brokers"
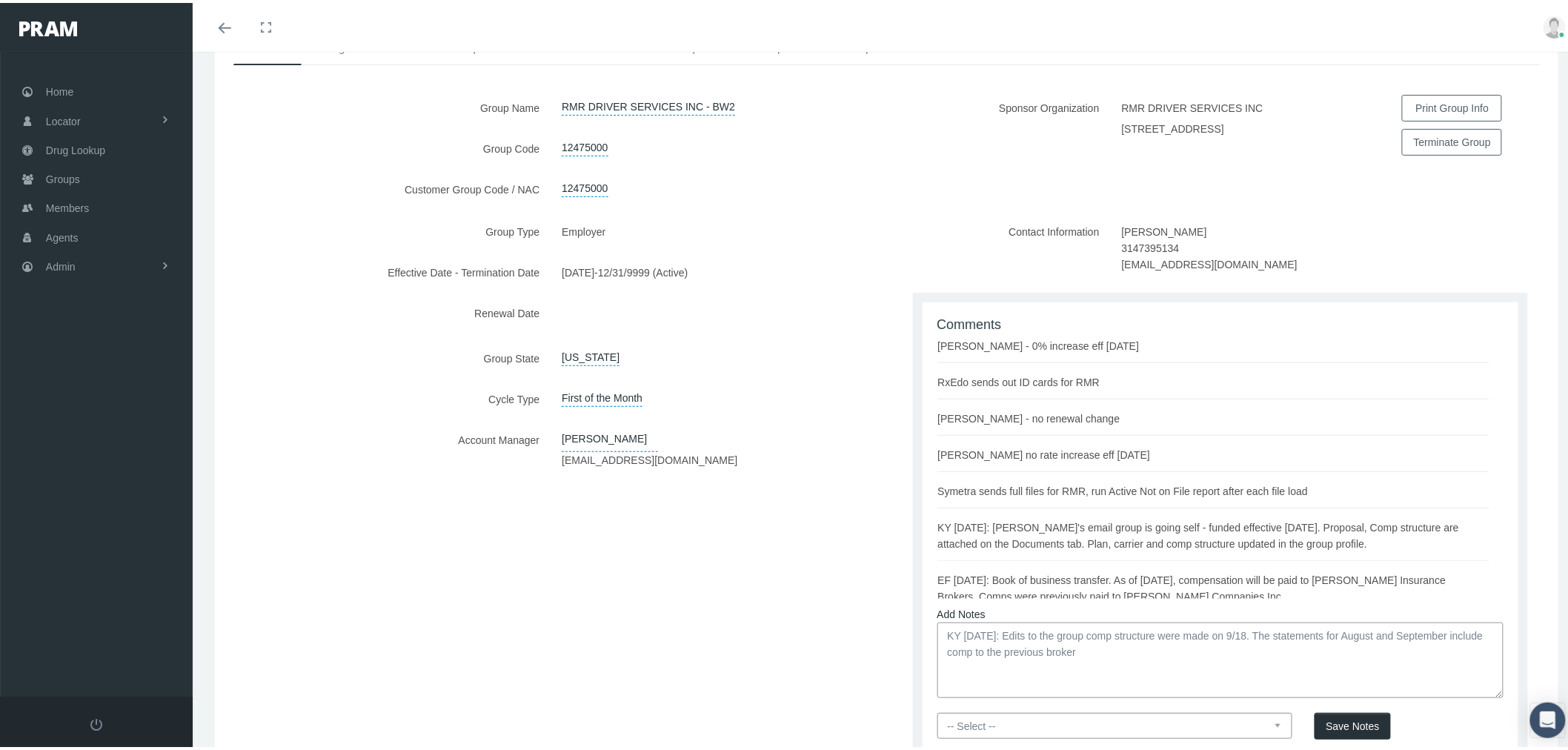
click at [1150, 649] on textarea "KY [DATE]: Edits to the group comp structure were made on 9/18. The statements …" at bounding box center [1221, 657] width 567 height 75
paste textarea "[PERSON_NAME] Insurance Brokers"
click at [1013, 667] on textarea "KY [DATE]: Edits to the group comp structure were made on 9/18. The statements …" at bounding box center [1221, 657] width 567 height 75
paste textarea "TrueNorth"
type textarea "KY [DATE]: Edits to the group comp structure were made on 9/18. The statements …"
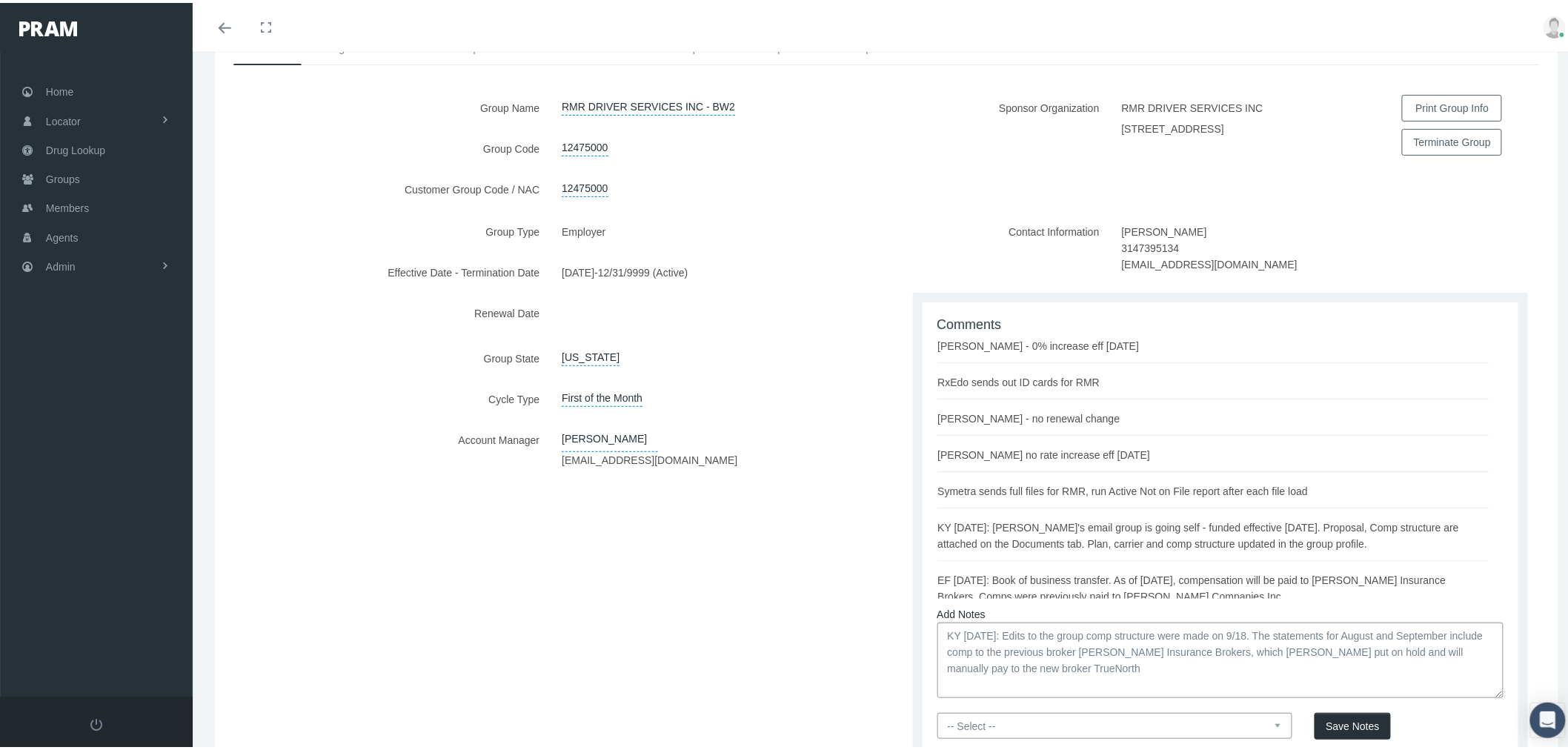
click at [1040, 727] on select "-- Select -- PRAM Only Everyone" at bounding box center [1116, 723] width 356 height 26
select select "0"
click at [938, 710] on select "-- Select -- PRAM Only Everyone" at bounding box center [1116, 723] width 356 height 26
click at [1357, 728] on button "Save Notes" at bounding box center [1352, 723] width 75 height 26
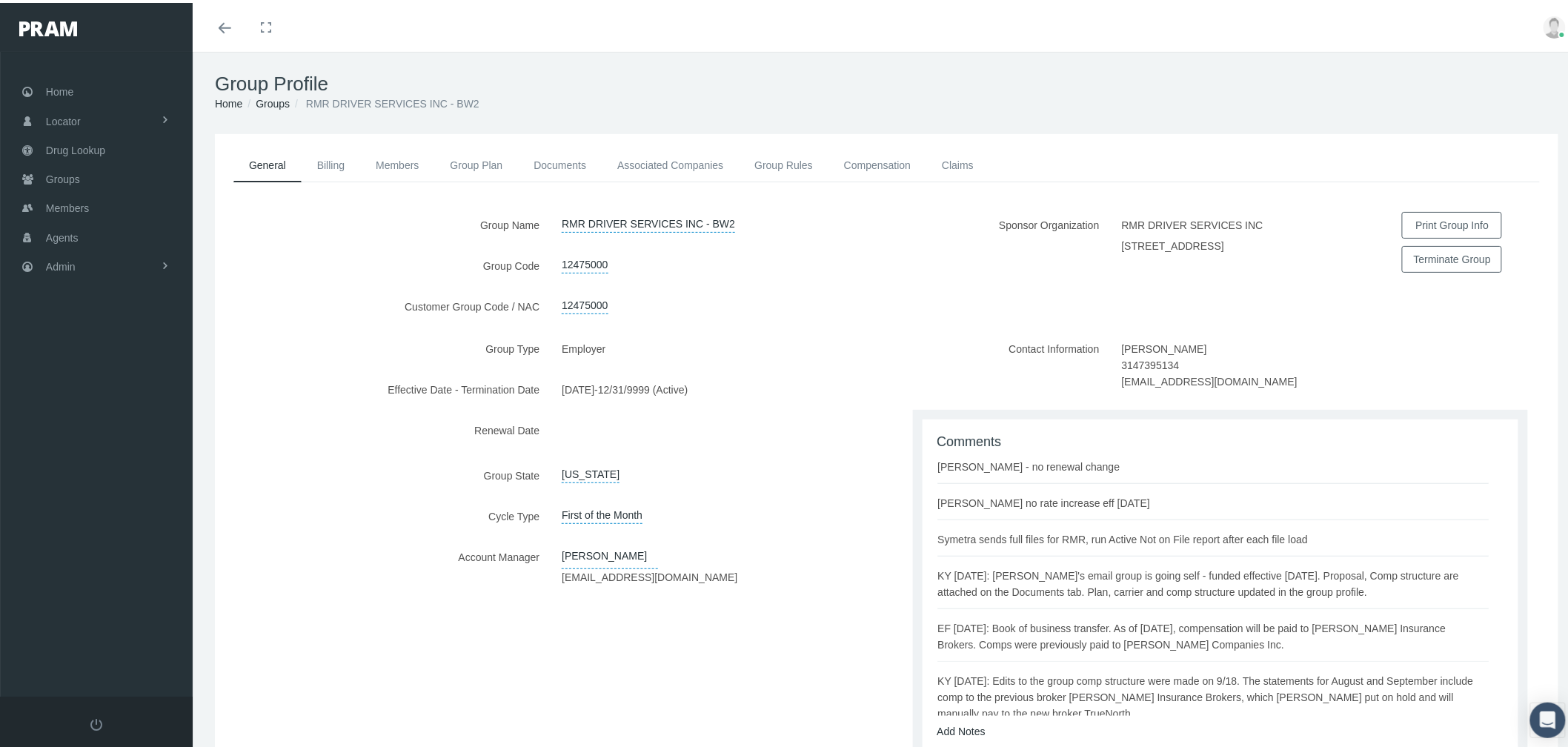
scroll to position [0, 0]
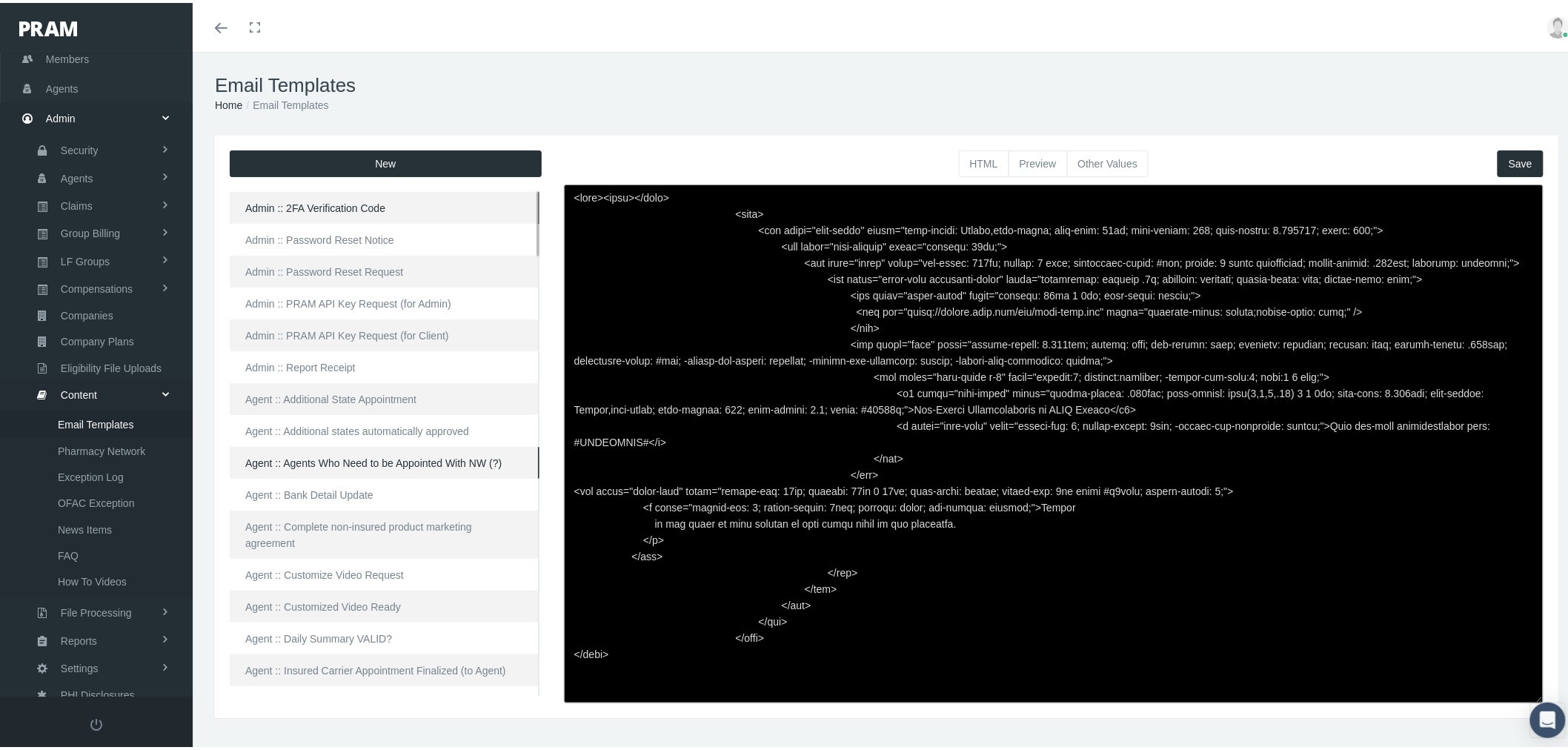
scroll to position [82, 0]
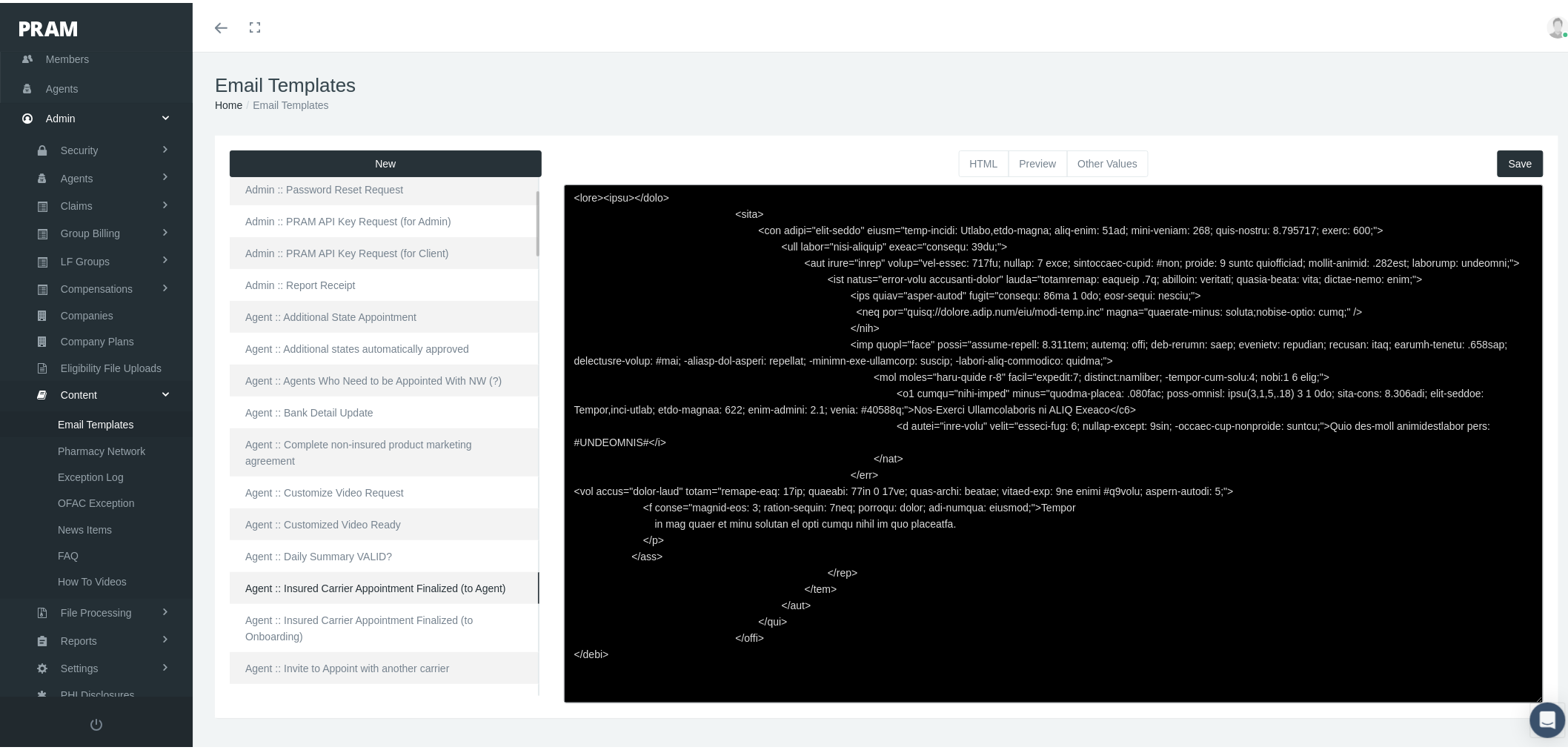
click at [360, 572] on link "Agent :: Insured Carrier Appointment Finalized (to Agent)" at bounding box center [384, 585] width 310 height 32
type textarea "<html> <head> </head> <body> <div class="page-email" style="font-family: Roboto…"
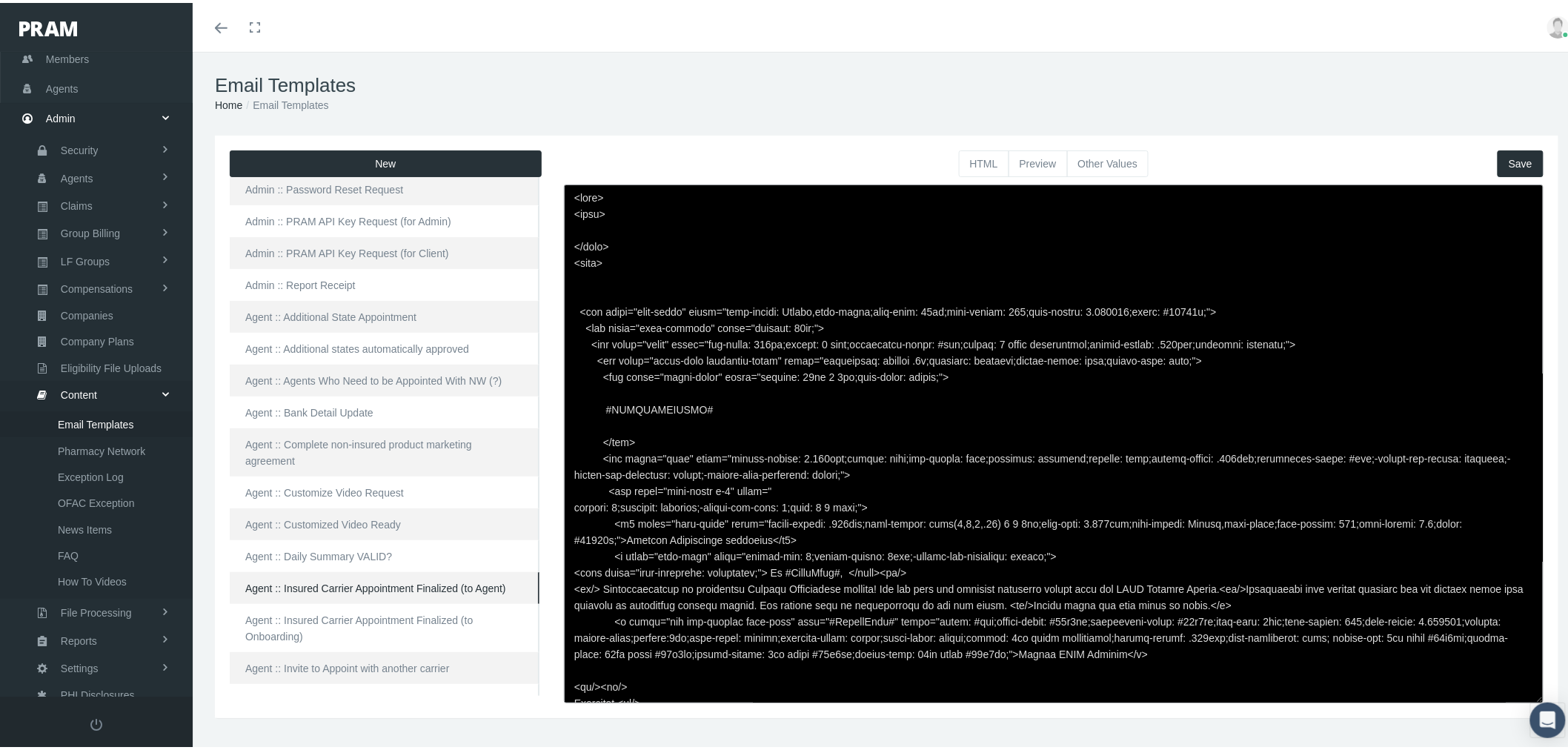
click at [1033, 158] on button "Preview" at bounding box center [1038, 161] width 60 height 26
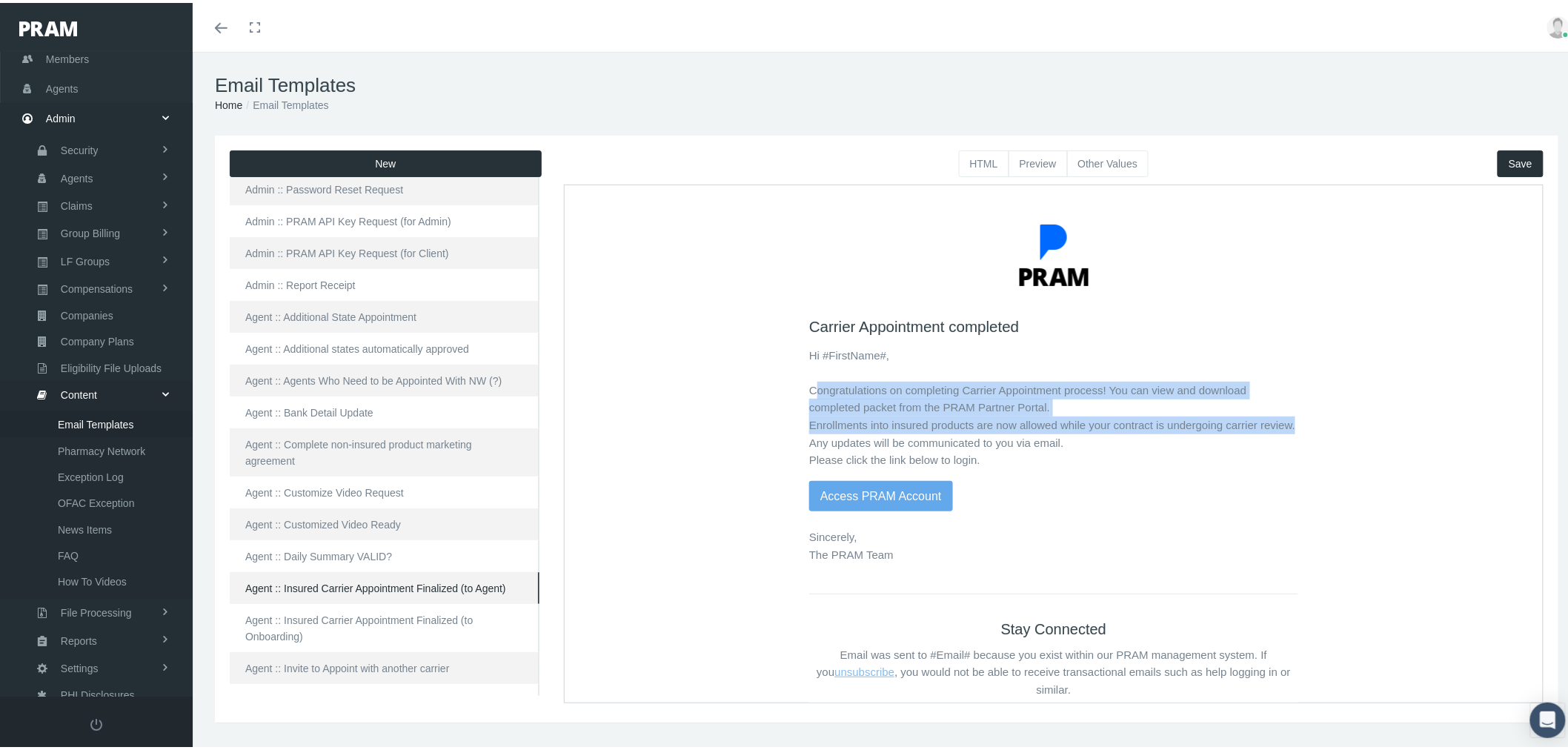
drag, startPoint x: 798, startPoint y: 387, endPoint x: 1291, endPoint y: 419, distance: 494.0
click at [1291, 419] on div "Carrier Appointment completed Hi #FirstName#, Congratulations on completing Car…" at bounding box center [1052, 488] width 966 height 595
copy p "Congratulations on completing Carrier Appointment process! You can view and dow…"
drag, startPoint x: 847, startPoint y: 384, endPoint x: 836, endPoint y: 389, distance: 12.1
click at [847, 384] on p "Hi #FirstName#, Congratulations on completing Carrier Appointment process! You …" at bounding box center [1052, 407] width 489 height 122
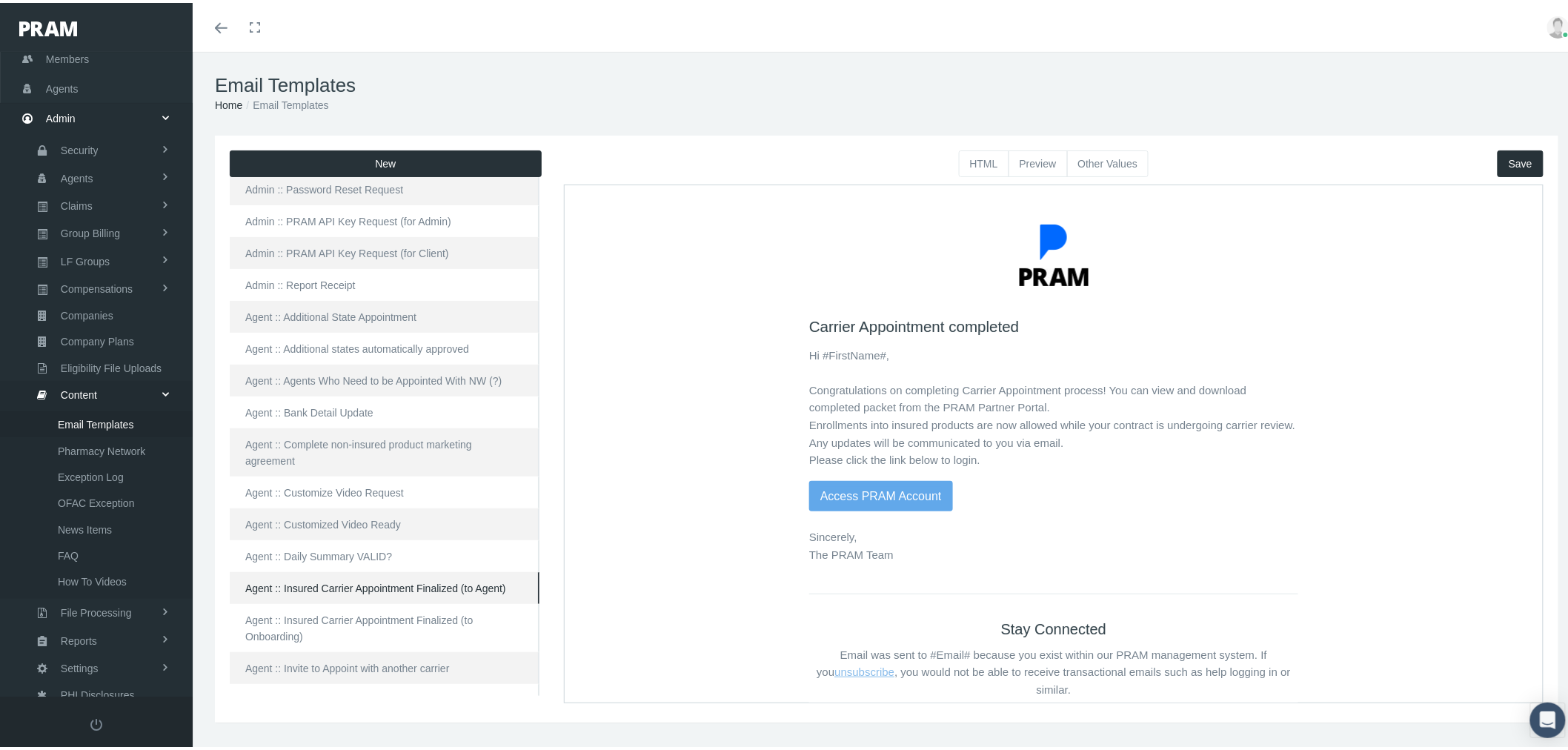
click at [796, 387] on div "Carrier Appointment completed Hi #FirstName#, Congratulations on completing Car…" at bounding box center [1052, 488] width 966 height 595
drag, startPoint x: 798, startPoint y: 326, endPoint x: 1008, endPoint y: 329, distance: 210.0
click at [1008, 329] on h4 "Carrier Appointment completed" at bounding box center [1052, 326] width 489 height 19
copy h4 "Carrier Appointment completed"
drag, startPoint x: 797, startPoint y: 421, endPoint x: 1292, endPoint y: 429, distance: 495.1
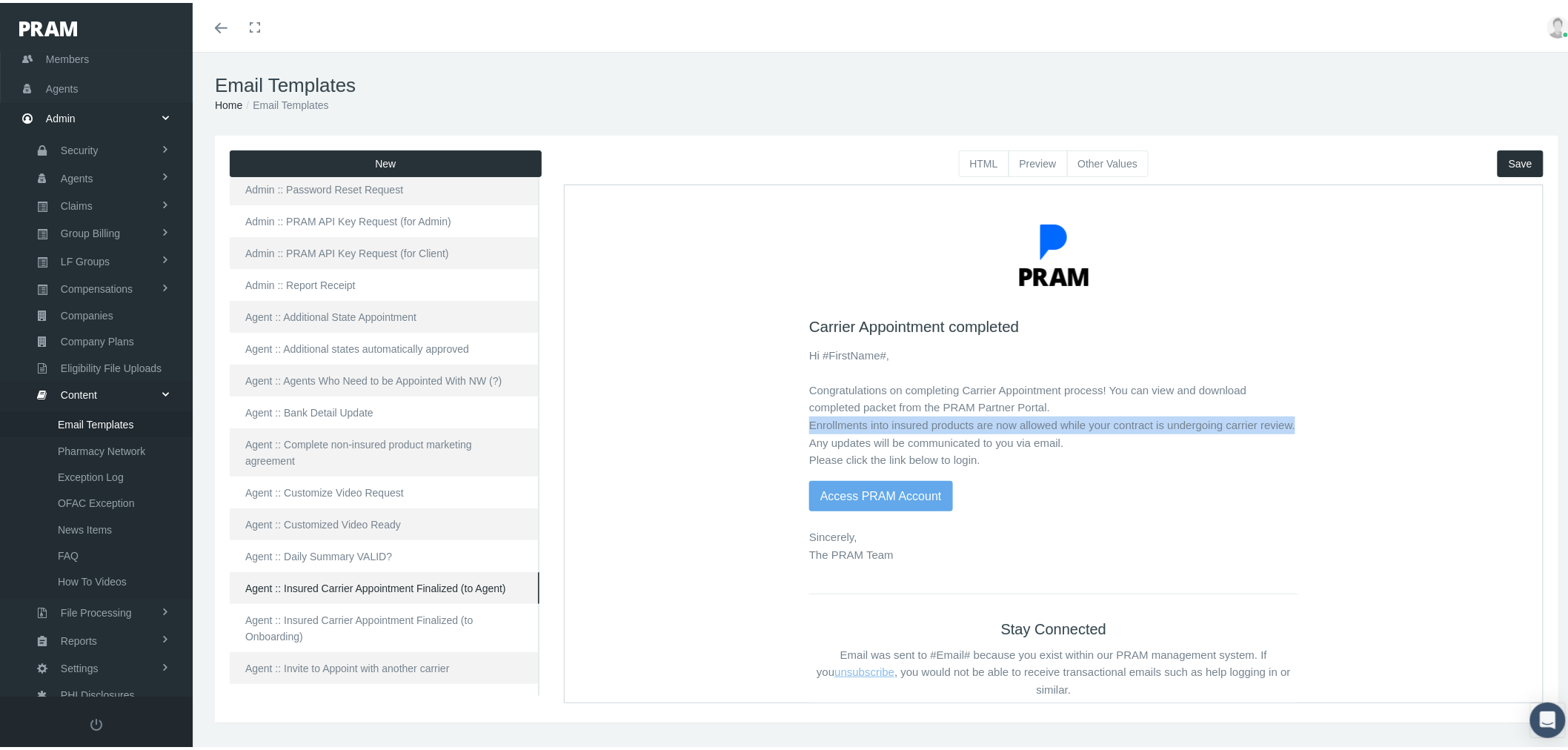
click at [1292, 429] on div "Carrier Appointment completed Hi #FirstName#, Congratulations on completing Car…" at bounding box center [1052, 488] width 966 height 595
copy p "Enrollments into insured products are now allowed while your contract is underg…"
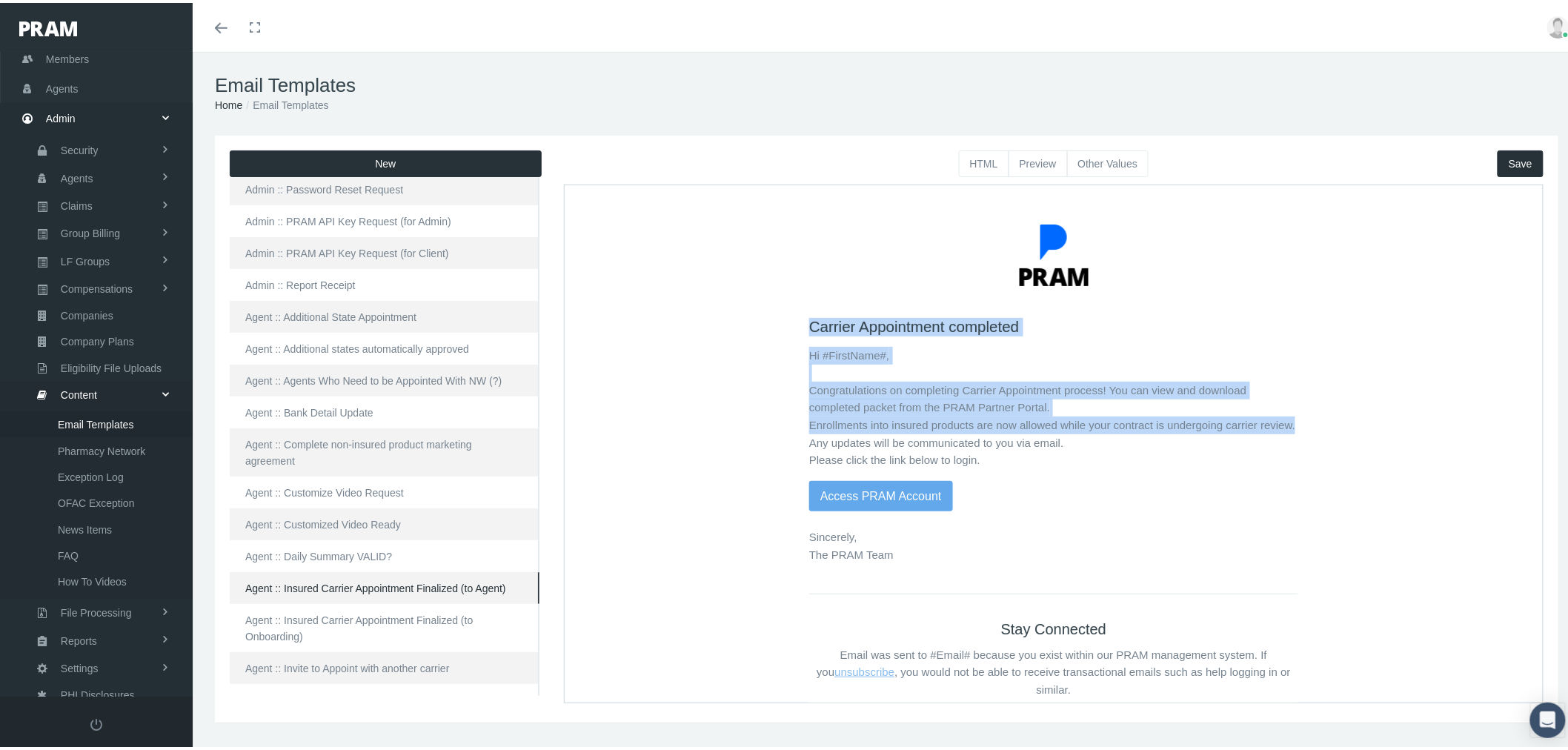
drag, startPoint x: 798, startPoint y: 325, endPoint x: 1291, endPoint y: 421, distance: 502.3
click at [1291, 421] on div "Carrier Appointment completed Hi #FirstName#, Congratulations on completing Car…" at bounding box center [1052, 488] width 966 height 595
copy div "Carrier Appointment completed Hi #FirstName#, Congratulations on completing Car…"
